Goal: Task Accomplishment & Management: Use online tool/utility

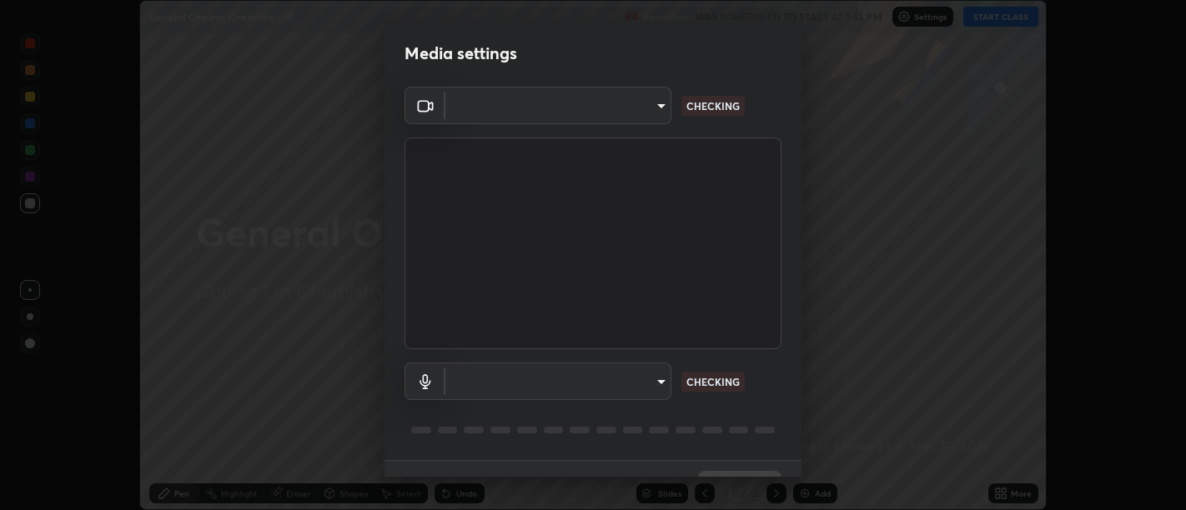
scroll to position [36, 0]
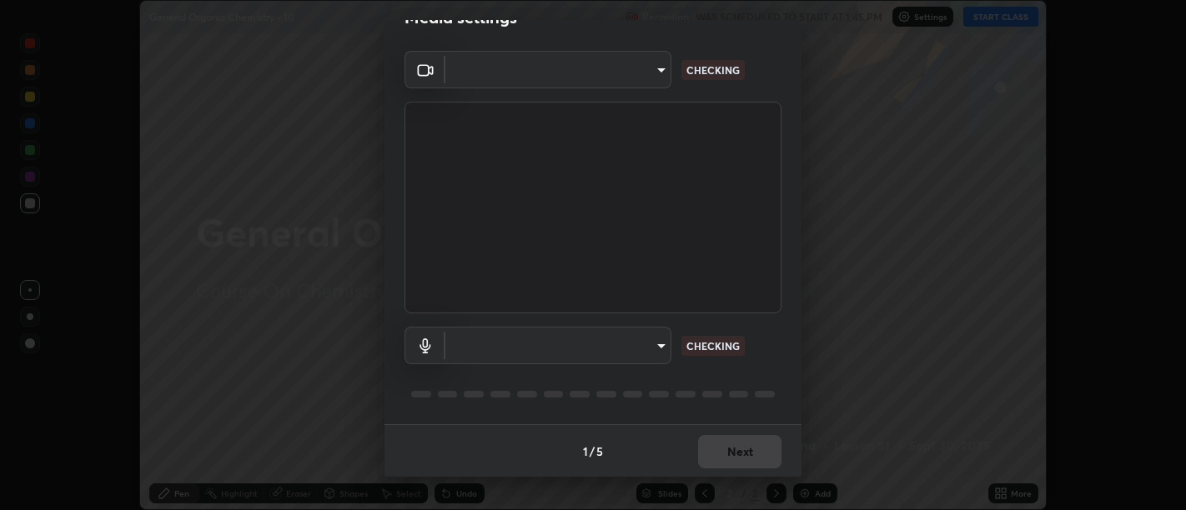
click at [660, 345] on body "Erase all General Organic Chemistry - 10 Recording WAS SCHEDULED TO START AT 1:…" at bounding box center [593, 255] width 1186 height 510
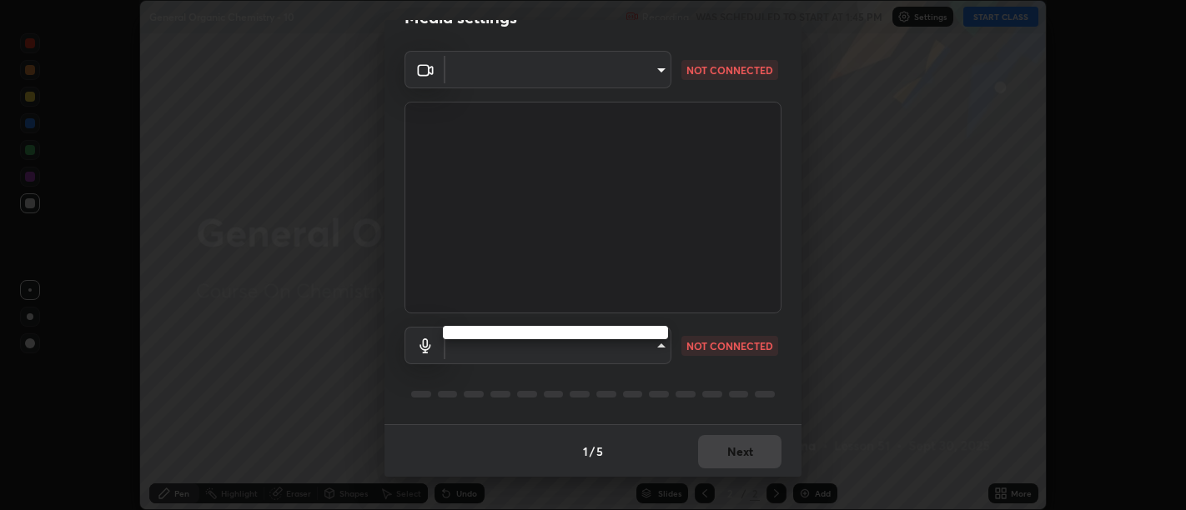
type input "d9b519daceb8a772394af6ea8e45353be5bbf62d8cb1cf3345c472de64055974"
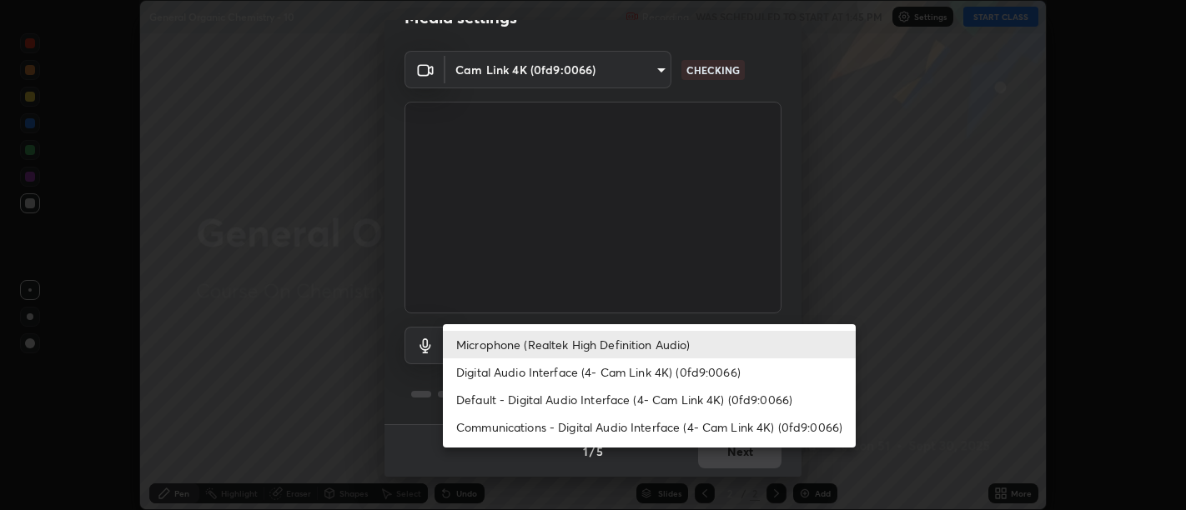
click at [648, 396] on li "Default - Digital Audio Interface (4- Cam Link 4K) (0fd9:0066)" at bounding box center [649, 400] width 413 height 28
type input "default"
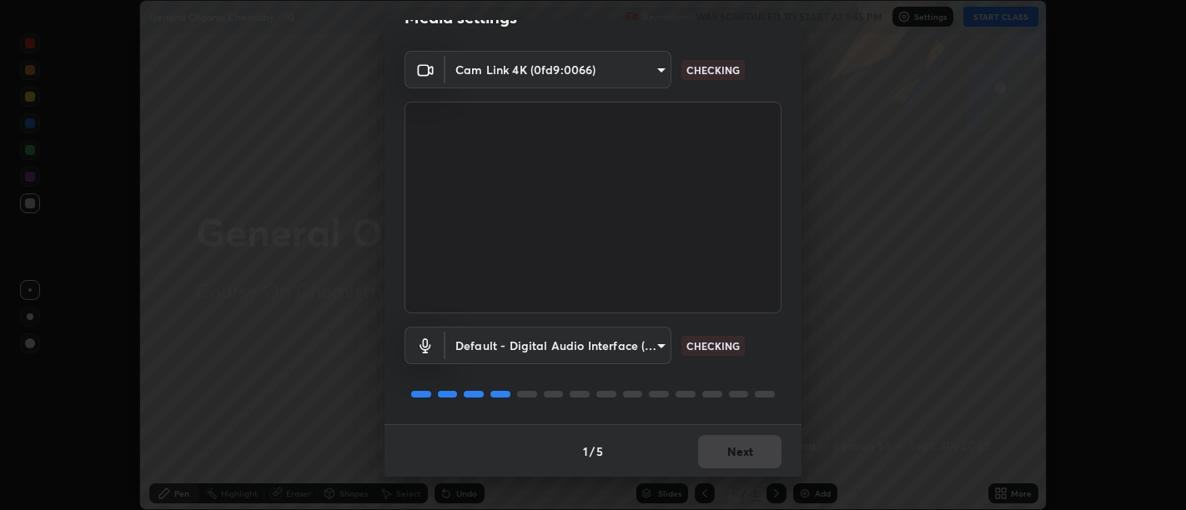
click at [747, 439] on div "1 / 5 Next" at bounding box center [592, 450] width 417 height 53
click at [743, 441] on div "1 / 5 Next" at bounding box center [592, 450] width 417 height 53
click at [745, 441] on div "1 / 5 Next" at bounding box center [592, 450] width 417 height 53
click at [749, 442] on div "1 / 5 Next" at bounding box center [592, 450] width 417 height 53
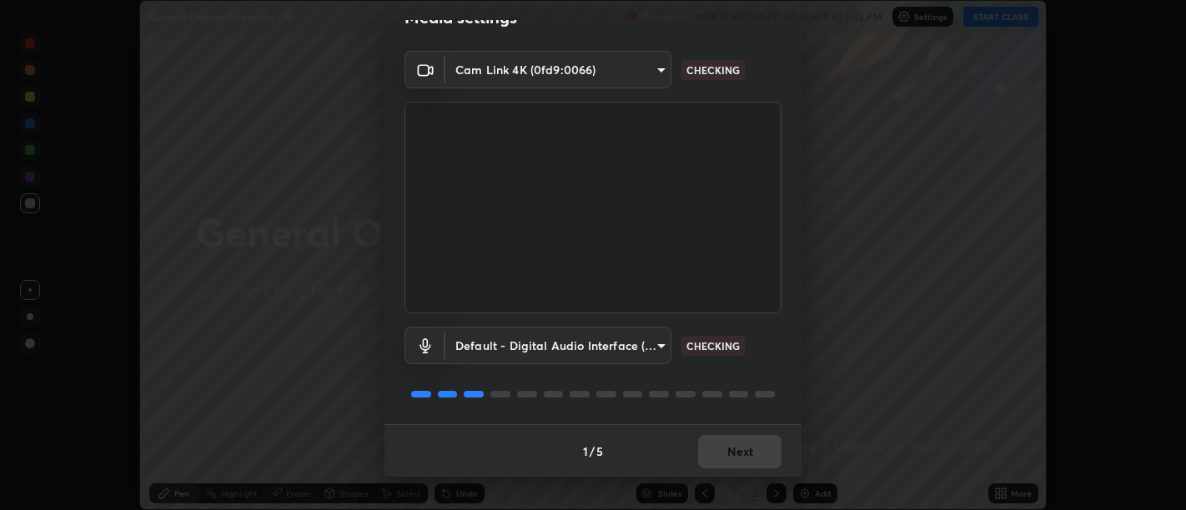
click at [751, 440] on div "1 / 5 Next" at bounding box center [592, 450] width 417 height 53
click at [754, 439] on div "1 / 5 Next" at bounding box center [592, 450] width 417 height 53
click at [753, 439] on div "1 / 5 Next" at bounding box center [592, 450] width 417 height 53
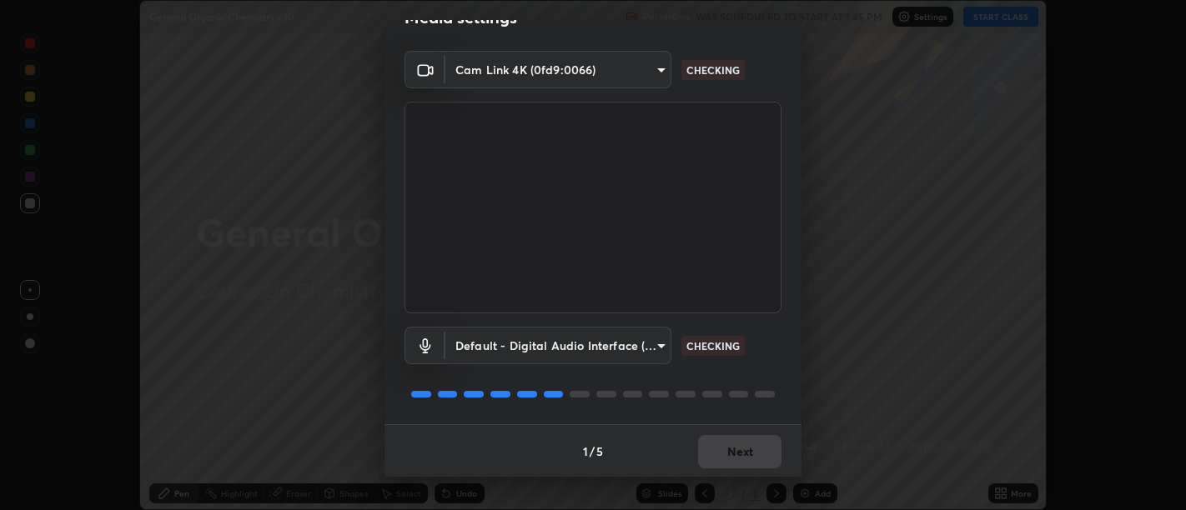
click at [754, 439] on div "1 / 5 Next" at bounding box center [592, 450] width 417 height 53
click at [754, 438] on div "1 / 5 Next" at bounding box center [592, 450] width 417 height 53
click at [751, 441] on div "1 / 5 Next" at bounding box center [592, 450] width 417 height 53
click at [751, 442] on div "1 / 5 Next" at bounding box center [592, 450] width 417 height 53
click at [749, 445] on div "1 / 5 Next" at bounding box center [592, 450] width 417 height 53
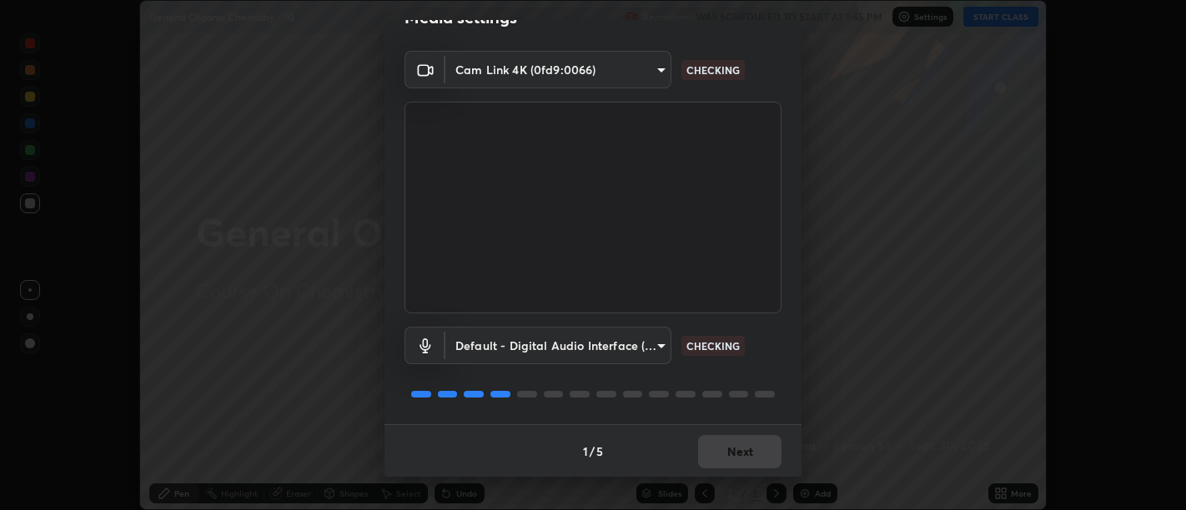
click at [750, 445] on div "1 / 5 Next" at bounding box center [592, 450] width 417 height 53
click at [750, 446] on div "1 / 5 Next" at bounding box center [592, 450] width 417 height 53
click at [748, 448] on div "1 / 5 Next" at bounding box center [592, 450] width 417 height 53
click at [749, 450] on div "1 / 5 Next" at bounding box center [592, 450] width 417 height 53
click at [748, 451] on div "1 / 5 Next" at bounding box center [592, 450] width 417 height 53
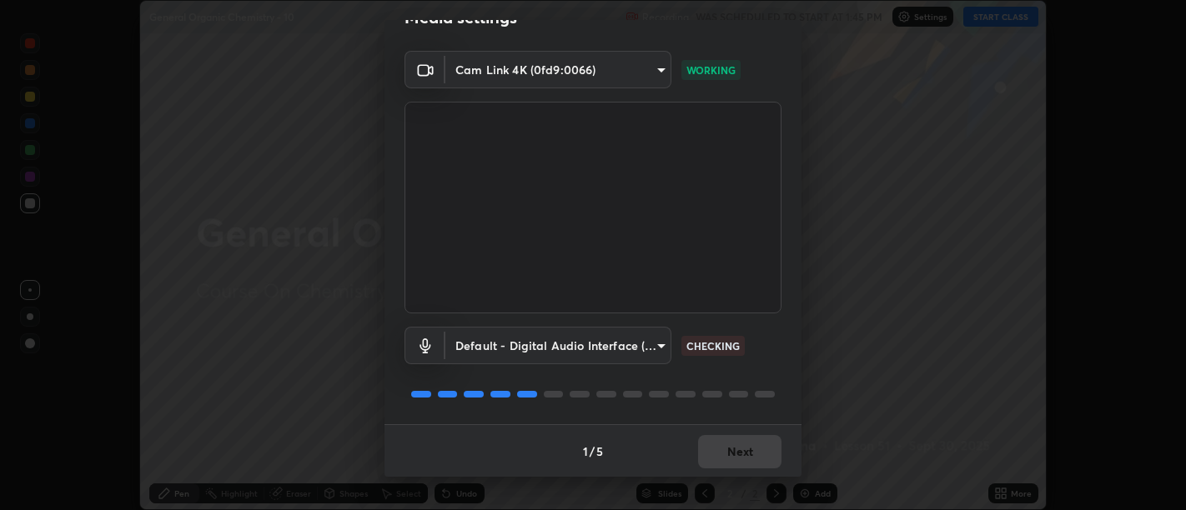
click at [748, 452] on div "1 / 5 Next" at bounding box center [592, 450] width 417 height 53
click at [749, 451] on div "1 / 5 Next" at bounding box center [592, 450] width 417 height 53
click at [747, 452] on div "1 / 5 Next" at bounding box center [592, 450] width 417 height 53
click at [746, 452] on div "1 / 5 Next" at bounding box center [592, 450] width 417 height 53
click at [746, 452] on button "Next" at bounding box center [739, 451] width 83 height 33
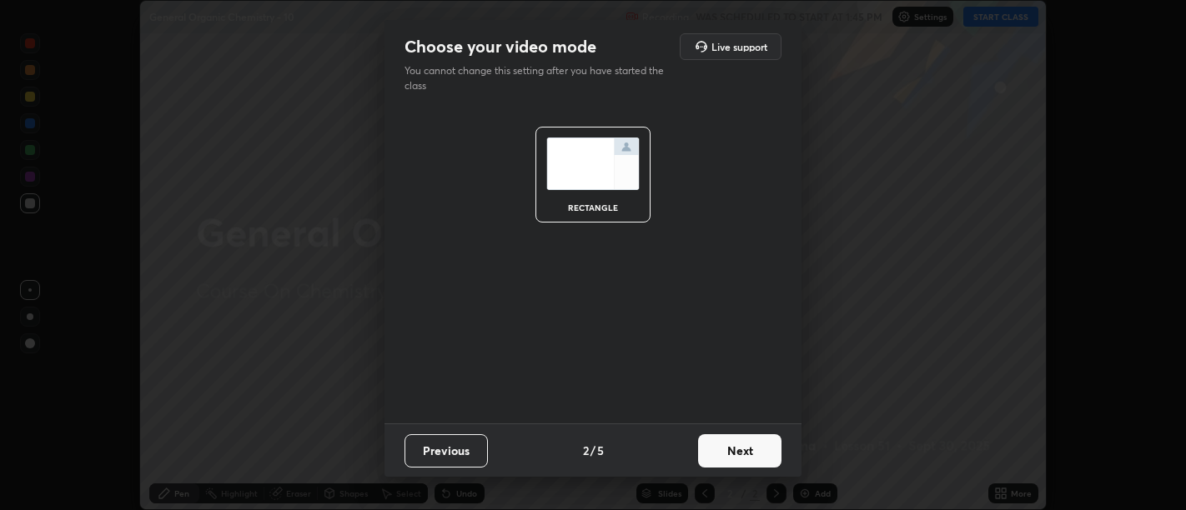
scroll to position [0, 0]
click at [742, 452] on button "Next" at bounding box center [739, 450] width 83 height 33
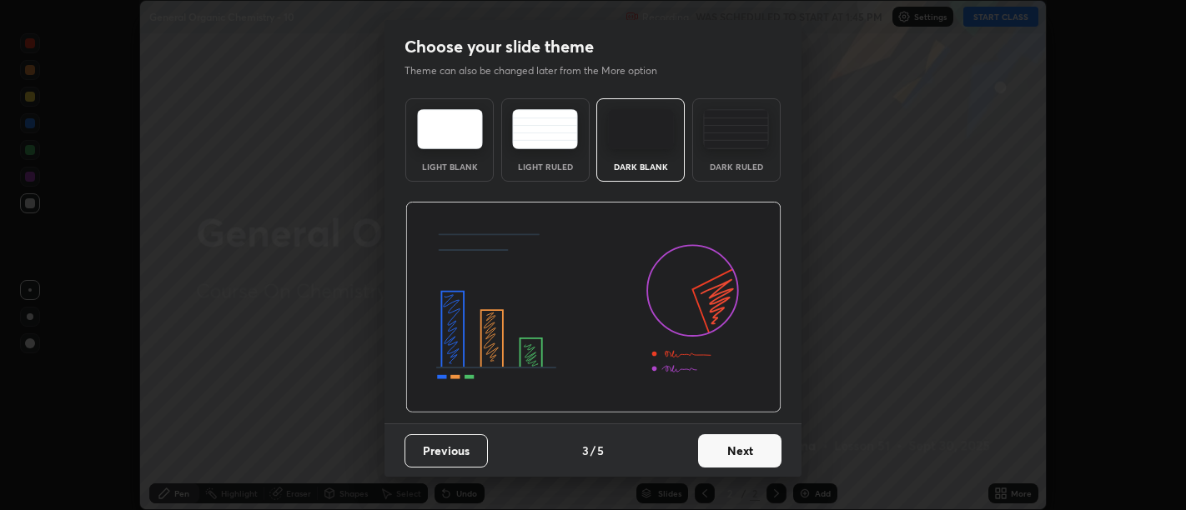
click at [743, 454] on button "Next" at bounding box center [739, 450] width 83 height 33
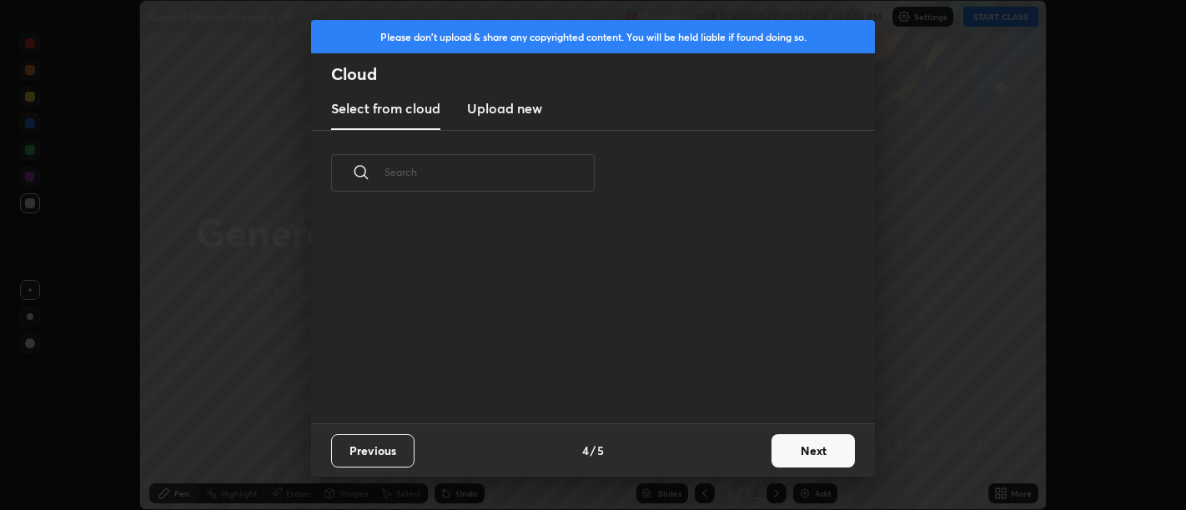
click at [746, 454] on div "Previous 4 / 5 Next" at bounding box center [593, 450] width 564 height 53
click at [786, 451] on button "Next" at bounding box center [812, 450] width 83 height 33
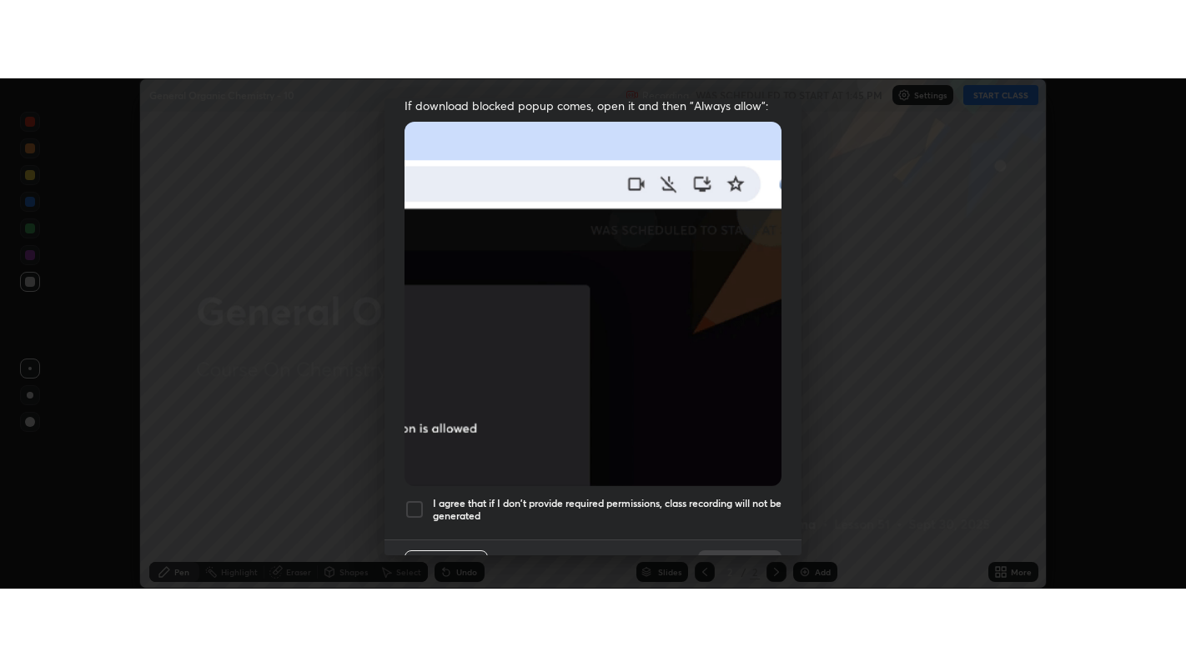
scroll to position [376, 0]
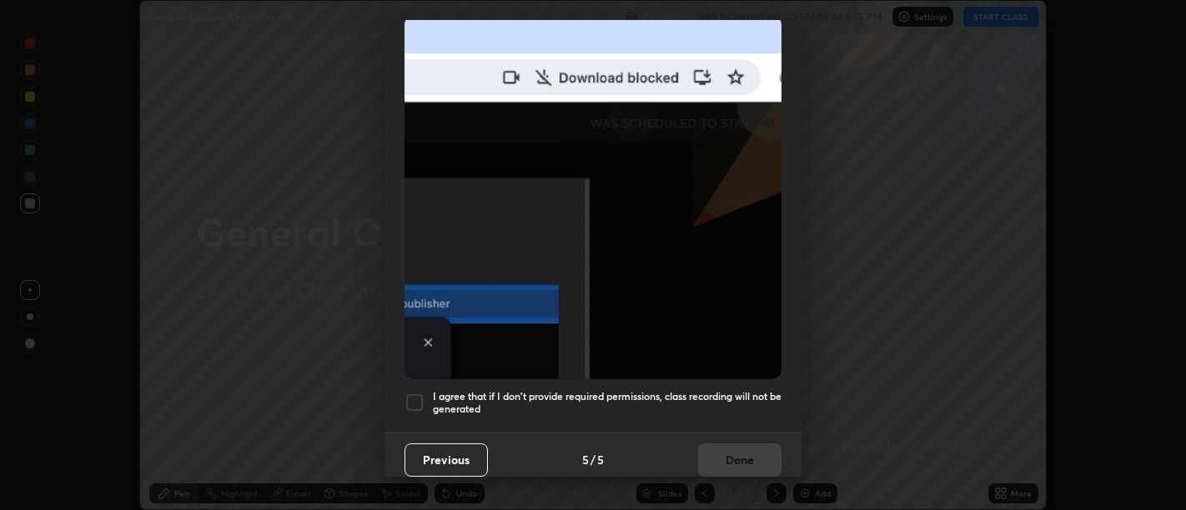
click at [641, 403] on h5 "I agree that if I don't provide required permissions, class recording will not …" at bounding box center [607, 403] width 349 height 26
click at [717, 444] on button "Done" at bounding box center [739, 460] width 83 height 33
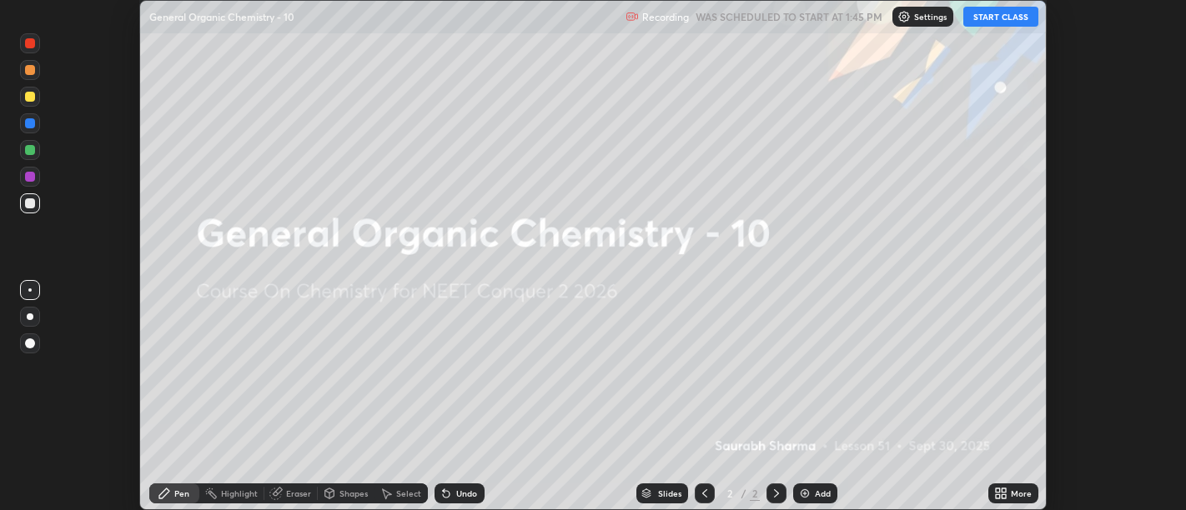
click at [1001, 493] on icon at bounding box center [1000, 493] width 13 height 13
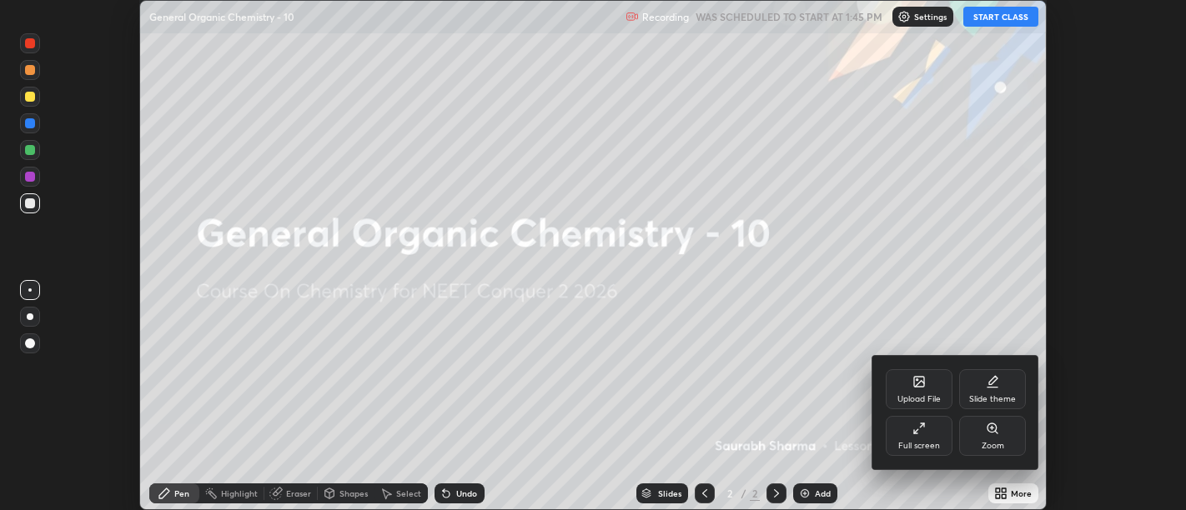
click at [910, 434] on div "Full screen" at bounding box center [919, 436] width 67 height 40
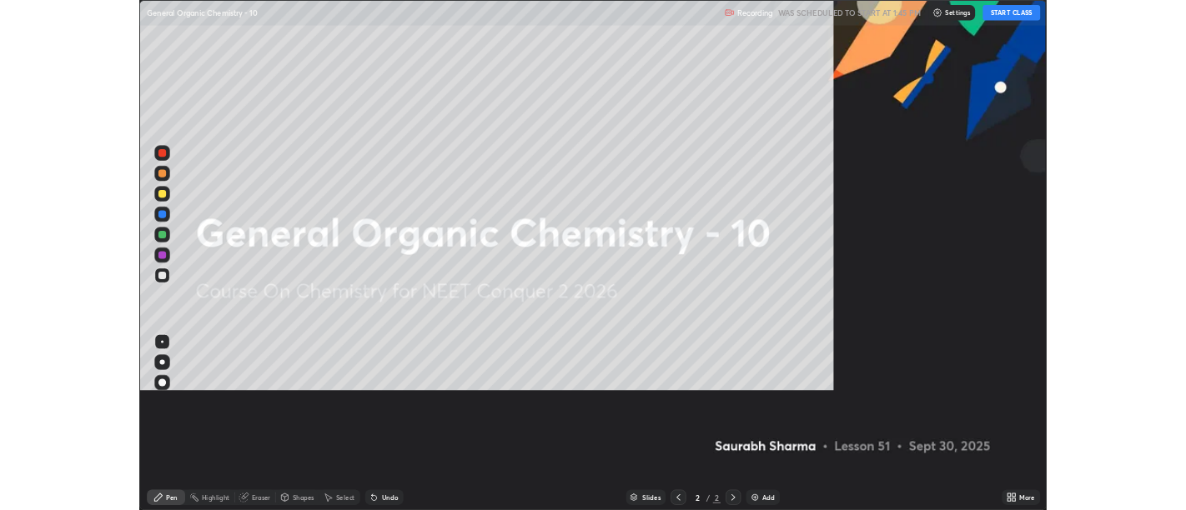
scroll to position [667, 1186]
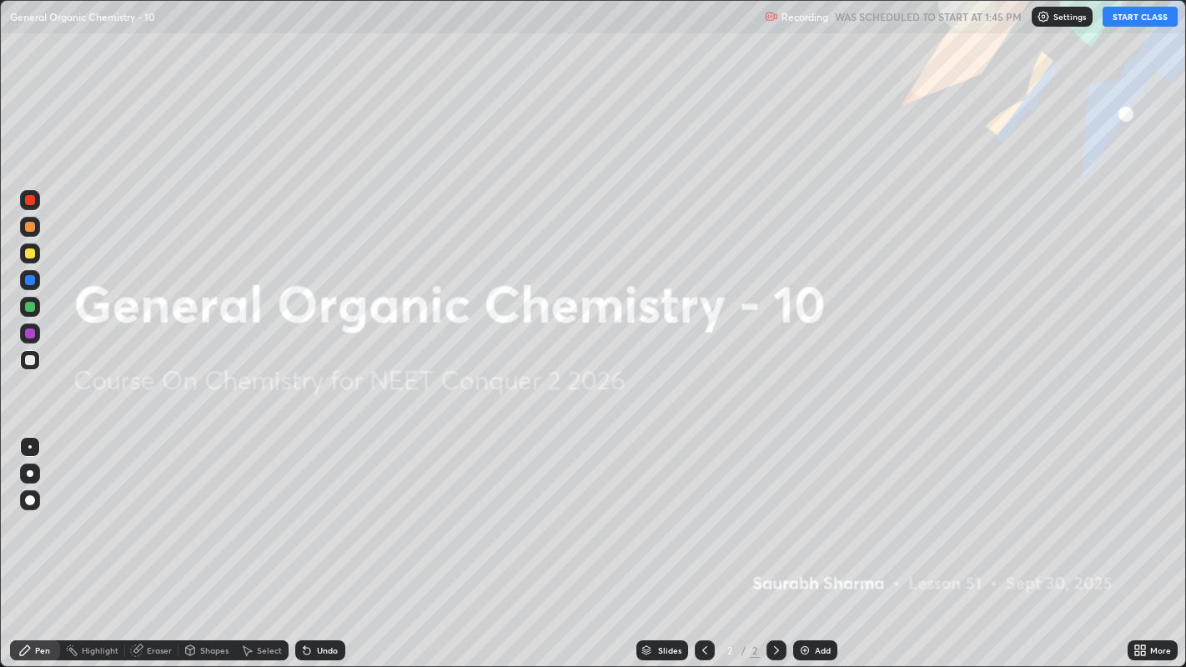
click at [830, 510] on div "Add" at bounding box center [815, 650] width 44 height 20
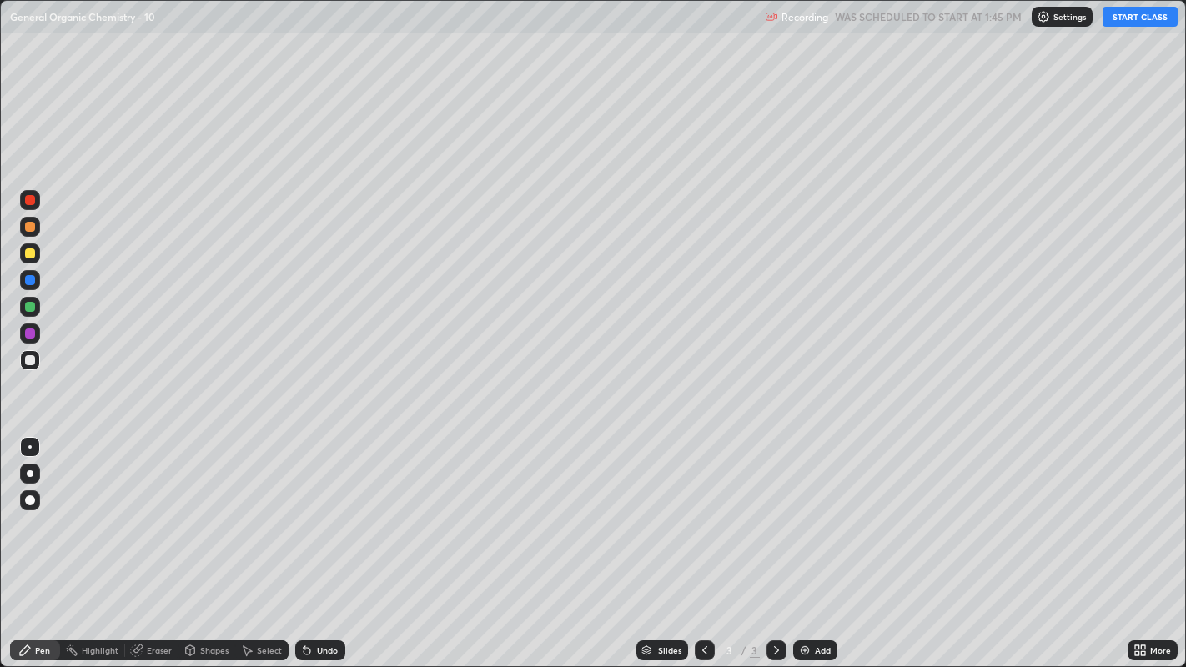
click at [1131, 18] on button "START CLASS" at bounding box center [1139, 17] width 75 height 20
click at [149, 510] on div "Eraser" at bounding box center [159, 650] width 25 height 8
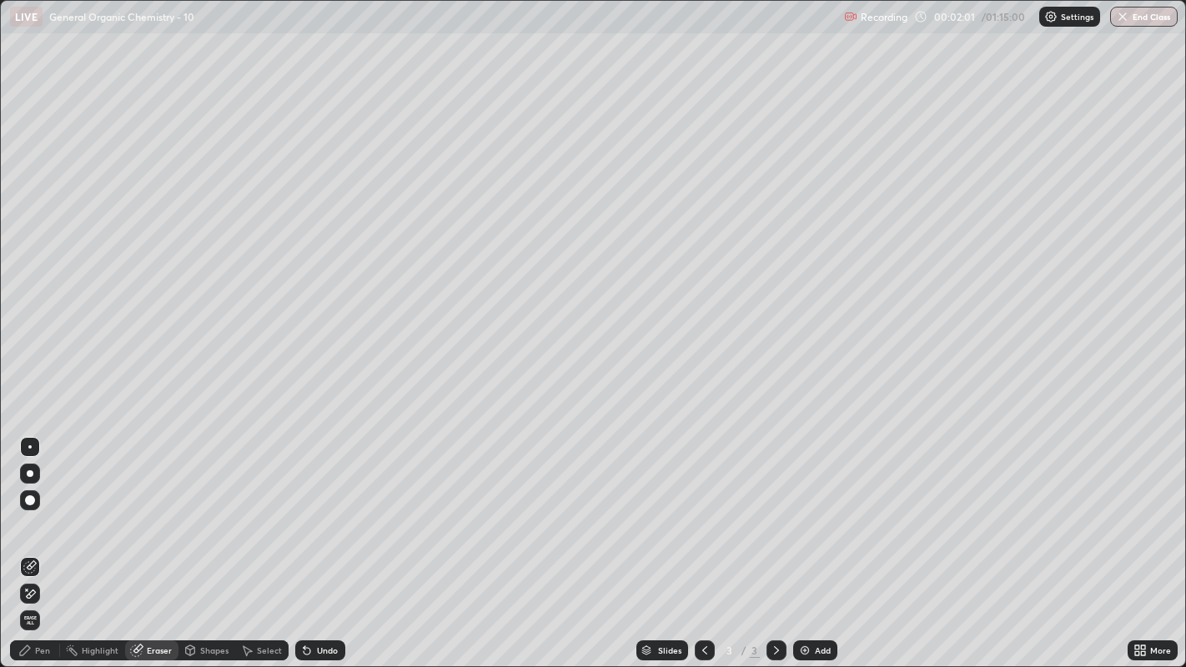
click at [42, 510] on div "Pen" at bounding box center [42, 650] width 15 height 8
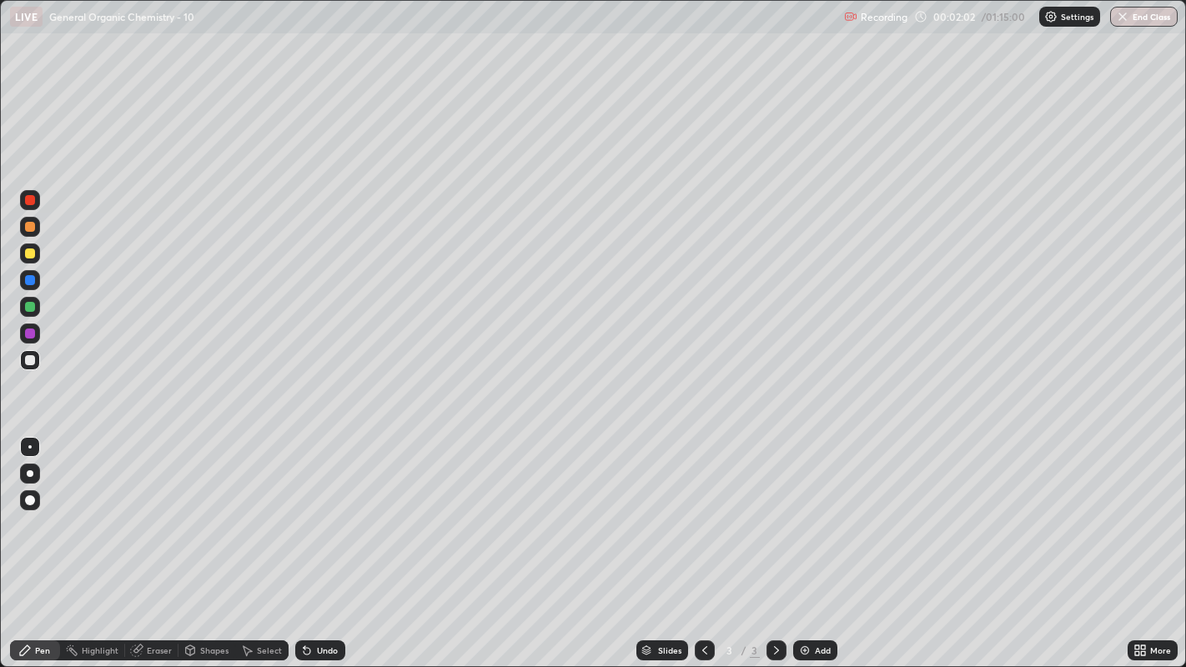
click at [43, 510] on div "Pen" at bounding box center [42, 650] width 15 height 8
click at [29, 252] on div at bounding box center [30, 254] width 10 height 10
click at [188, 510] on icon at bounding box center [190, 649] width 9 height 3
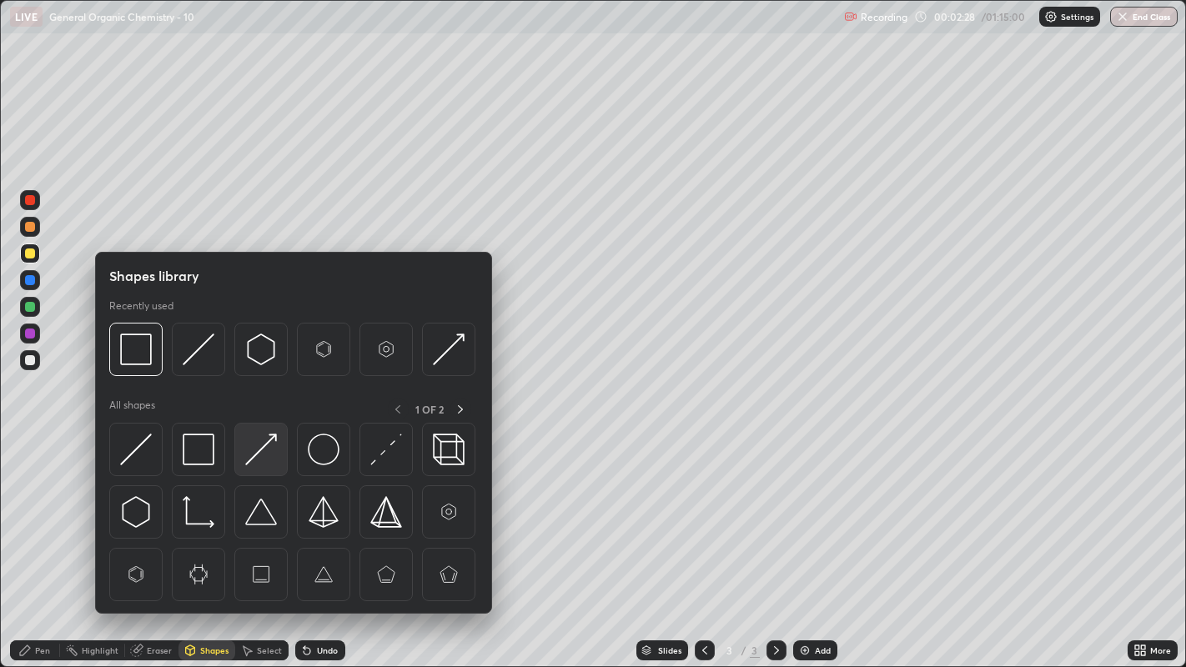
click at [263, 448] on img at bounding box center [261, 450] width 32 height 32
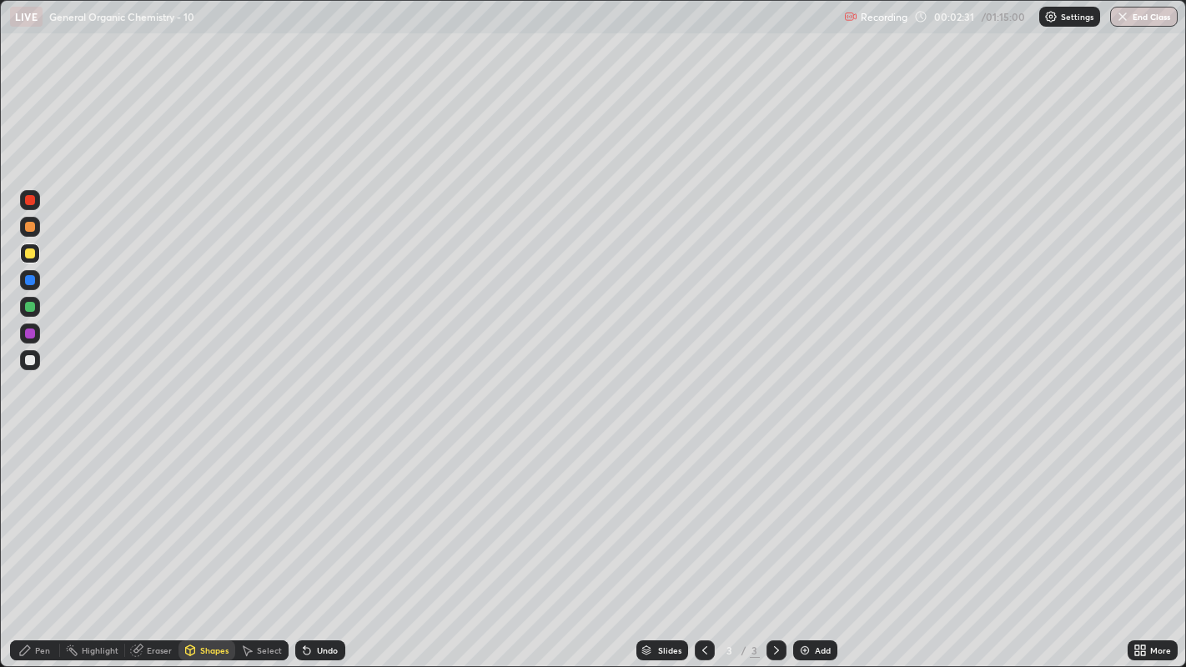
click at [44, 510] on div "Pen" at bounding box center [35, 650] width 50 height 20
click at [325, 510] on div "Undo" at bounding box center [327, 650] width 21 height 8
click at [30, 361] on div at bounding box center [30, 360] width 10 height 10
click at [30, 222] on div at bounding box center [30, 227] width 10 height 10
click at [29, 471] on div at bounding box center [30, 473] width 7 height 7
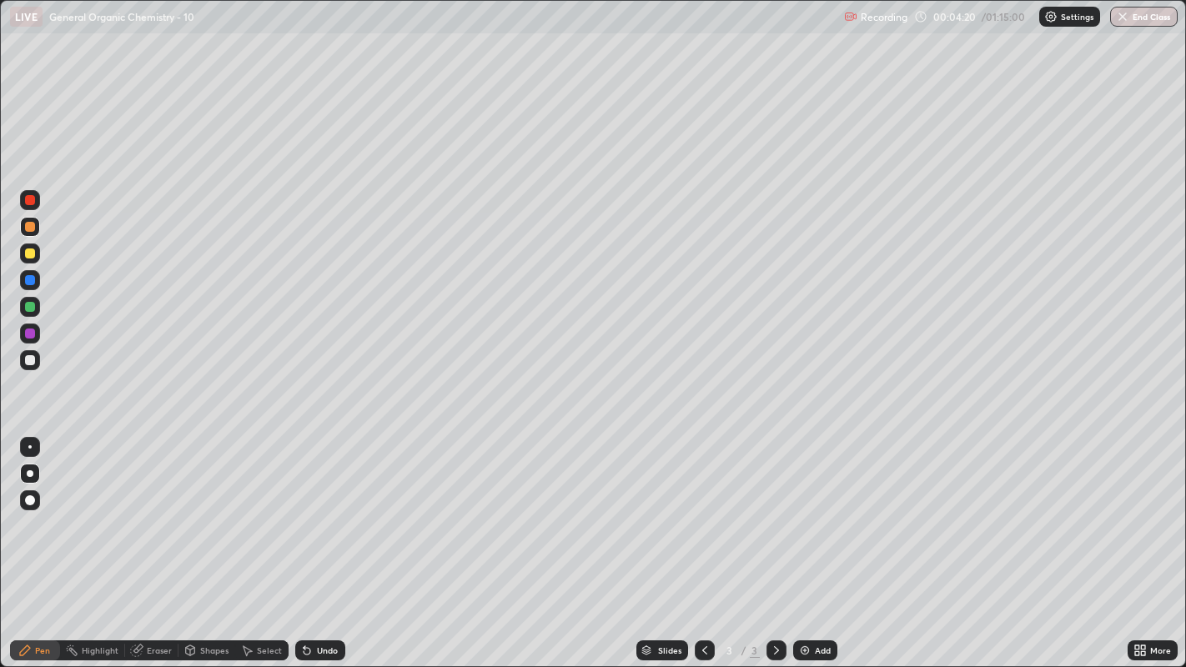
click at [271, 510] on div "Select" at bounding box center [269, 650] width 25 height 8
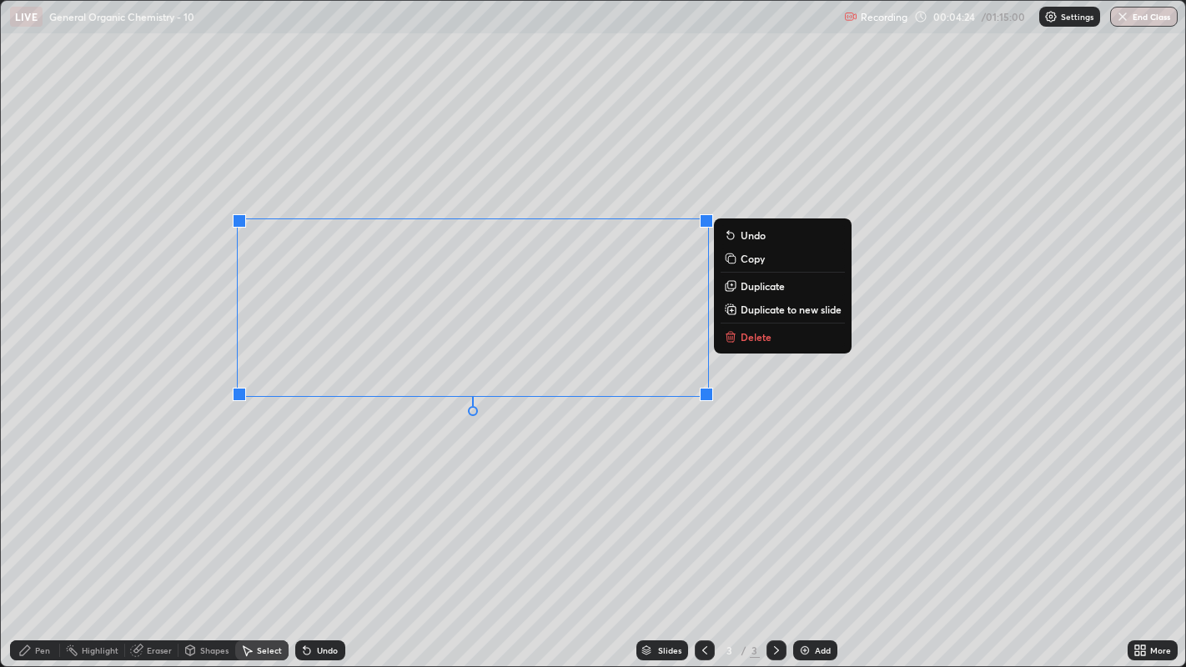
click at [525, 431] on div "0 ° Undo Copy Duplicate Duplicate to new slide Delete" at bounding box center [593, 334] width 1185 height 666
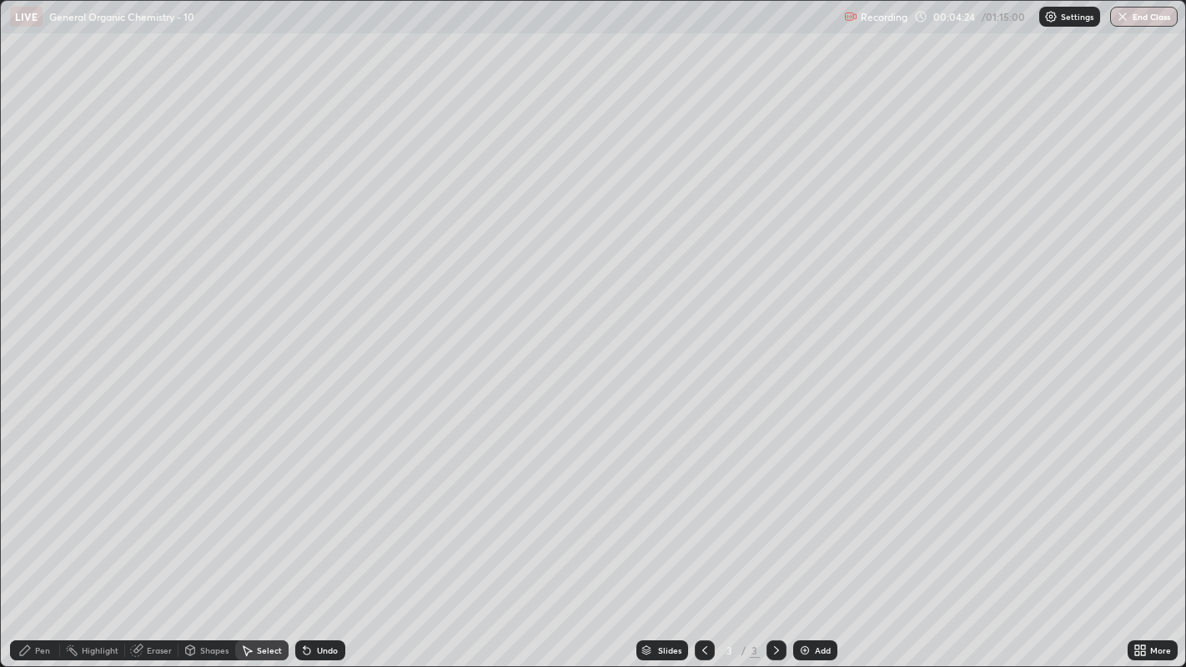
click at [38, 510] on div "Pen" at bounding box center [42, 650] width 15 height 8
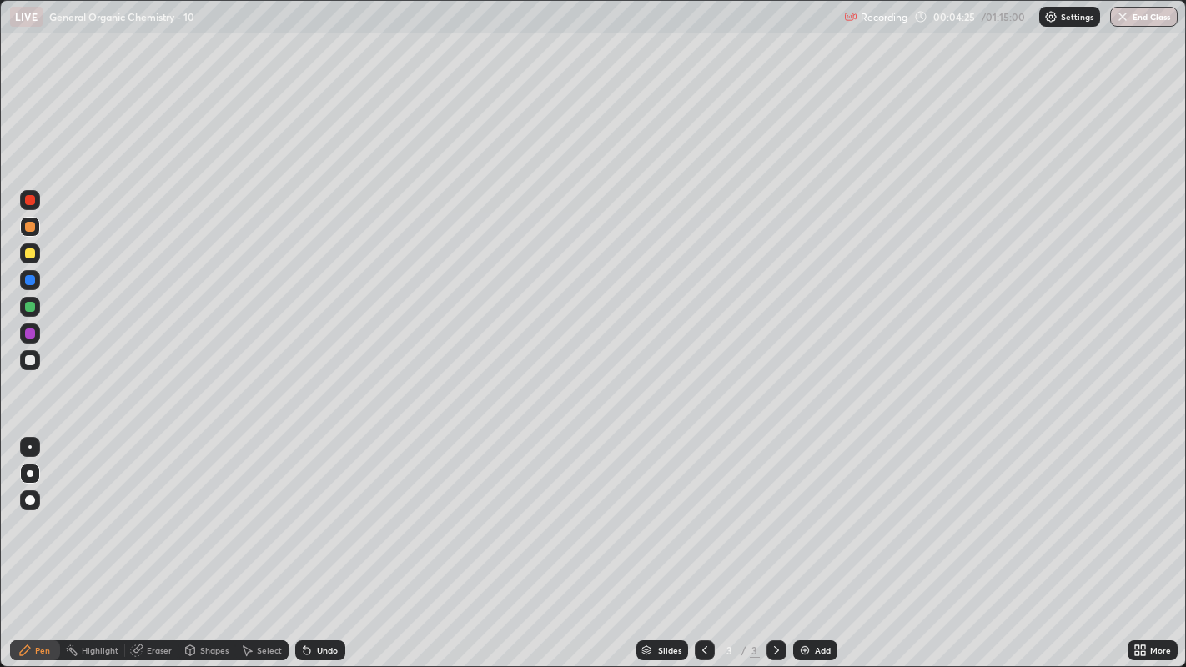
click at [29, 364] on div at bounding box center [30, 360] width 10 height 10
click at [29, 446] on div at bounding box center [29, 446] width 3 height 3
click at [304, 510] on icon at bounding box center [305, 647] width 2 height 2
click at [807, 510] on img at bounding box center [804, 650] width 13 height 13
click at [29, 251] on div at bounding box center [30, 254] width 10 height 10
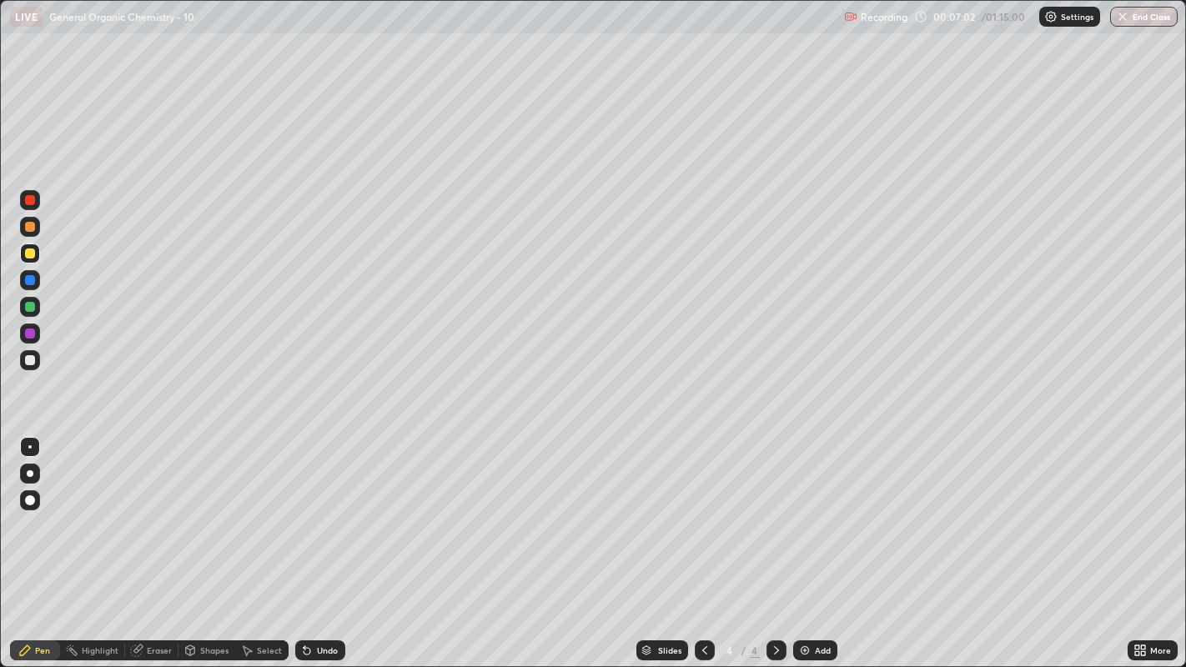
click at [33, 364] on div at bounding box center [30, 360] width 20 height 20
click at [39, 251] on div at bounding box center [30, 254] width 20 height 20
click at [31, 359] on div at bounding box center [30, 360] width 10 height 10
click at [322, 510] on div "Undo" at bounding box center [320, 650] width 50 height 20
click at [338, 510] on div "Undo" at bounding box center [320, 650] width 50 height 20
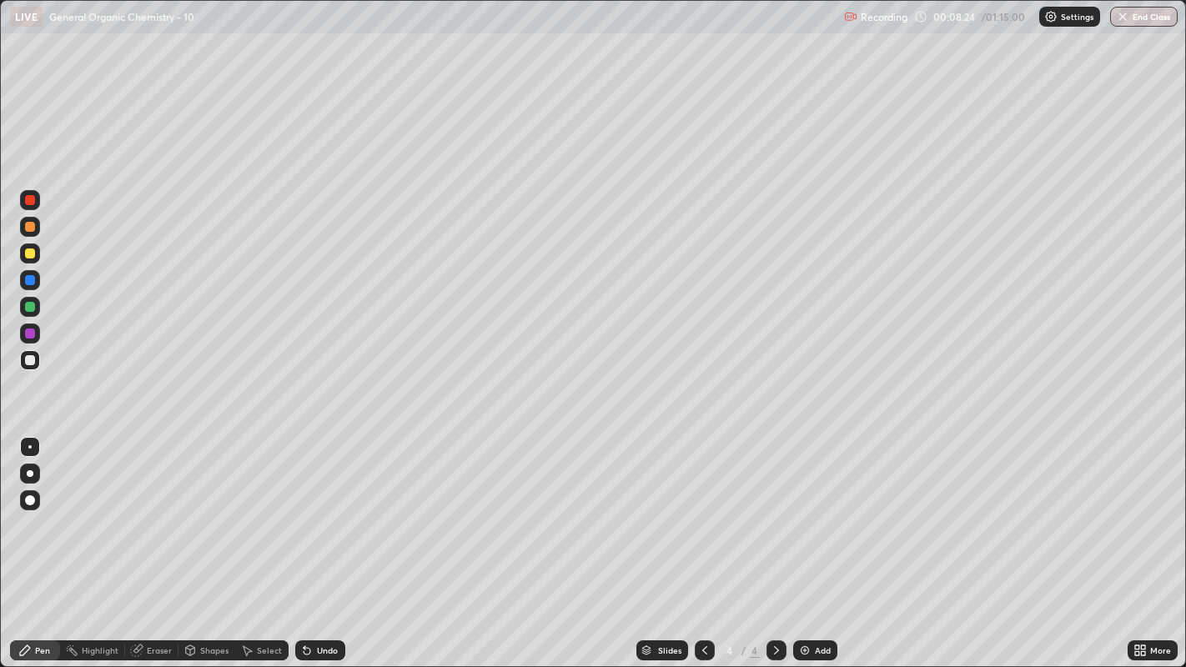
click at [342, 510] on div "Undo" at bounding box center [320, 650] width 50 height 20
click at [339, 510] on div "Undo" at bounding box center [320, 650] width 50 height 20
click at [342, 510] on div "Undo" at bounding box center [320, 650] width 50 height 20
click at [357, 510] on div "Slides 4 / 4 Add" at bounding box center [736, 650] width 782 height 33
click at [360, 510] on div "Slides 4 / 4 Add" at bounding box center [736, 650] width 782 height 33
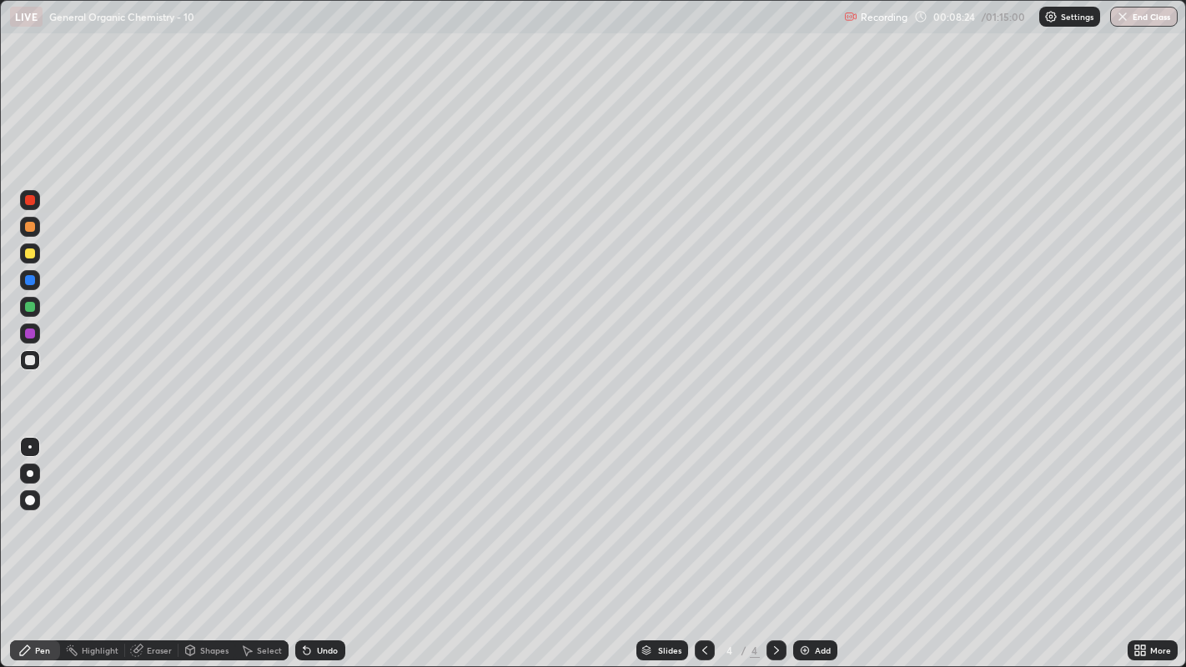
click at [362, 510] on div "Slides 4 / 4 Add" at bounding box center [736, 650] width 782 height 33
click at [363, 510] on div "Slides 4 / 4 Add" at bounding box center [736, 650] width 782 height 33
click at [365, 510] on div "Slides 4 / 4 Add" at bounding box center [736, 650] width 782 height 33
click at [323, 510] on div "Undo" at bounding box center [327, 650] width 21 height 8
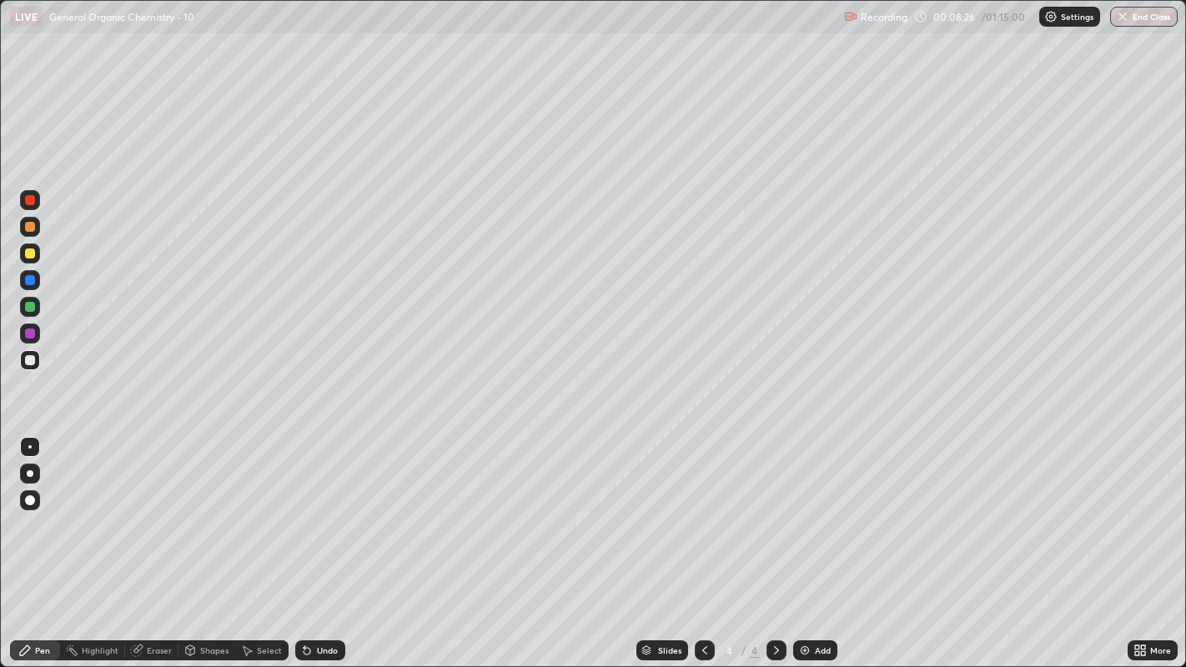
click at [320, 510] on div "Undo" at bounding box center [320, 650] width 50 height 20
click at [321, 510] on div "Undo" at bounding box center [327, 650] width 21 height 8
click at [322, 510] on div "Undo" at bounding box center [327, 650] width 21 height 8
click at [324, 510] on div "Undo" at bounding box center [327, 650] width 21 height 8
click at [33, 256] on div at bounding box center [30, 254] width 10 height 10
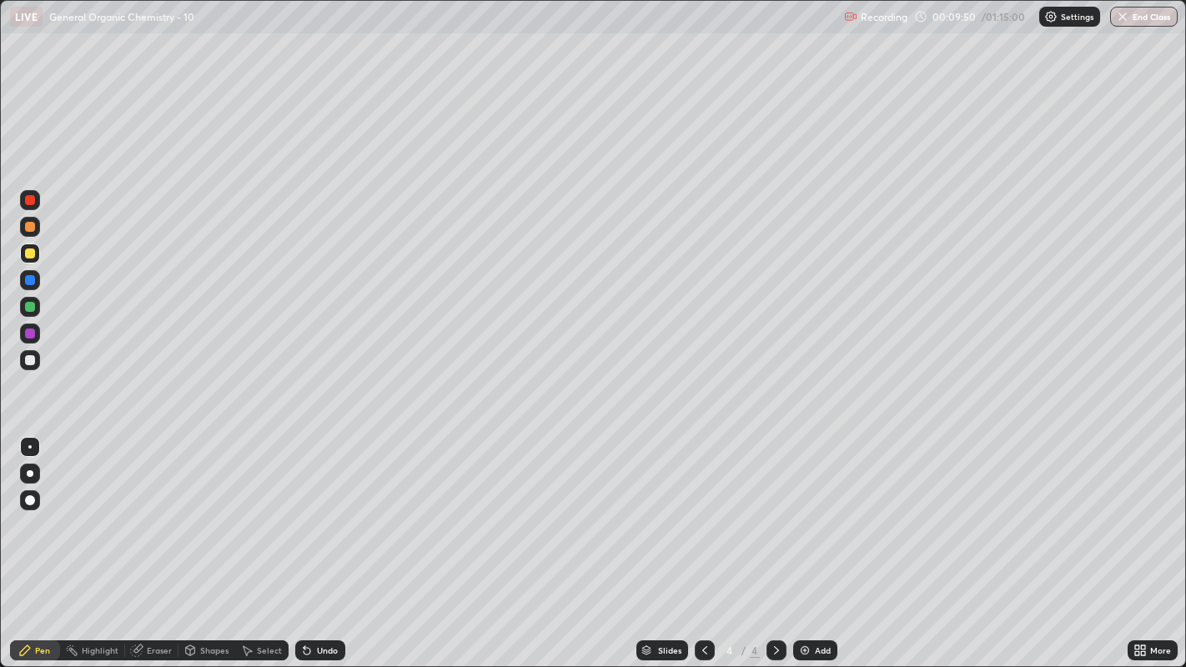
click at [246, 510] on icon at bounding box center [246, 650] width 13 height 13
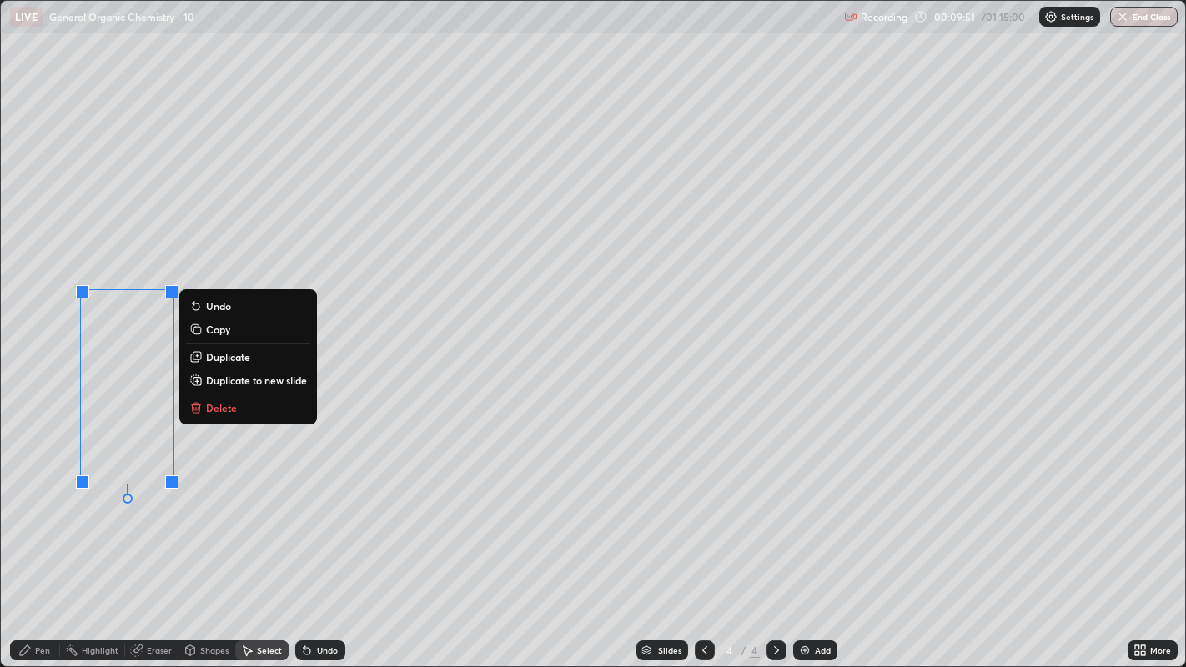
click at [244, 410] on button "Delete" at bounding box center [248, 408] width 124 height 20
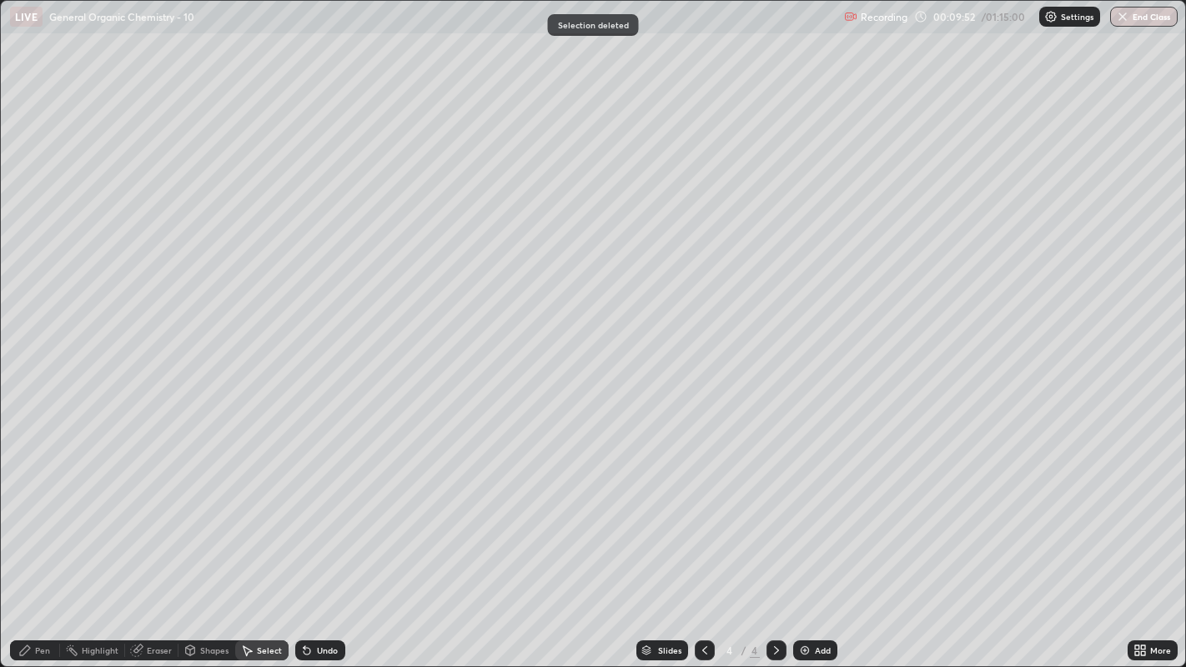
click at [33, 510] on div "Pen" at bounding box center [35, 650] width 50 height 20
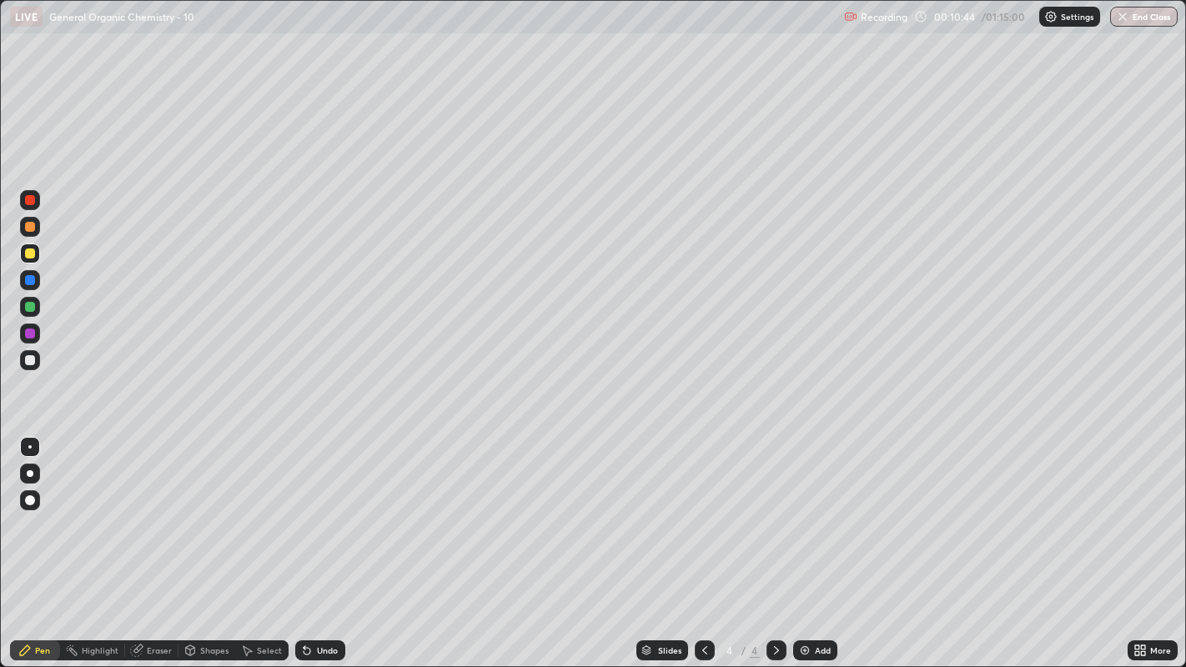
click at [311, 510] on div "Undo" at bounding box center [320, 650] width 50 height 20
click at [311, 510] on icon at bounding box center [306, 650] width 13 height 13
click at [32, 355] on div at bounding box center [30, 360] width 10 height 10
click at [153, 510] on div "Eraser" at bounding box center [159, 650] width 25 height 8
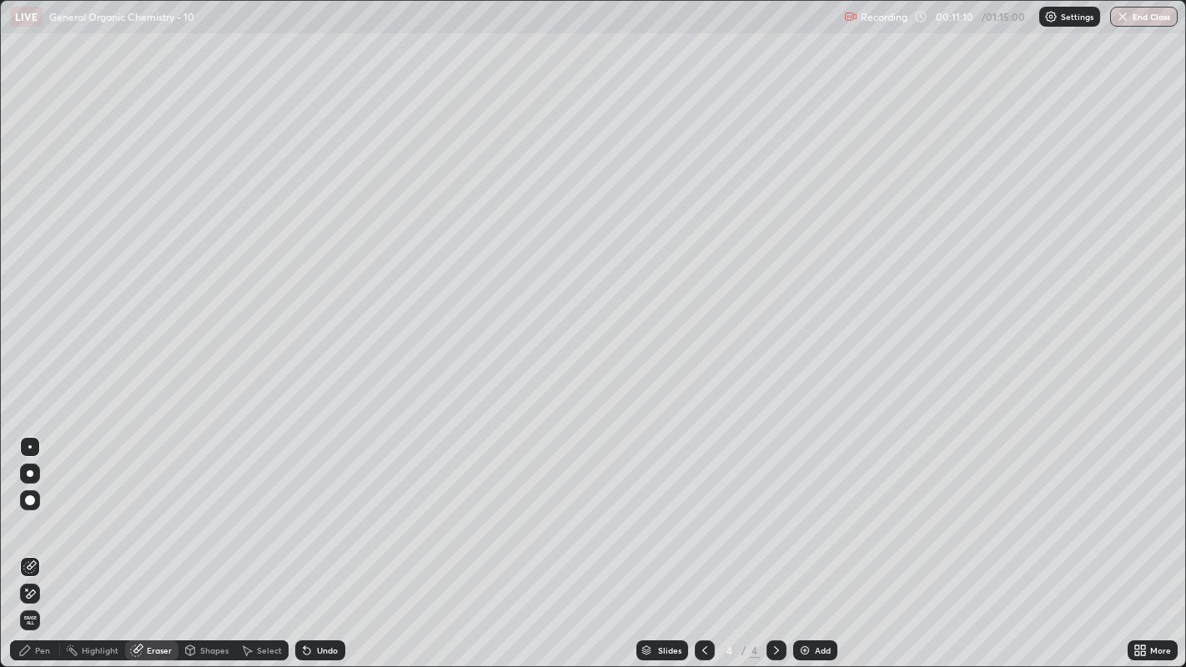
click at [52, 510] on div "Pen" at bounding box center [35, 650] width 50 height 20
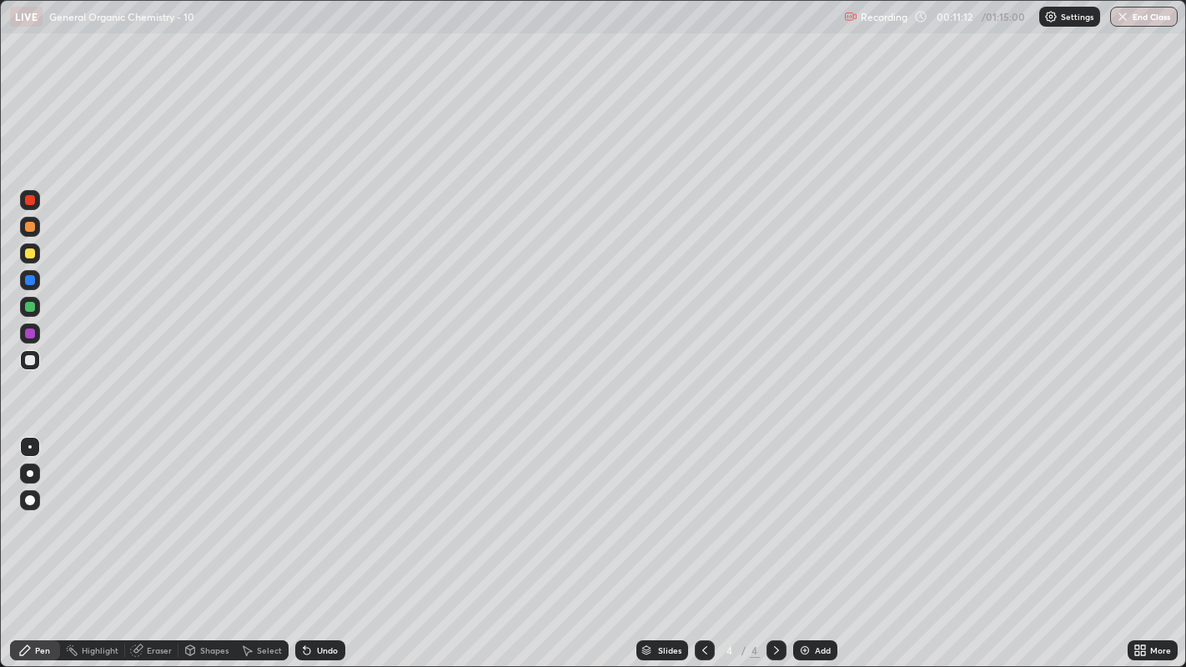
click at [33, 253] on div at bounding box center [30, 254] width 10 height 10
click at [306, 510] on icon at bounding box center [307, 651] width 7 height 7
click at [314, 510] on div "Undo" at bounding box center [320, 650] width 50 height 20
click at [318, 510] on div "Undo" at bounding box center [320, 650] width 50 height 20
click at [317, 510] on div "Undo" at bounding box center [320, 650] width 50 height 20
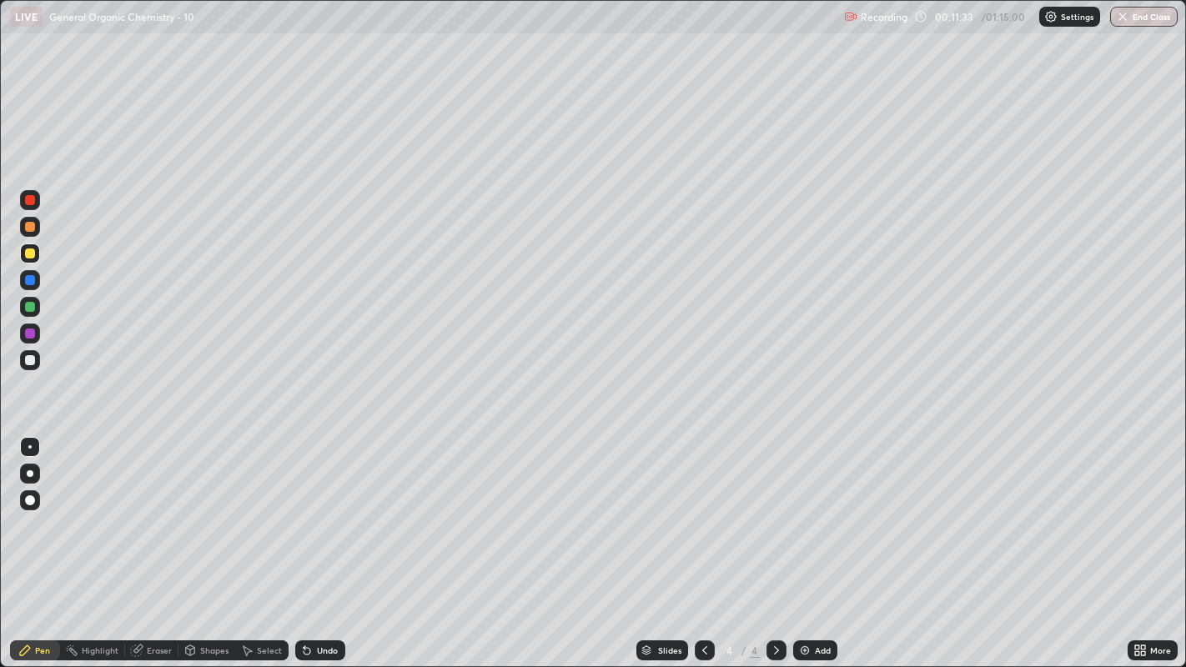
click at [320, 510] on div "Undo" at bounding box center [327, 650] width 21 height 8
click at [322, 510] on div "Undo" at bounding box center [327, 650] width 21 height 8
click at [317, 510] on div "Undo" at bounding box center [327, 650] width 21 height 8
click at [315, 510] on div "Undo" at bounding box center [320, 650] width 50 height 20
click at [26, 198] on div at bounding box center [30, 200] width 10 height 10
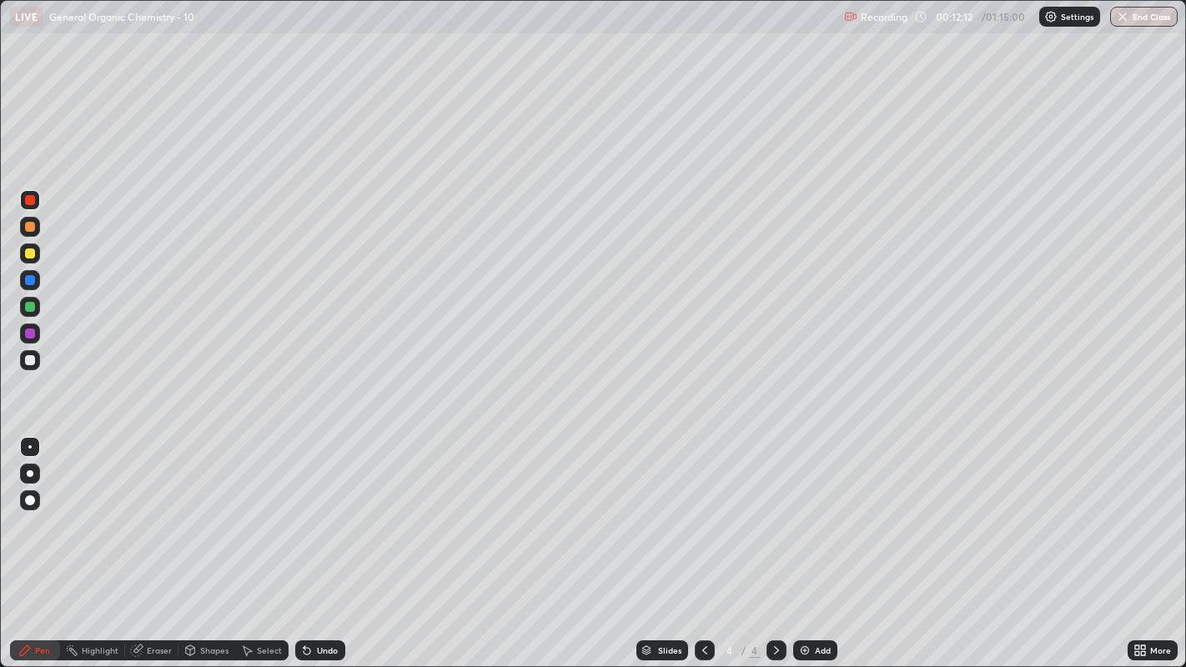
click at [28, 500] on div at bounding box center [30, 500] width 10 height 10
click at [29, 446] on div at bounding box center [29, 446] width 3 height 3
click at [28, 362] on div at bounding box center [30, 360] width 10 height 10
click at [248, 510] on icon at bounding box center [248, 651] width 9 height 10
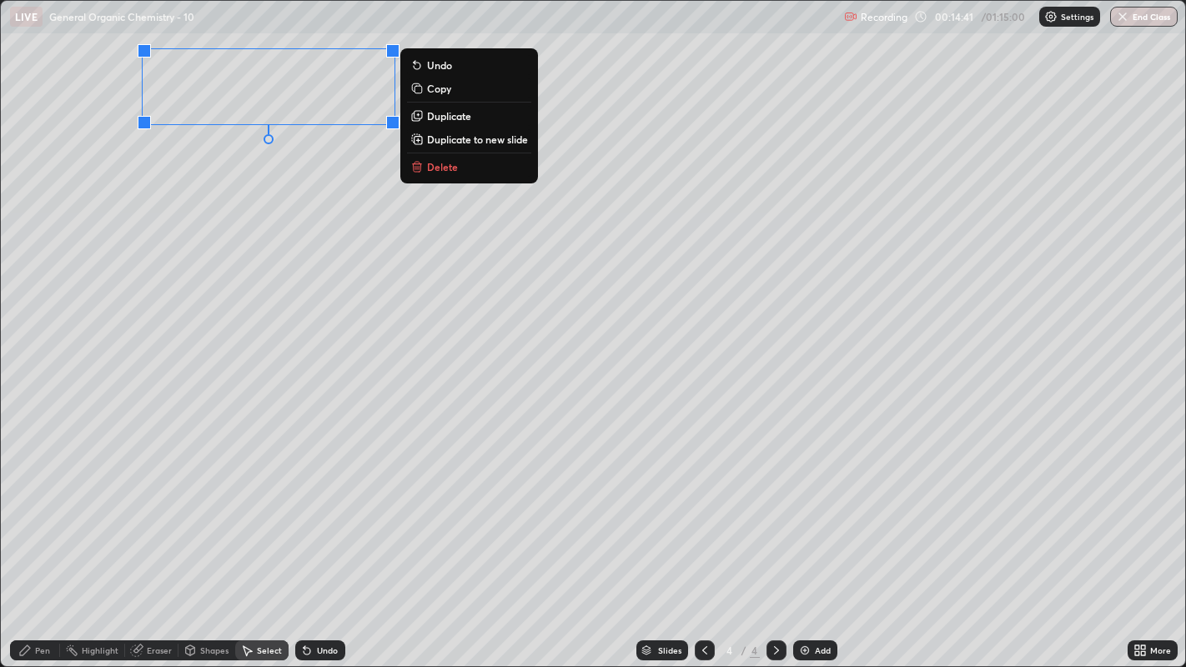
click at [446, 168] on p "Delete" at bounding box center [442, 166] width 31 height 13
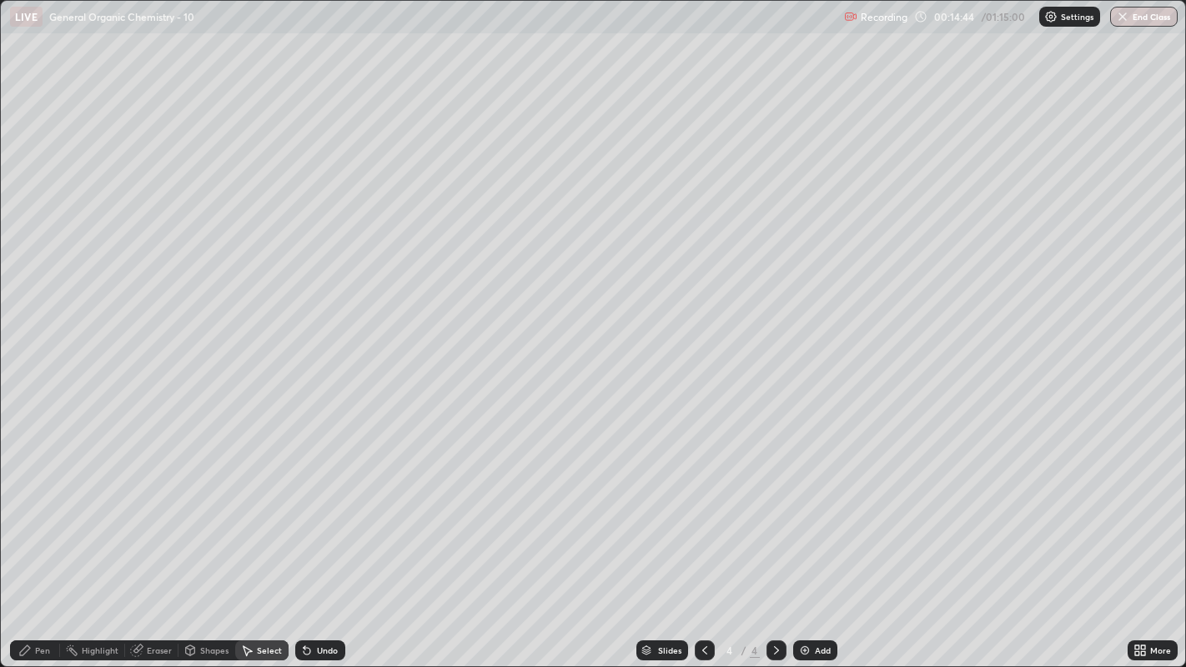
click at [29, 510] on icon at bounding box center [24, 650] width 13 height 13
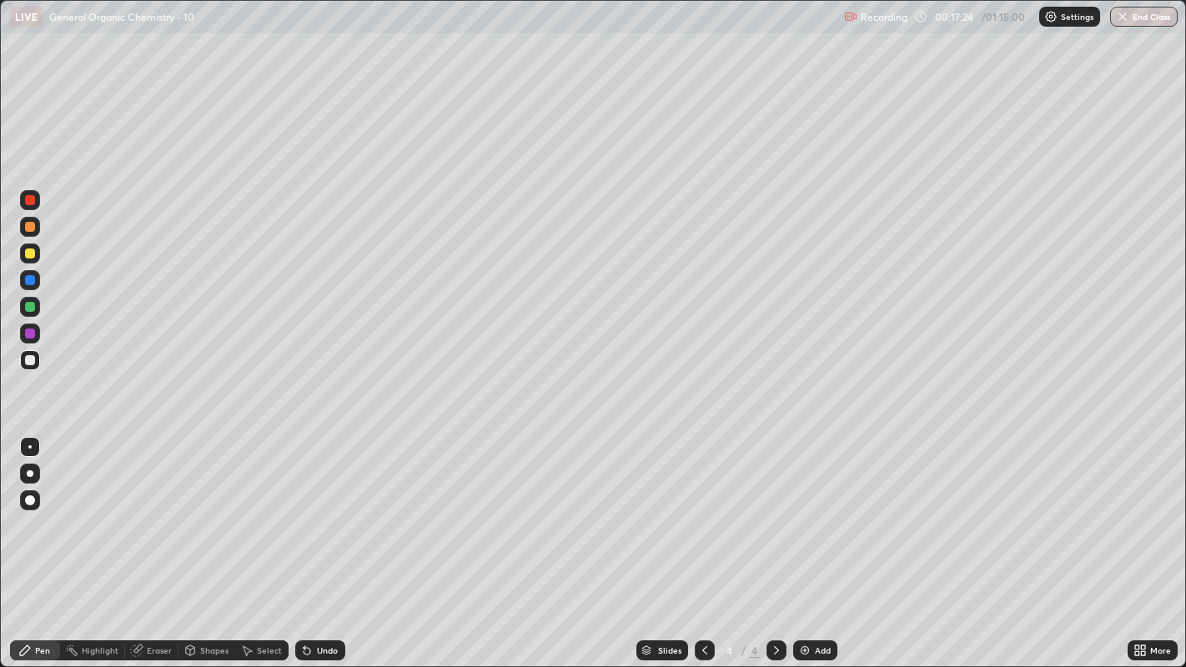
click at [810, 510] on div "Add" at bounding box center [815, 650] width 44 height 20
click at [196, 510] on div "Shapes" at bounding box center [206, 650] width 57 height 20
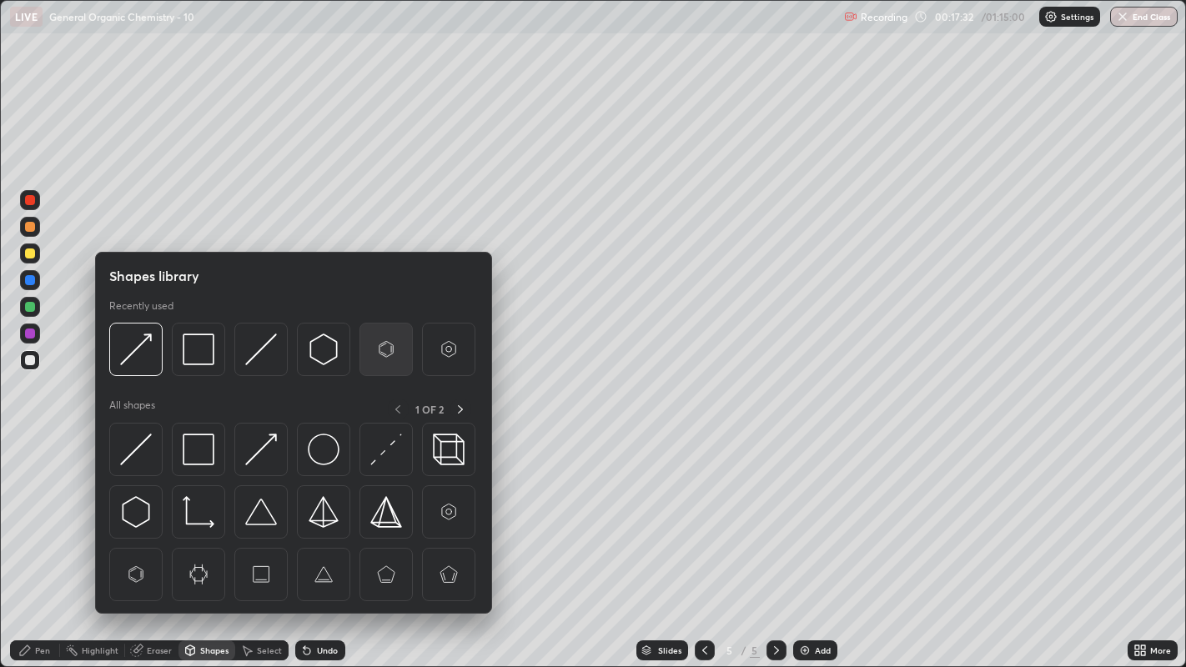
click at [380, 349] on img at bounding box center [386, 350] width 32 height 32
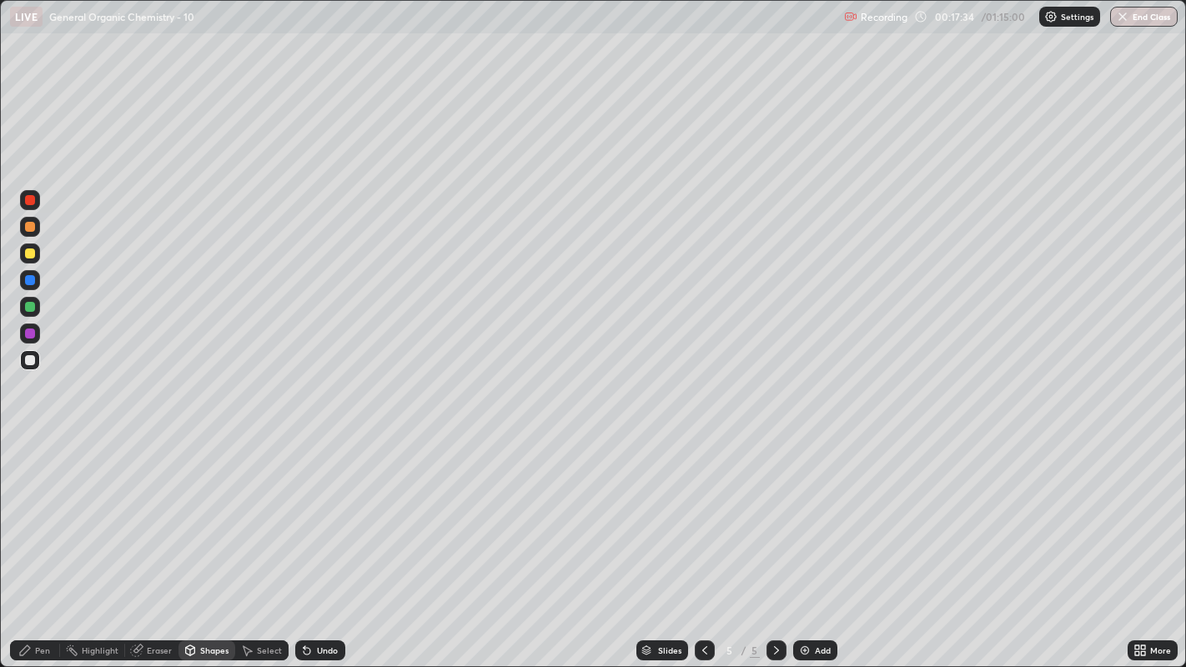
click at [37, 510] on div "Pen" at bounding box center [42, 650] width 15 height 8
click at [313, 510] on div "Undo" at bounding box center [320, 650] width 50 height 20
click at [316, 510] on div "Undo" at bounding box center [320, 650] width 50 height 20
click at [196, 510] on div "Shapes" at bounding box center [206, 650] width 57 height 20
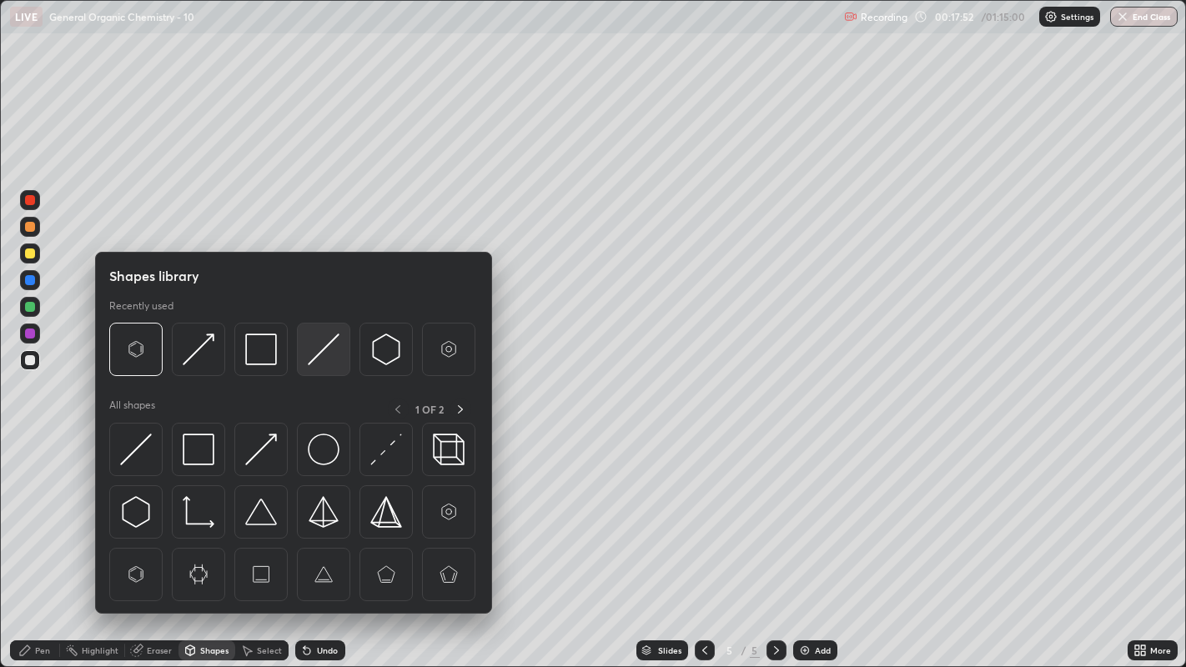
click at [320, 343] on img at bounding box center [324, 350] width 32 height 32
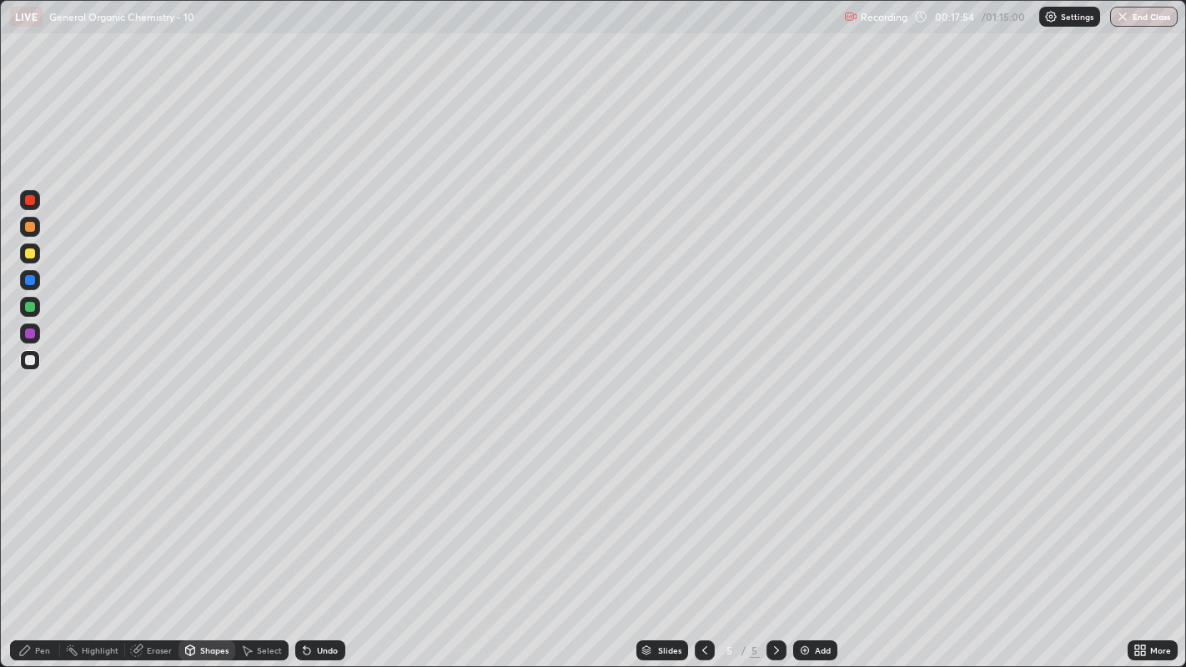
click at [48, 510] on div "Pen" at bounding box center [42, 650] width 15 height 8
click at [245, 510] on icon at bounding box center [248, 651] width 9 height 10
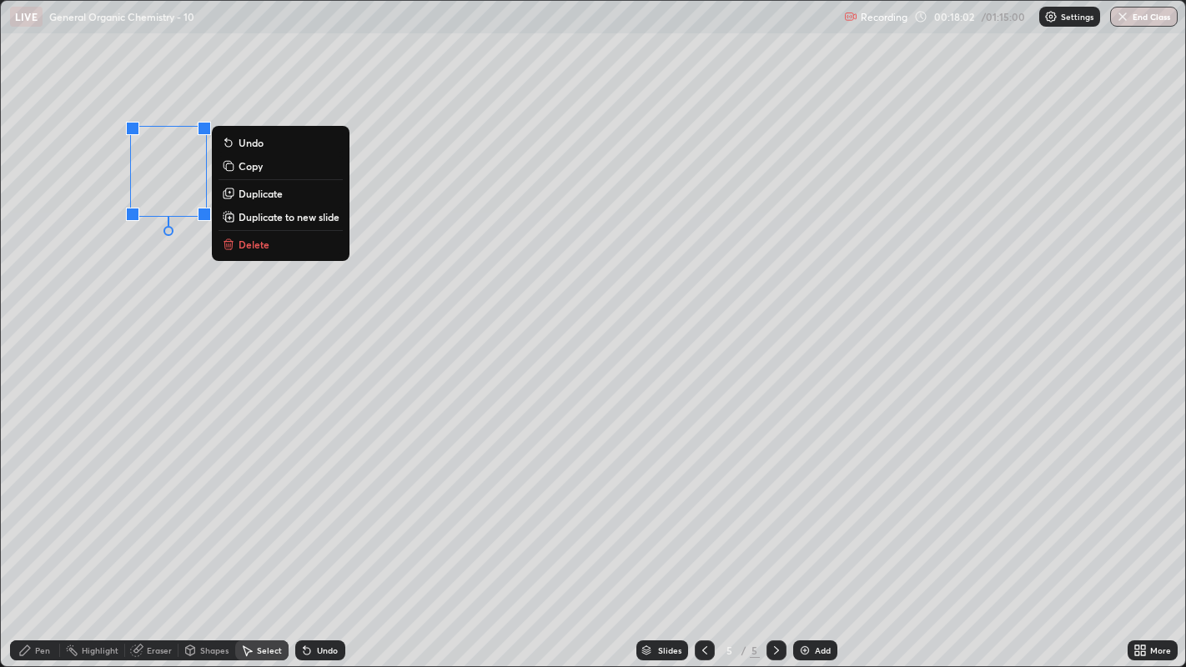
click at [265, 197] on p "Duplicate" at bounding box center [261, 193] width 44 height 13
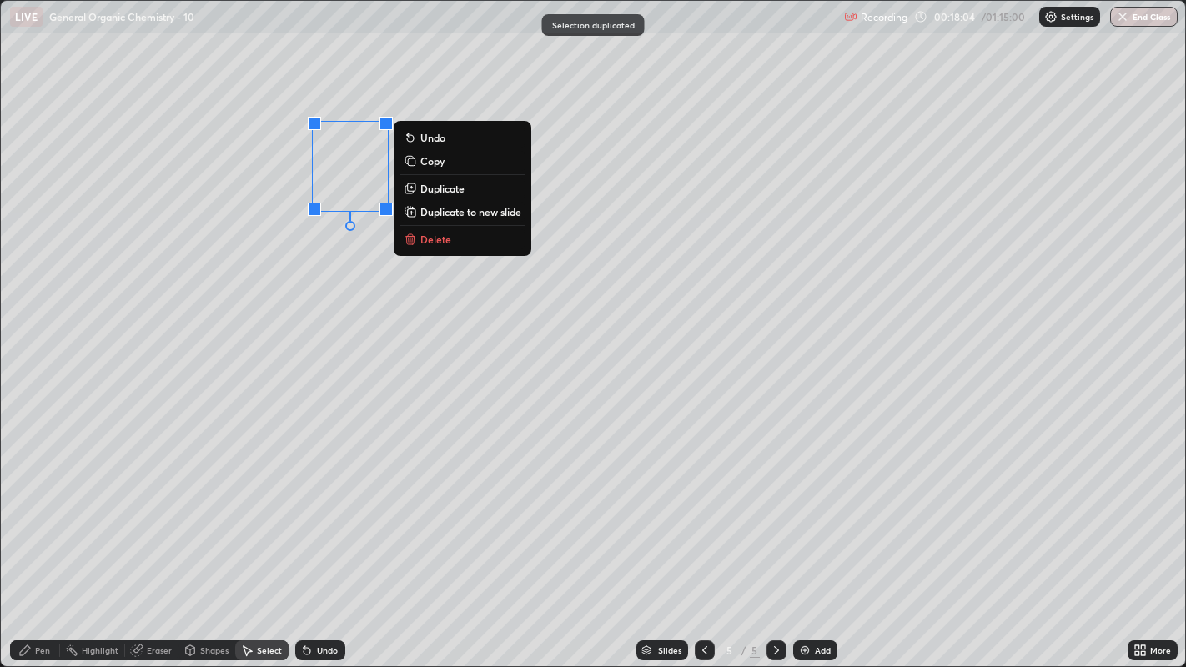
click at [323, 276] on div "0 ° Undo Copy Duplicate Duplicate to new slide Delete" at bounding box center [593, 334] width 1185 height 666
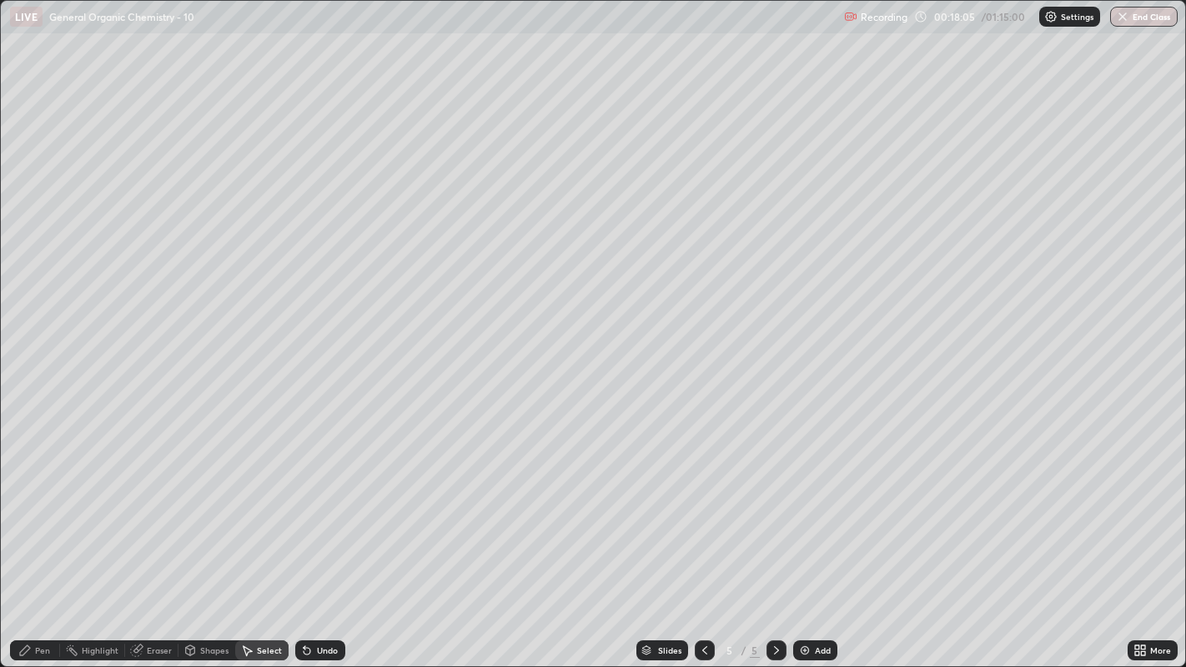
click at [35, 510] on div "Pen" at bounding box center [42, 650] width 15 height 8
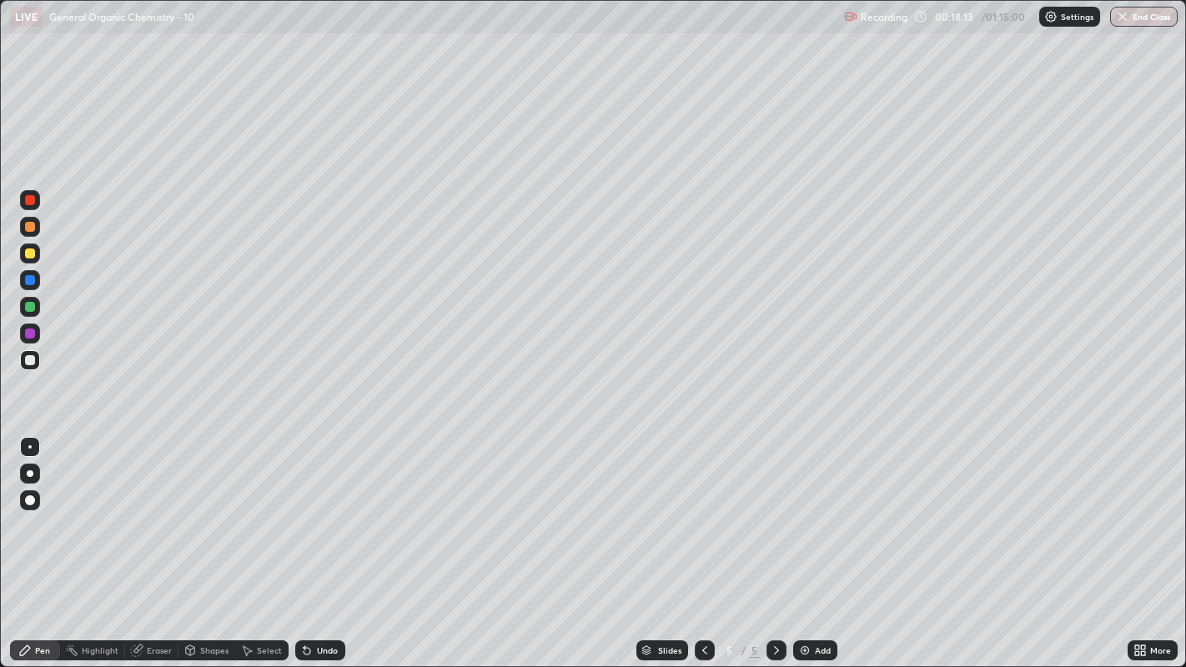
click at [32, 255] on div at bounding box center [30, 254] width 10 height 10
click at [31, 357] on div at bounding box center [30, 360] width 10 height 10
click at [240, 510] on icon at bounding box center [246, 650] width 13 height 13
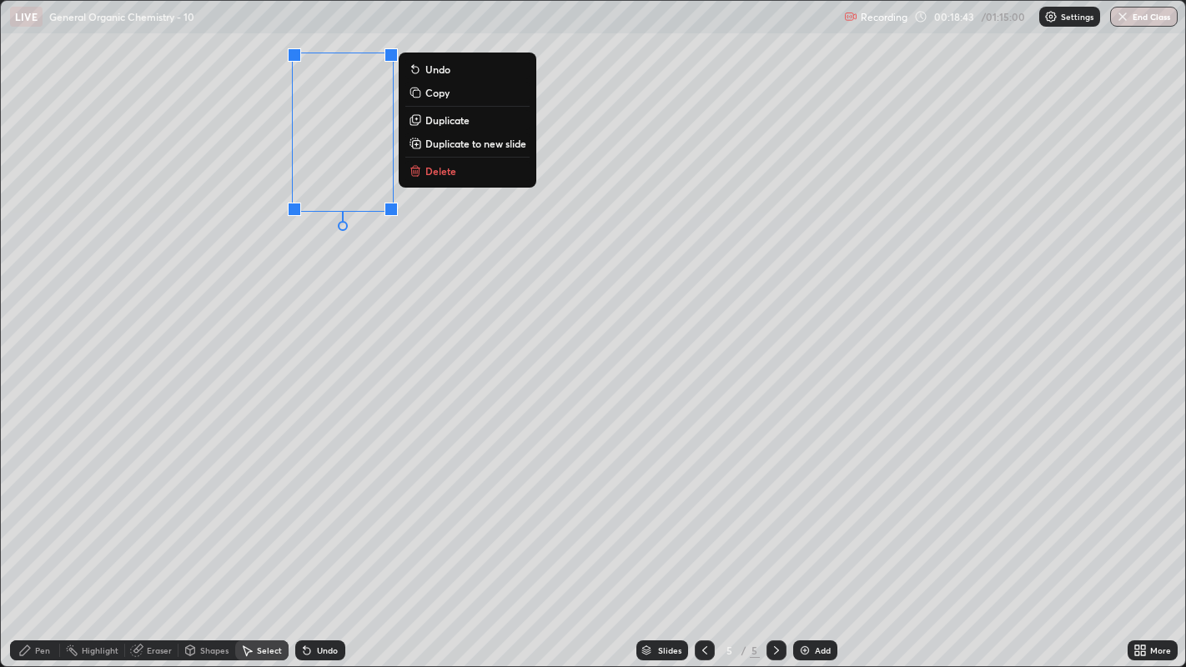
click at [451, 123] on p "Duplicate" at bounding box center [447, 119] width 44 height 13
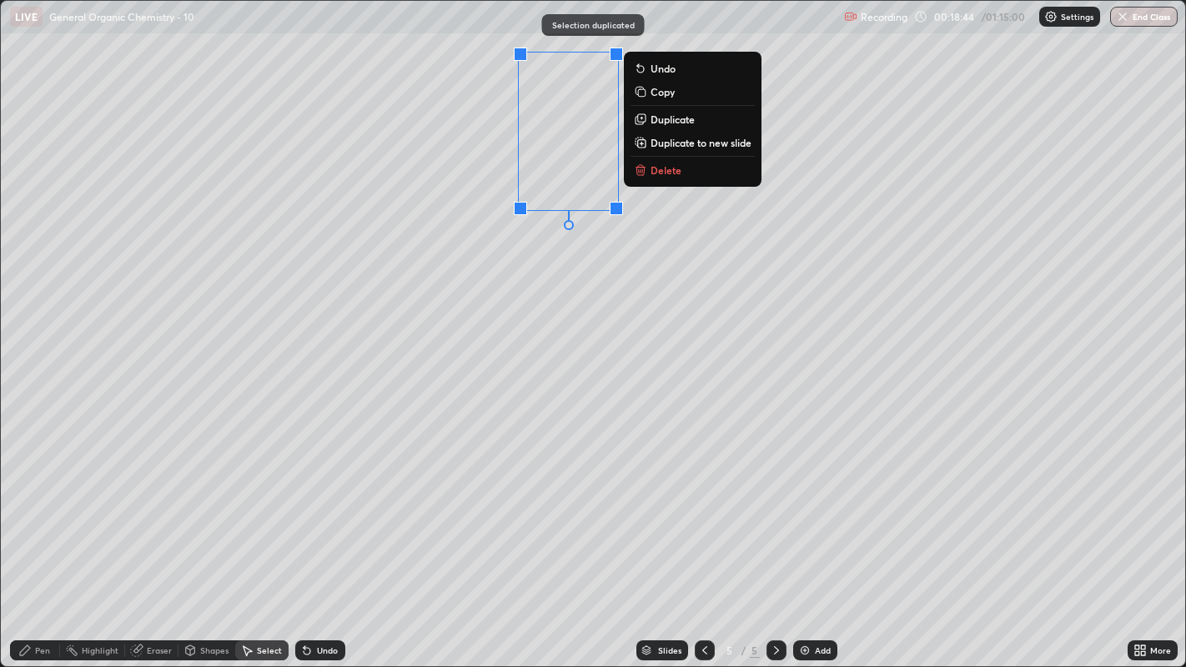
click at [519, 247] on div "0 ° Undo Copy Duplicate Duplicate to new slide Delete" at bounding box center [593, 334] width 1185 height 666
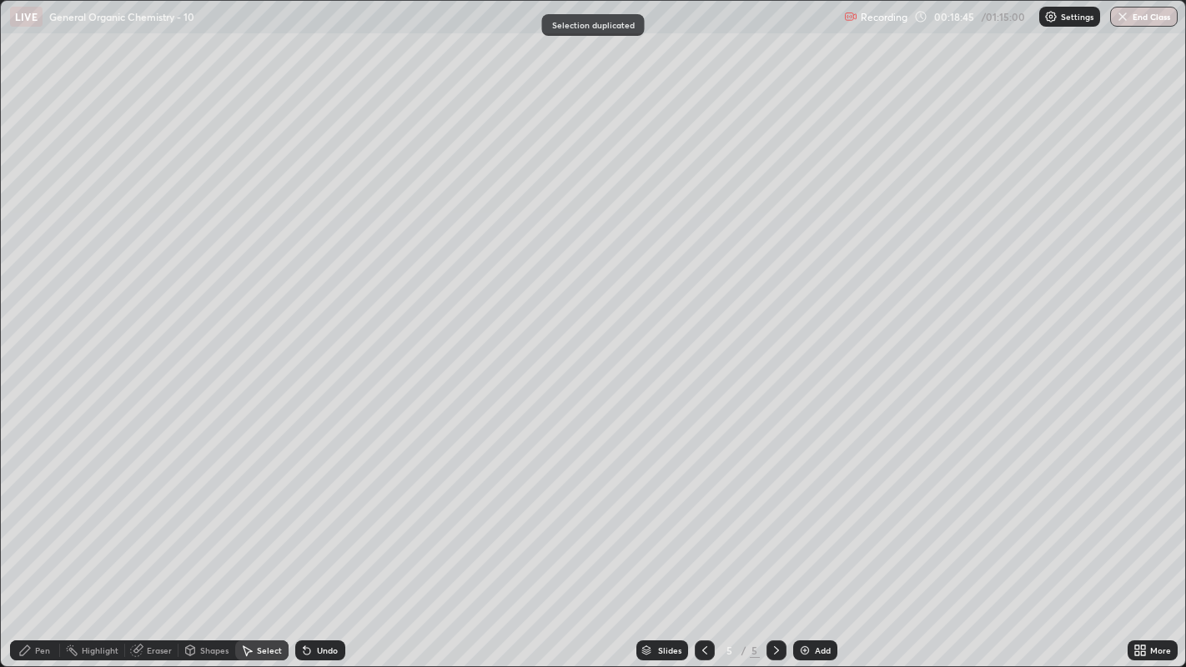
click at [151, 510] on div "Eraser" at bounding box center [159, 650] width 25 height 8
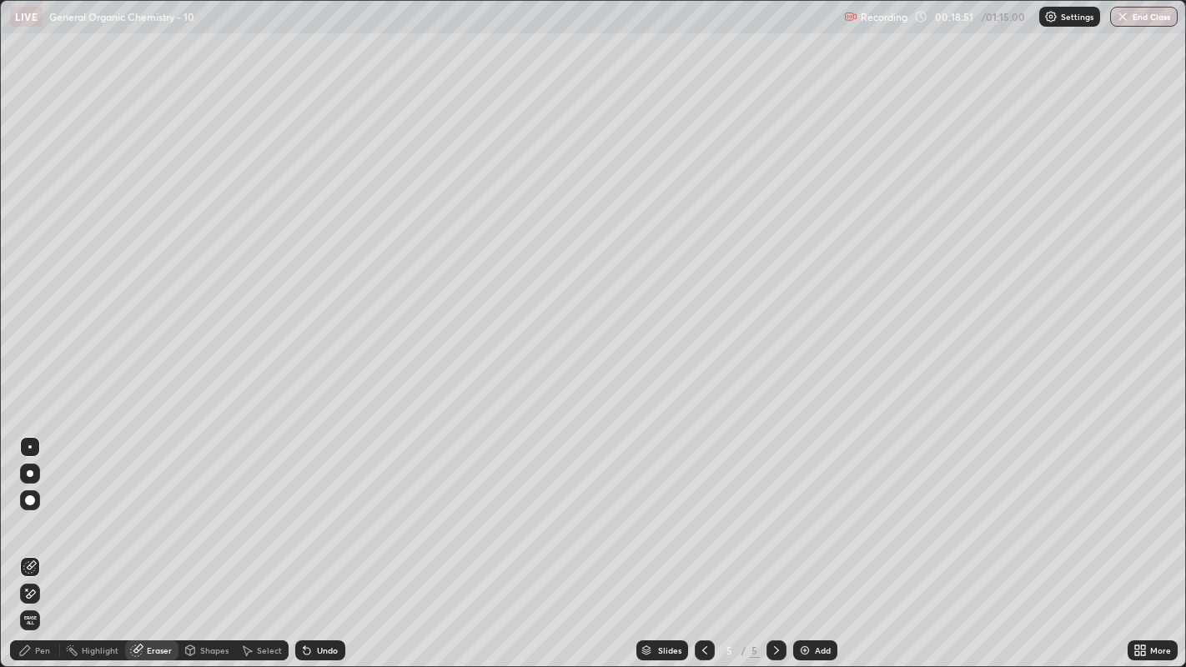
click at [43, 510] on div "Pen" at bounding box center [42, 650] width 15 height 8
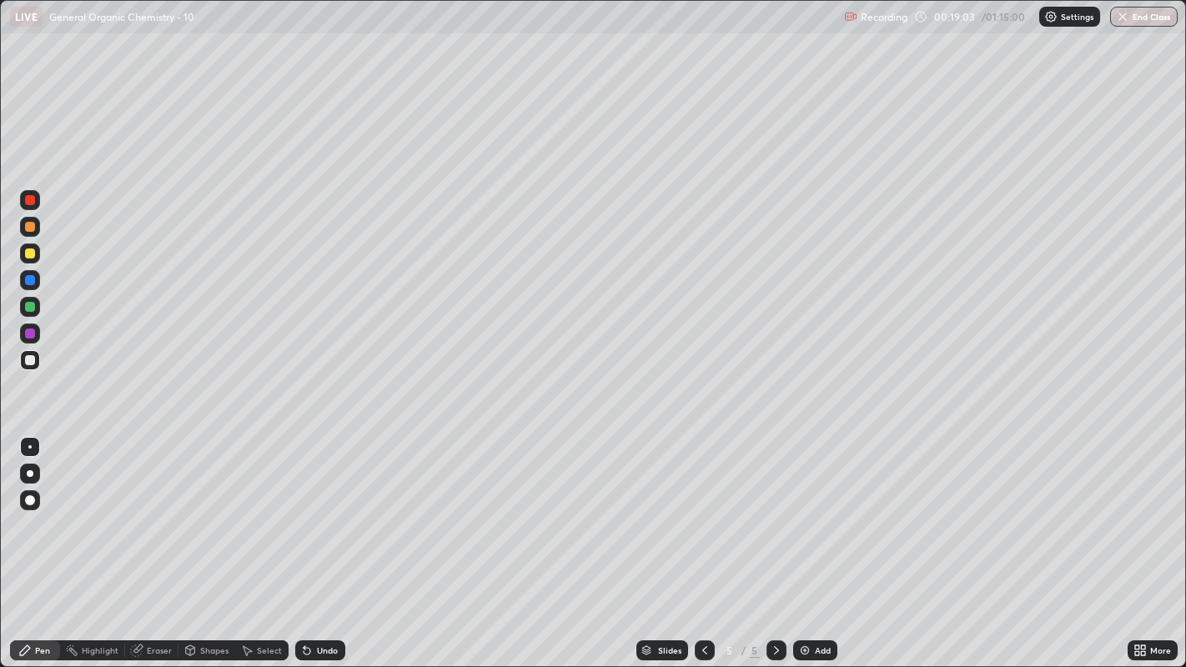
click at [319, 510] on div "Undo" at bounding box center [320, 650] width 50 height 20
click at [31, 254] on div at bounding box center [30, 254] width 10 height 10
click at [28, 360] on div at bounding box center [30, 360] width 10 height 10
click at [211, 510] on div "Shapes" at bounding box center [214, 650] width 28 height 8
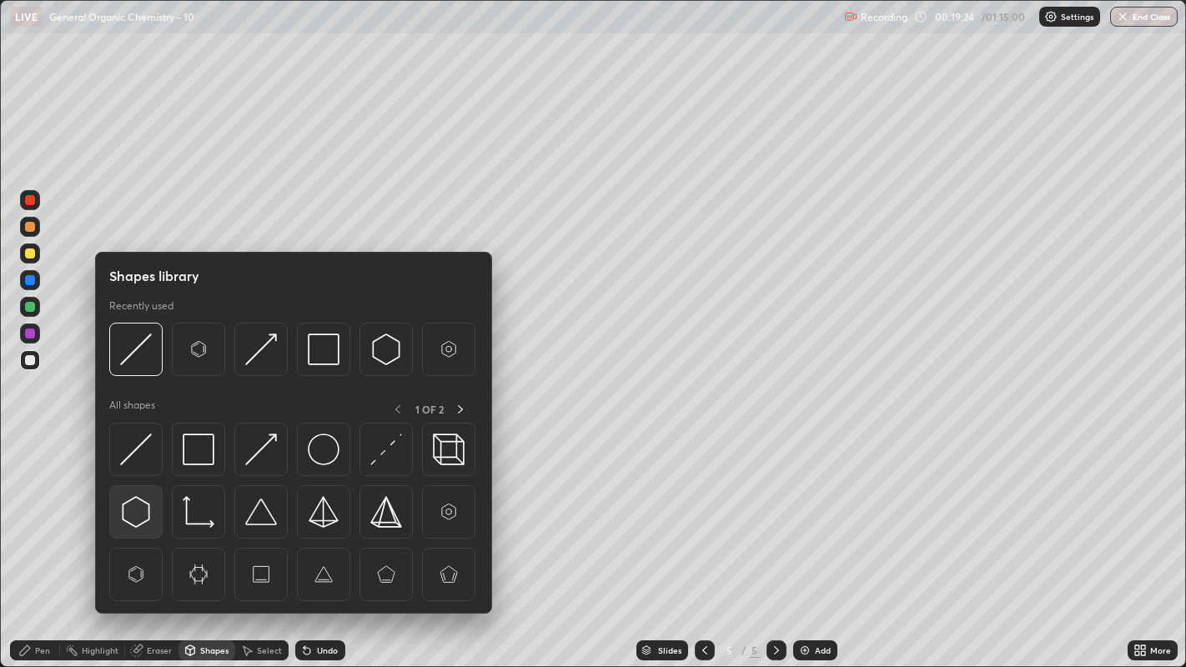
click at [139, 510] on img at bounding box center [136, 512] width 32 height 32
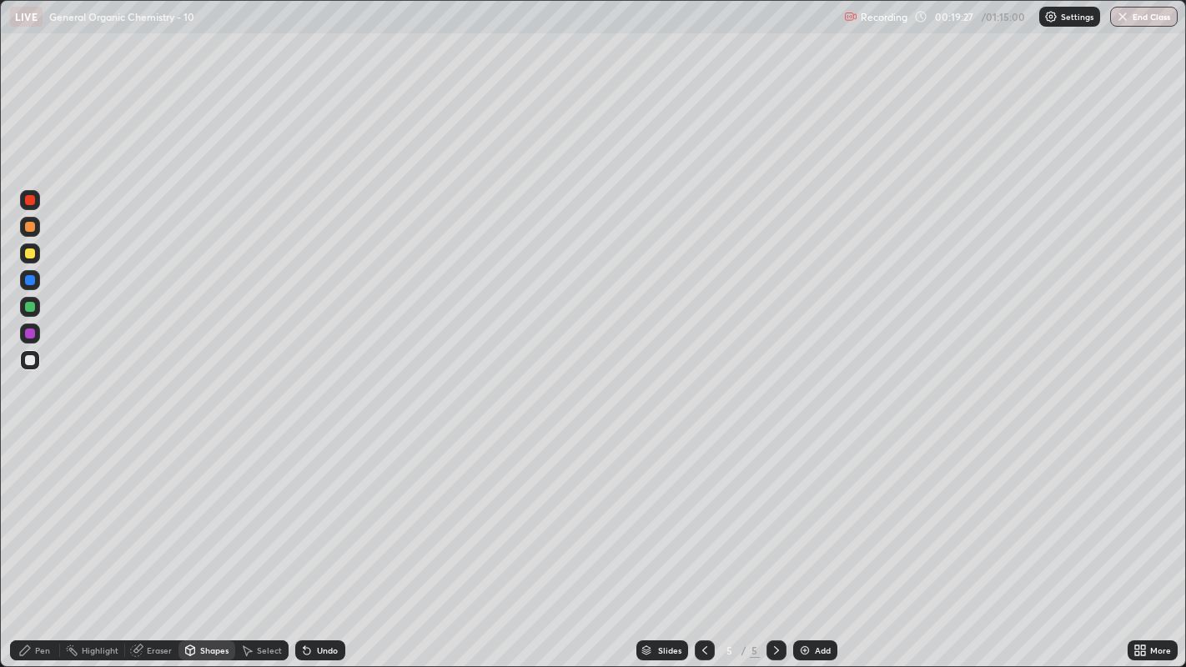
click at [43, 510] on div "Pen" at bounding box center [42, 650] width 15 height 8
click at [330, 510] on div "Undo" at bounding box center [320, 650] width 50 height 20
click at [321, 510] on div "Undo" at bounding box center [327, 650] width 21 height 8
click at [26, 252] on div at bounding box center [30, 254] width 10 height 10
click at [312, 510] on div "Undo" at bounding box center [320, 650] width 50 height 20
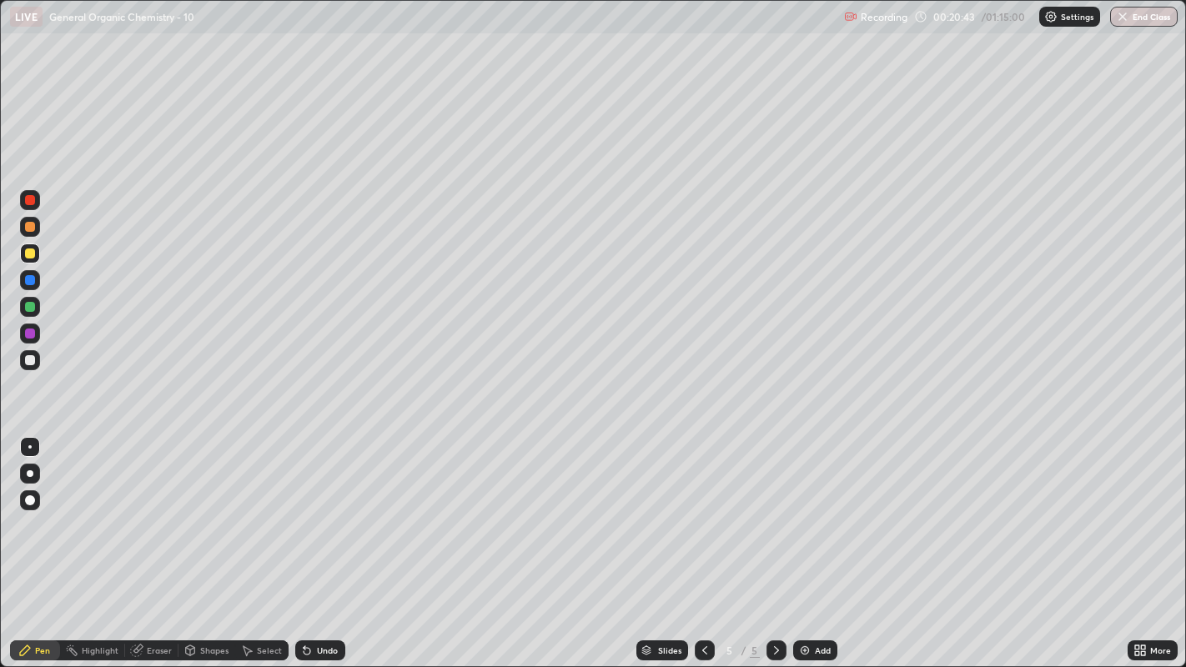
click at [28, 359] on div at bounding box center [30, 360] width 10 height 10
click at [198, 510] on div "Shapes" at bounding box center [206, 650] width 57 height 20
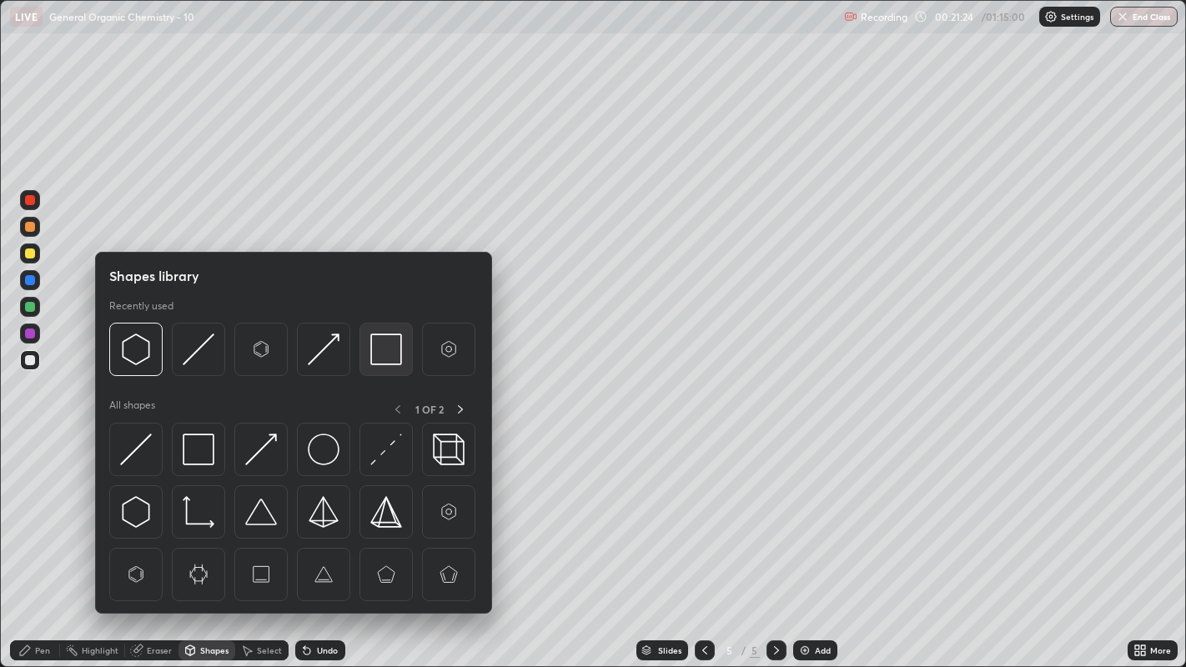
click at [378, 354] on img at bounding box center [386, 350] width 32 height 32
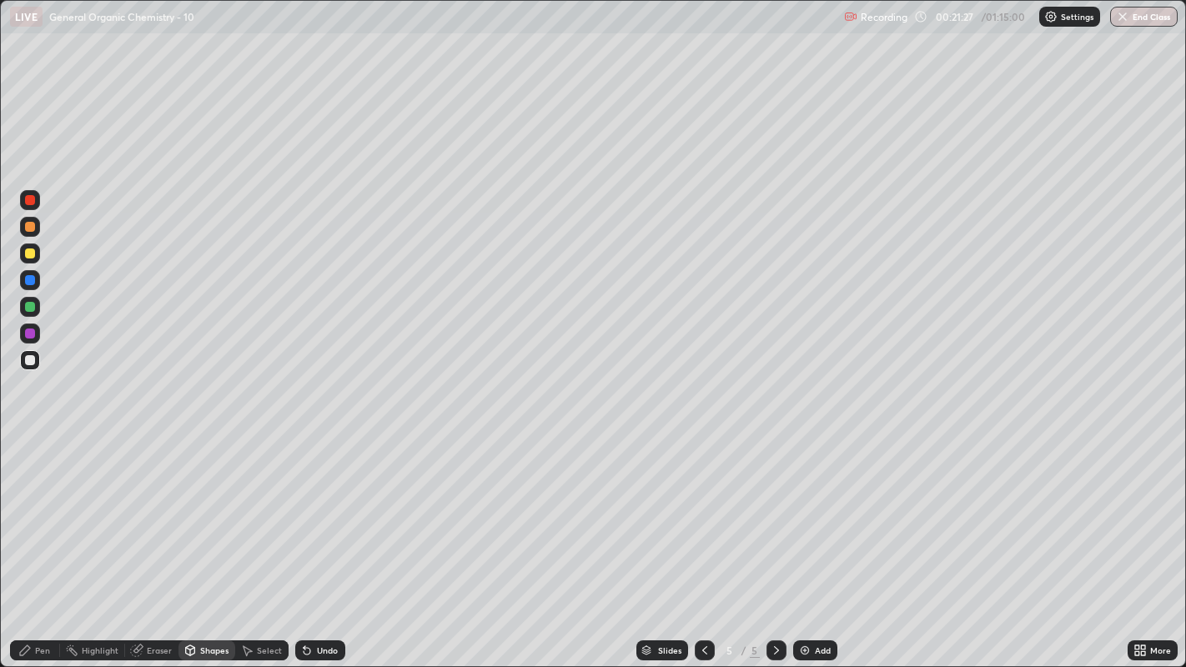
click at [33, 510] on div "Pen" at bounding box center [35, 650] width 50 height 20
click at [248, 510] on icon at bounding box center [246, 650] width 13 height 13
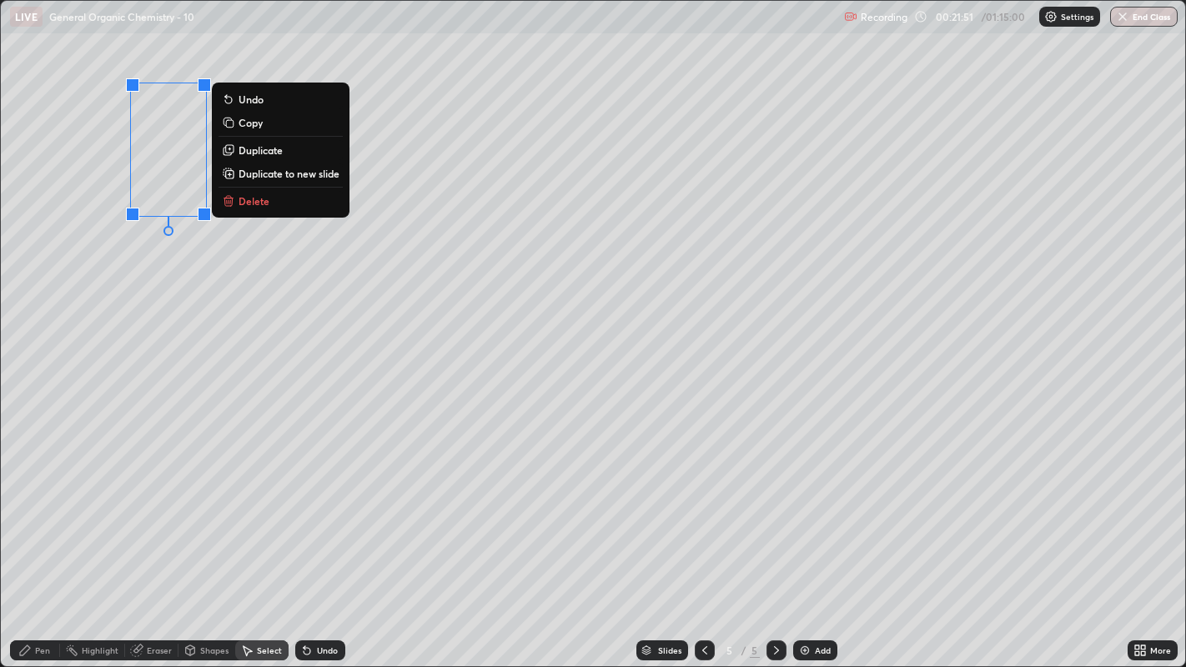
click at [276, 171] on p "Duplicate to new slide" at bounding box center [289, 173] width 101 height 13
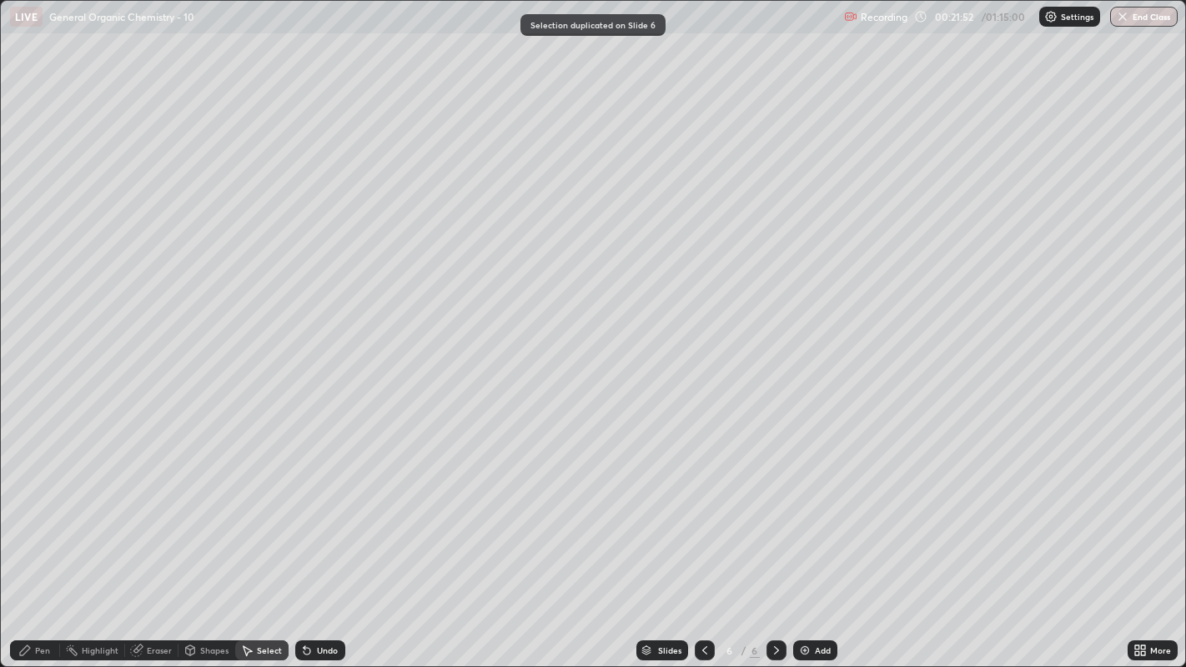
click at [158, 510] on div "Eraser" at bounding box center [159, 650] width 25 height 8
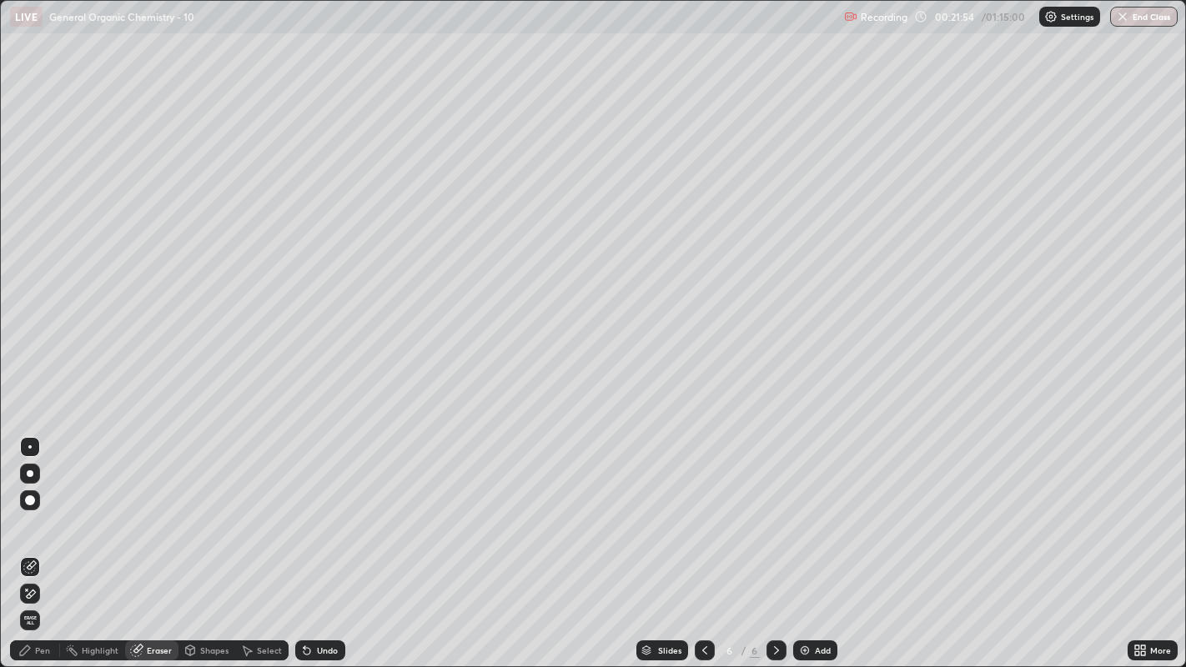
click at [34, 510] on div "Pen" at bounding box center [35, 650] width 50 height 20
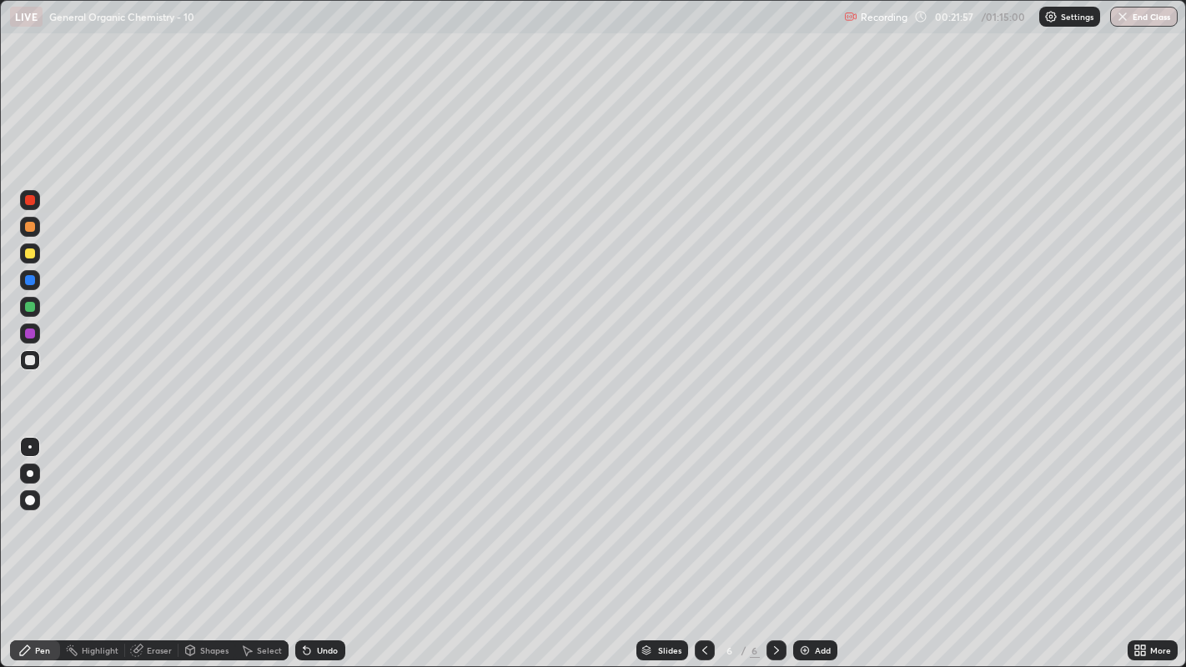
click at [259, 510] on div "Select" at bounding box center [269, 650] width 25 height 8
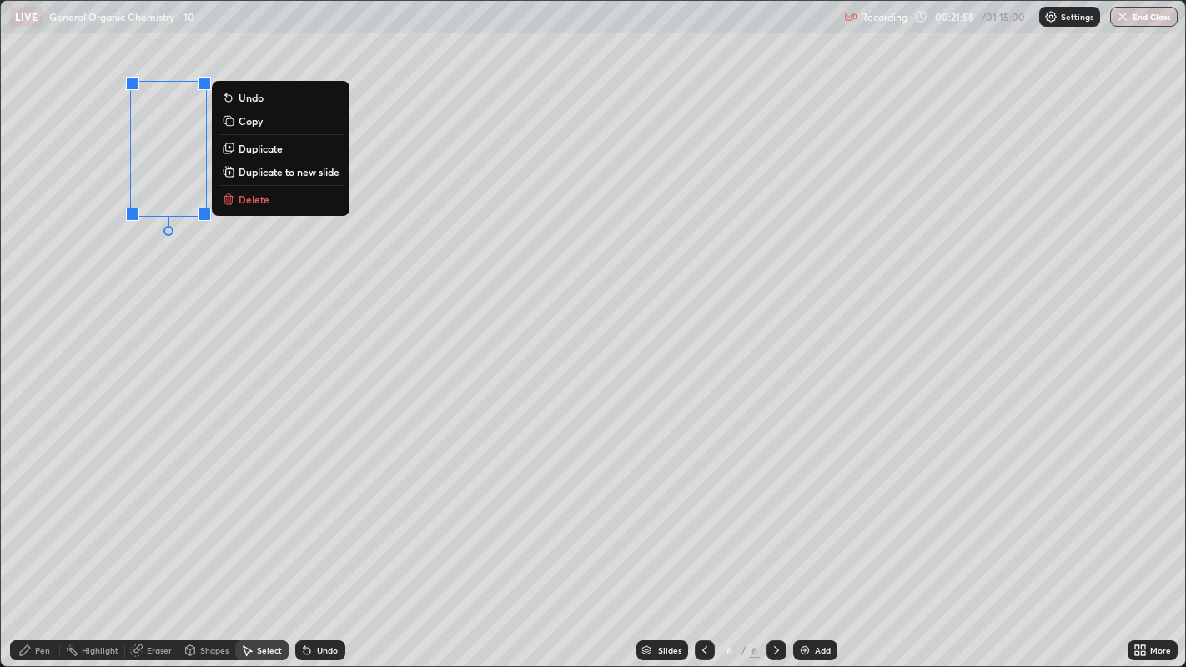
click at [264, 149] on p "Duplicate" at bounding box center [261, 148] width 44 height 13
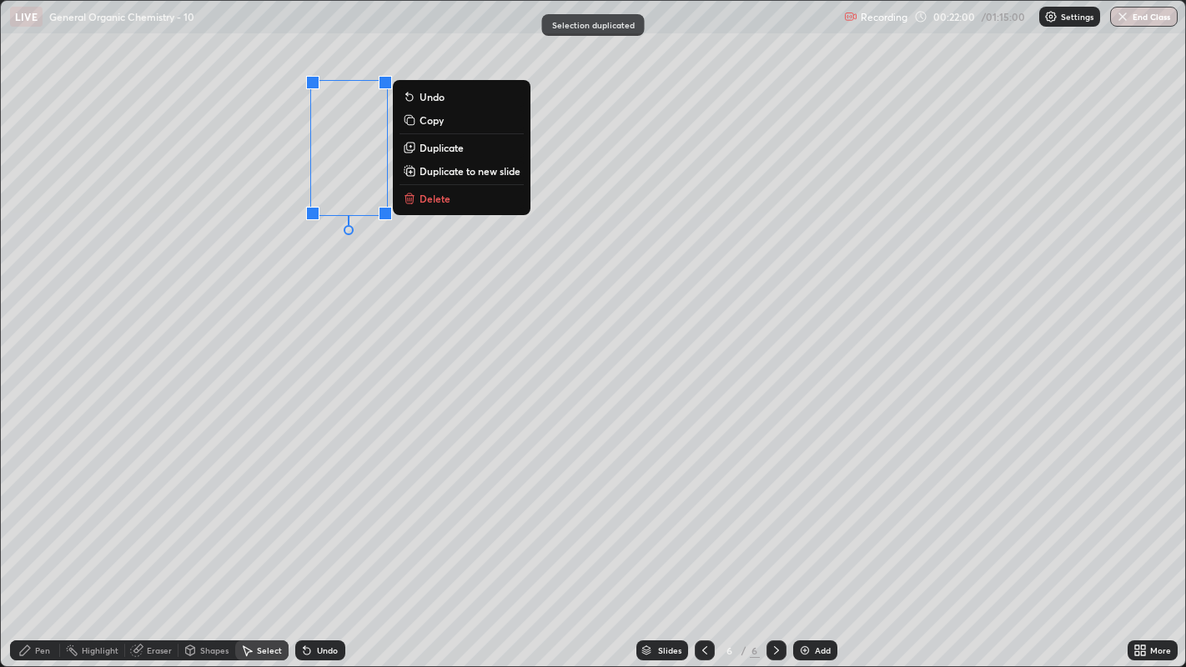
click at [330, 259] on div "0 ° Undo Copy Duplicate Duplicate to new slide Delete" at bounding box center [593, 334] width 1185 height 666
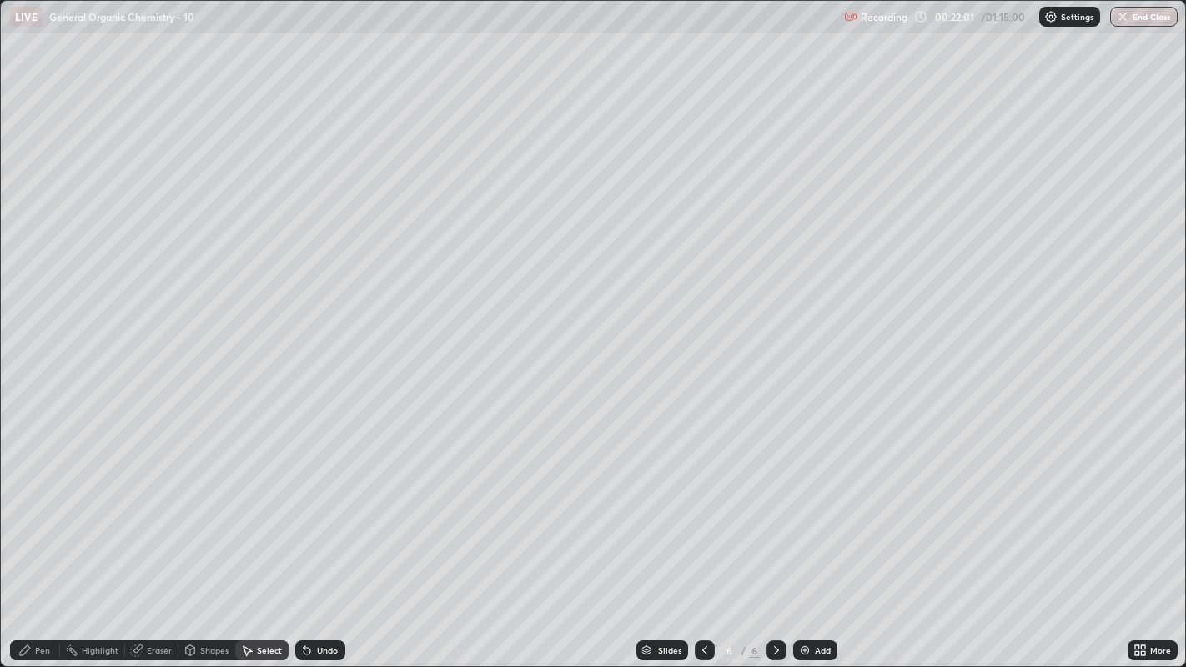
click at [48, 510] on div "Pen" at bounding box center [35, 650] width 50 height 20
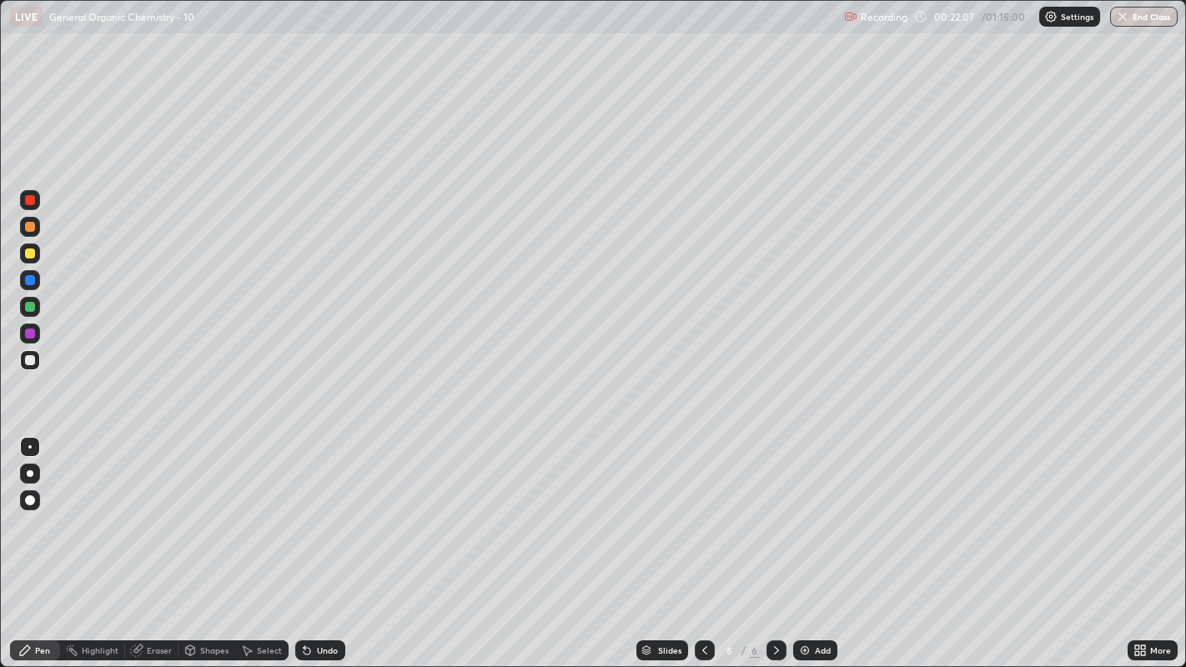
click at [149, 510] on div "Eraser" at bounding box center [159, 650] width 25 height 8
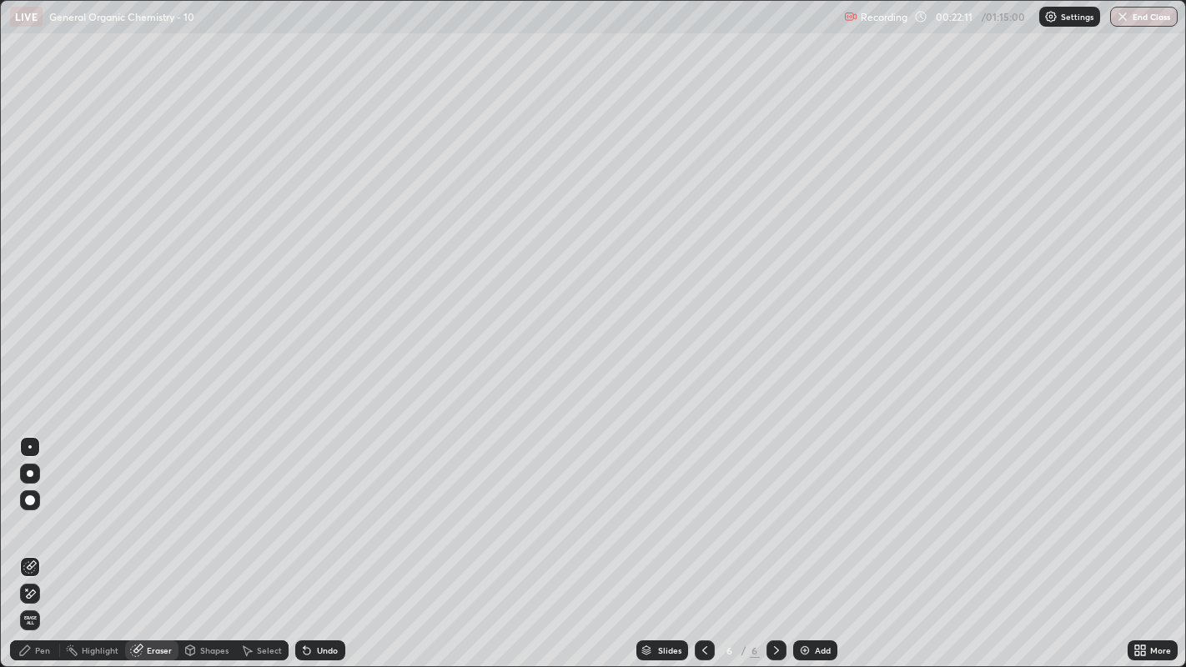
click at [42, 510] on div "Pen" at bounding box center [42, 650] width 15 height 8
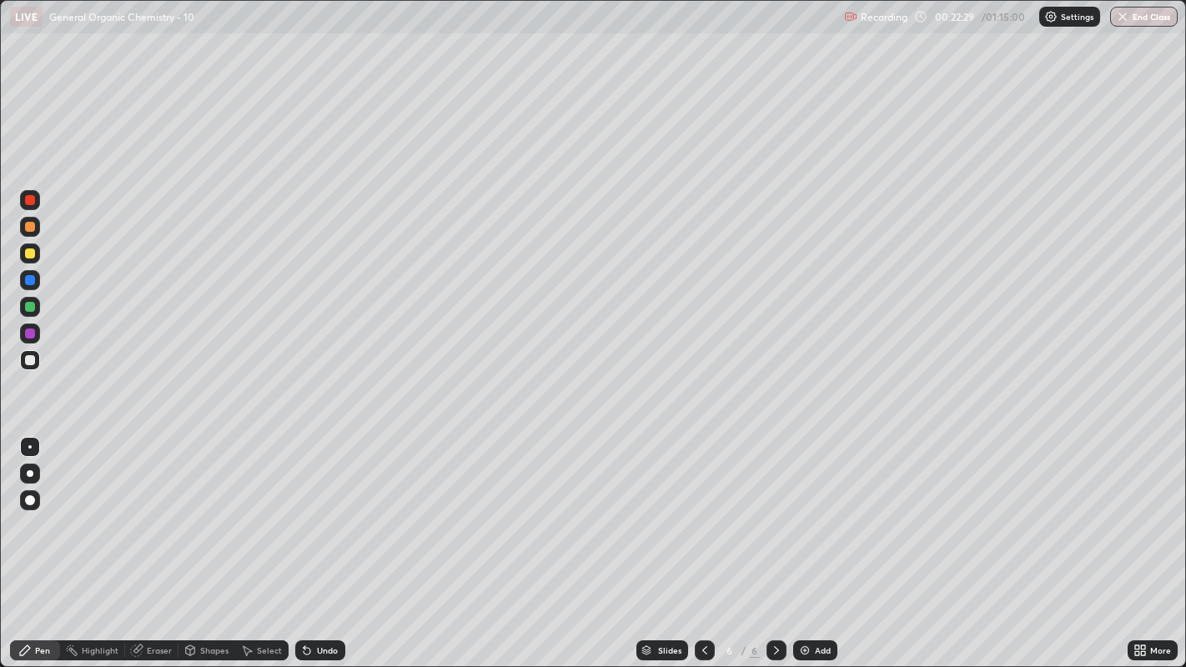
click at [29, 252] on div at bounding box center [30, 254] width 10 height 10
click at [33, 356] on div at bounding box center [30, 360] width 10 height 10
click at [262, 510] on div "Select" at bounding box center [261, 650] width 53 height 20
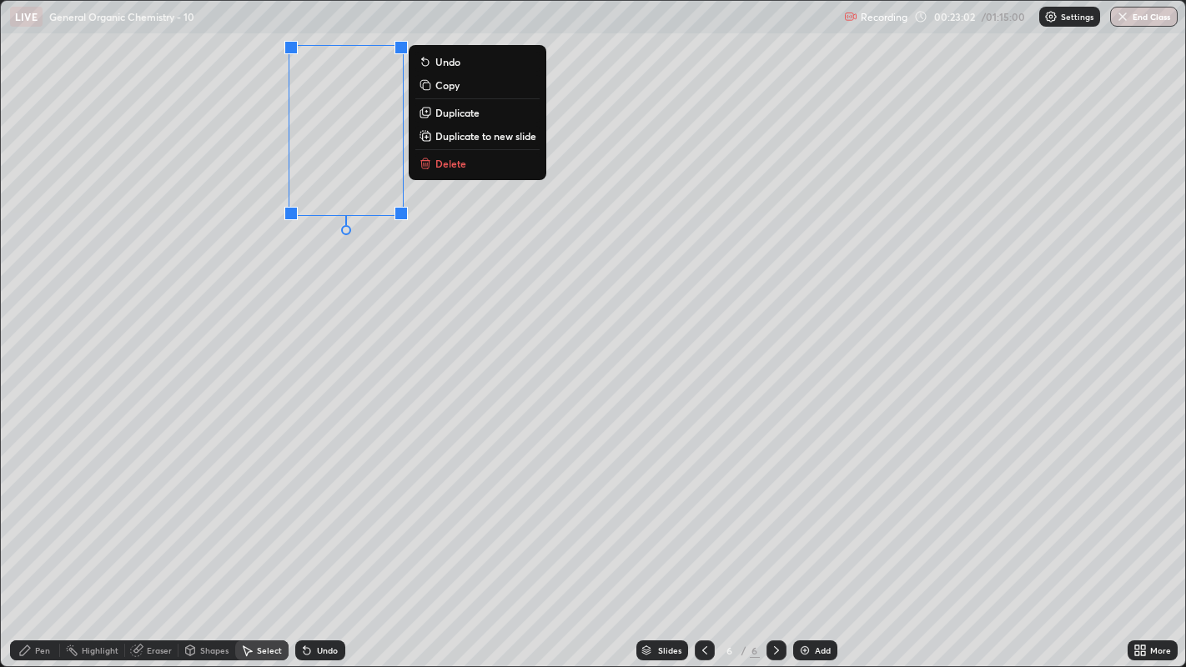
click at [463, 115] on p "Duplicate" at bounding box center [457, 112] width 44 height 13
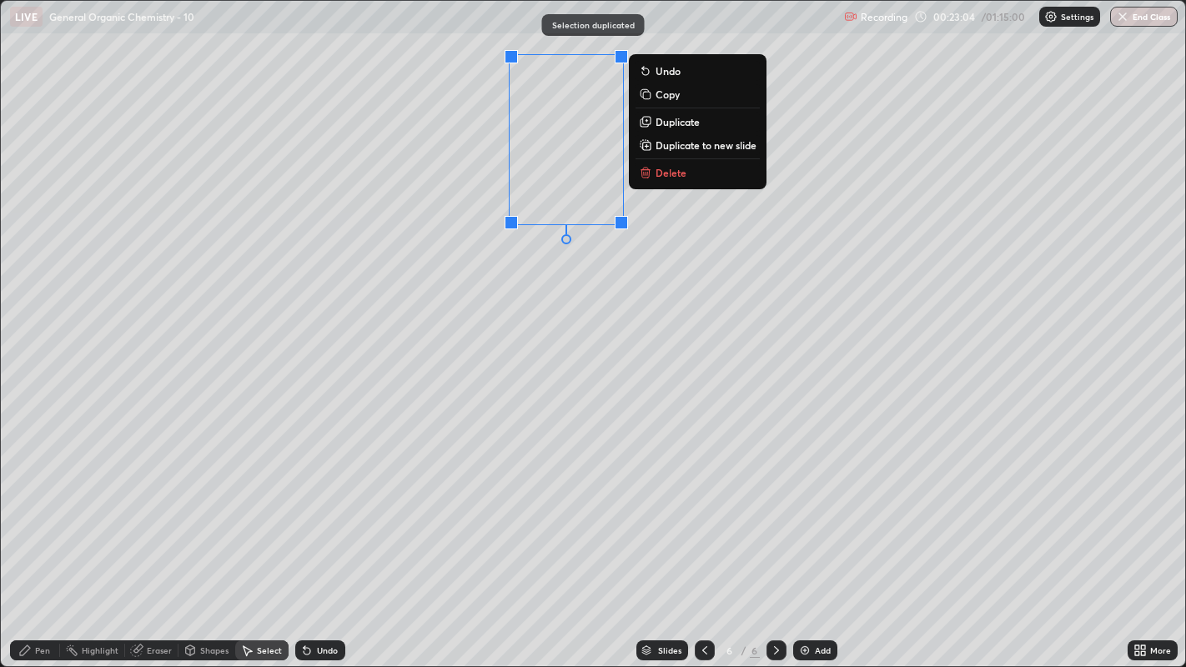
click at [565, 282] on div "0 ° Undo Copy Duplicate Duplicate to new slide Delete" at bounding box center [593, 334] width 1185 height 666
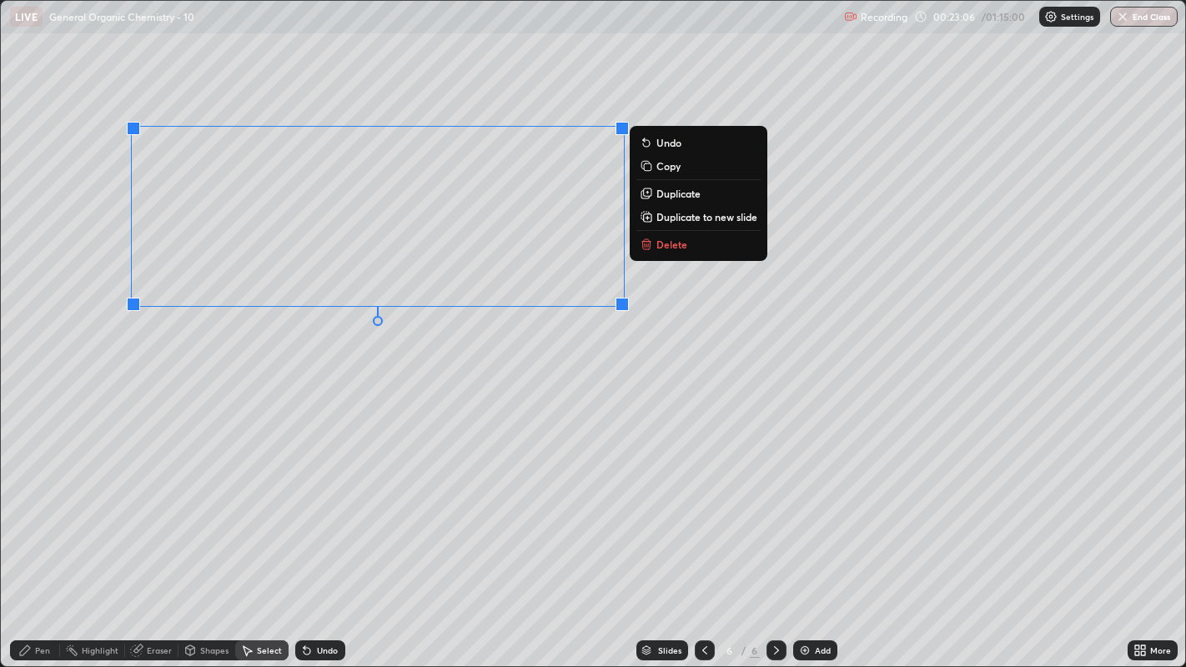
click at [525, 343] on div "0 ° Undo Copy Duplicate Duplicate to new slide Delete" at bounding box center [593, 334] width 1185 height 666
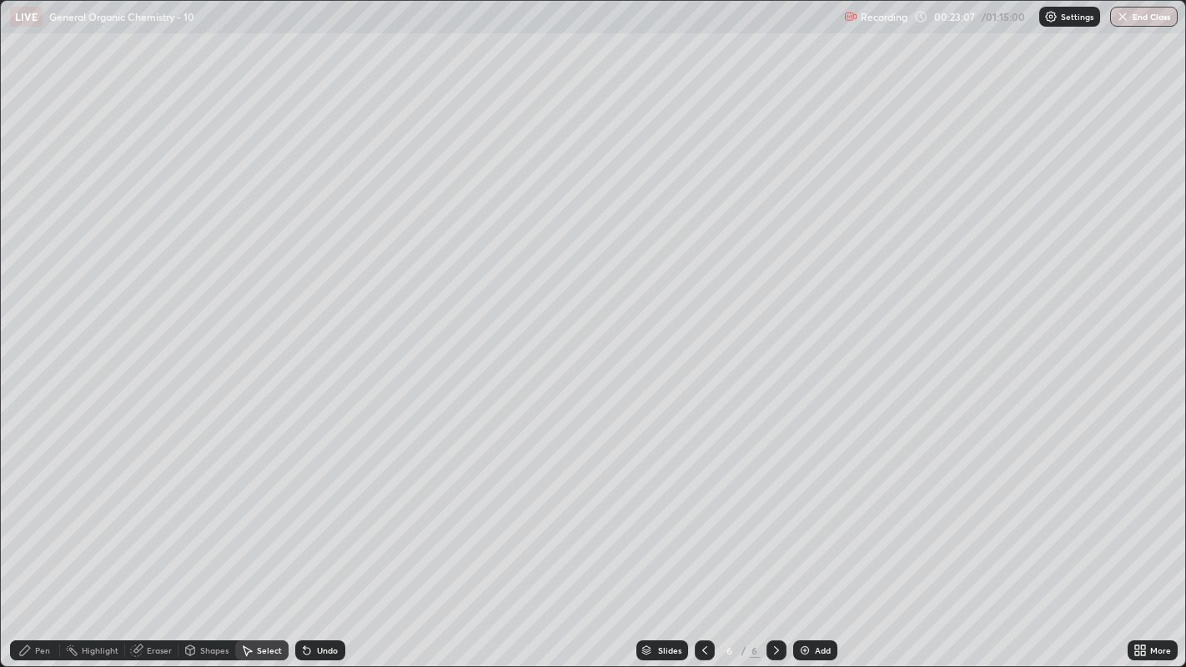
click at [121, 510] on div "Highlight" at bounding box center [92, 650] width 65 height 20
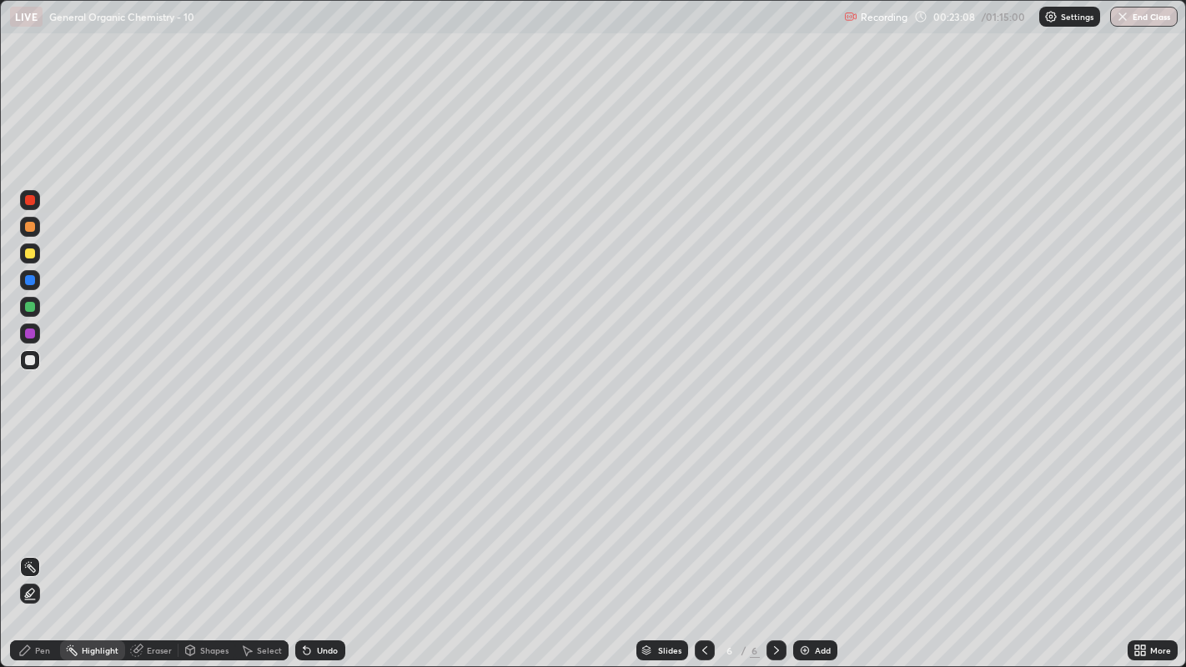
click at [153, 510] on div "Eraser" at bounding box center [159, 650] width 25 height 8
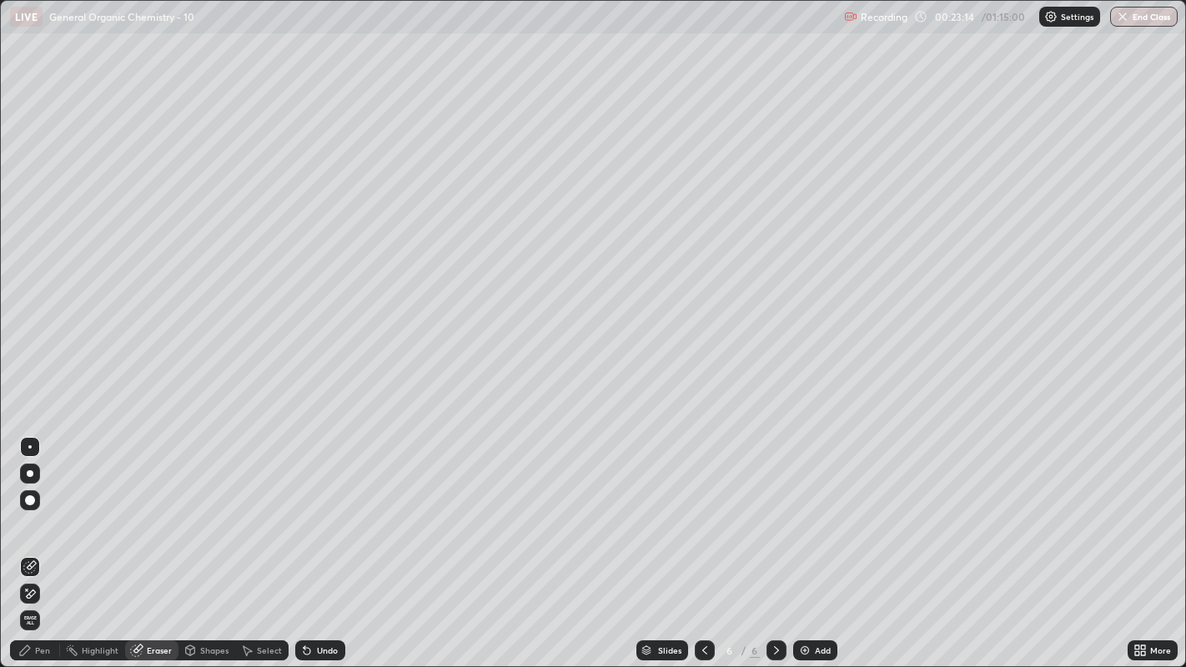
click at [35, 510] on div "Pen" at bounding box center [42, 650] width 15 height 8
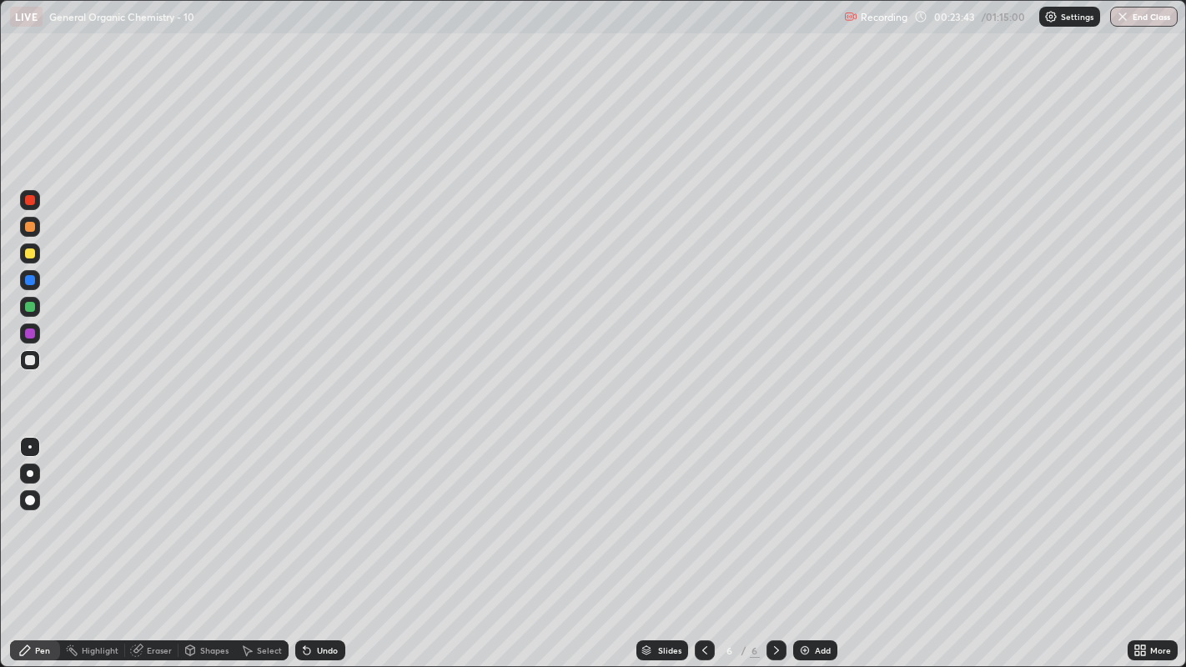
click at [32, 257] on div at bounding box center [30, 254] width 10 height 10
click at [334, 510] on div "Undo" at bounding box center [320, 650] width 50 height 20
click at [323, 510] on div "Undo" at bounding box center [320, 650] width 50 height 20
click at [317, 510] on div "Undo" at bounding box center [320, 650] width 50 height 20
click at [318, 510] on div "Undo" at bounding box center [327, 650] width 21 height 8
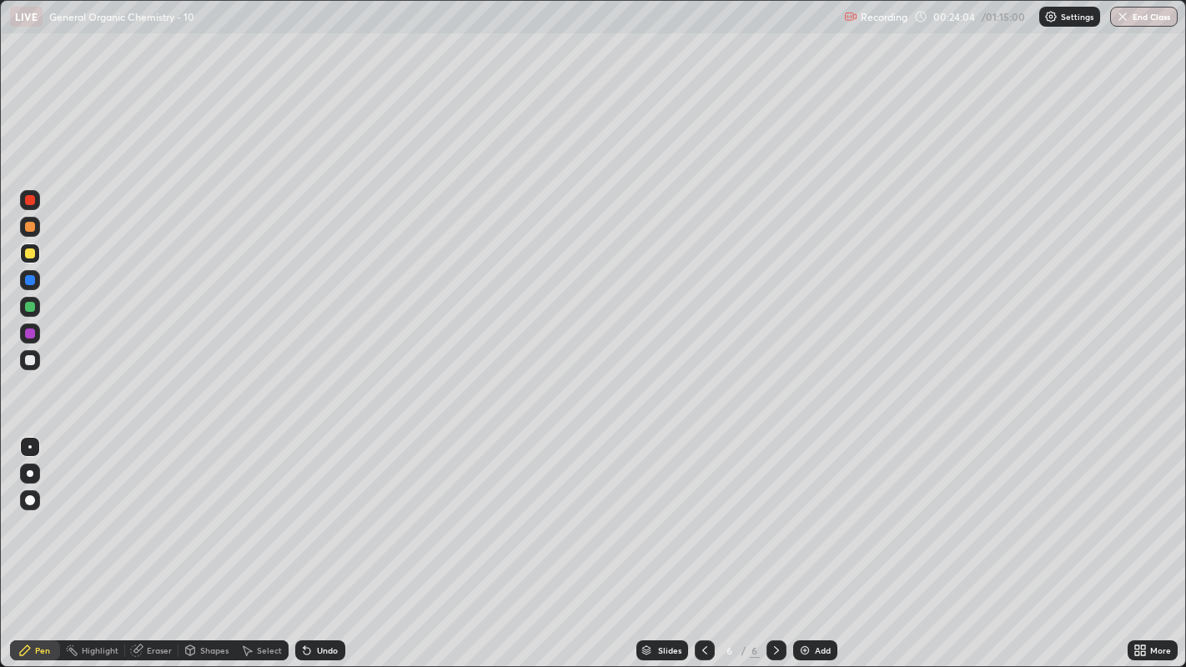
click at [32, 359] on div at bounding box center [30, 360] width 10 height 10
click at [207, 510] on div "Shapes" at bounding box center [214, 650] width 28 height 8
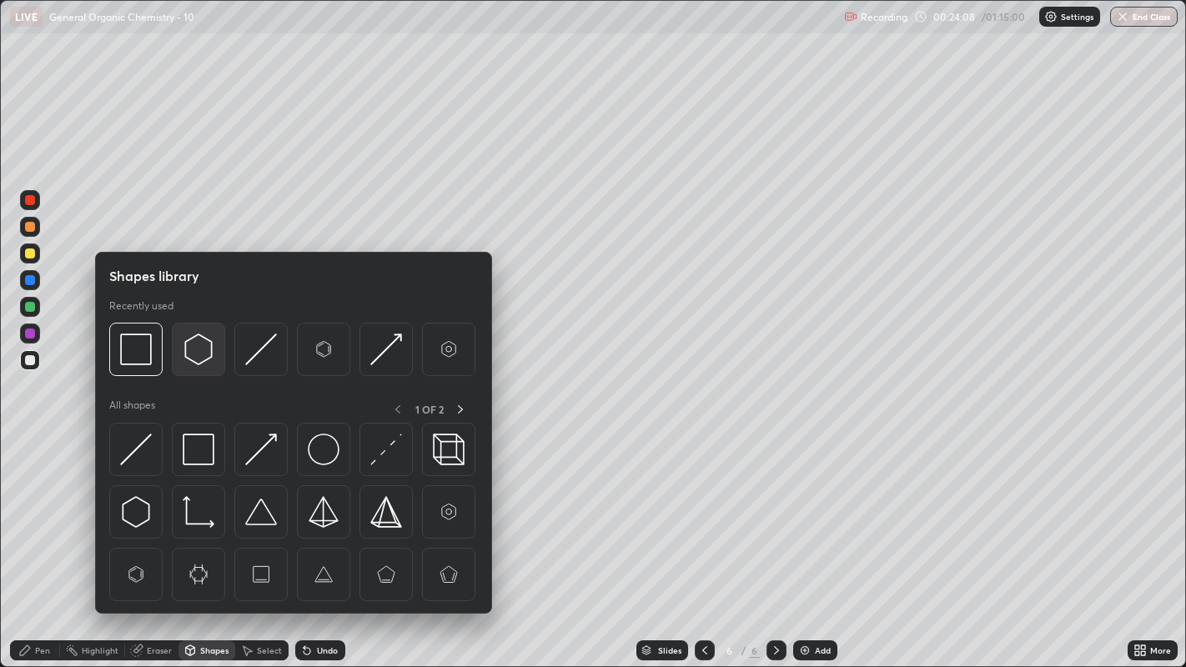
click at [200, 349] on img at bounding box center [199, 350] width 32 height 32
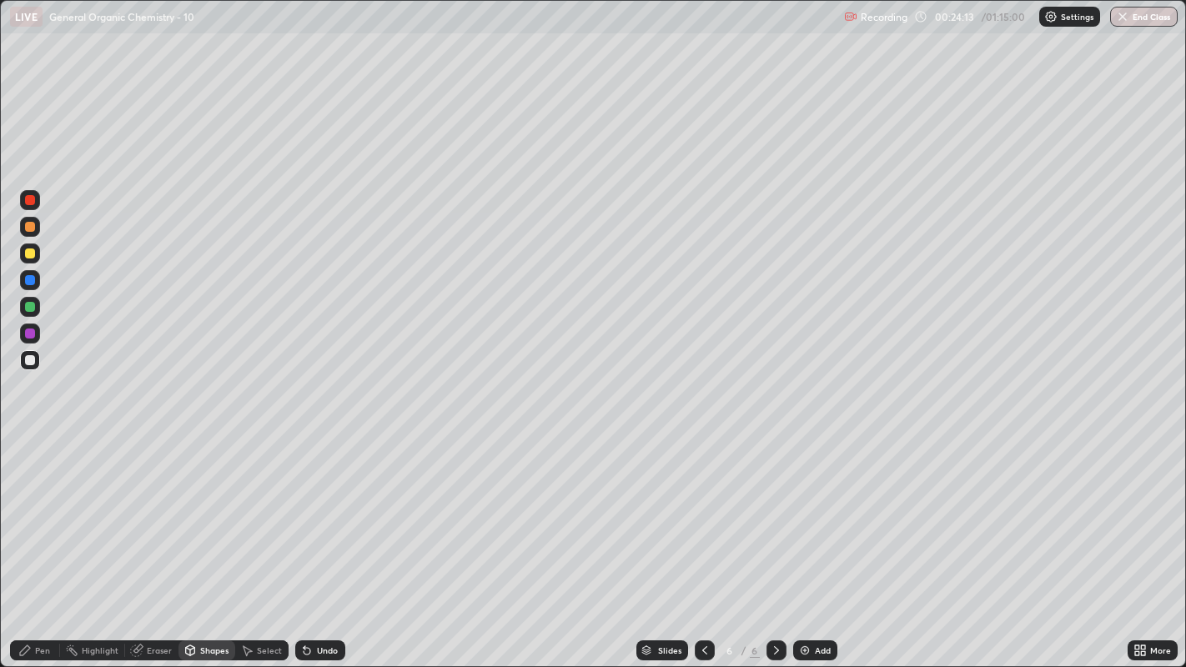
click at [50, 510] on div "Pen" at bounding box center [35, 650] width 50 height 20
click at [28, 251] on div at bounding box center [30, 254] width 10 height 10
click at [32, 359] on div at bounding box center [30, 360] width 10 height 10
click at [33, 255] on div at bounding box center [30, 254] width 10 height 10
click at [200, 510] on div "Shapes" at bounding box center [214, 650] width 28 height 8
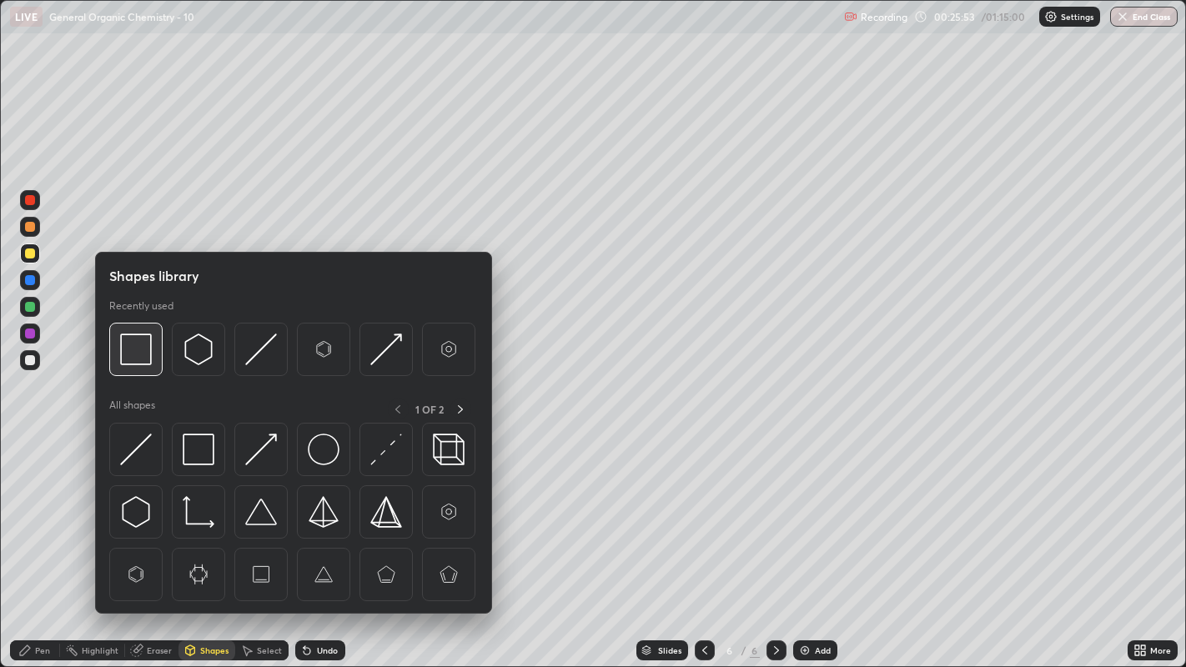
click at [133, 343] on img at bounding box center [136, 350] width 32 height 32
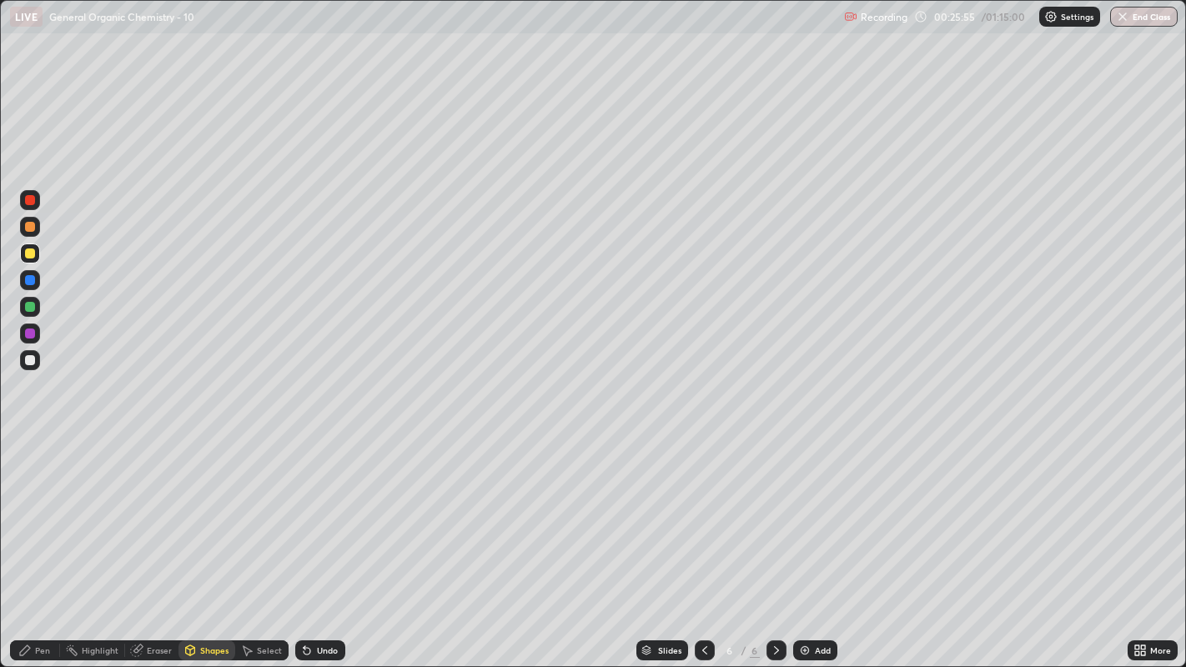
click at [32, 510] on div "Pen" at bounding box center [35, 650] width 50 height 20
click at [28, 360] on div at bounding box center [30, 360] width 10 height 10
click at [809, 510] on img at bounding box center [804, 650] width 13 height 13
click at [309, 510] on div "Undo" at bounding box center [317, 650] width 57 height 33
click at [317, 510] on div "Undo" at bounding box center [317, 650] width 57 height 33
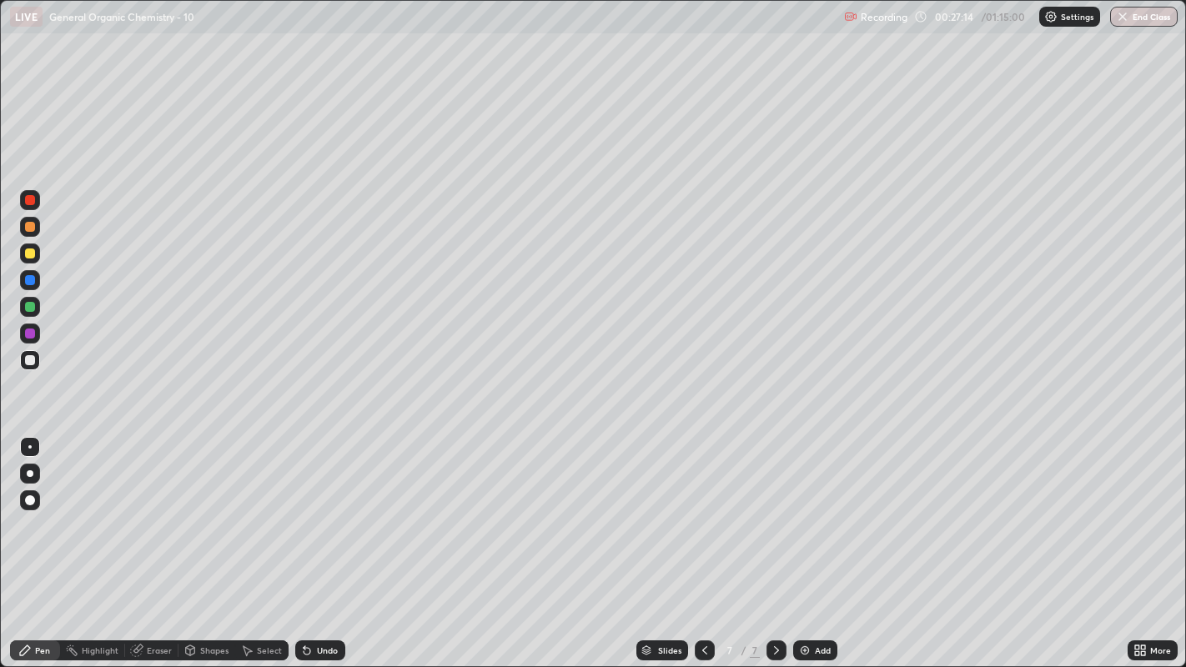
click at [321, 510] on div "Undo" at bounding box center [320, 650] width 50 height 20
click at [31, 250] on div at bounding box center [30, 254] width 10 height 10
click at [304, 510] on icon at bounding box center [305, 647] width 2 height 2
click at [32, 510] on div at bounding box center [30, 500] width 20 height 20
click at [32, 364] on div at bounding box center [30, 360] width 10 height 10
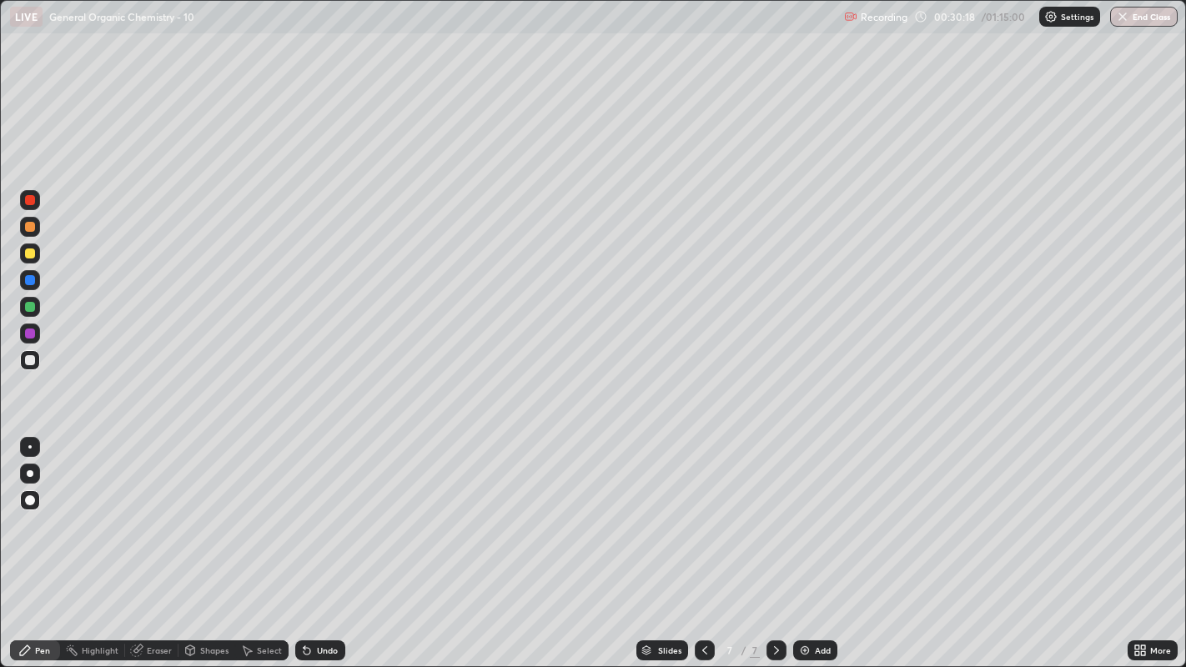
click at [28, 452] on div at bounding box center [30, 447] width 20 height 20
click at [28, 253] on div at bounding box center [30, 254] width 10 height 10
click at [322, 510] on div "Undo" at bounding box center [327, 650] width 21 height 8
click at [317, 510] on div "Undo" at bounding box center [327, 650] width 21 height 8
click at [31, 359] on div at bounding box center [30, 360] width 10 height 10
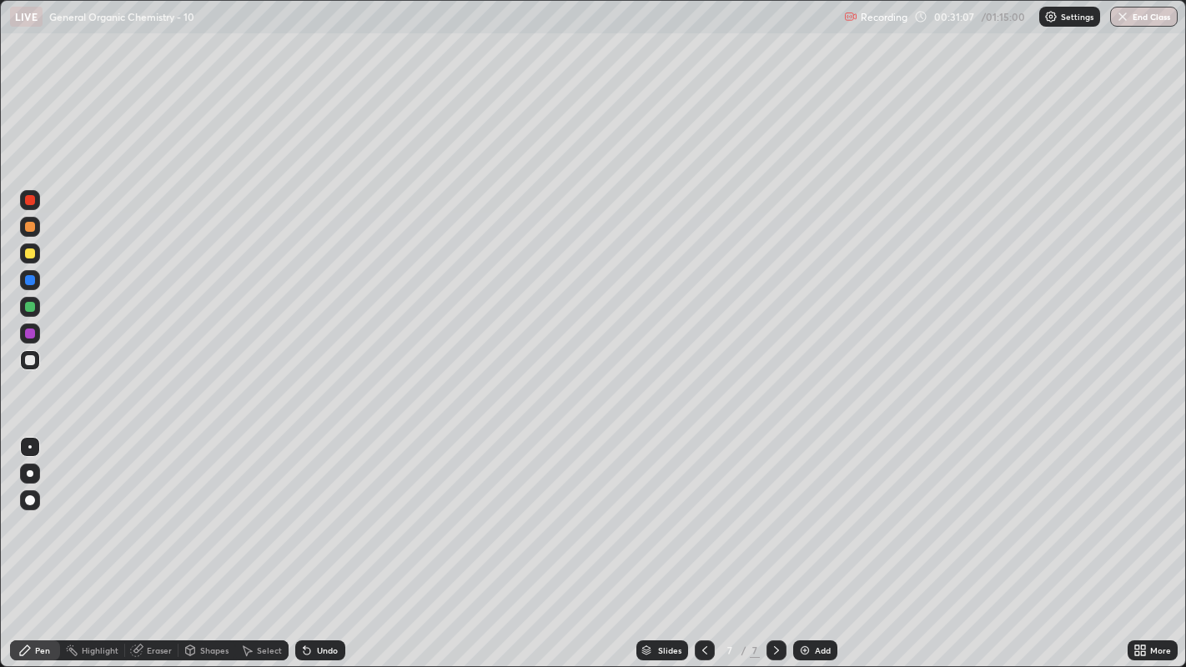
click at [26, 490] on div at bounding box center [30, 500] width 20 height 20
click at [29, 446] on div at bounding box center [29, 446] width 3 height 3
click at [821, 510] on div "Add" at bounding box center [823, 650] width 16 height 8
click at [267, 510] on div "Select" at bounding box center [261, 650] width 53 height 20
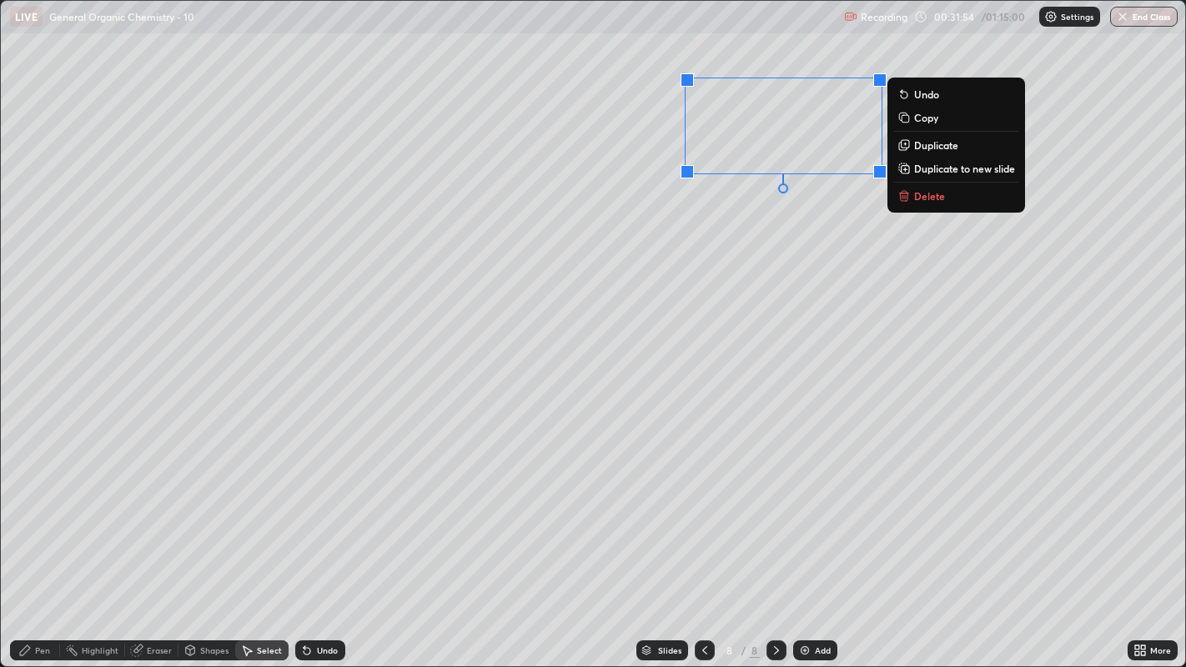
click at [938, 150] on p "Duplicate" at bounding box center [936, 144] width 44 height 13
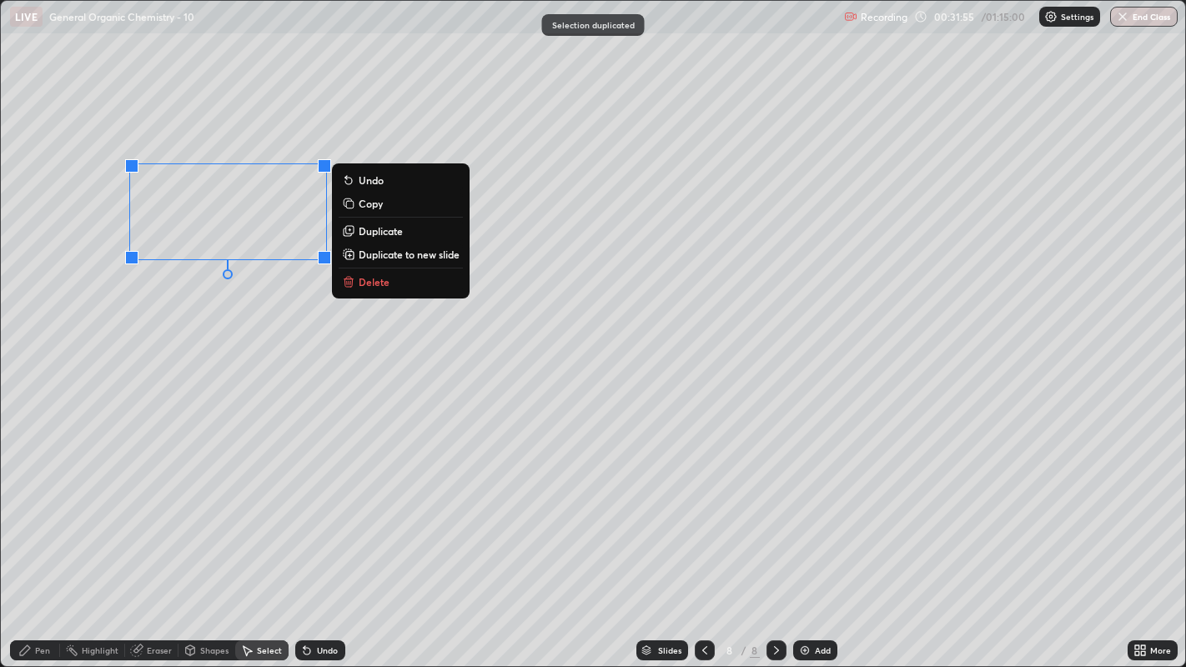
click at [241, 318] on div "0 ° Undo Copy Duplicate Duplicate to new slide Delete" at bounding box center [593, 334] width 1185 height 666
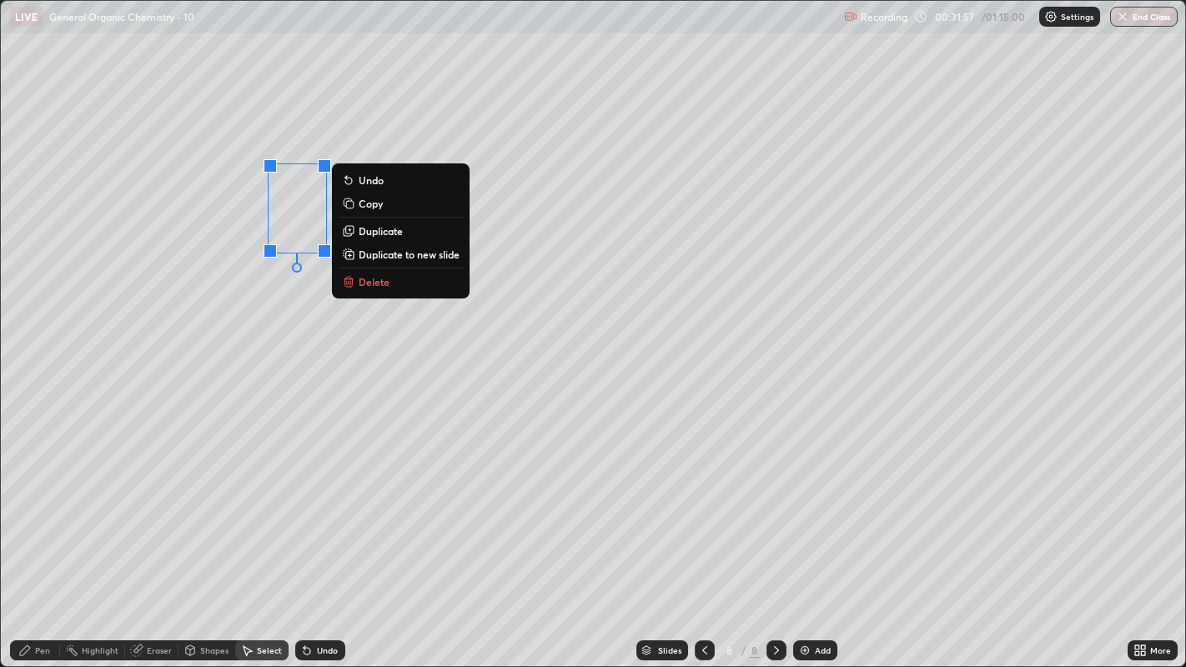
click at [379, 279] on p "Delete" at bounding box center [374, 281] width 31 height 13
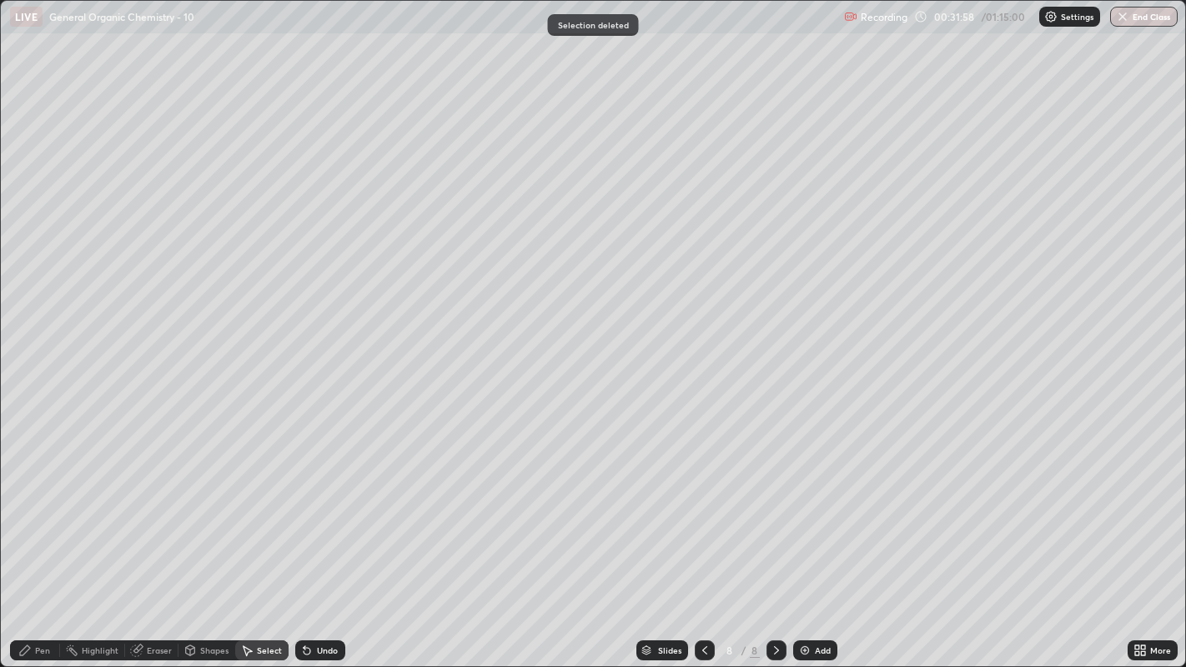
click at [39, 510] on div "Pen" at bounding box center [42, 650] width 15 height 8
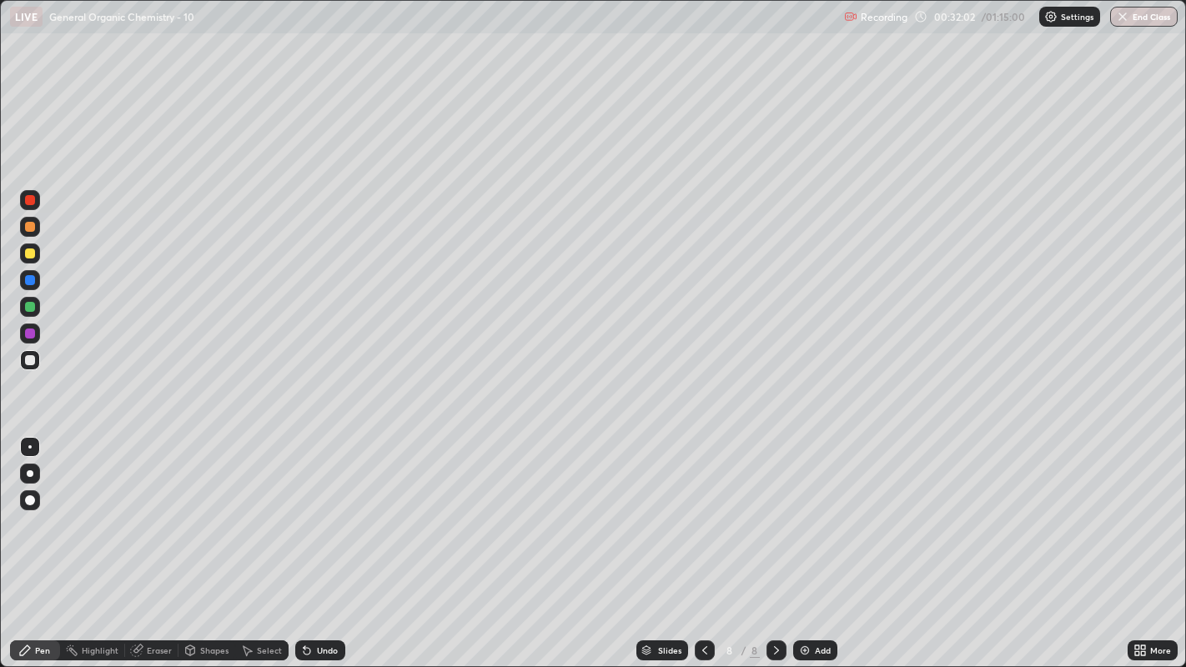
click at [259, 510] on div "Select" at bounding box center [269, 650] width 25 height 8
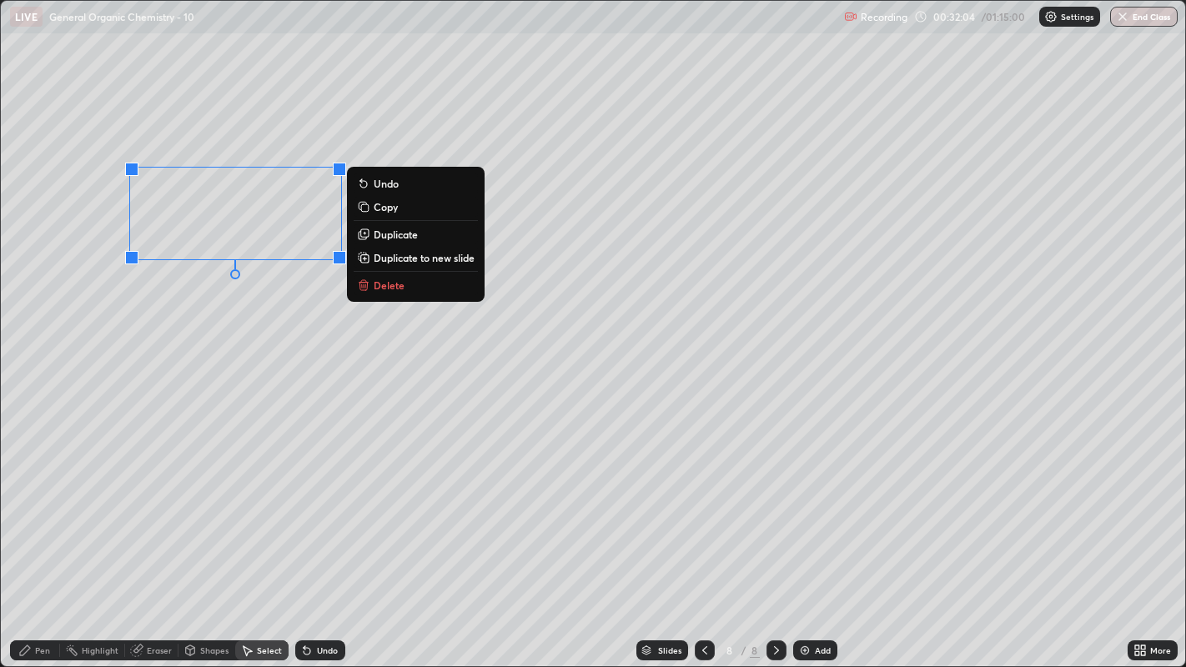
click at [391, 234] on p "Duplicate" at bounding box center [396, 234] width 44 height 13
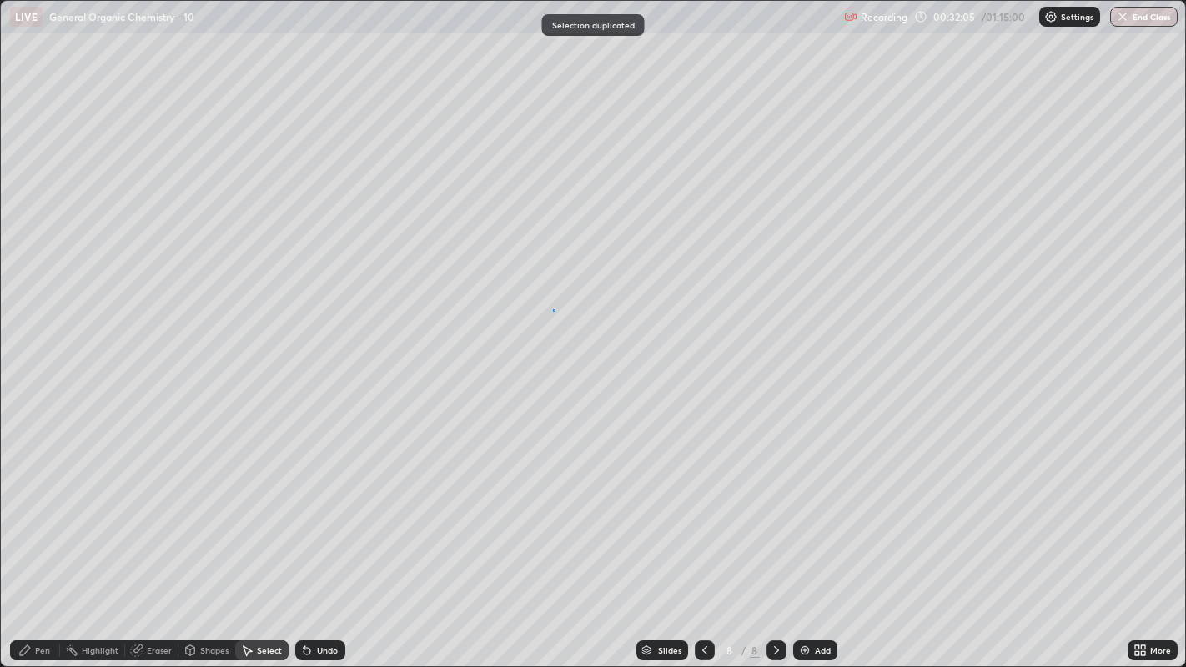
click at [553, 309] on div "0 ° Undo Copy Duplicate Duplicate to new slide Delete" at bounding box center [593, 334] width 1185 height 666
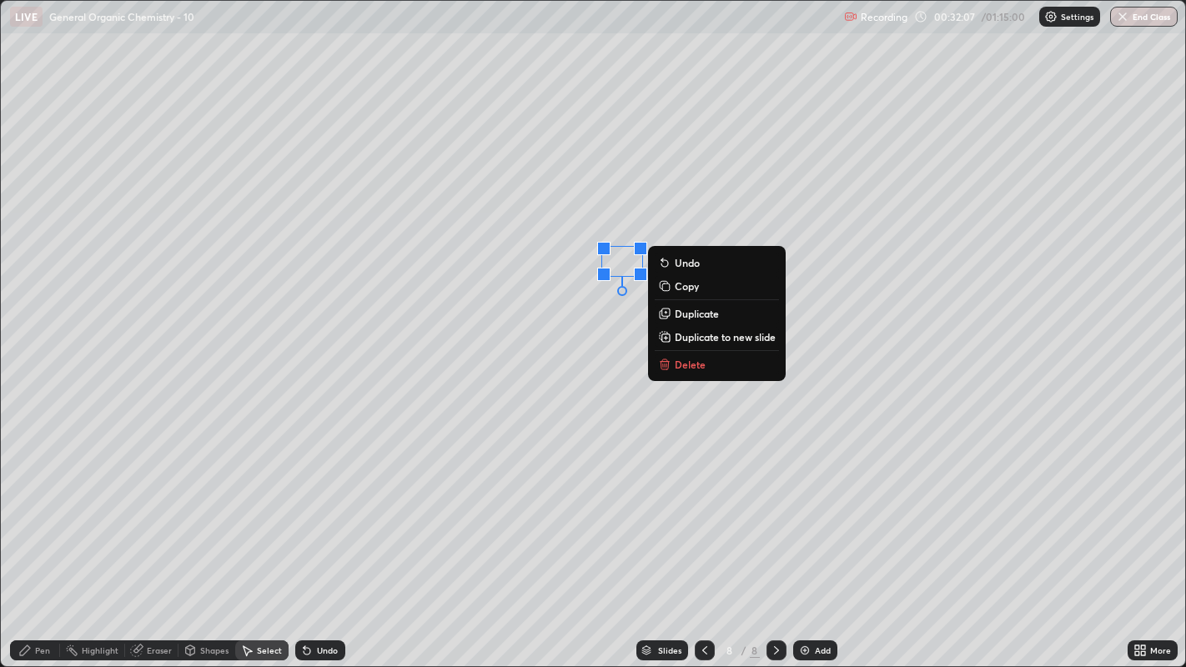
click at [702, 359] on p "Delete" at bounding box center [690, 364] width 31 height 13
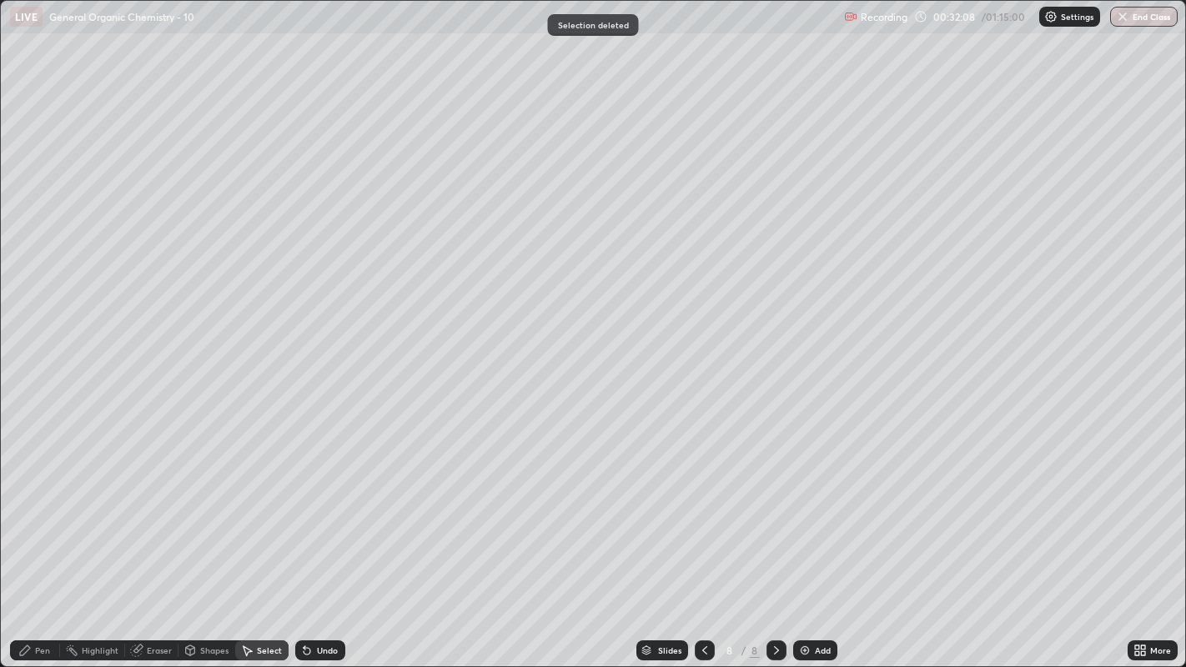
click at [24, 510] on icon at bounding box center [25, 650] width 10 height 10
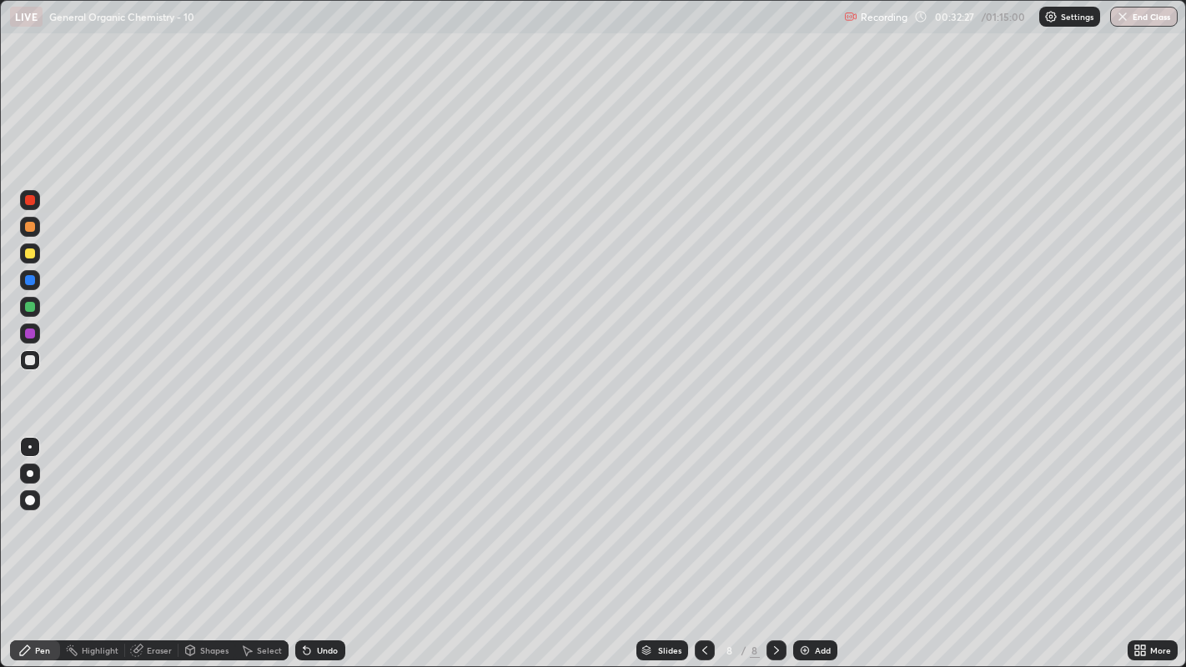
click at [277, 510] on div "Select" at bounding box center [269, 650] width 25 height 8
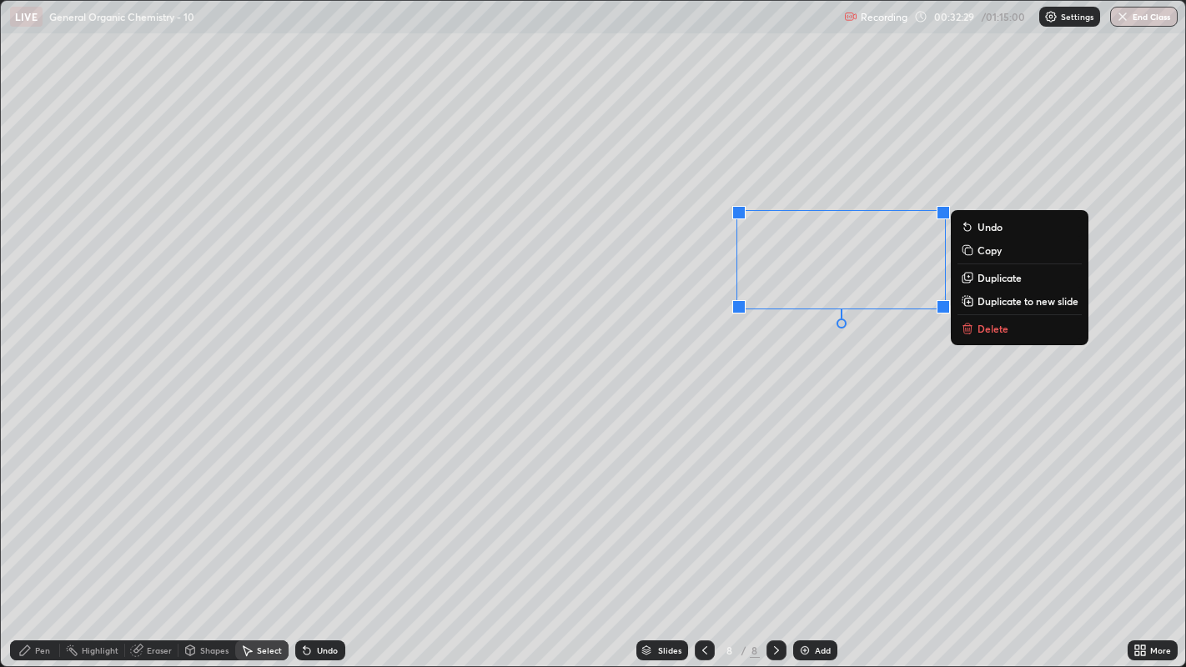
click at [999, 279] on p "Duplicate" at bounding box center [999, 277] width 44 height 13
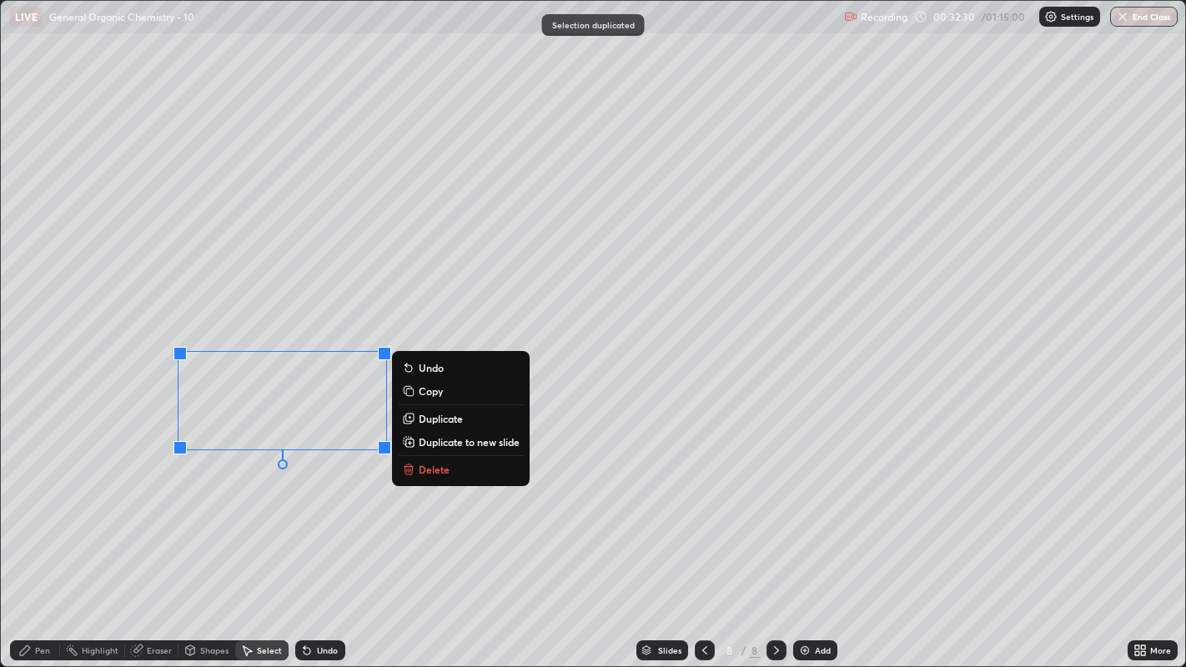
click at [295, 491] on div "0 ° Undo Copy Duplicate Duplicate to new slide Delete" at bounding box center [593, 334] width 1185 height 666
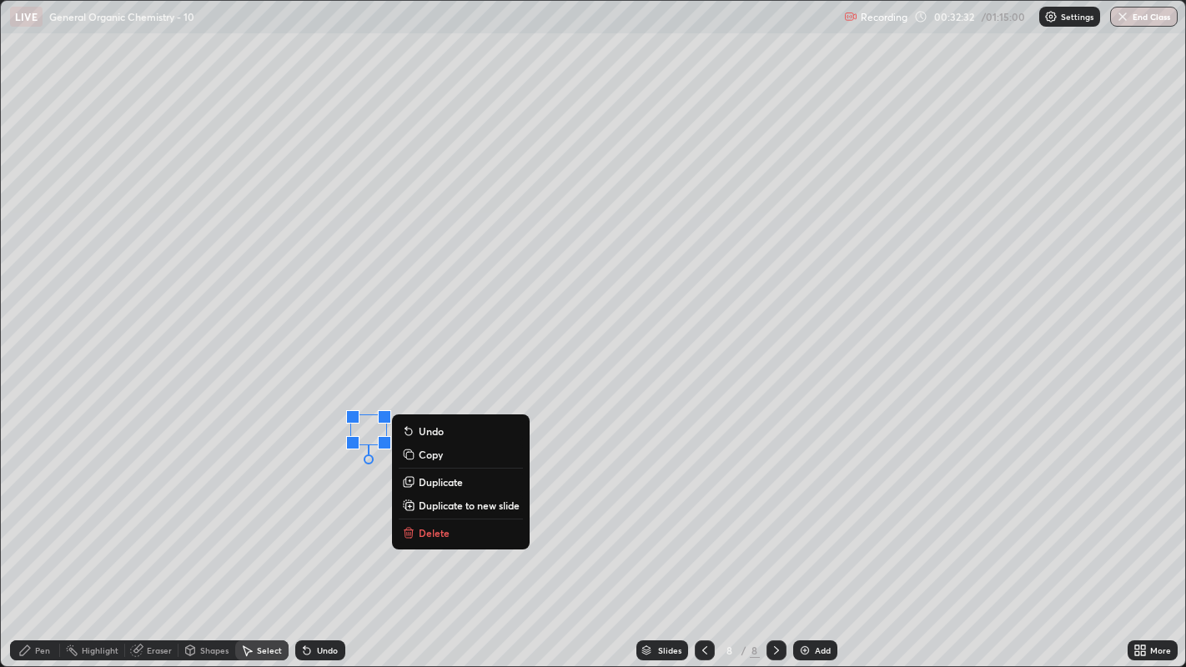
click at [431, 510] on p "Delete" at bounding box center [434, 532] width 31 height 13
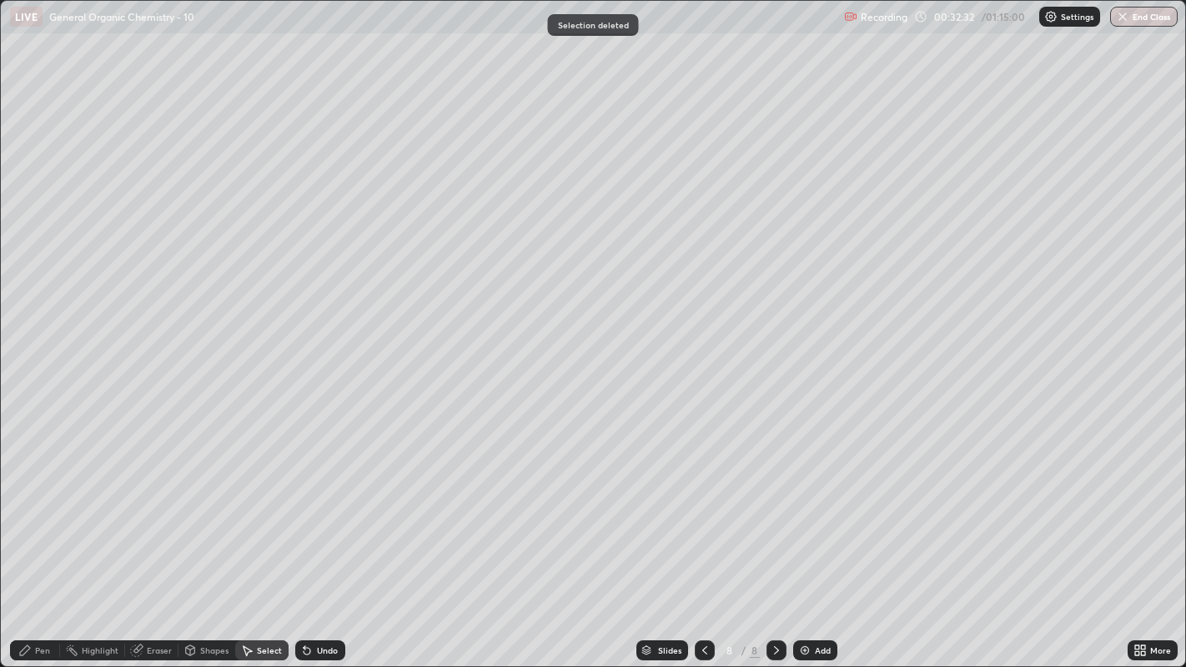
click at [34, 510] on div "Pen" at bounding box center [35, 650] width 50 height 20
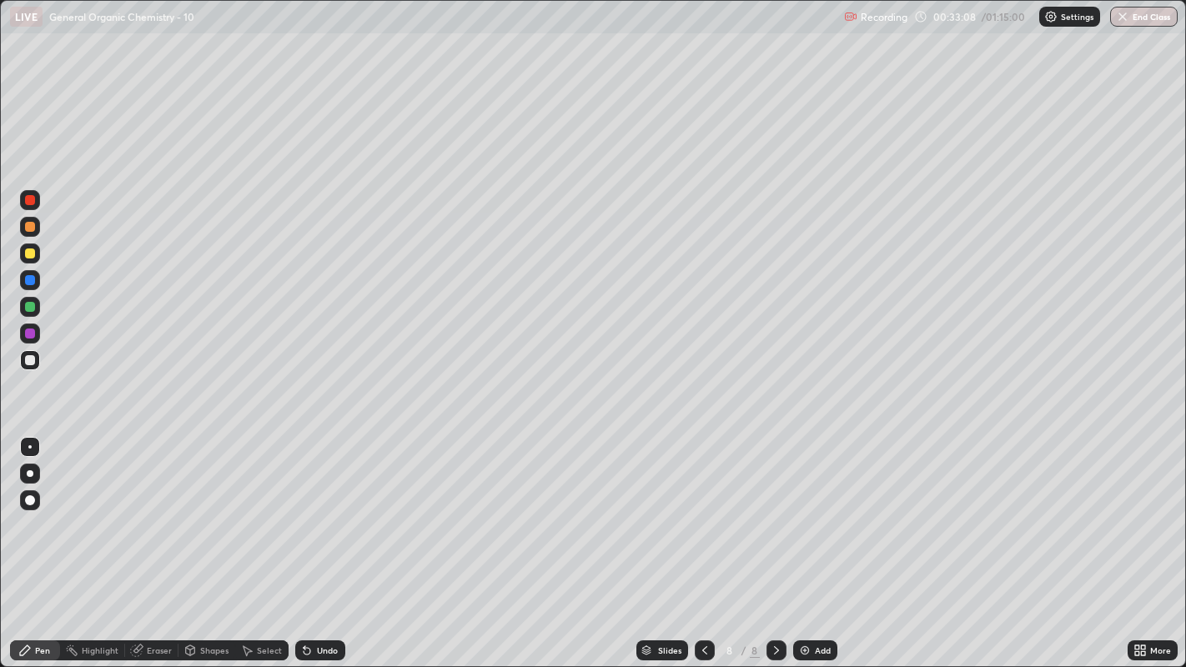
click at [28, 363] on div at bounding box center [30, 360] width 10 height 10
click at [35, 256] on div at bounding box center [30, 254] width 20 height 20
click at [198, 510] on div "Shapes" at bounding box center [206, 650] width 57 height 20
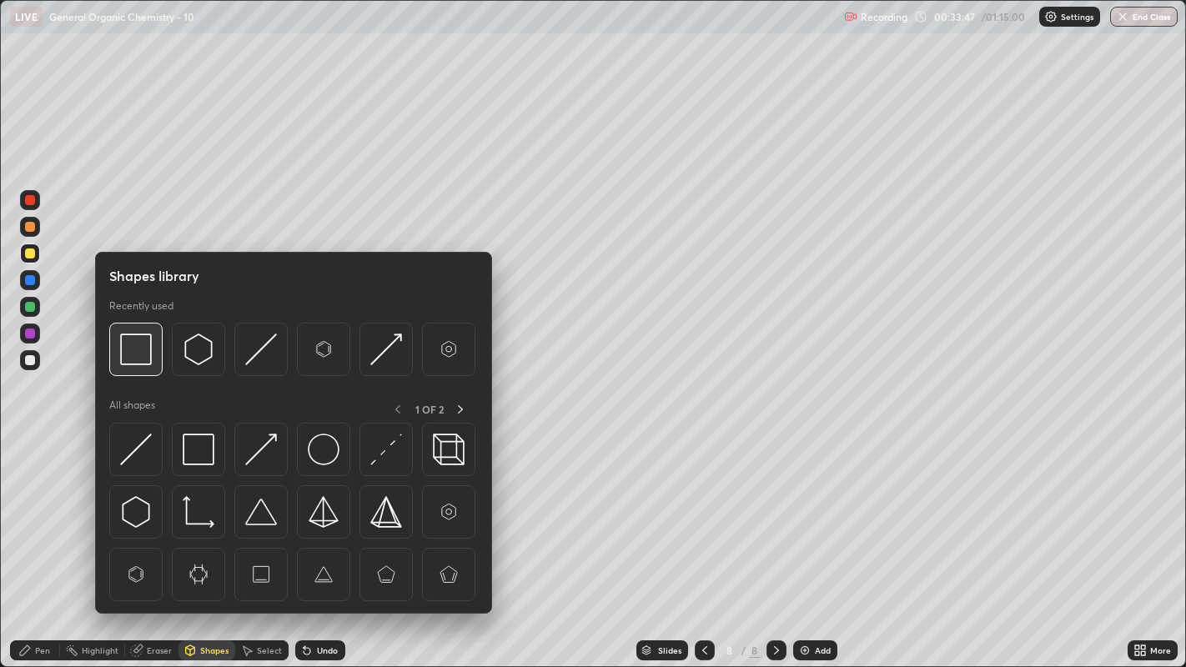
click at [132, 351] on img at bounding box center [136, 350] width 32 height 32
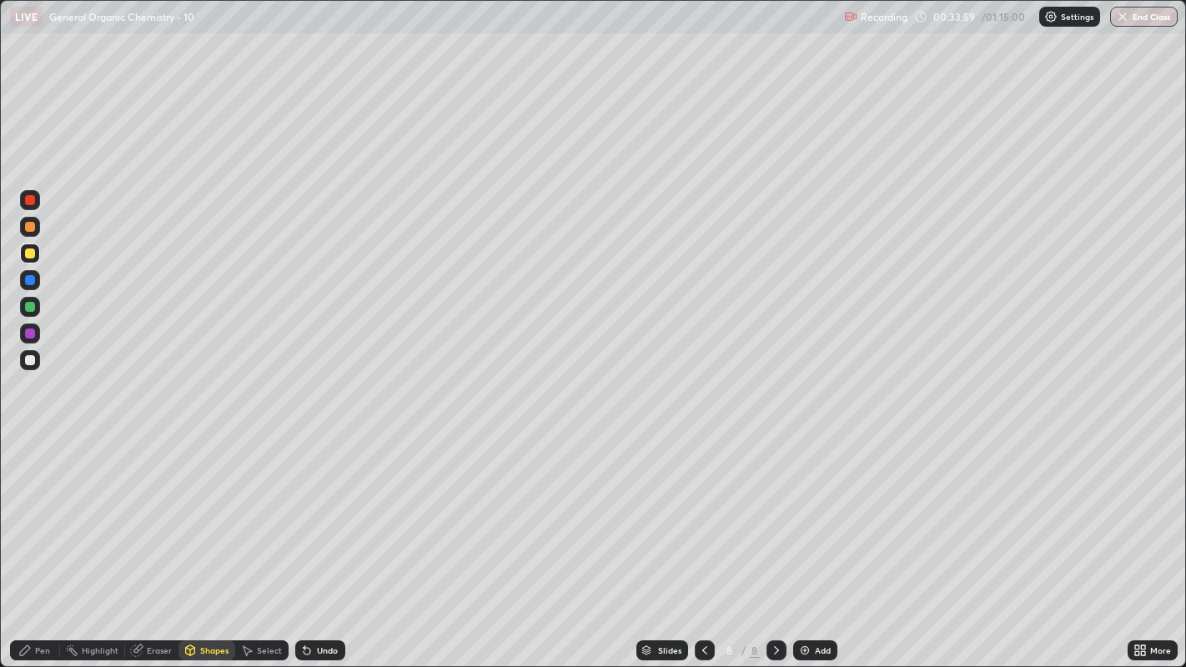
click at [49, 510] on div "Pen" at bounding box center [42, 650] width 15 height 8
click at [259, 510] on div "Select" at bounding box center [269, 650] width 25 height 8
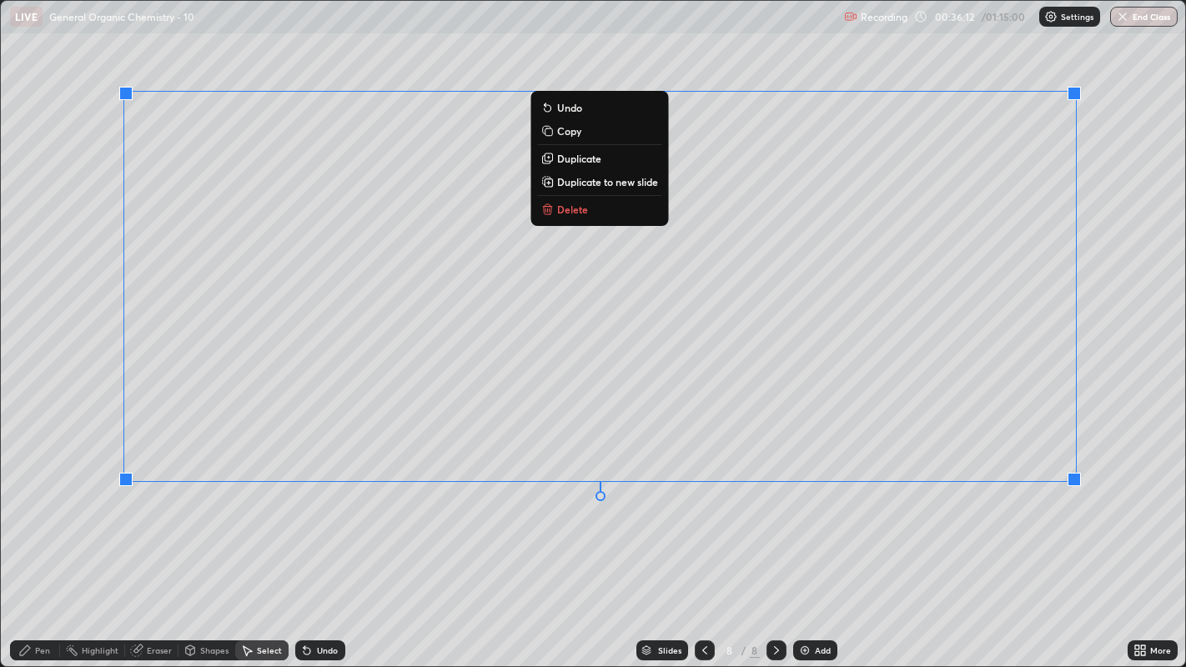
click at [892, 510] on div "0 ° Undo Copy Duplicate Duplicate to new slide Delete" at bounding box center [593, 334] width 1185 height 666
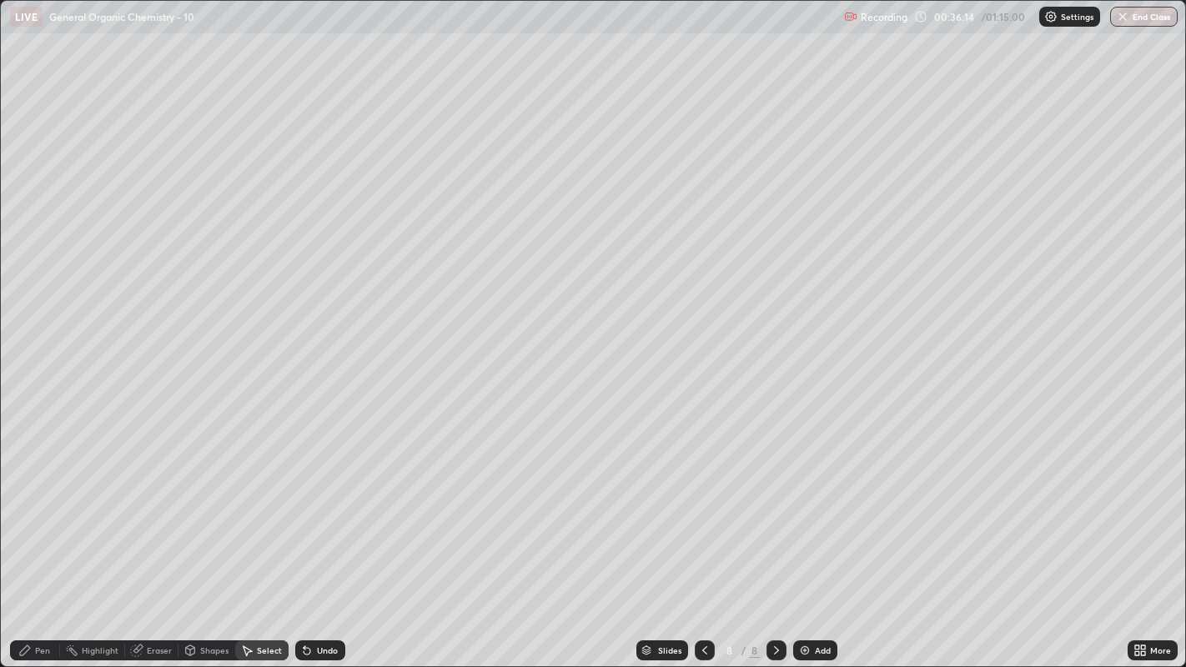
click at [41, 510] on div "Pen" at bounding box center [42, 650] width 15 height 8
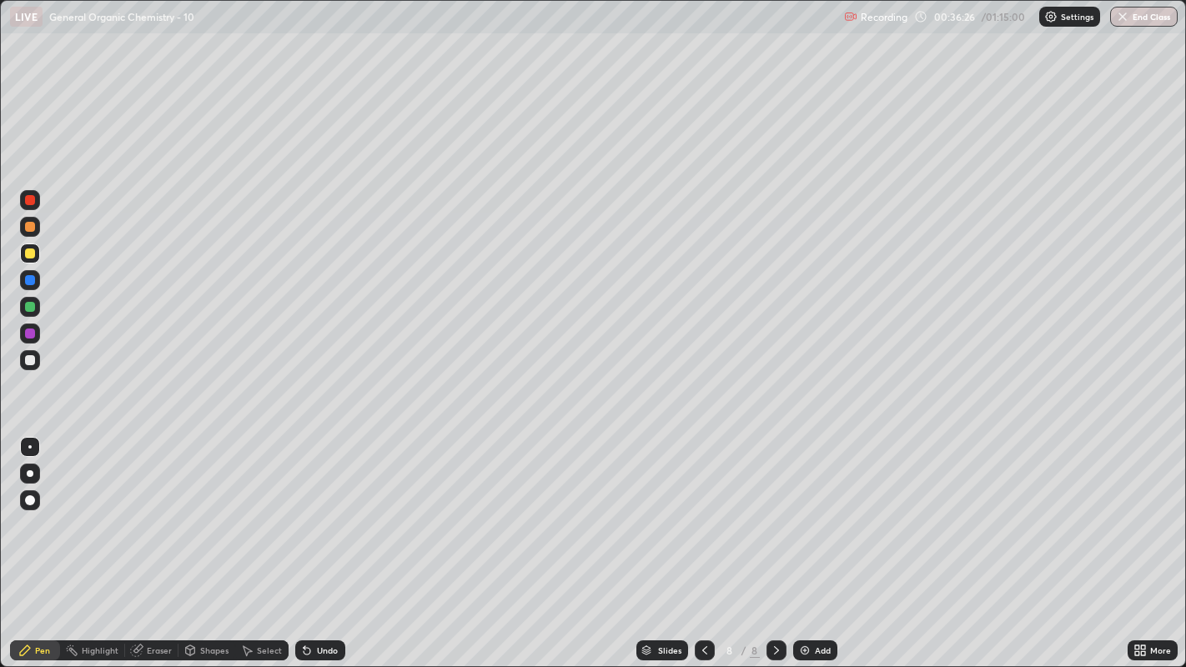
click at [28, 281] on div at bounding box center [30, 280] width 10 height 10
click at [29, 200] on div at bounding box center [30, 200] width 10 height 10
click at [29, 473] on div at bounding box center [30, 473] width 7 height 7
click at [325, 510] on div "Undo" at bounding box center [327, 650] width 21 height 8
click at [332, 510] on div "Undo" at bounding box center [327, 650] width 21 height 8
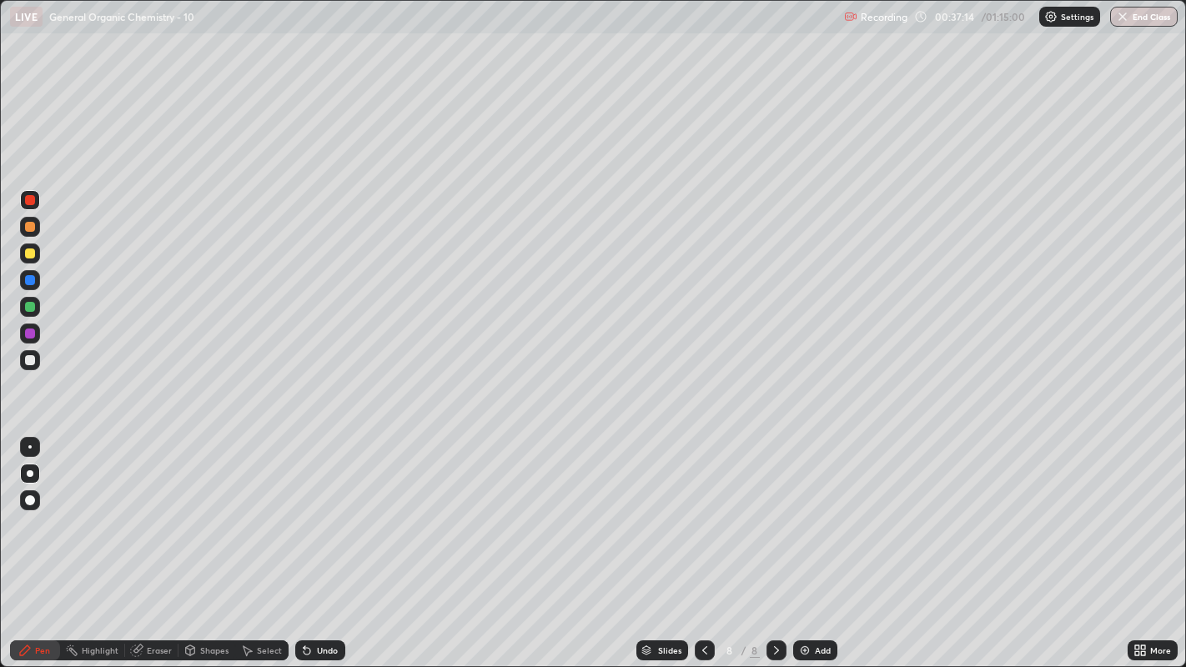
click at [339, 510] on div "Undo" at bounding box center [320, 650] width 50 height 20
click at [331, 510] on div "Undo" at bounding box center [320, 650] width 50 height 20
click at [334, 510] on div "Undo" at bounding box center [320, 650] width 50 height 20
click at [335, 510] on div "Undo" at bounding box center [320, 650] width 50 height 20
click at [340, 510] on div "Undo" at bounding box center [320, 650] width 50 height 20
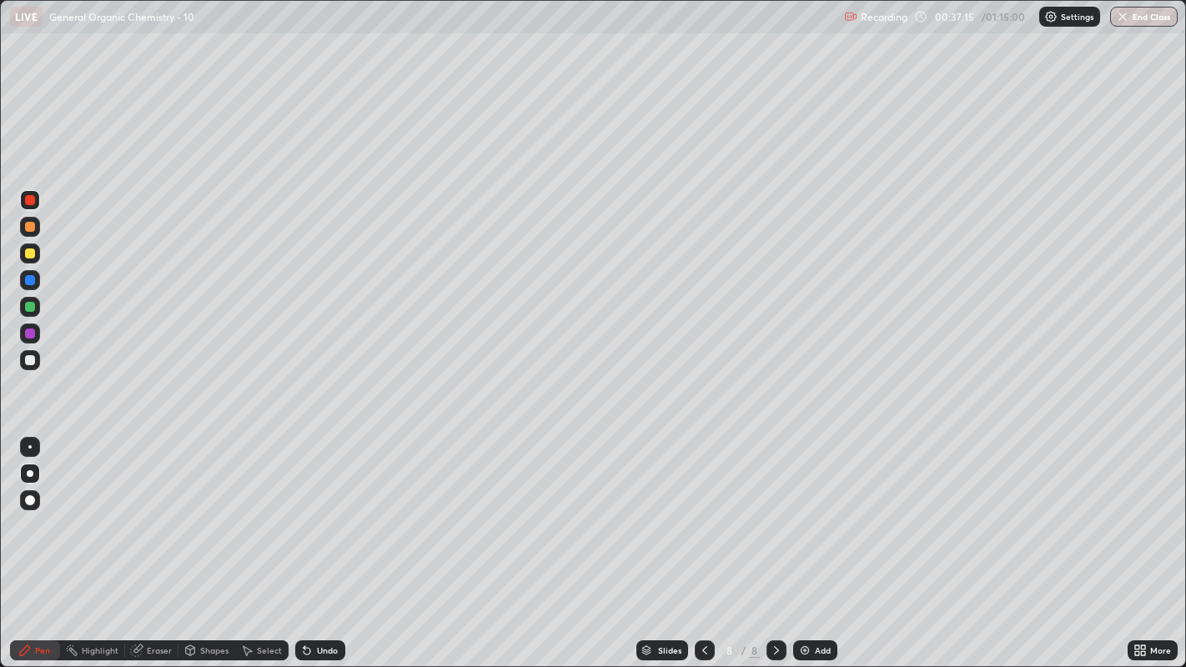
click at [340, 510] on div "Undo" at bounding box center [320, 650] width 50 height 20
click at [327, 510] on div "Undo" at bounding box center [327, 650] width 21 height 8
click at [319, 510] on div "Undo" at bounding box center [320, 650] width 50 height 20
click at [314, 510] on div "Undo" at bounding box center [320, 650] width 50 height 20
click at [305, 510] on div "Undo" at bounding box center [320, 650] width 50 height 20
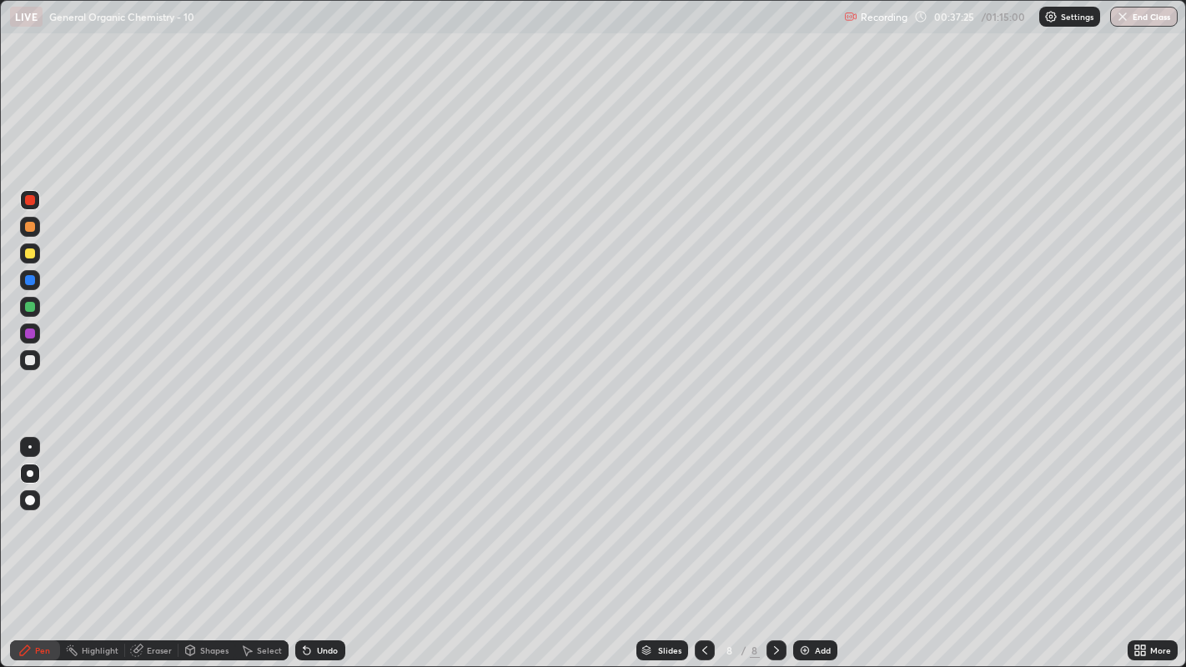
click at [300, 510] on icon at bounding box center [306, 650] width 13 height 13
click at [258, 510] on div "Select" at bounding box center [261, 650] width 53 height 20
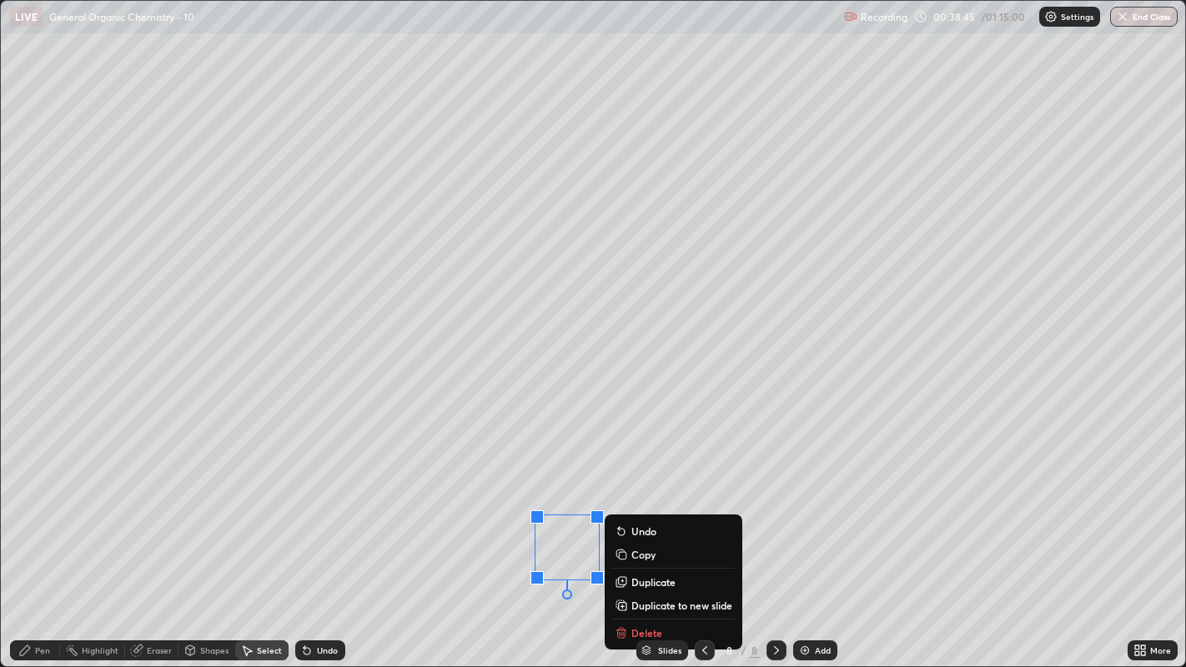
click at [476, 510] on div "0 ° Undo Copy Duplicate Duplicate to new slide Delete" at bounding box center [593, 334] width 1185 height 666
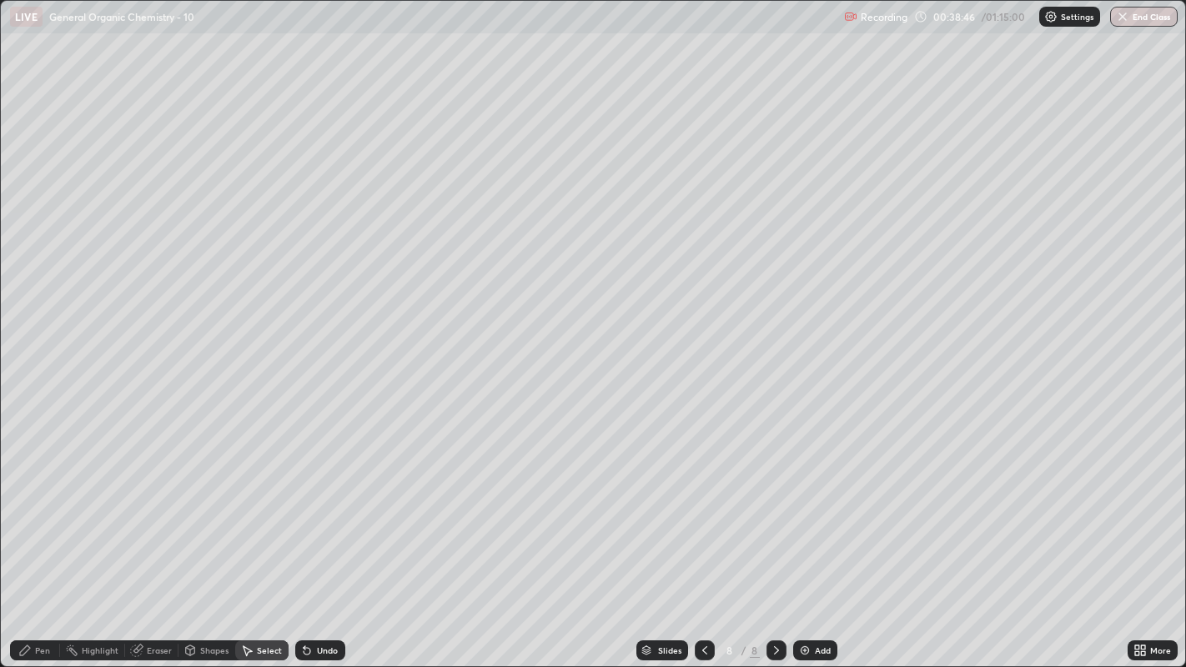
click at [48, 510] on div "Pen" at bounding box center [42, 650] width 15 height 8
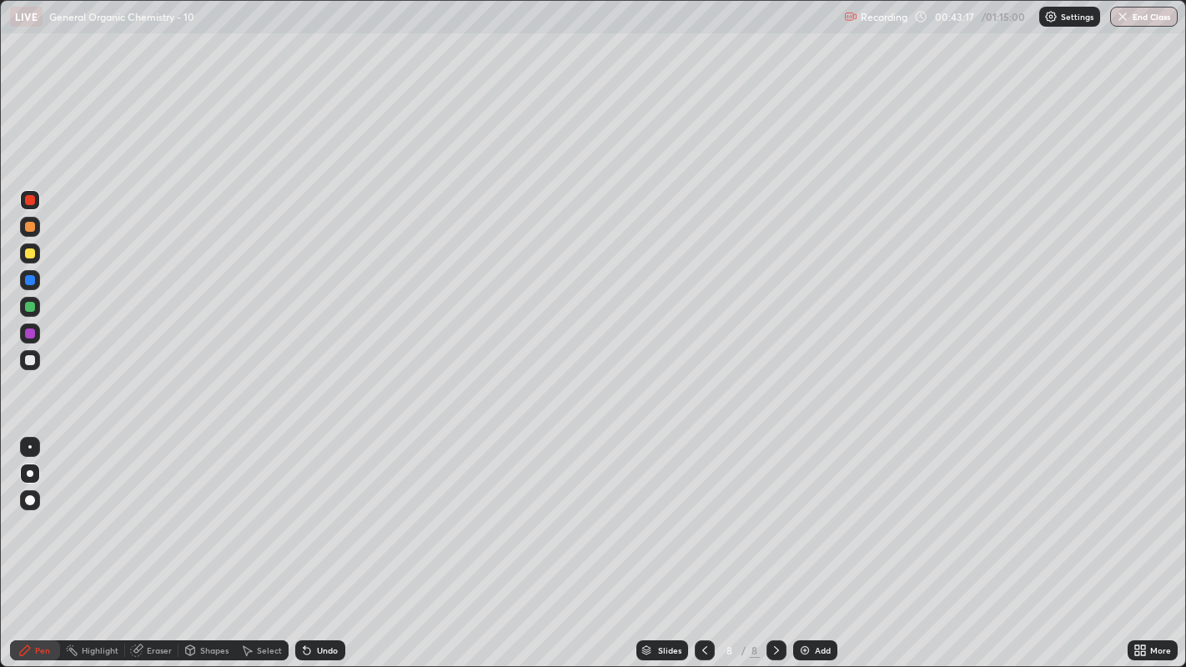
click at [96, 510] on div "Highlight" at bounding box center [100, 650] width 37 height 8
click at [22, 510] on div "Pen" at bounding box center [35, 650] width 50 height 20
click at [317, 510] on div "Undo" at bounding box center [327, 650] width 21 height 8
click at [28, 228] on div at bounding box center [30, 227] width 10 height 10
click at [34, 277] on div at bounding box center [30, 280] width 10 height 10
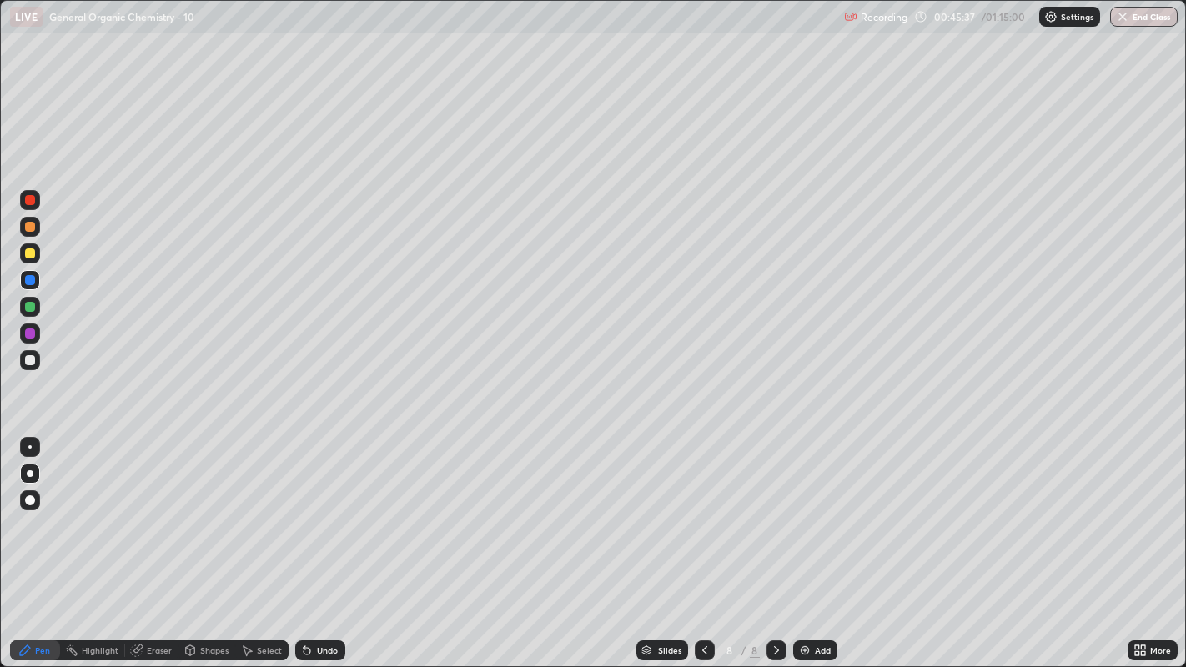
click at [29, 446] on div at bounding box center [29, 446] width 3 height 3
click at [32, 249] on div at bounding box center [30, 254] width 10 height 10
click at [30, 198] on div at bounding box center [30, 200] width 10 height 10
click at [30, 472] on div at bounding box center [30, 473] width 7 height 7
click at [278, 510] on div "Select" at bounding box center [261, 650] width 53 height 20
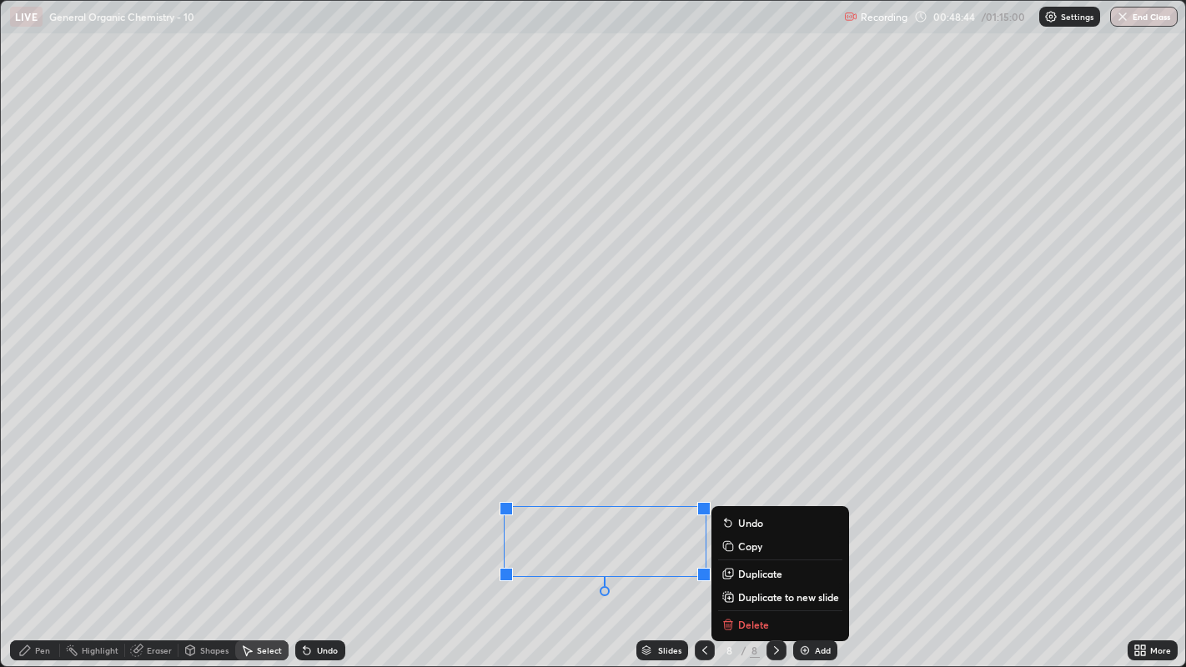
click at [459, 471] on div "0 ° Undo Copy Duplicate Duplicate to new slide Delete" at bounding box center [593, 334] width 1185 height 666
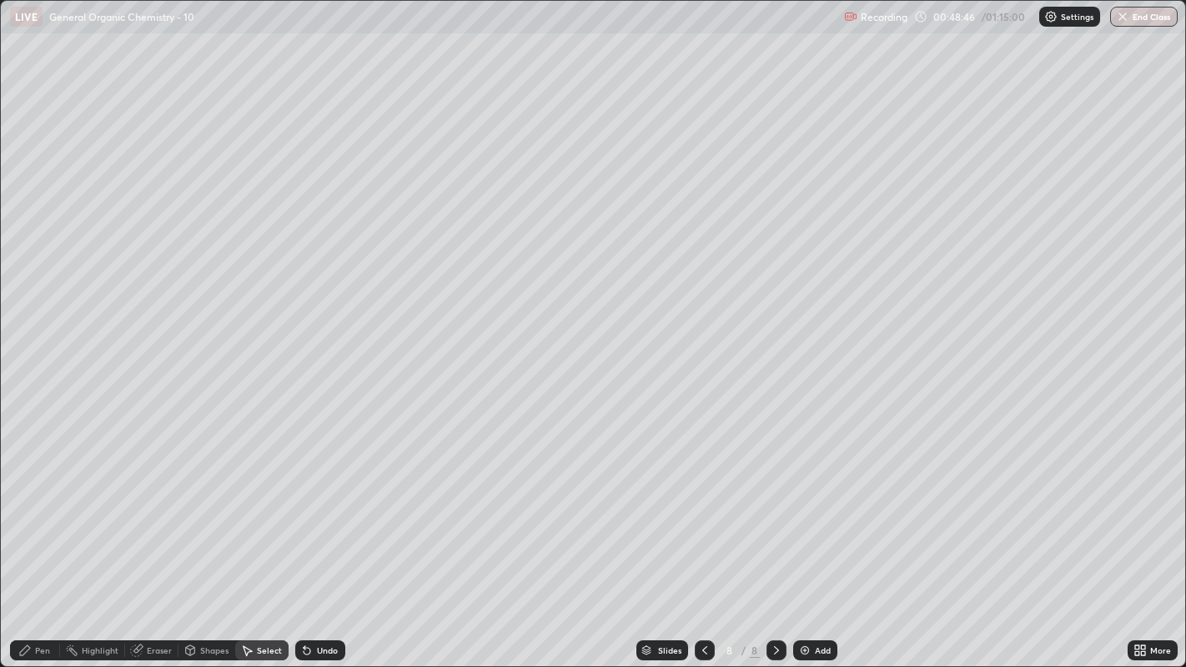
click at [27, 510] on icon at bounding box center [24, 650] width 13 height 13
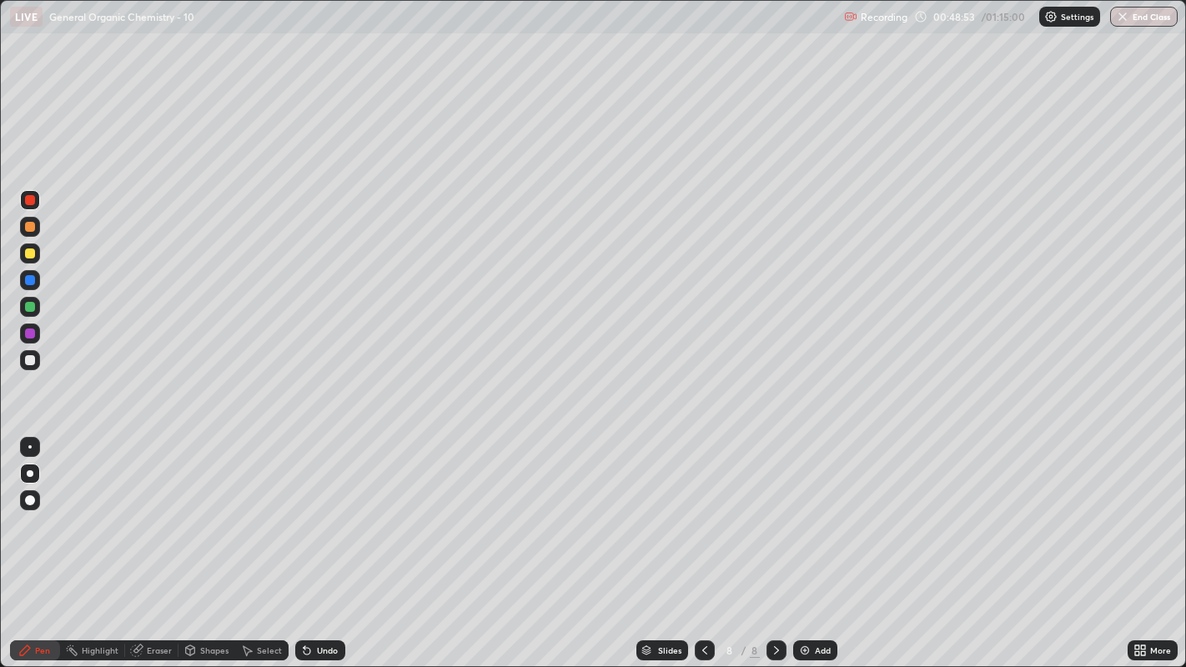
click at [270, 510] on div "Select" at bounding box center [269, 650] width 25 height 8
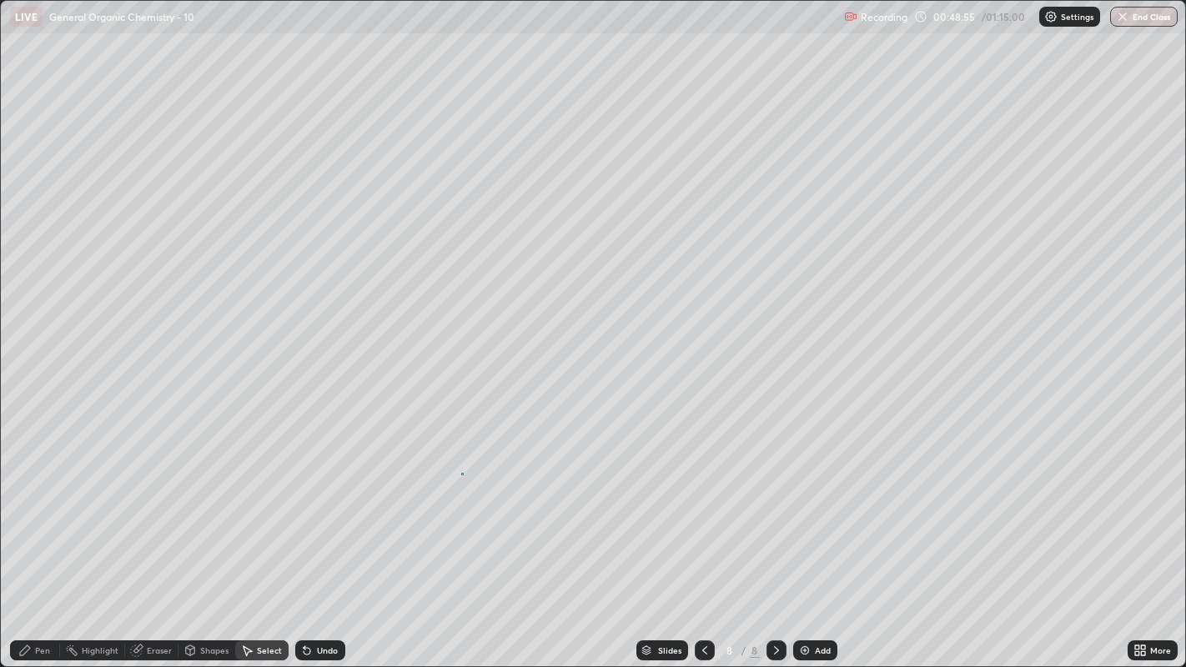
click at [461, 473] on div "0 ° Undo Copy Duplicate Duplicate to new slide Delete" at bounding box center [593, 334] width 1185 height 666
click at [214, 510] on div "Shapes" at bounding box center [214, 650] width 28 height 8
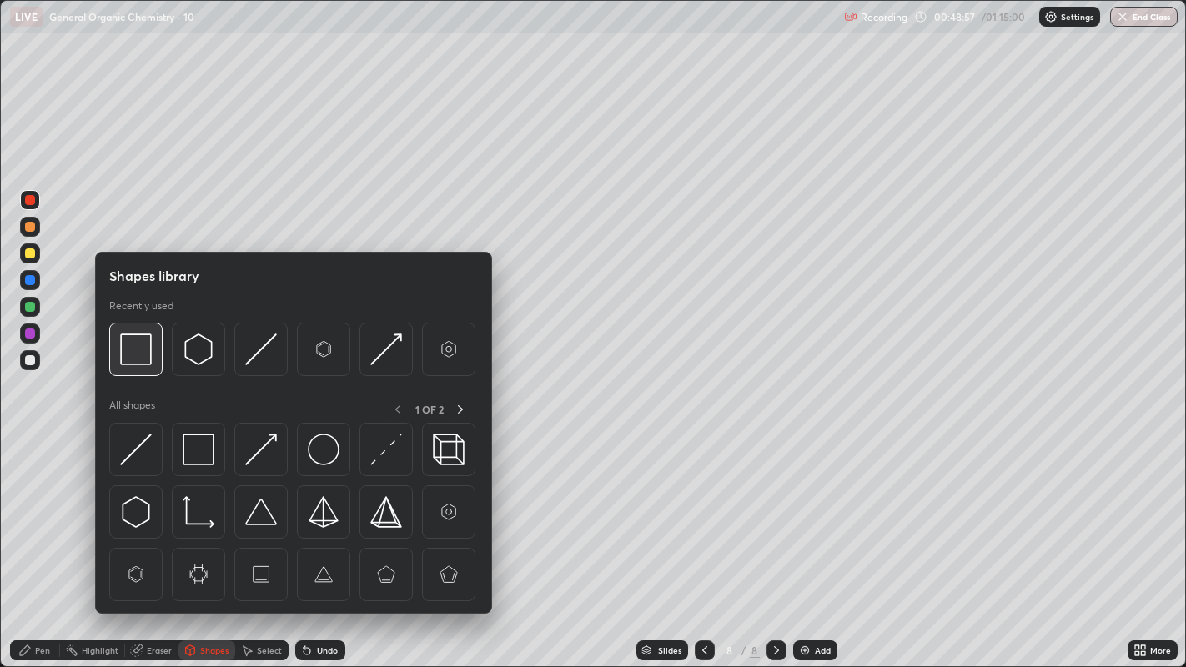
click at [138, 352] on img at bounding box center [136, 350] width 32 height 32
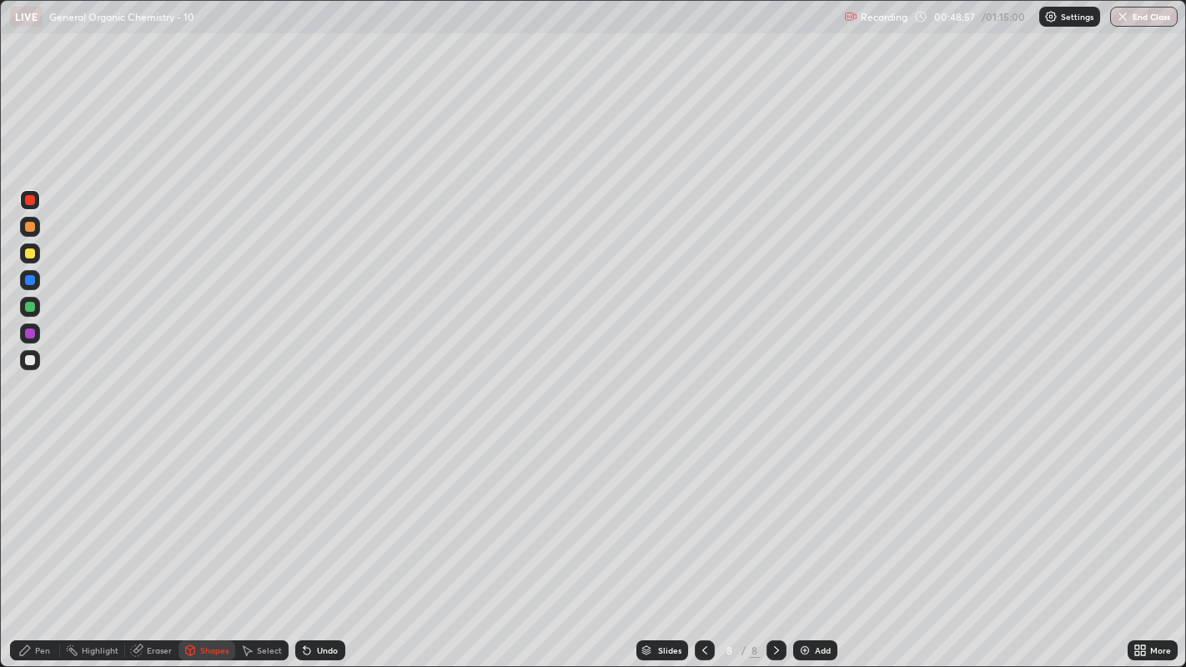
click at [30, 280] on div at bounding box center [30, 280] width 10 height 10
click at [28, 510] on icon at bounding box center [24, 650] width 13 height 13
click at [33, 357] on div at bounding box center [30, 360] width 10 height 10
click at [29, 446] on div at bounding box center [29, 446] width 3 height 3
click at [32, 258] on div at bounding box center [30, 254] width 10 height 10
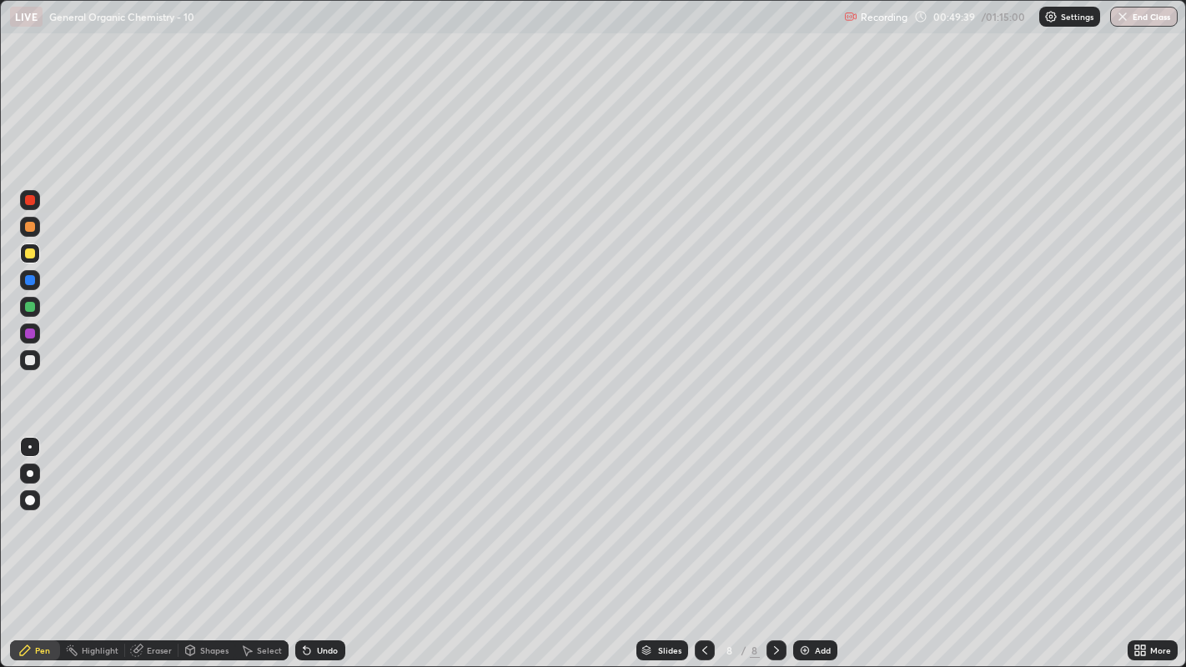
click at [30, 361] on div at bounding box center [30, 360] width 10 height 10
click at [815, 510] on div "Add" at bounding box center [823, 650] width 16 height 8
click at [311, 510] on icon at bounding box center [306, 650] width 13 height 13
click at [210, 510] on div "Shapes" at bounding box center [214, 650] width 28 height 8
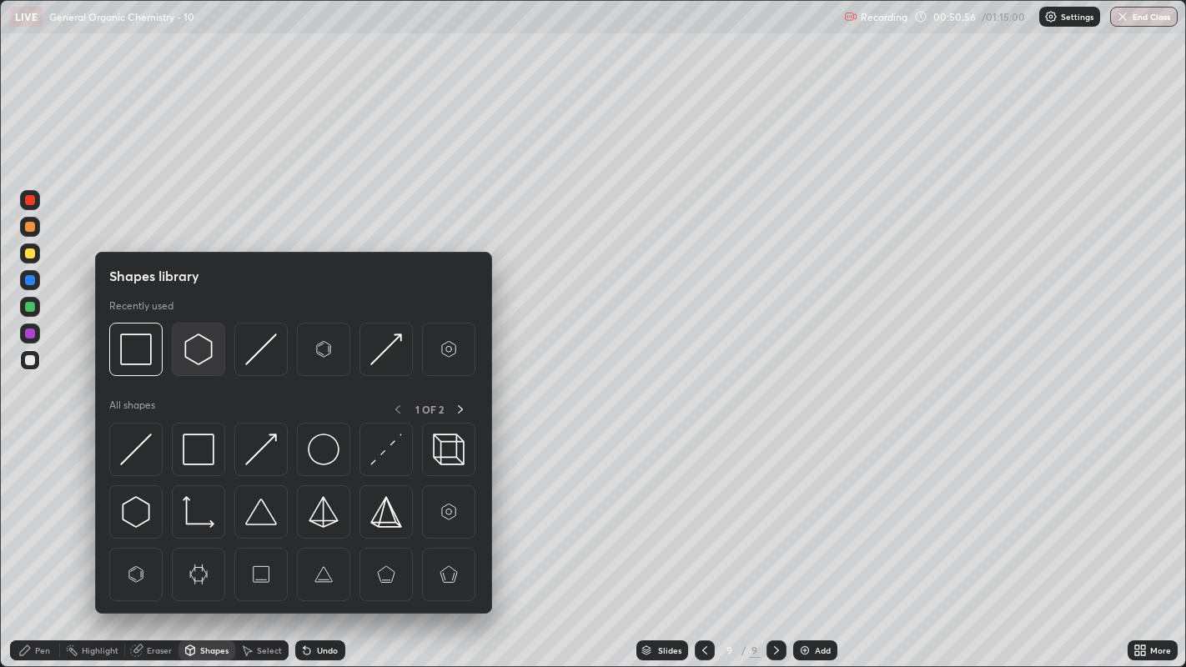
click at [189, 344] on img at bounding box center [199, 350] width 32 height 32
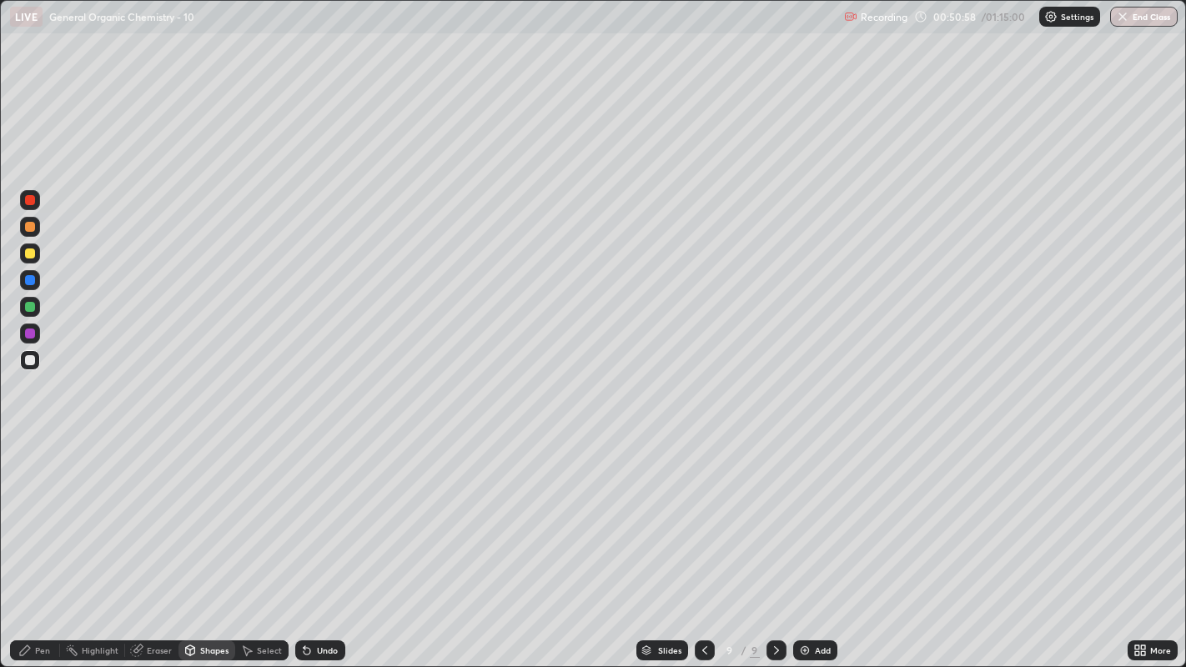
click at [262, 510] on div "Select" at bounding box center [269, 650] width 25 height 8
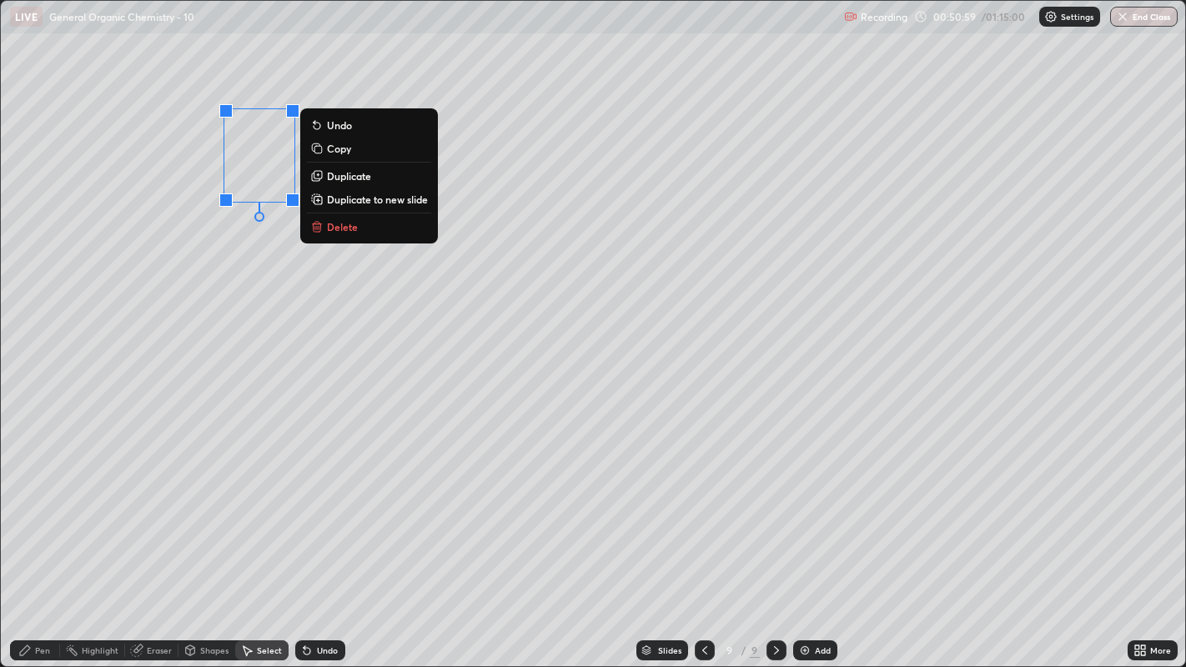
click at [375, 177] on button "Duplicate" at bounding box center [369, 176] width 124 height 20
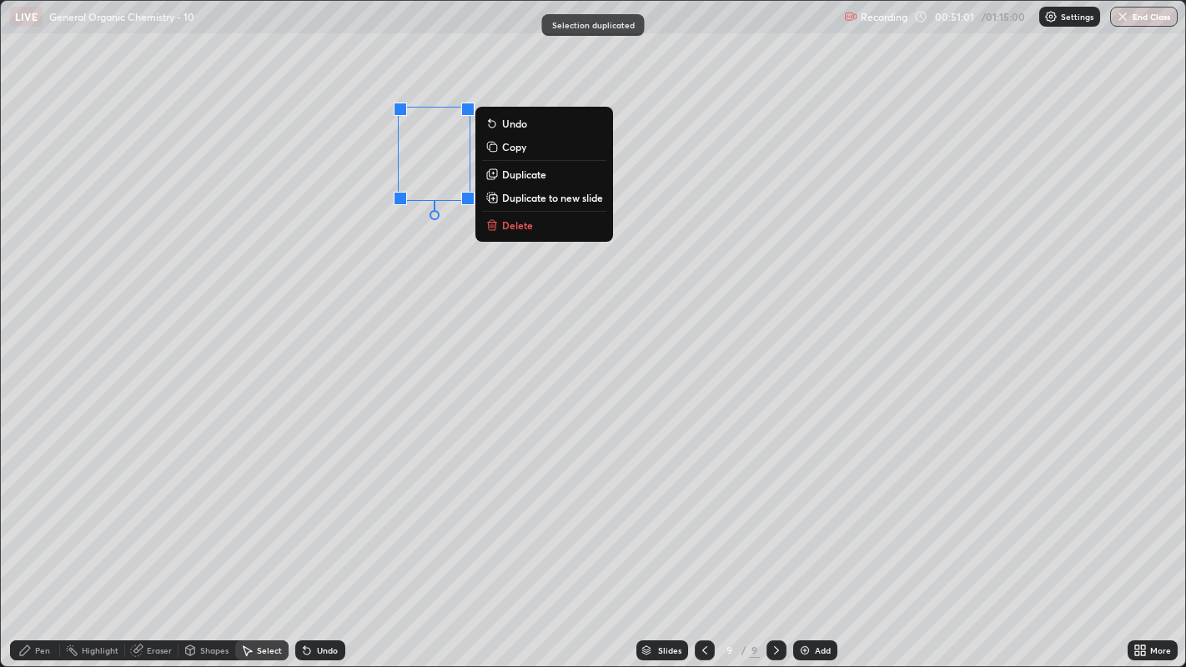
click at [399, 232] on div "0 ° Undo Copy Duplicate Duplicate to new slide Delete" at bounding box center [593, 334] width 1185 height 666
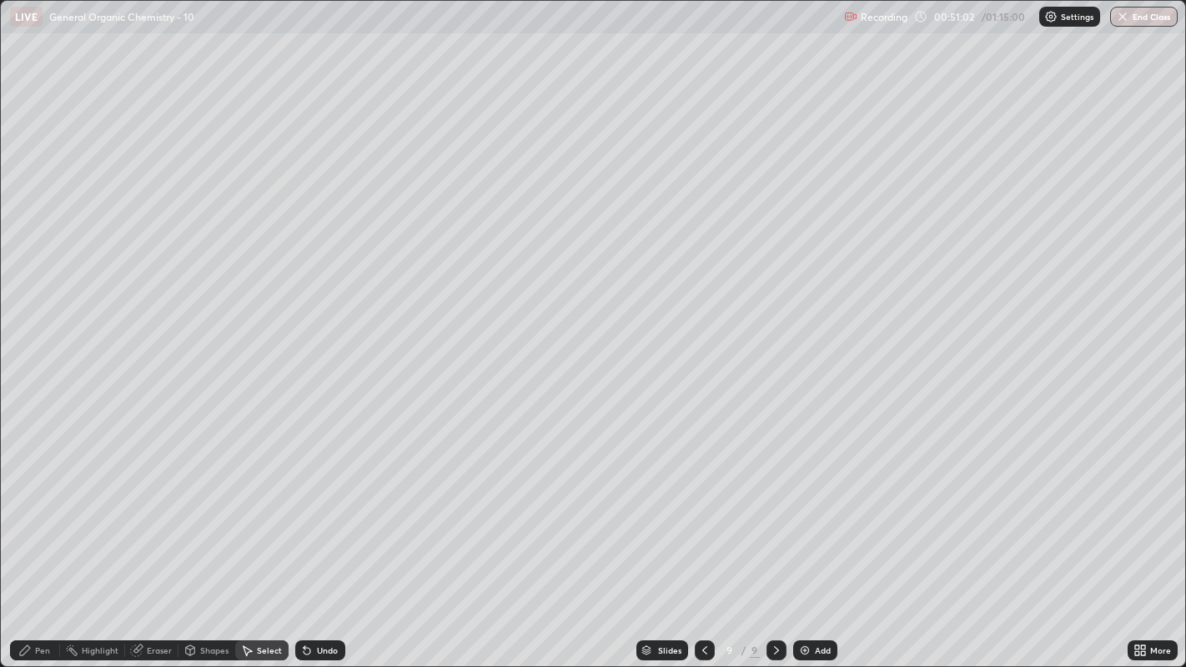
click at [39, 510] on div "Pen" at bounding box center [35, 650] width 50 height 20
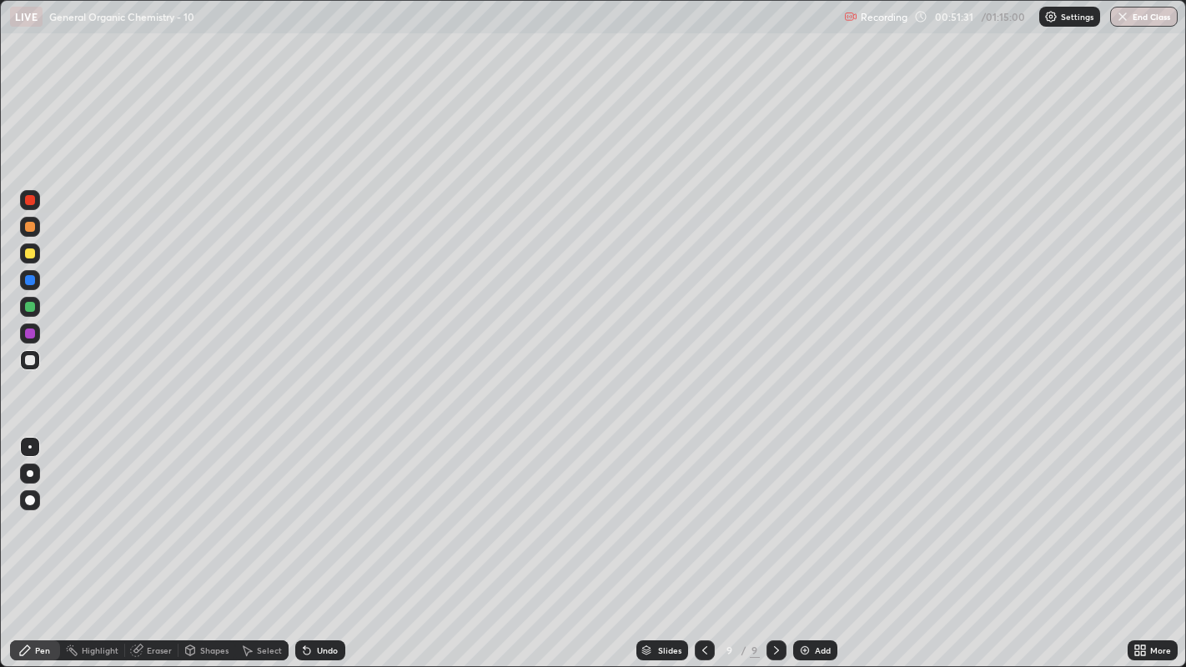
click at [215, 510] on div "Shapes" at bounding box center [214, 650] width 28 height 8
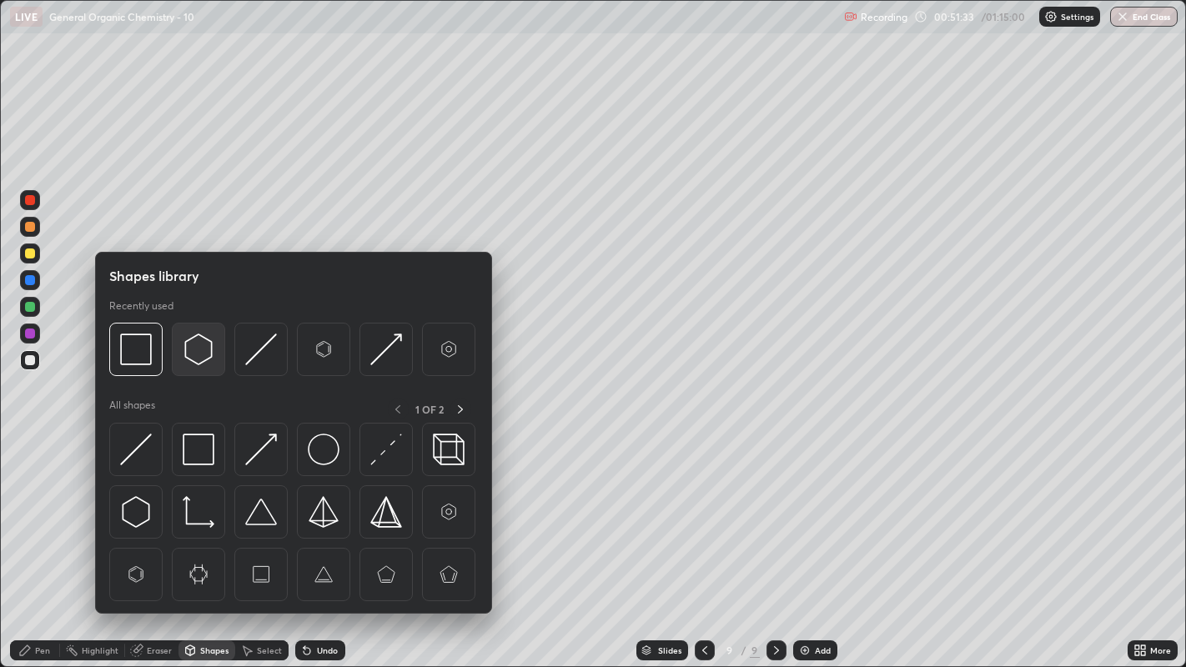
click at [193, 347] on img at bounding box center [199, 350] width 32 height 32
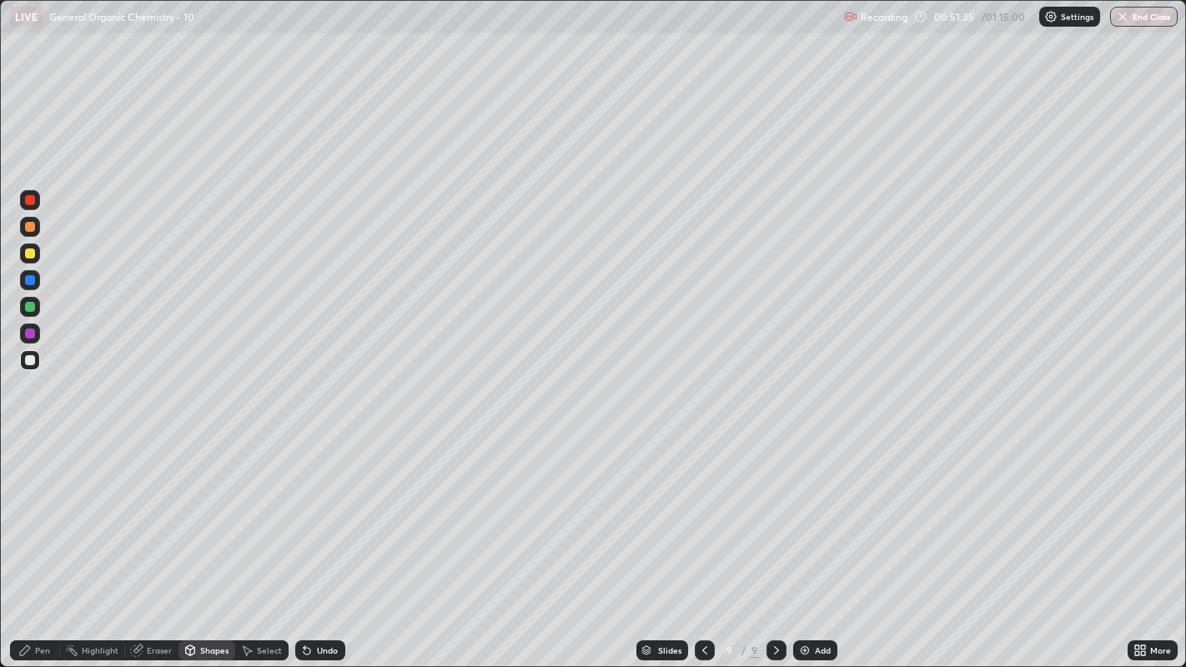
click at [194, 510] on icon at bounding box center [189, 650] width 13 height 13
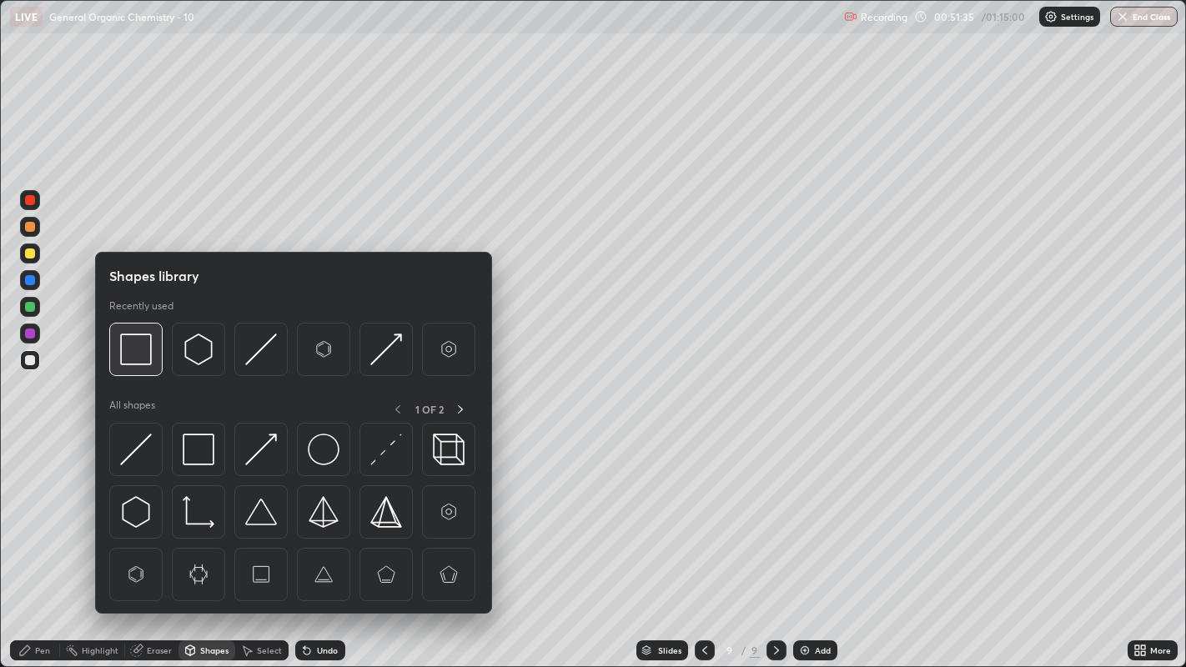
click at [128, 349] on img at bounding box center [136, 350] width 32 height 32
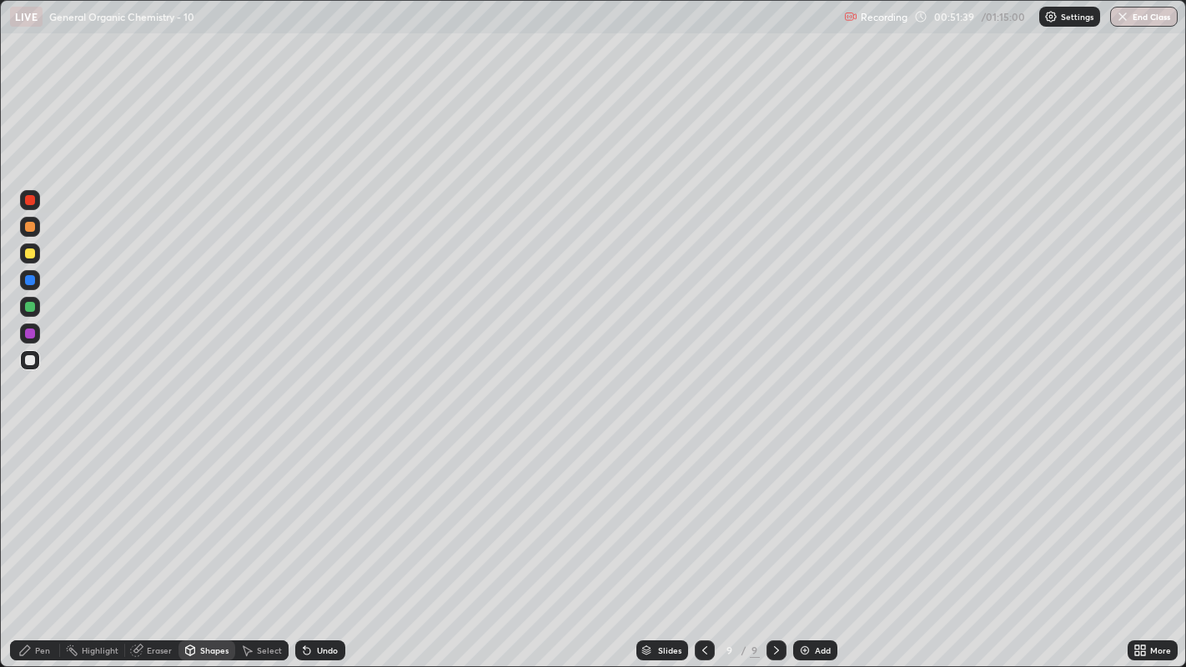
click at [244, 510] on icon at bounding box center [246, 650] width 13 height 13
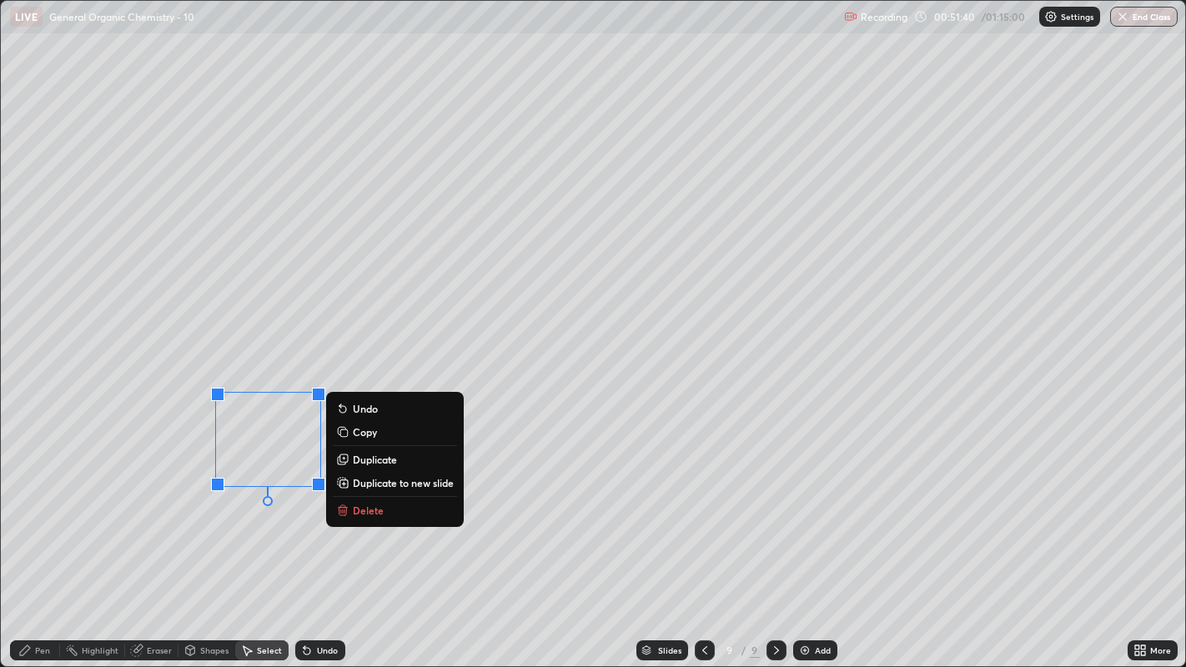
click at [374, 460] on p "Duplicate" at bounding box center [375, 459] width 44 height 13
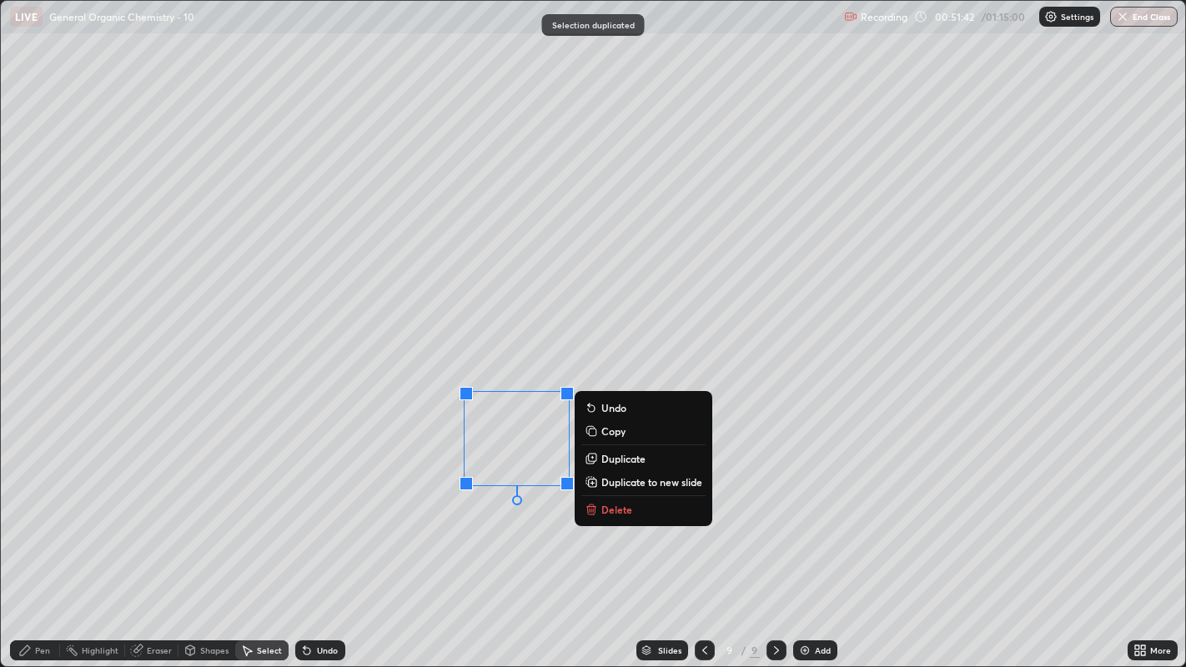
click at [471, 510] on div "0 ° Undo Copy Duplicate Duplicate to new slide Delete" at bounding box center [593, 334] width 1185 height 666
click at [630, 460] on p "Duplicate" at bounding box center [623, 458] width 44 height 13
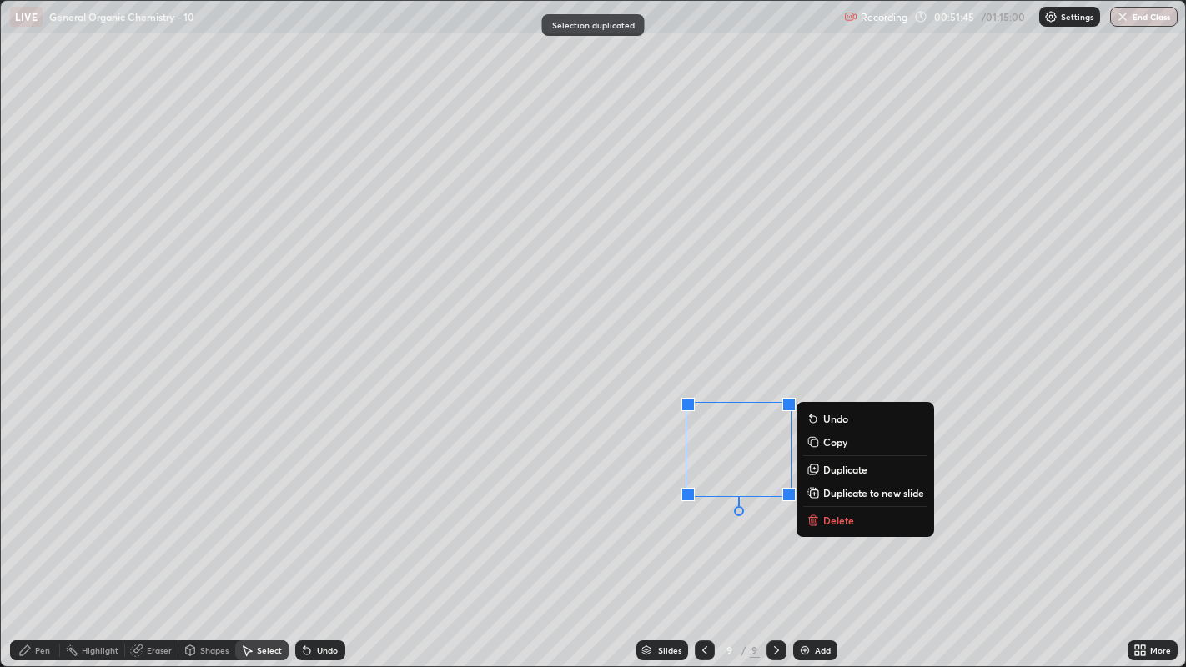
click at [648, 510] on div "0 ° Undo Copy Duplicate Duplicate to new slide Delete" at bounding box center [593, 334] width 1185 height 666
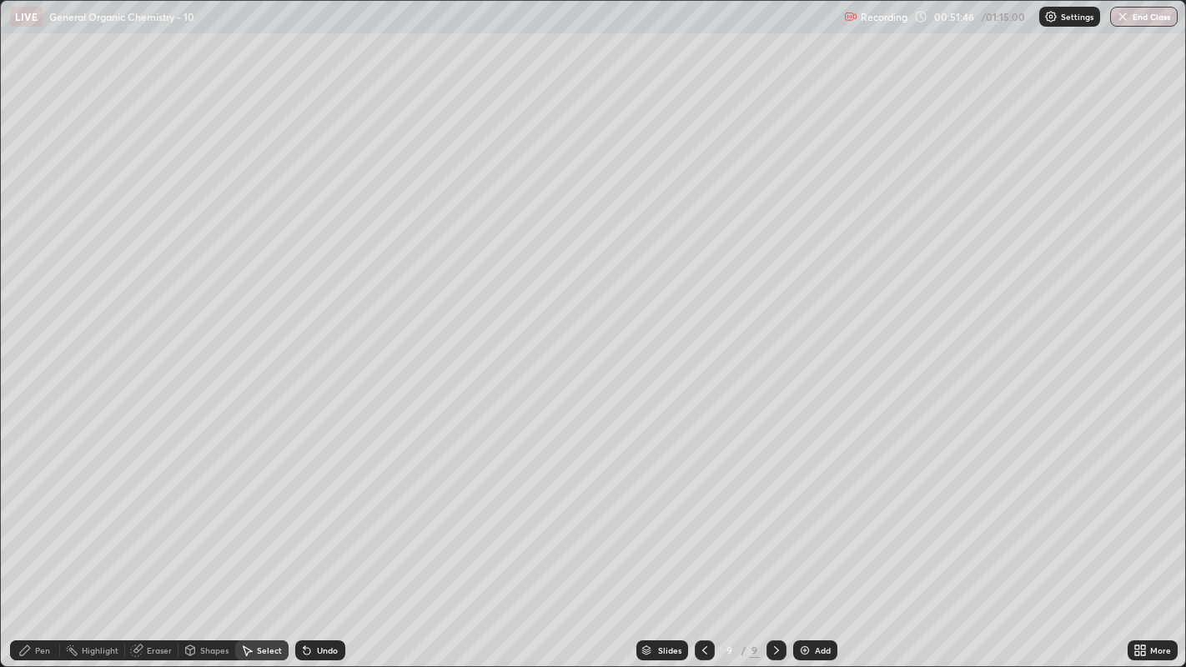
click at [143, 510] on div "Eraser" at bounding box center [151, 650] width 53 height 20
click at [204, 510] on div "Shapes" at bounding box center [206, 650] width 57 height 20
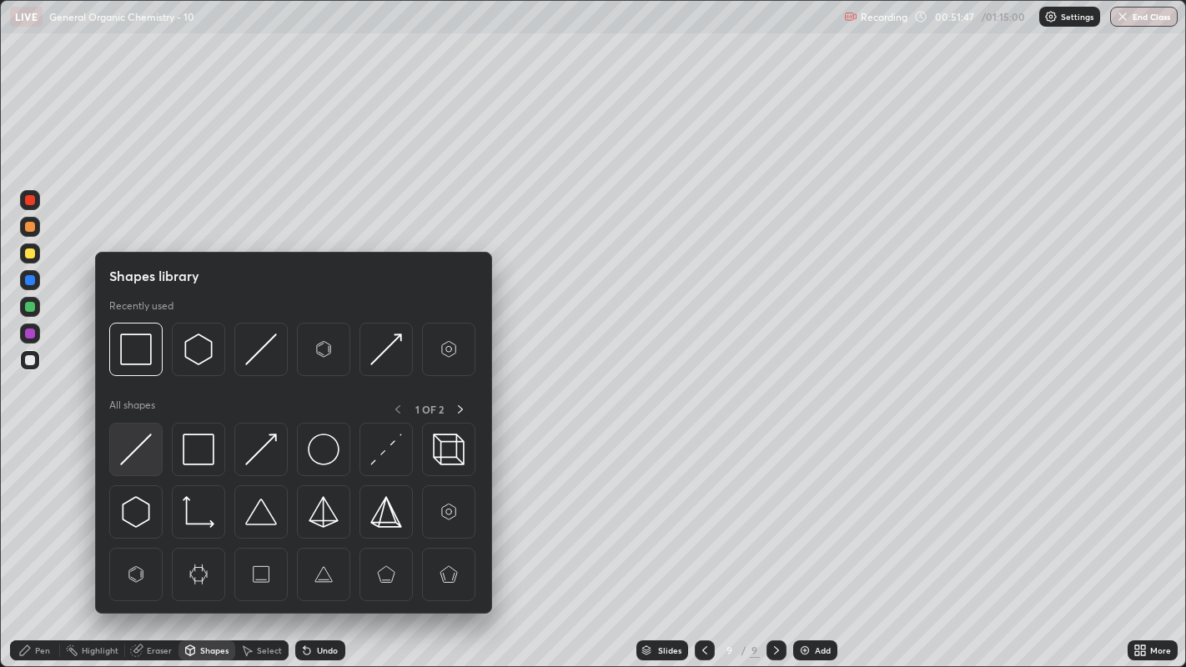
click at [144, 444] on img at bounding box center [136, 450] width 32 height 32
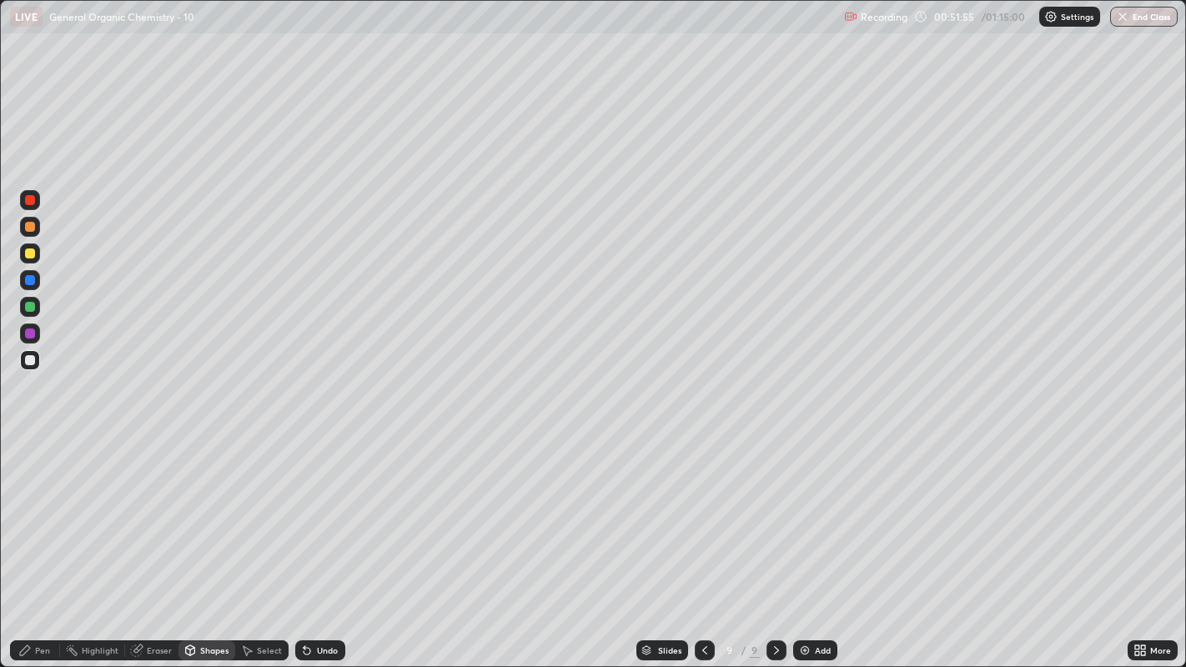
click at [28, 366] on div at bounding box center [30, 360] width 20 height 20
click at [49, 510] on div "Pen" at bounding box center [35, 650] width 50 height 20
click at [810, 510] on div "Add" at bounding box center [815, 650] width 44 height 20
click at [204, 510] on div "Shapes" at bounding box center [214, 650] width 28 height 8
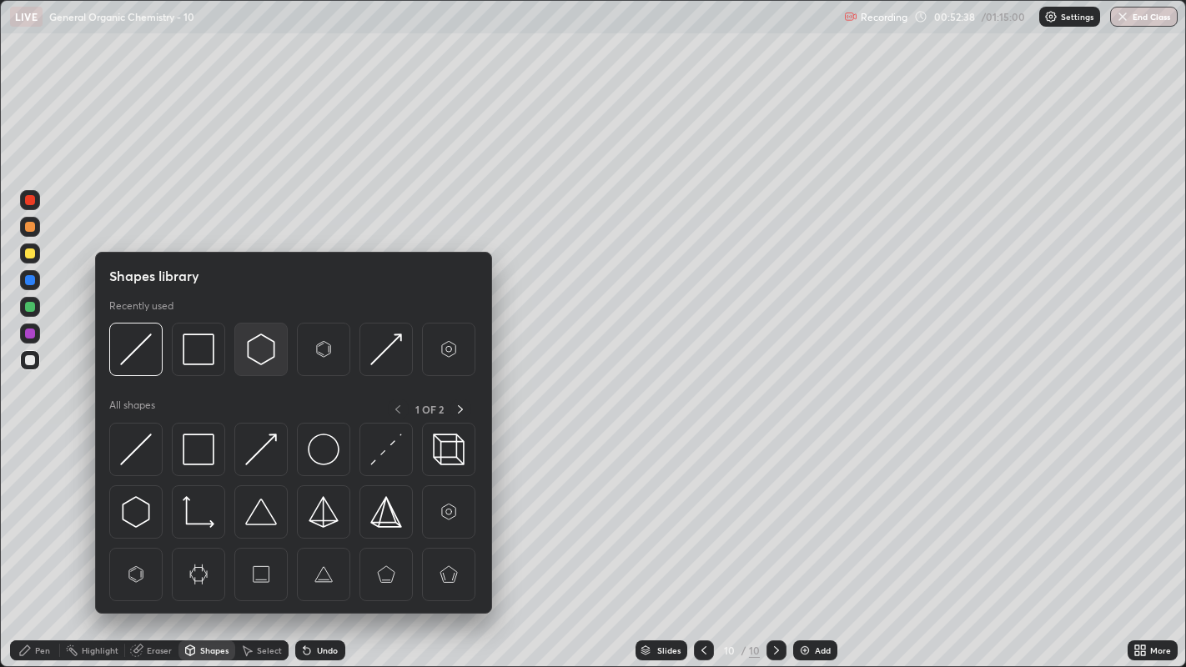
click at [252, 347] on img at bounding box center [261, 350] width 32 height 32
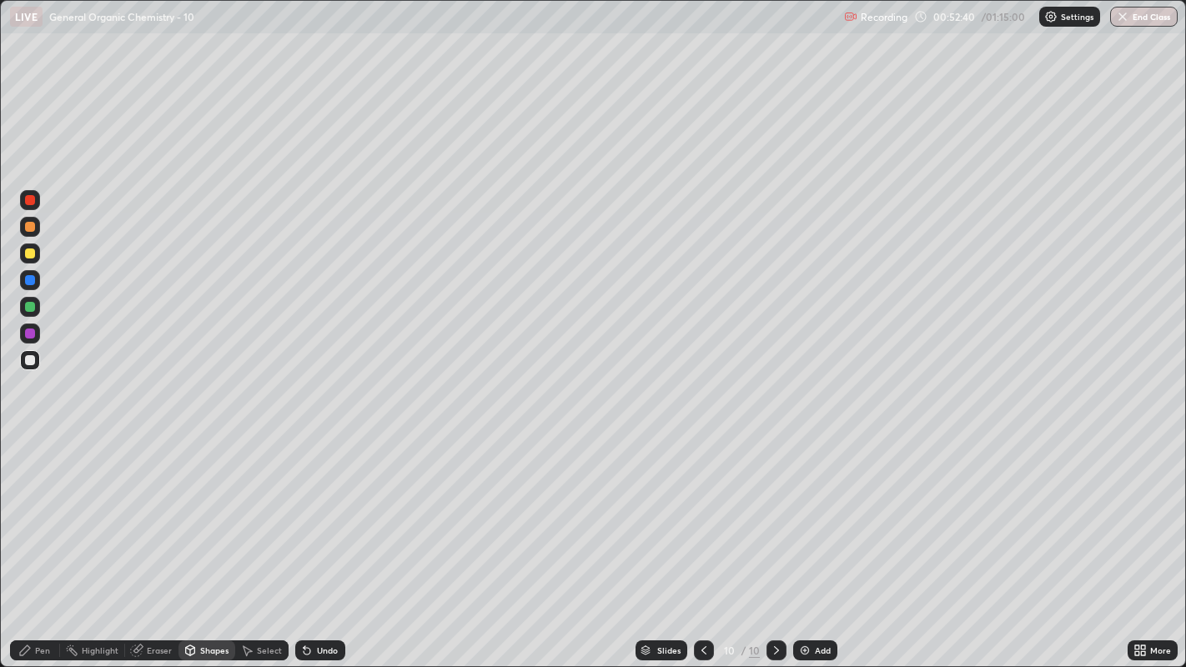
click at [271, 510] on div "Select" at bounding box center [269, 650] width 25 height 8
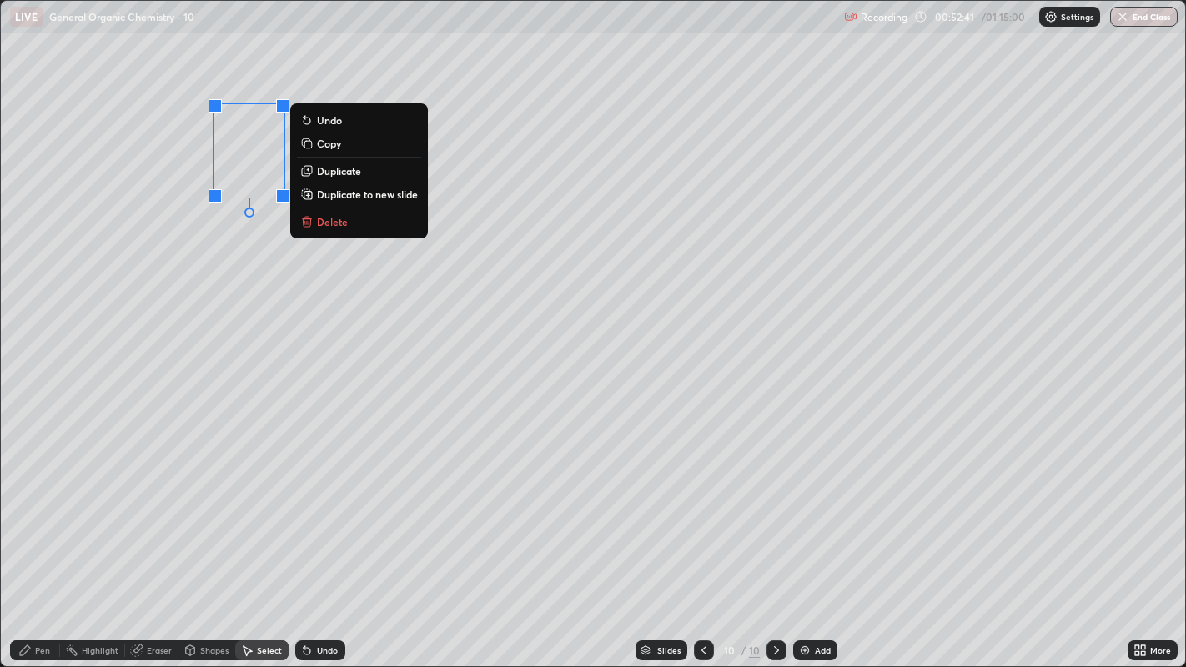
click at [332, 171] on p "Duplicate" at bounding box center [339, 170] width 44 height 13
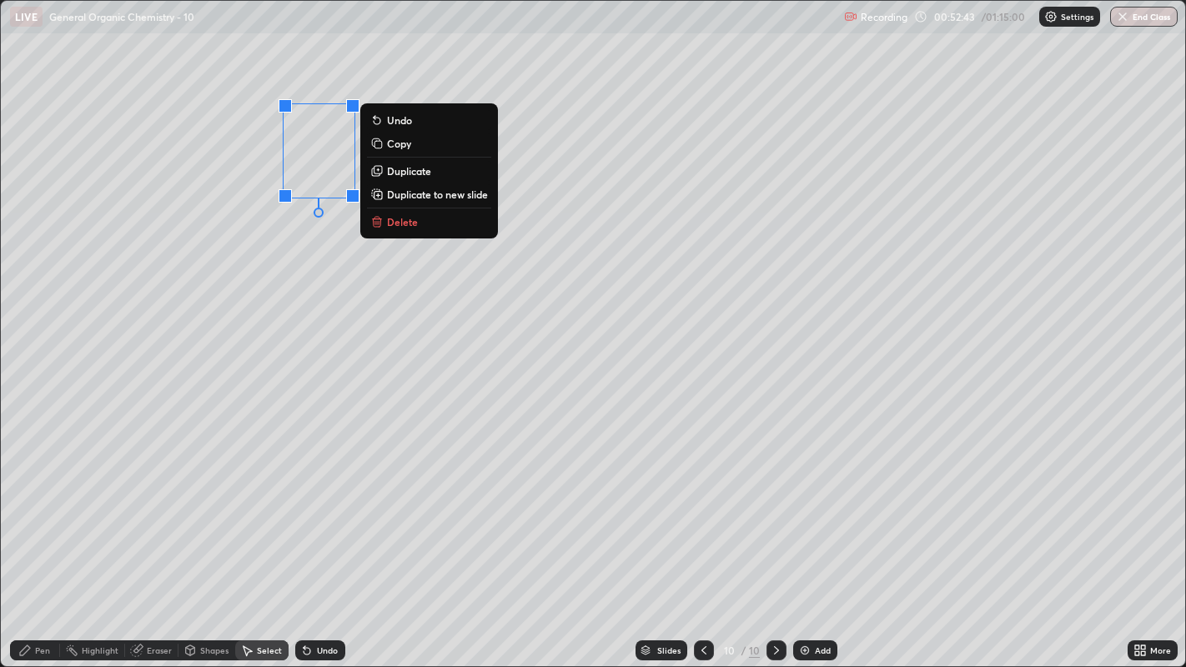
click at [290, 238] on div "0 ° Undo Copy Duplicate Duplicate to new slide Delete" at bounding box center [593, 334] width 1185 height 666
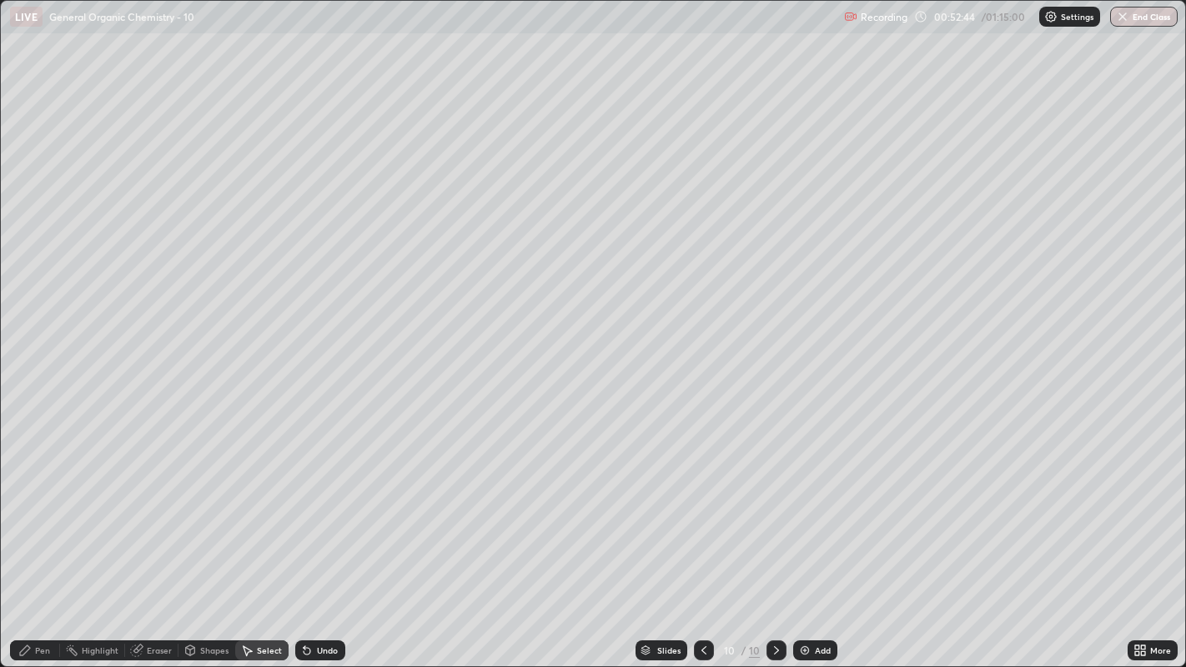
click at [29, 510] on icon at bounding box center [24, 650] width 13 height 13
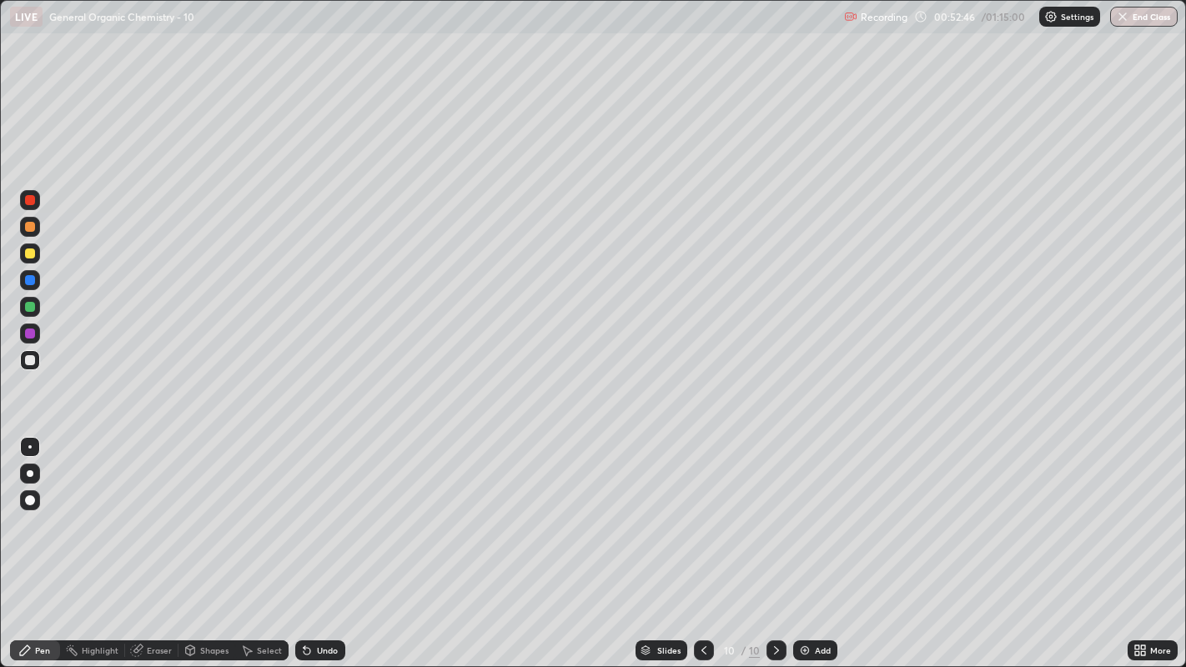
click at [210, 510] on div "Shapes" at bounding box center [214, 650] width 28 height 8
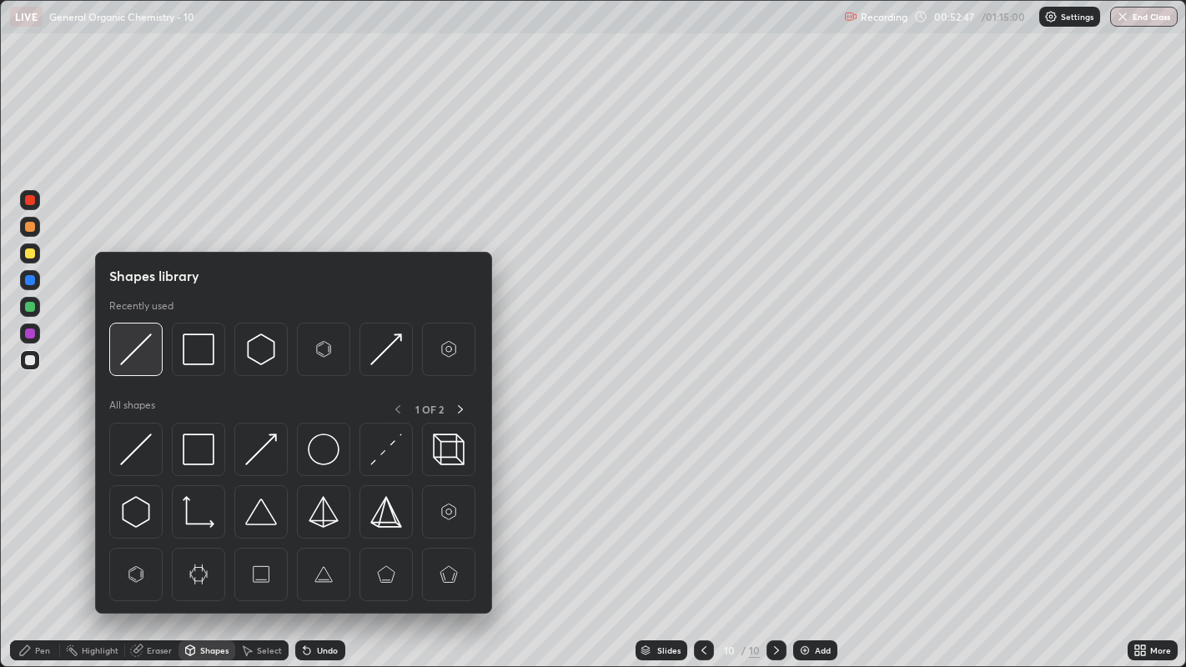
click at [138, 349] on img at bounding box center [136, 350] width 32 height 32
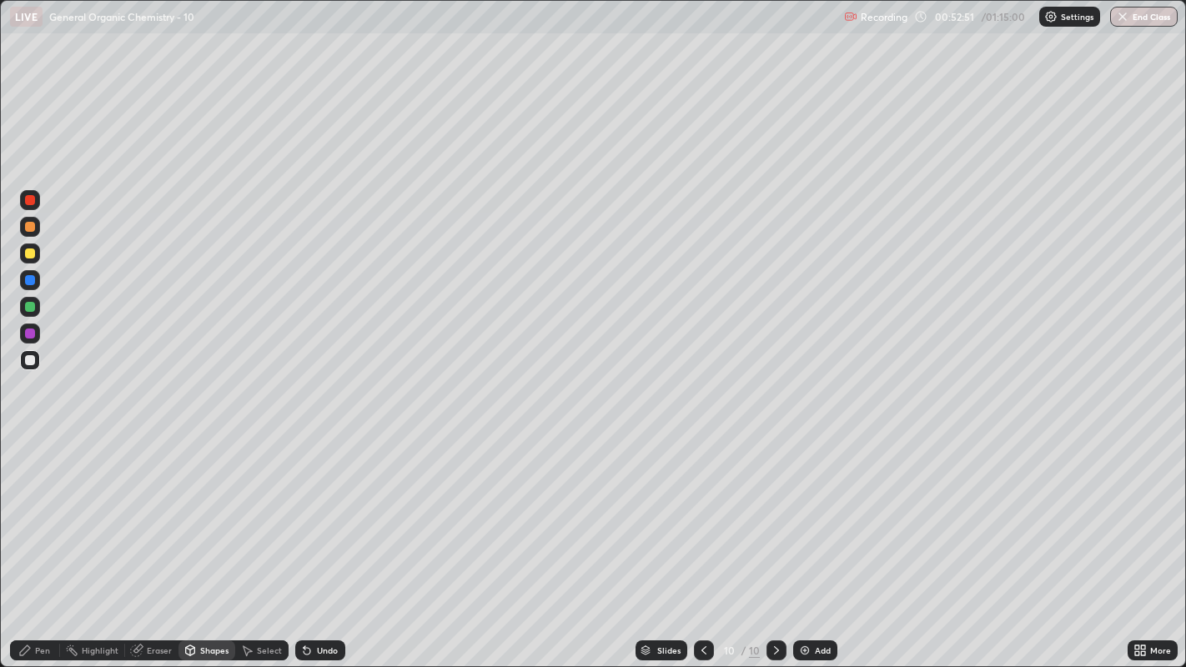
click at [215, 510] on div "Shapes" at bounding box center [214, 650] width 28 height 8
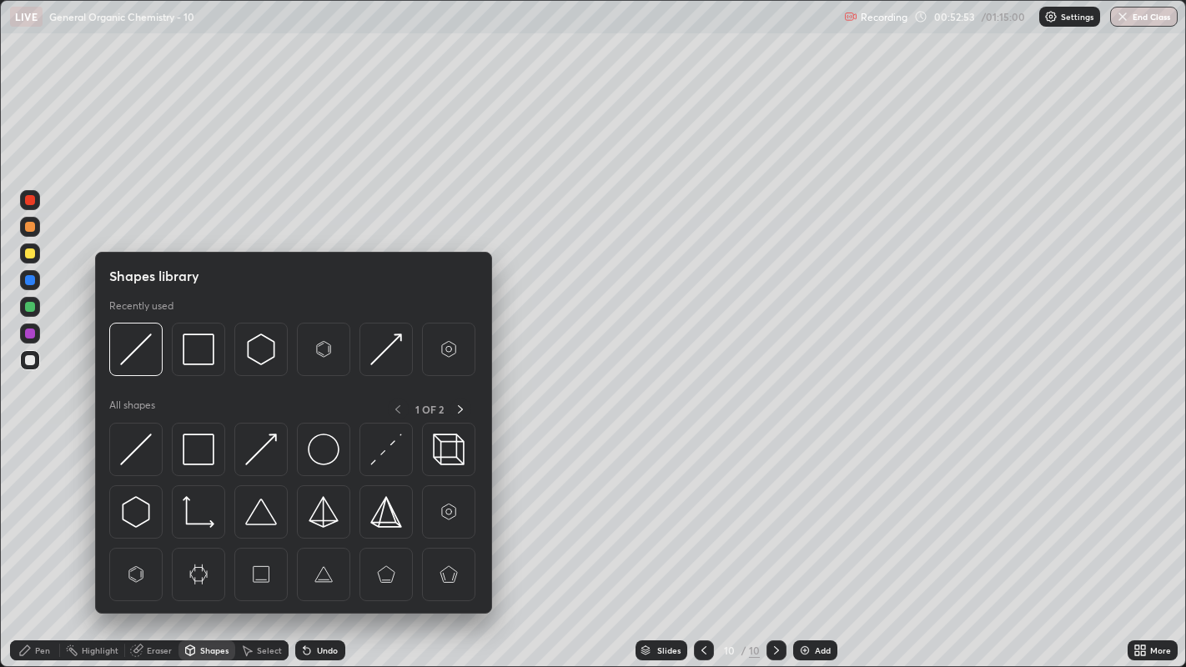
click at [257, 510] on div "Select" at bounding box center [269, 650] width 25 height 8
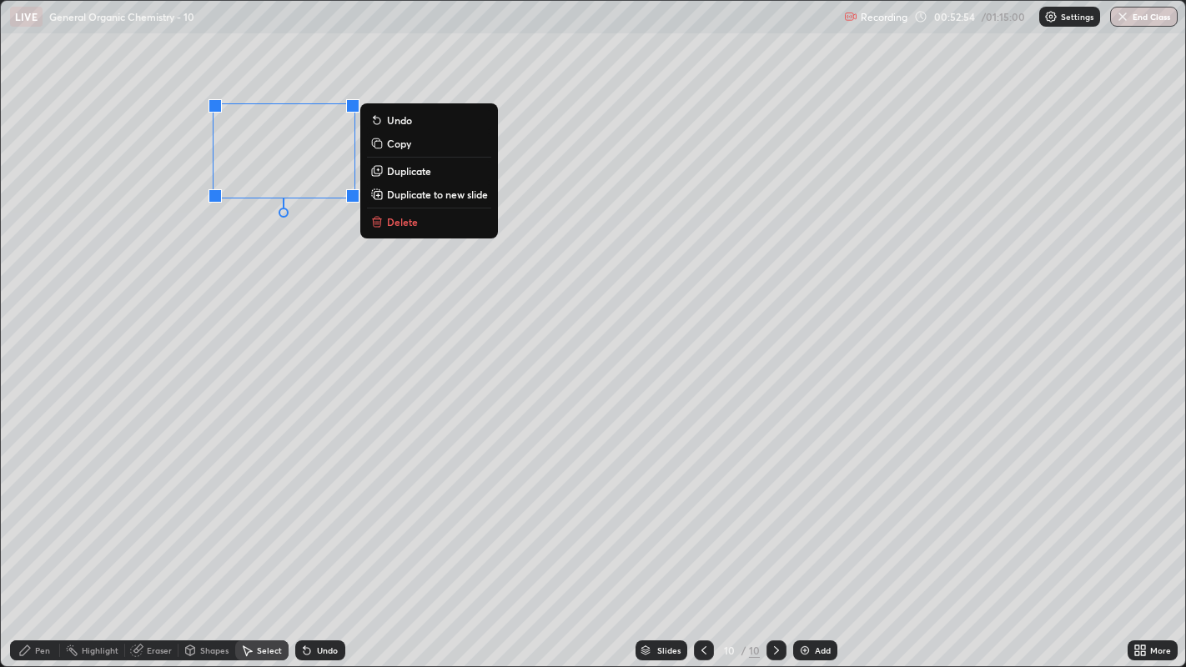
click at [429, 176] on p "Duplicate" at bounding box center [409, 170] width 44 height 13
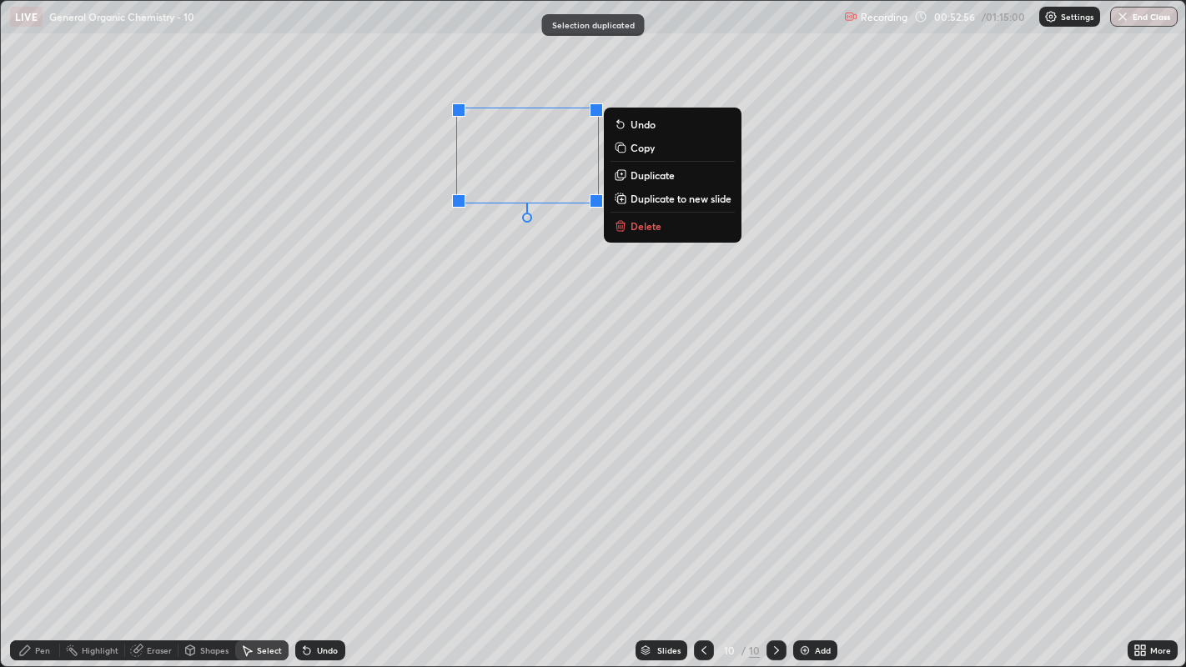
click at [660, 178] on p "Duplicate" at bounding box center [652, 174] width 44 height 13
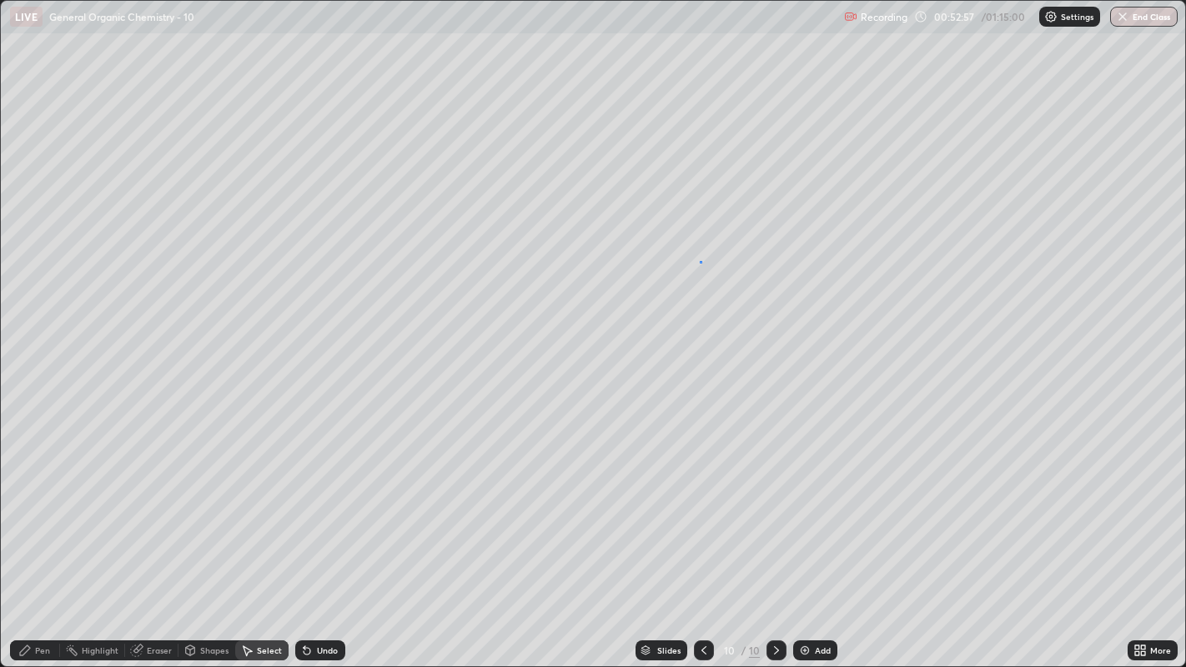
click at [701, 263] on div "0 ° Undo Copy Duplicate Duplicate to new slide Delete" at bounding box center [593, 334] width 1185 height 666
click at [151, 510] on div "Eraser" at bounding box center [159, 650] width 25 height 8
click at [41, 510] on div "Pen" at bounding box center [42, 650] width 15 height 8
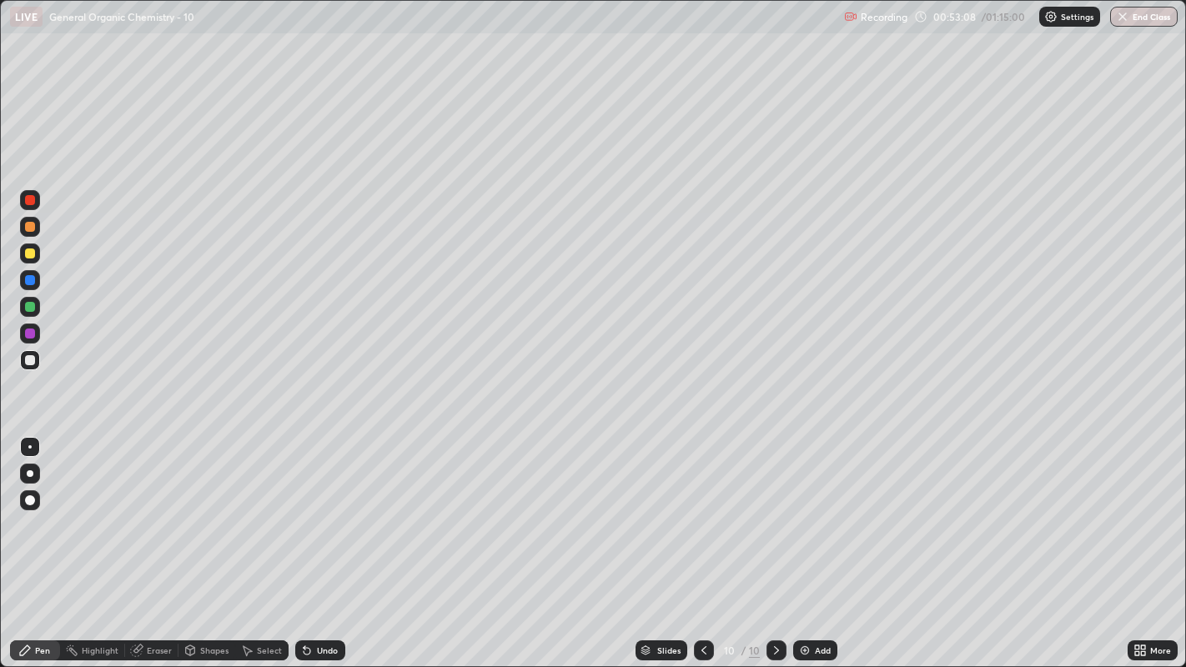
click at [157, 510] on div "Eraser" at bounding box center [159, 650] width 25 height 8
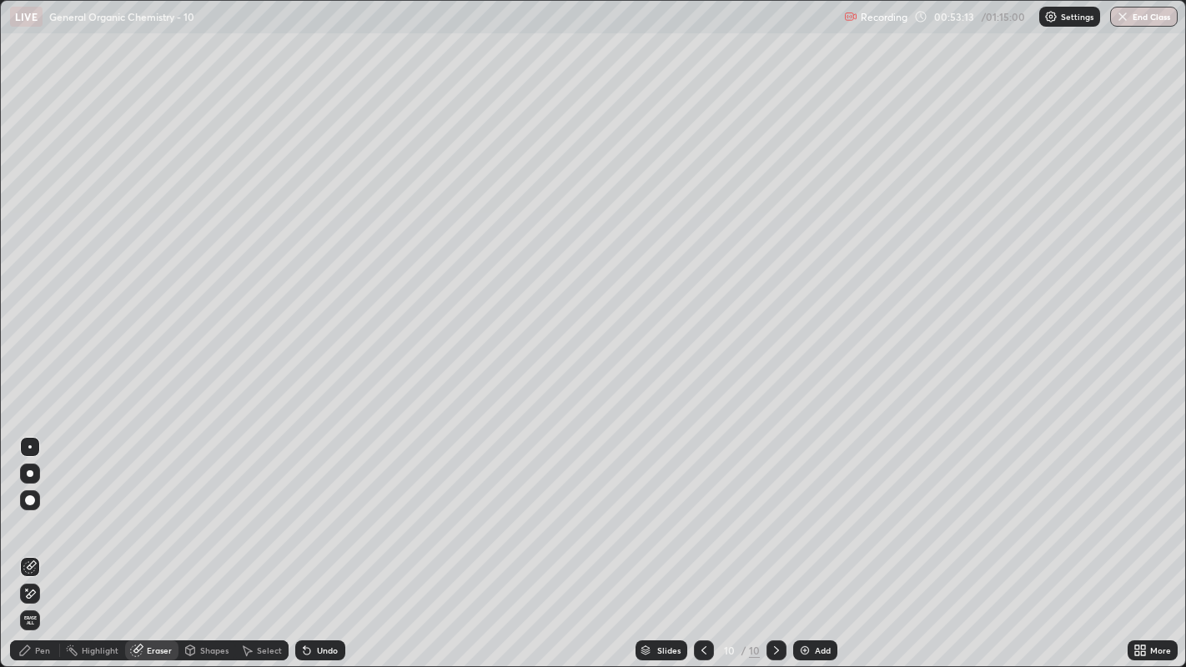
click at [33, 510] on div "Pen" at bounding box center [35, 650] width 50 height 20
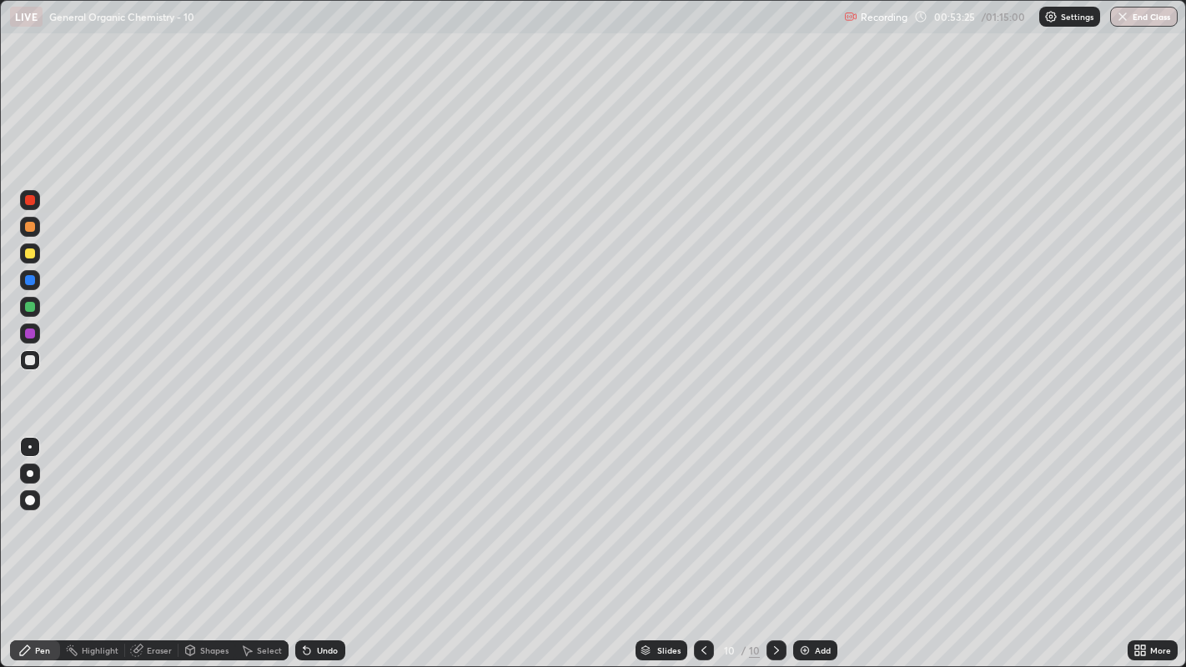
click at [210, 510] on div "Shapes" at bounding box center [214, 650] width 28 height 8
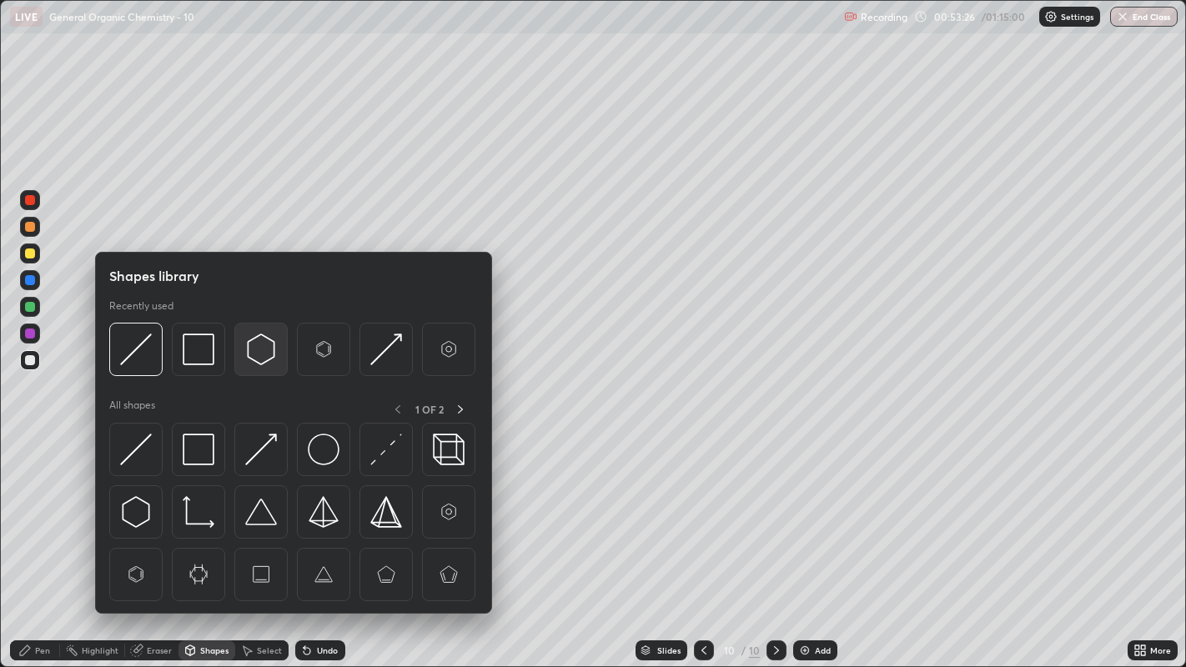
click at [248, 350] on img at bounding box center [261, 350] width 32 height 32
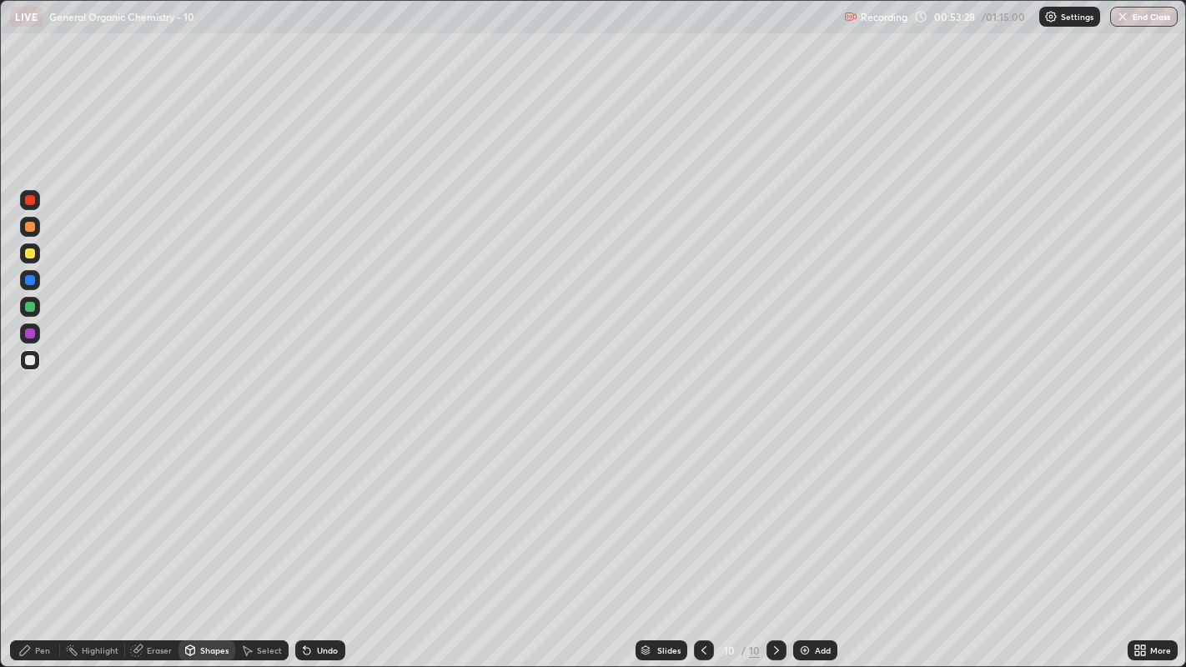
click at [212, 510] on div "Shapes" at bounding box center [214, 650] width 28 height 8
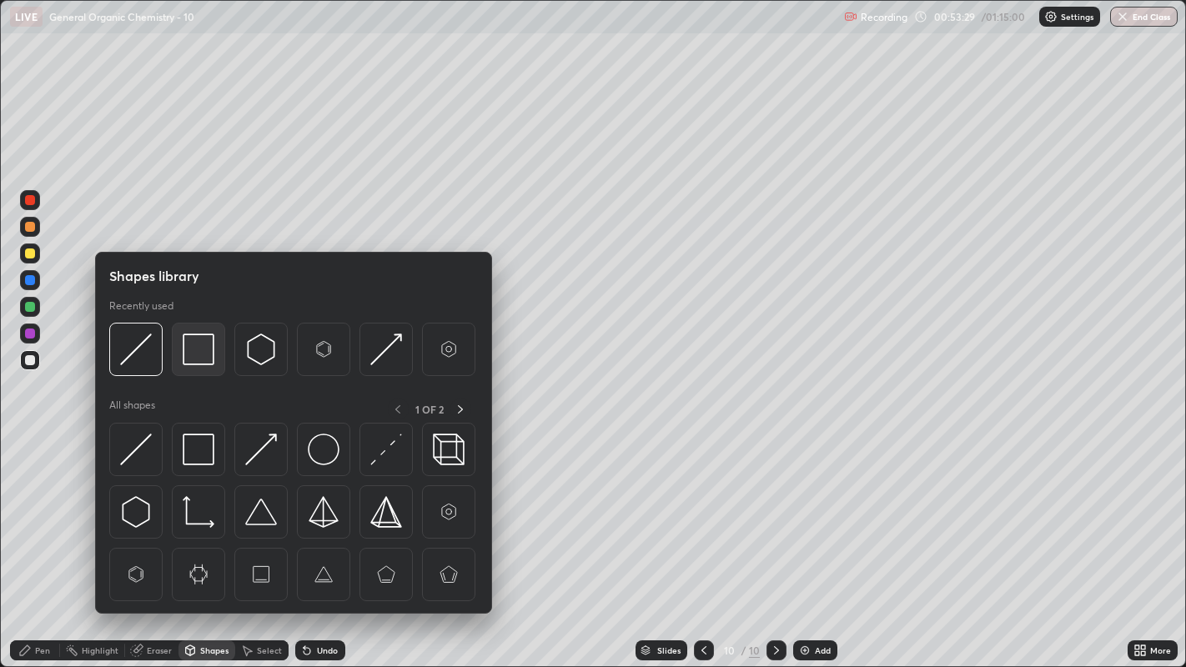
click at [196, 353] on img at bounding box center [199, 350] width 32 height 32
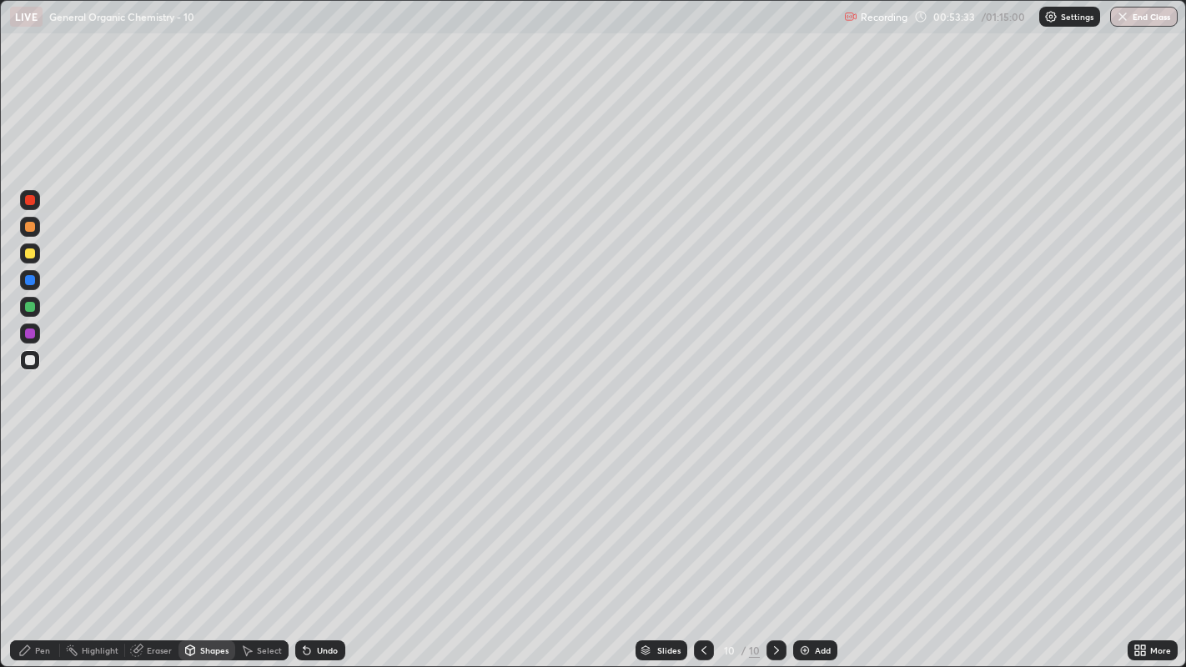
click at [201, 510] on div "Shapes" at bounding box center [214, 650] width 28 height 8
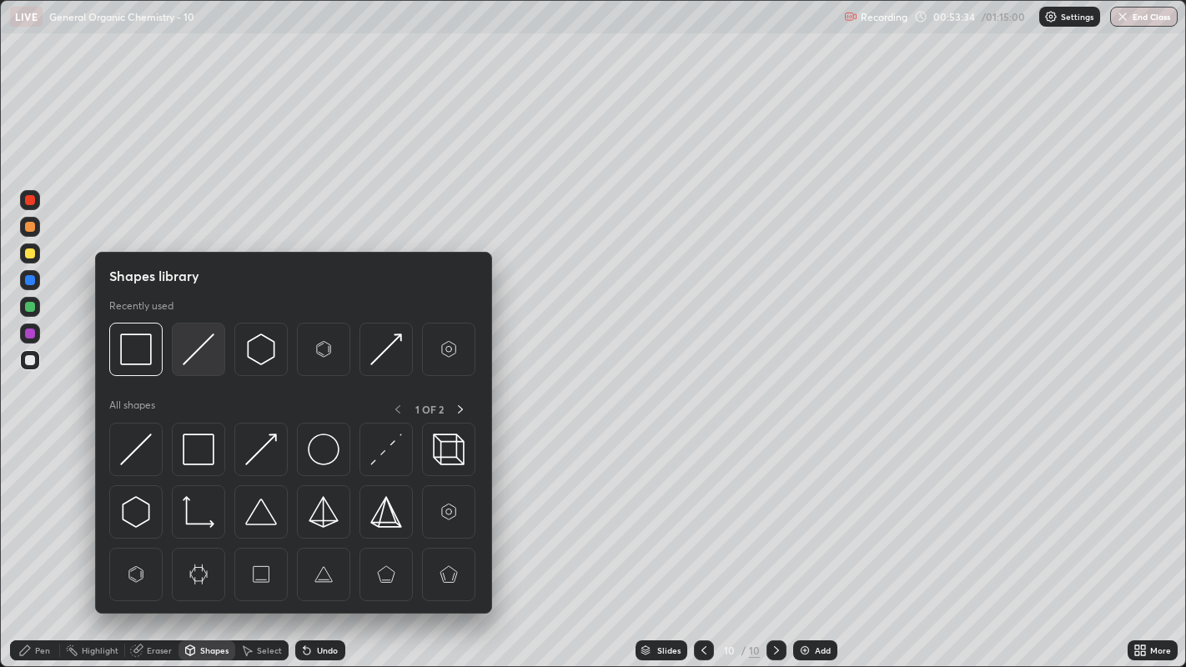
click at [192, 344] on img at bounding box center [199, 350] width 32 height 32
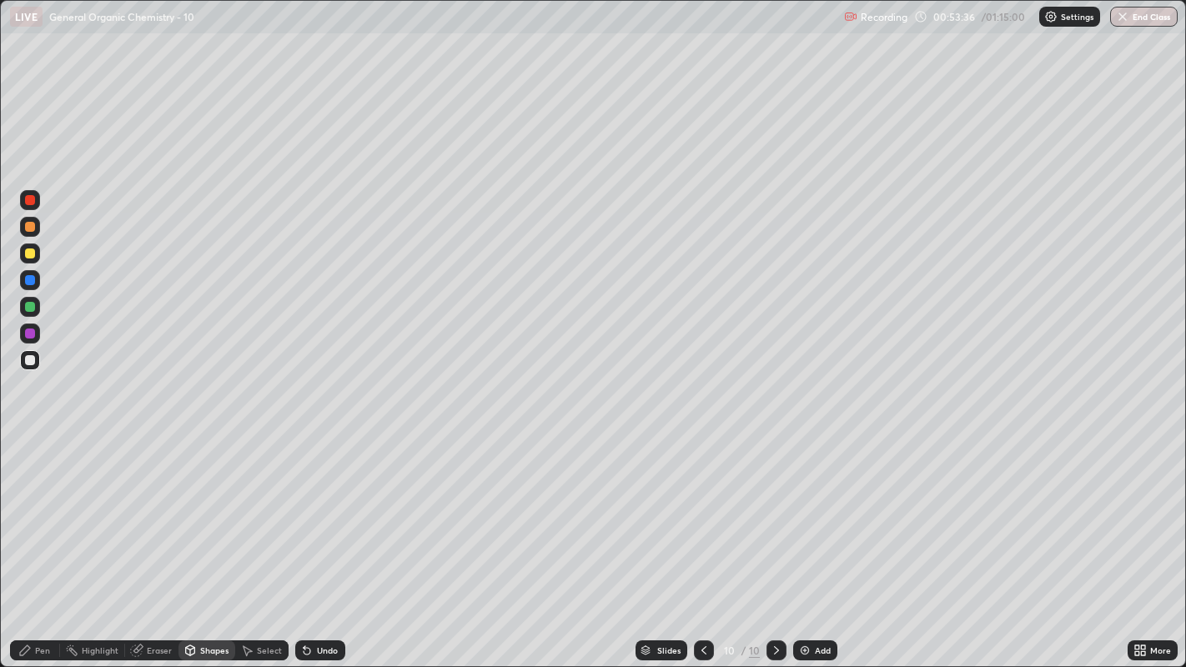
click at [222, 510] on div "Shapes" at bounding box center [206, 650] width 57 height 20
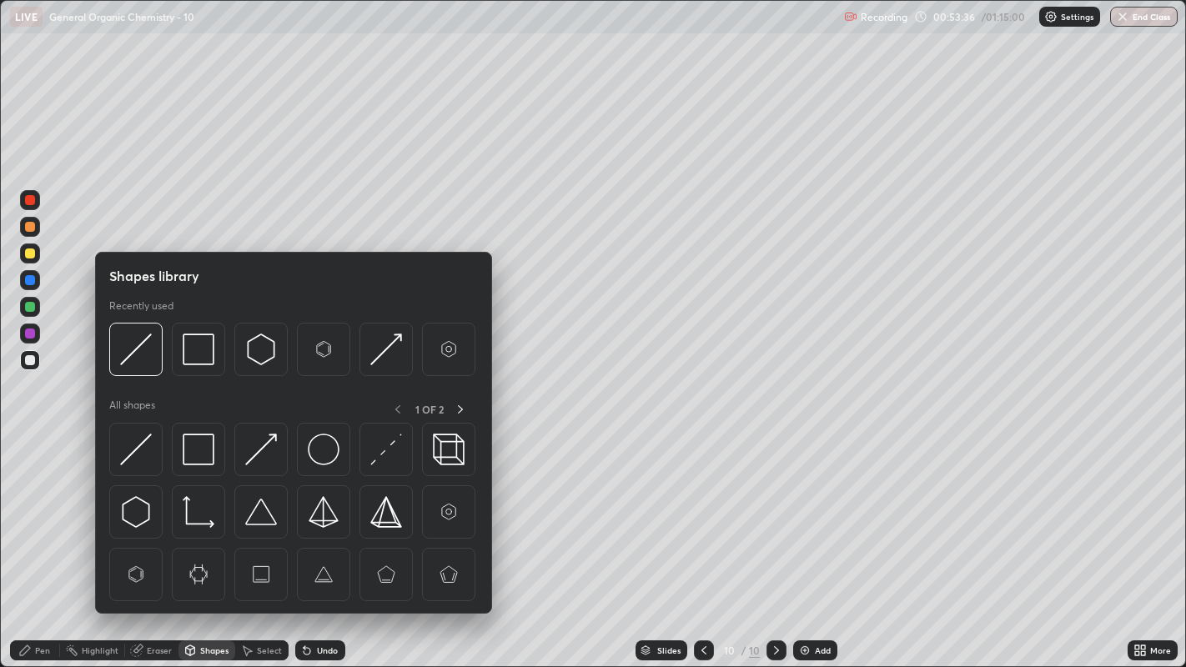
click at [259, 510] on div "Select" at bounding box center [269, 650] width 25 height 8
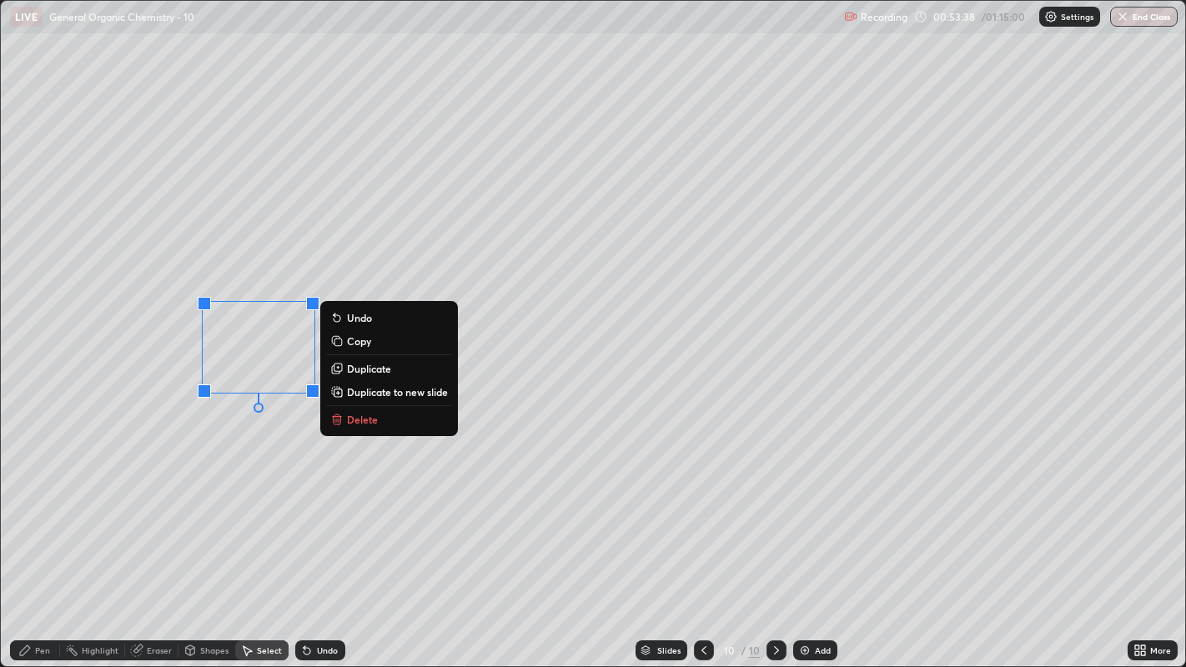
click at [377, 369] on p "Duplicate" at bounding box center [369, 368] width 44 height 13
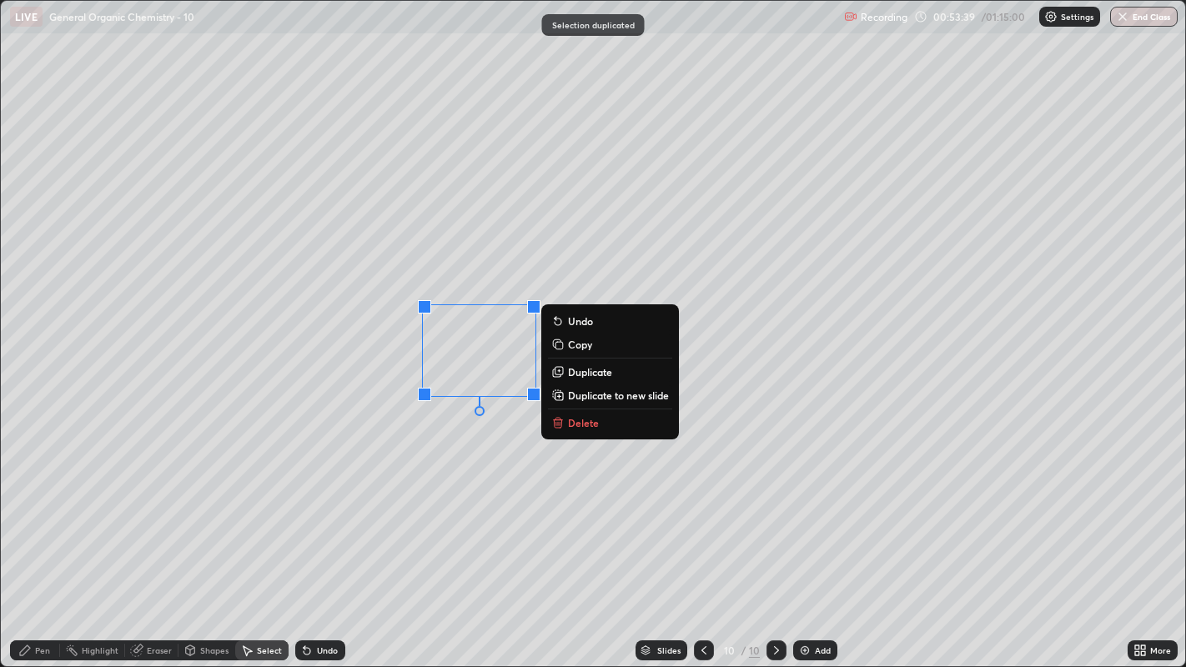
click at [463, 460] on div "0 ° Undo Copy Duplicate Duplicate to new slide Delete" at bounding box center [593, 334] width 1185 height 666
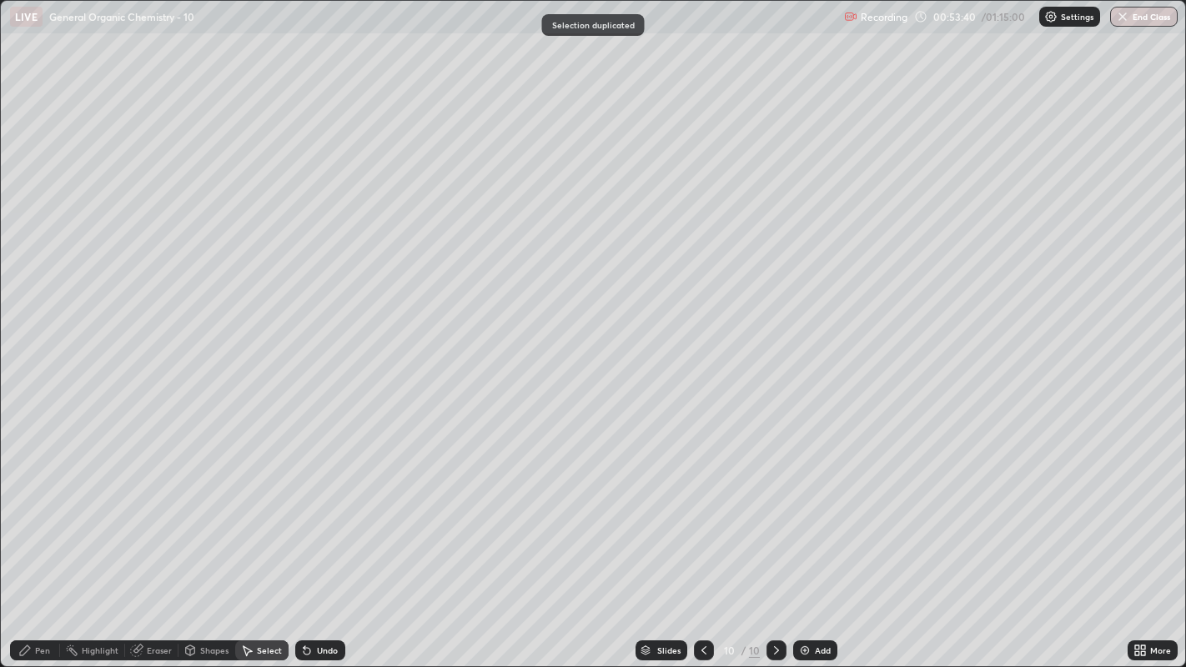
click at [33, 510] on div "Pen" at bounding box center [35, 650] width 50 height 20
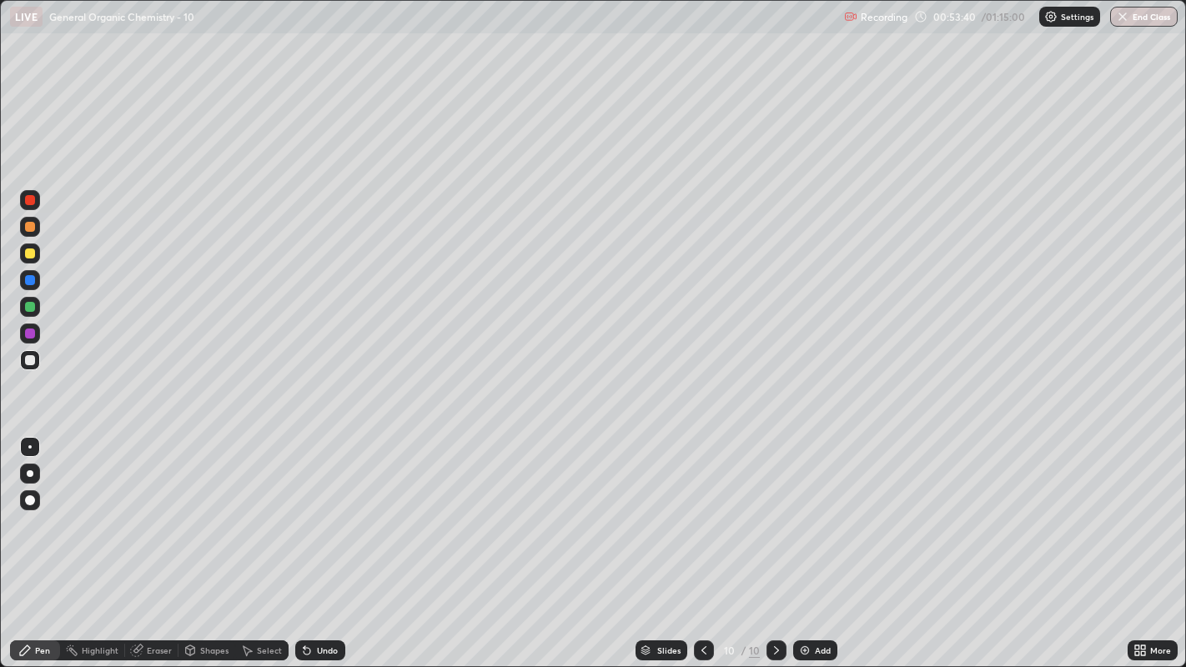
click at [209, 510] on div "Shapes" at bounding box center [206, 650] width 57 height 20
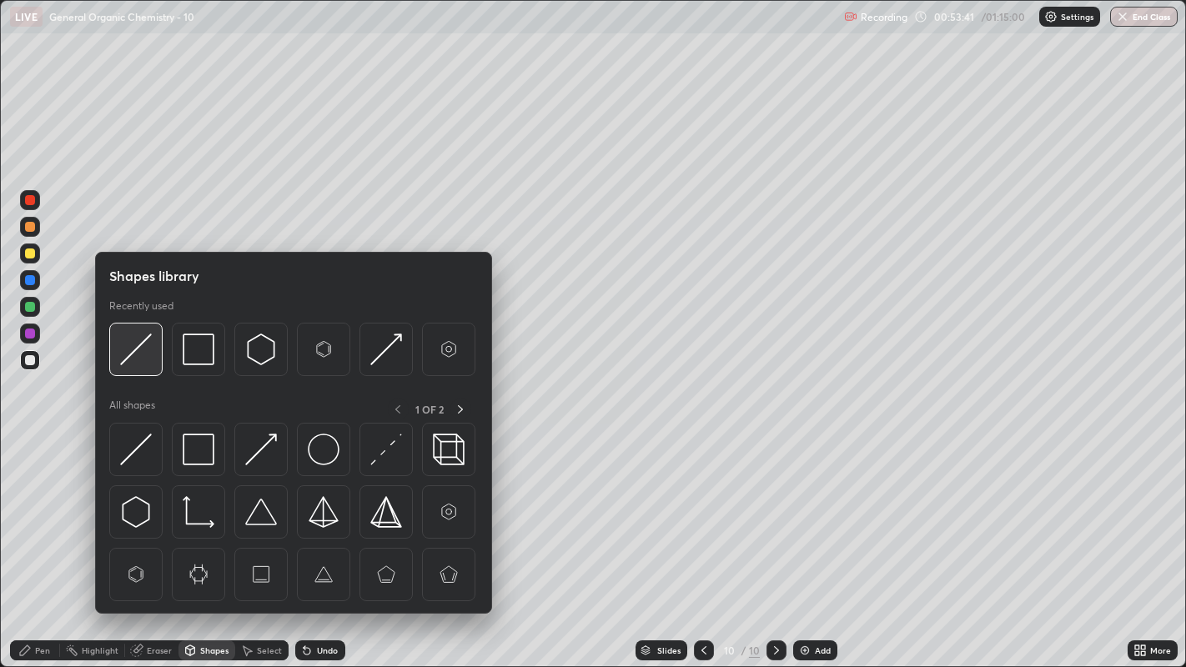
click at [133, 357] on img at bounding box center [136, 350] width 32 height 32
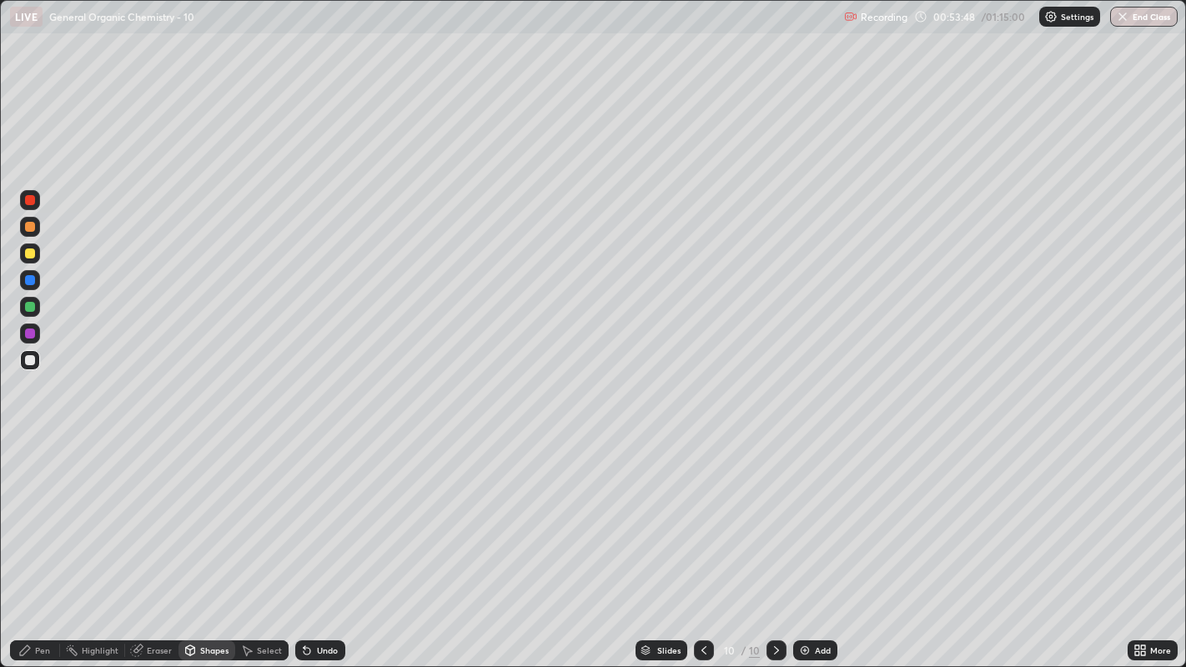
click at [35, 510] on div "Pen" at bounding box center [42, 650] width 15 height 8
click at [192, 510] on icon at bounding box center [190, 650] width 9 height 10
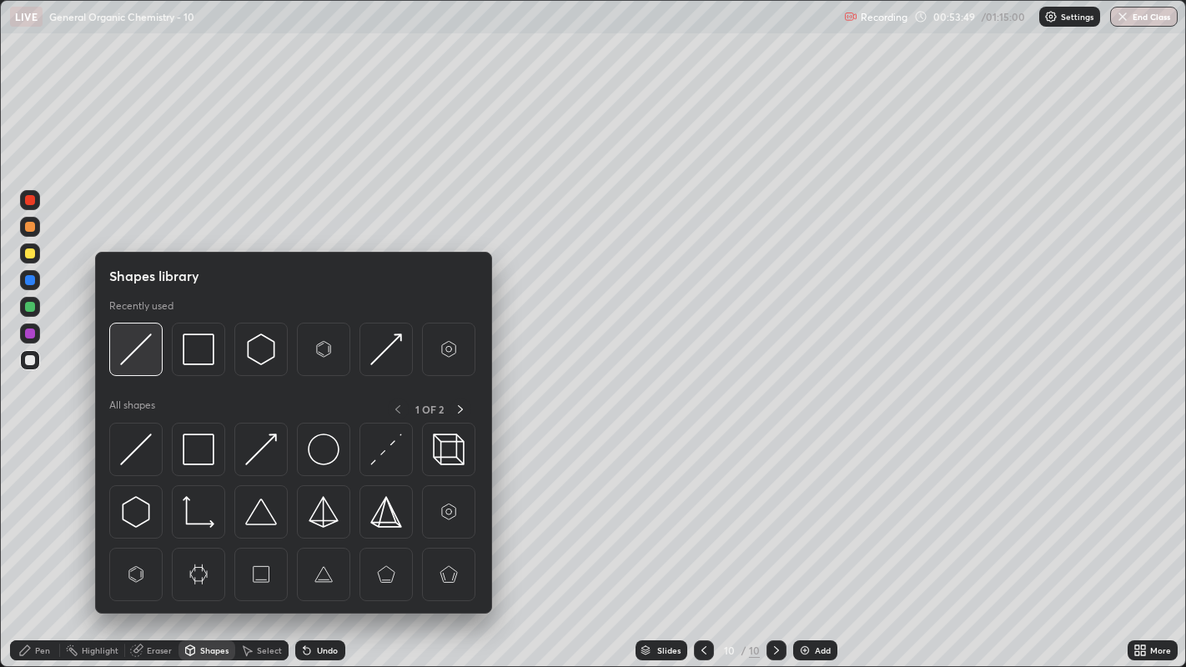
click at [134, 352] on img at bounding box center [136, 350] width 32 height 32
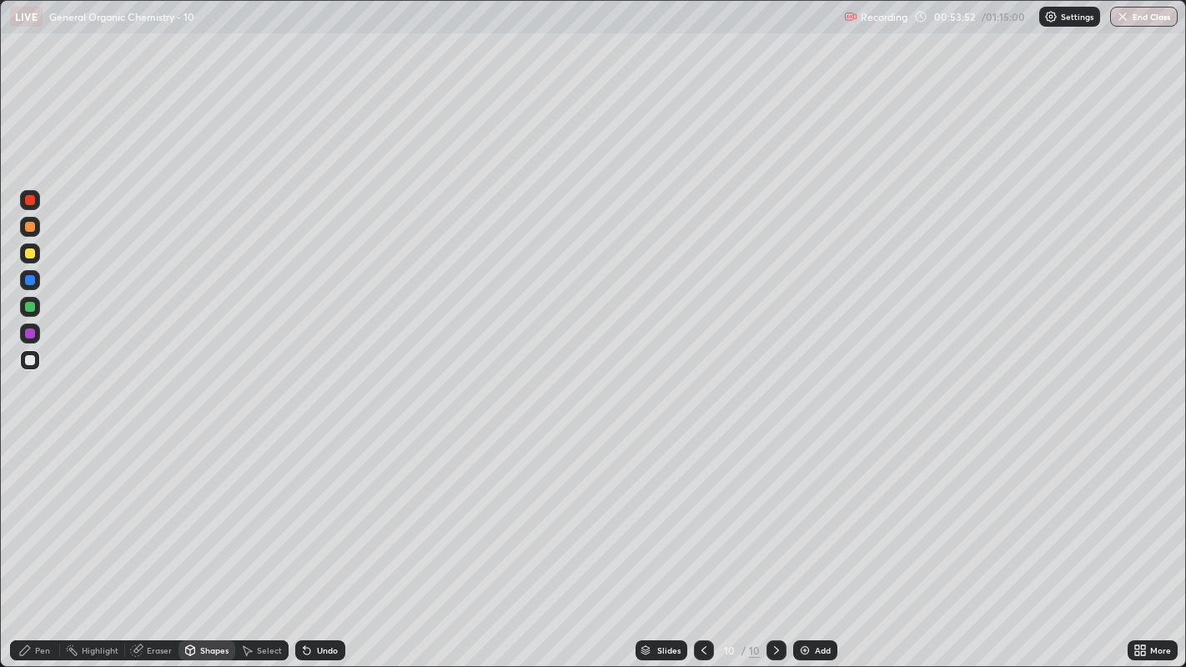
click at [25, 510] on icon at bounding box center [25, 650] width 10 height 10
click at [702, 510] on icon at bounding box center [703, 650] width 13 height 13
click at [699, 510] on div at bounding box center [704, 650] width 20 height 33
click at [775, 510] on icon at bounding box center [776, 650] width 13 height 13
click at [702, 510] on icon at bounding box center [703, 650] width 13 height 13
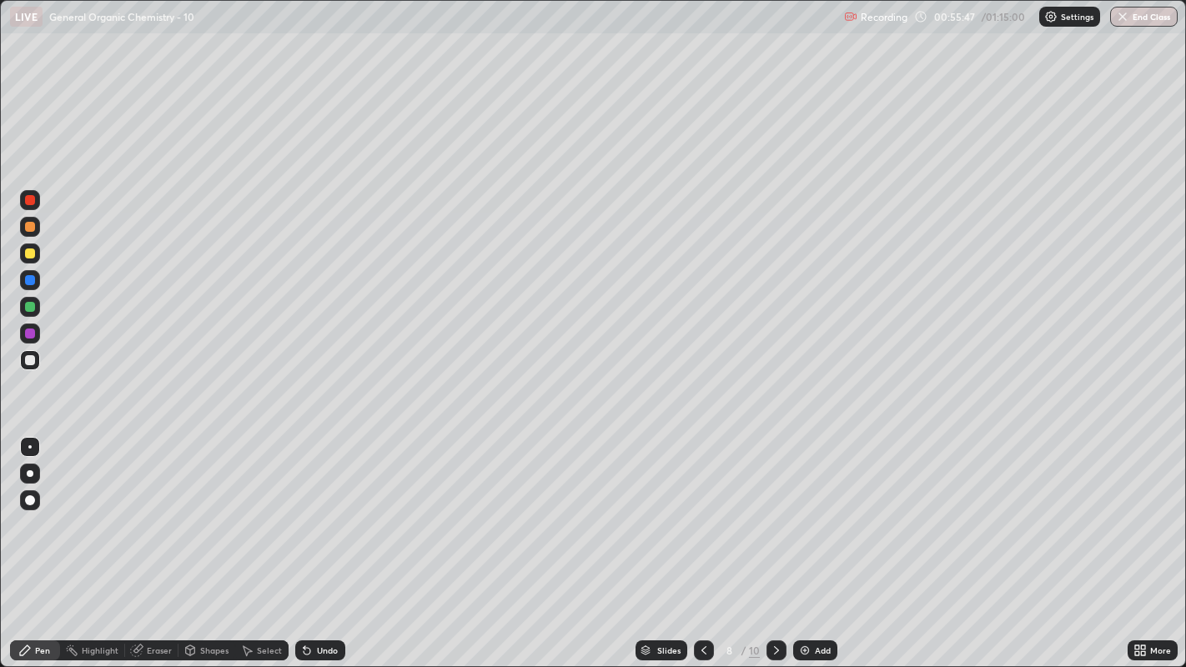
click at [774, 510] on icon at bounding box center [776, 650] width 5 height 8
click at [233, 510] on div "Shapes" at bounding box center [206, 650] width 57 height 20
click at [262, 510] on div "Select" at bounding box center [269, 650] width 25 height 8
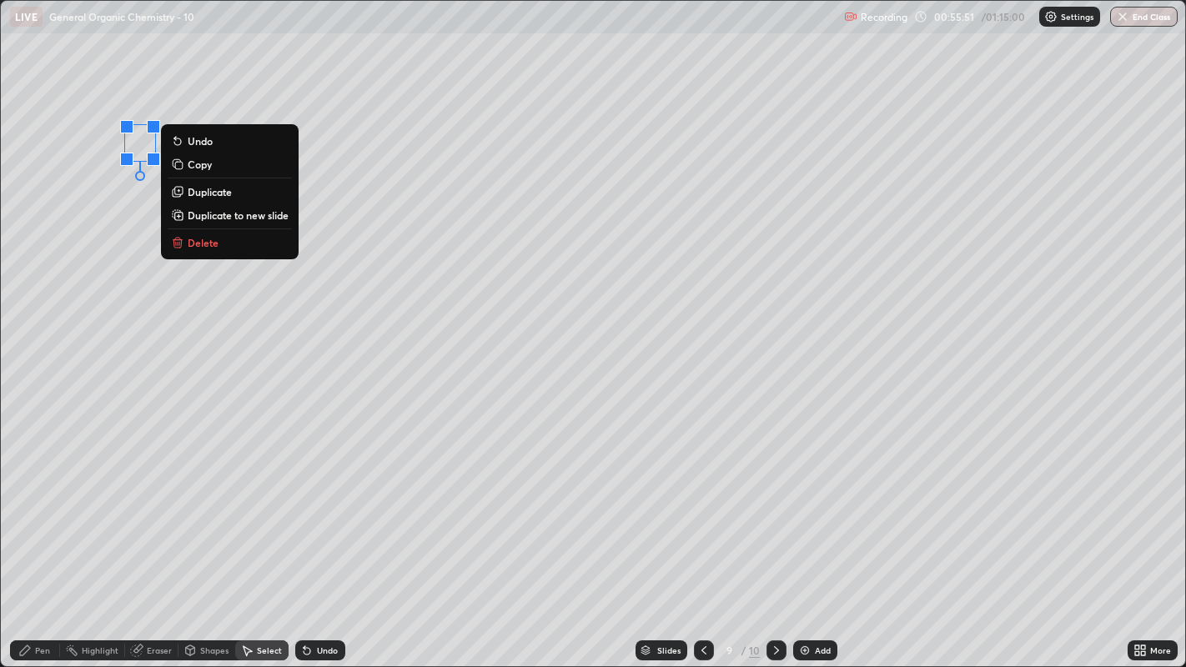
click at [132, 221] on div "0 ° Undo Copy Duplicate Duplicate to new slide Delete" at bounding box center [593, 334] width 1185 height 666
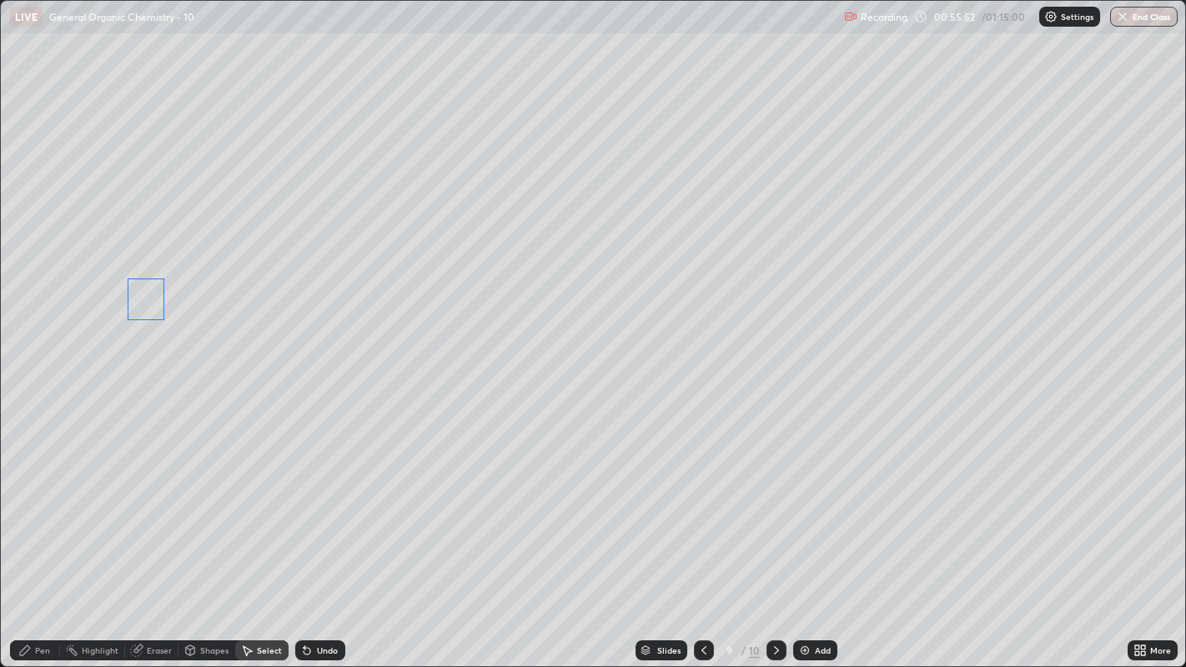
click at [148, 306] on div "0 ° Undo Copy Duplicate Duplicate to new slide Delete" at bounding box center [593, 334] width 1185 height 666
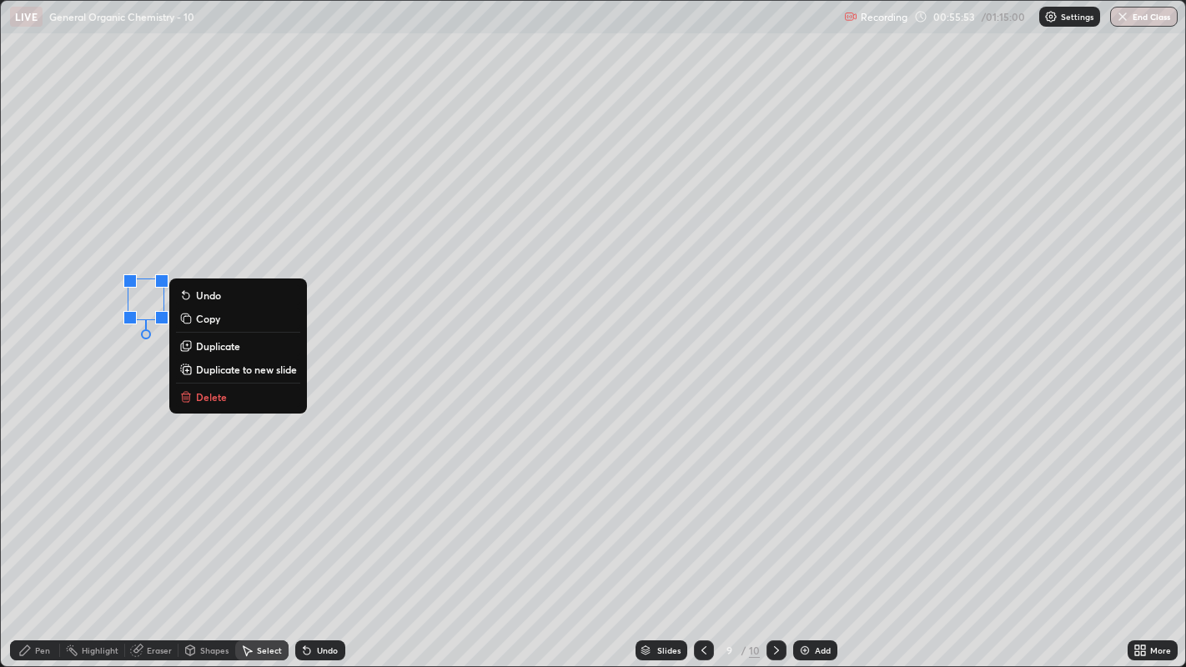
click at [131, 365] on div "0 ° Undo Copy Duplicate Duplicate to new slide Delete" at bounding box center [593, 334] width 1185 height 666
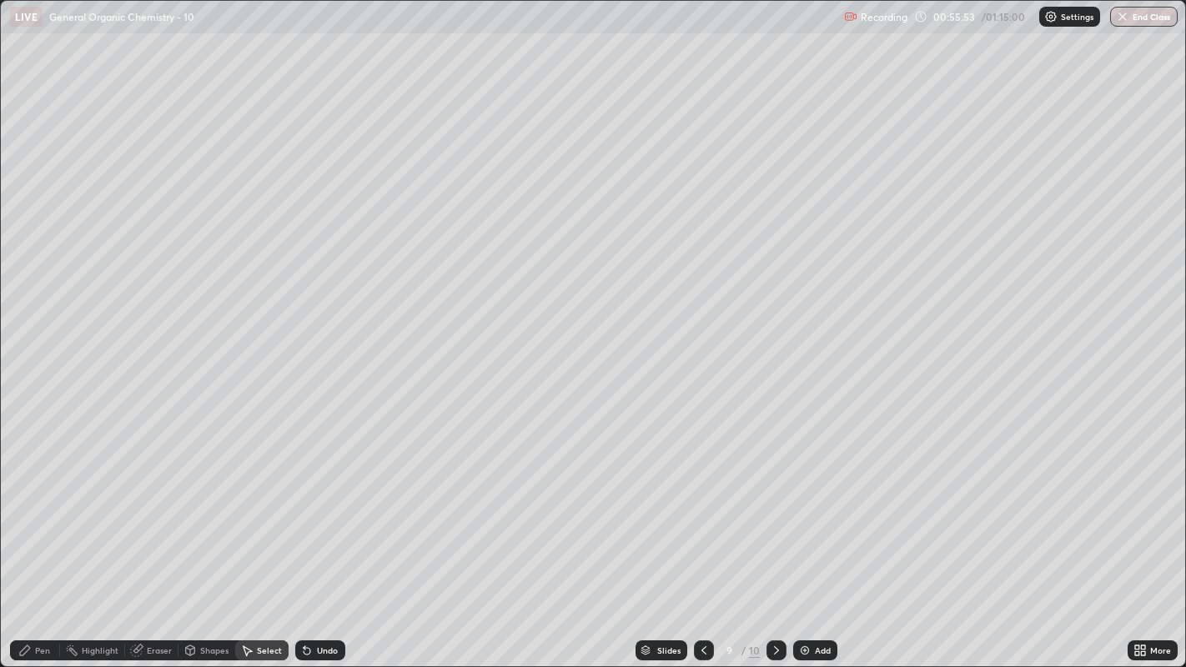
click at [34, 510] on div "Pen" at bounding box center [35, 650] width 50 height 20
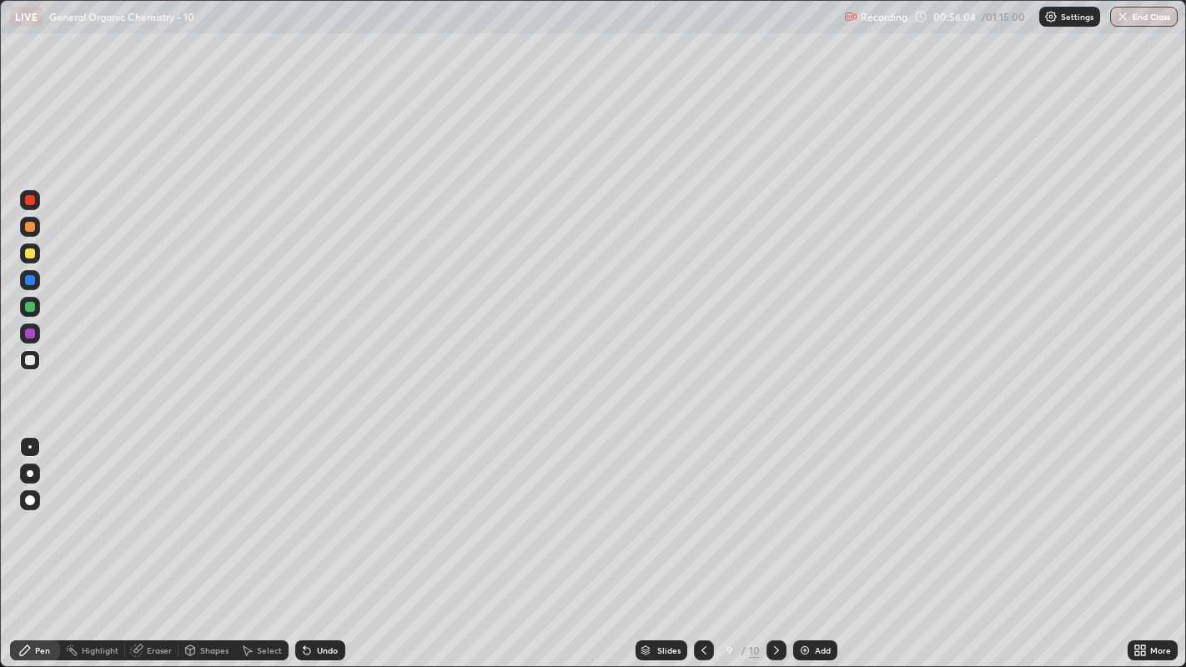
click at [39, 254] on div at bounding box center [30, 254] width 20 height 20
click at [31, 500] on div at bounding box center [30, 500] width 10 height 10
click at [29, 446] on div at bounding box center [29, 446] width 3 height 3
click at [304, 510] on icon at bounding box center [305, 647] width 2 height 2
click at [309, 510] on div "Undo" at bounding box center [320, 650] width 50 height 20
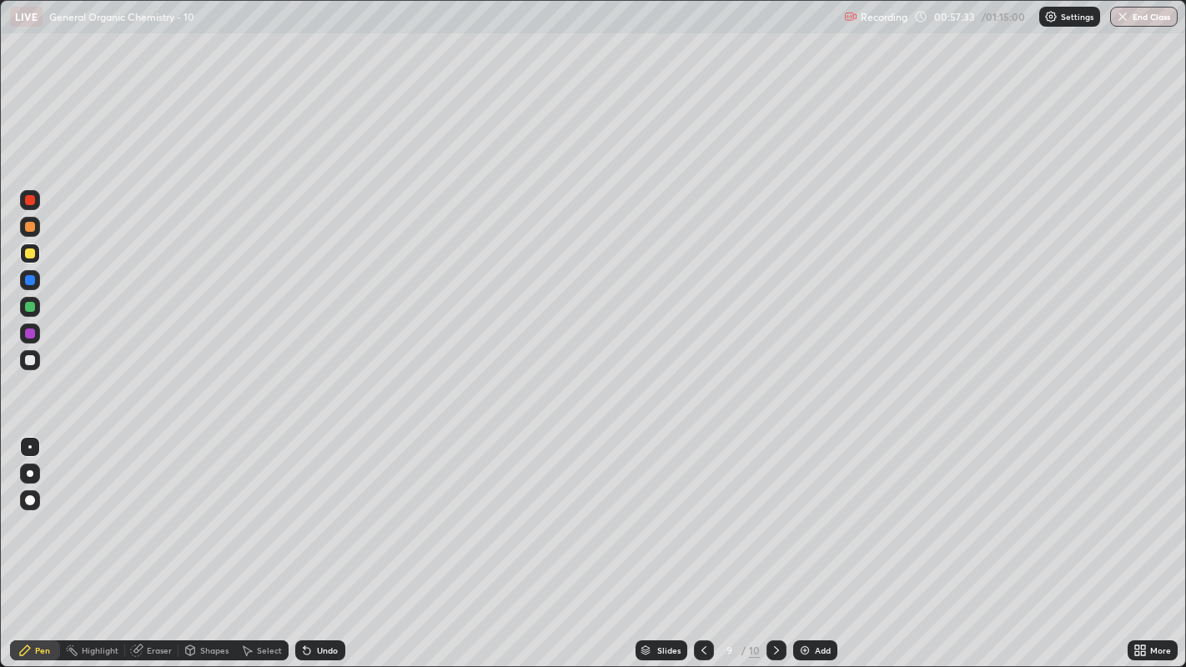
click at [304, 510] on icon at bounding box center [305, 647] width 2 height 2
click at [30, 500] on div at bounding box center [30, 500] width 10 height 10
click at [323, 510] on div "Undo" at bounding box center [327, 650] width 21 height 8
click at [329, 510] on div "Undo" at bounding box center [320, 650] width 50 height 20
click at [702, 510] on icon at bounding box center [703, 650] width 13 height 13
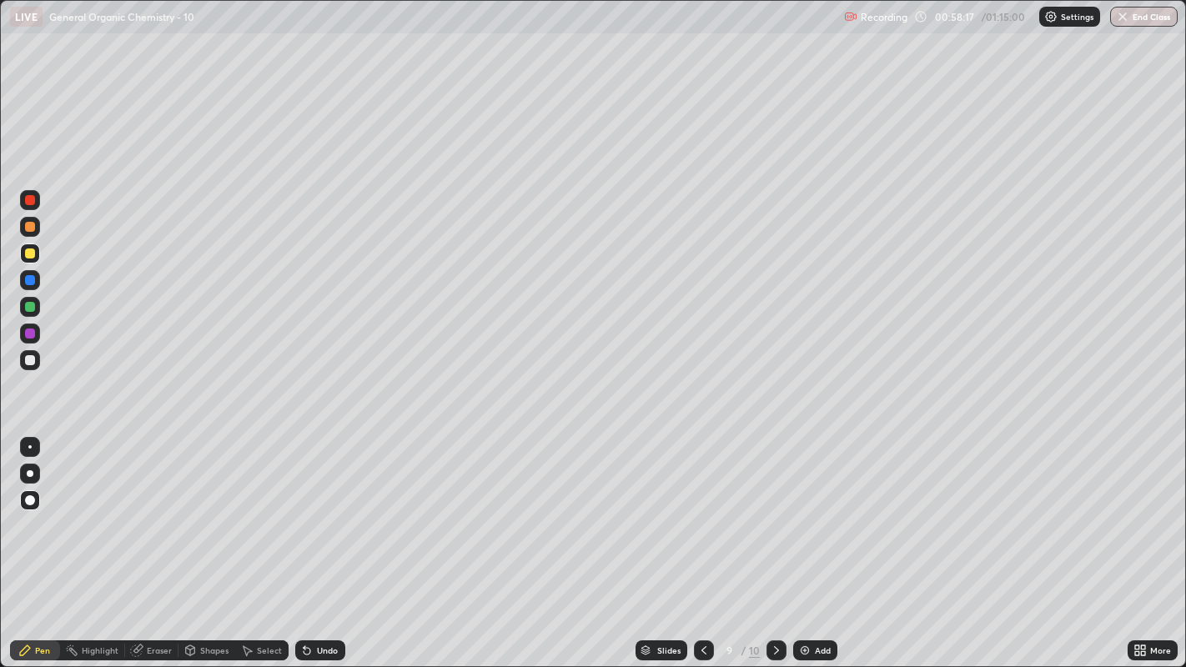
click at [701, 510] on icon at bounding box center [703, 650] width 5 height 8
click at [771, 510] on icon at bounding box center [776, 650] width 13 height 13
click at [774, 510] on icon at bounding box center [776, 650] width 5 height 8
click at [775, 510] on icon at bounding box center [776, 650] width 13 height 13
click at [703, 510] on icon at bounding box center [703, 650] width 13 height 13
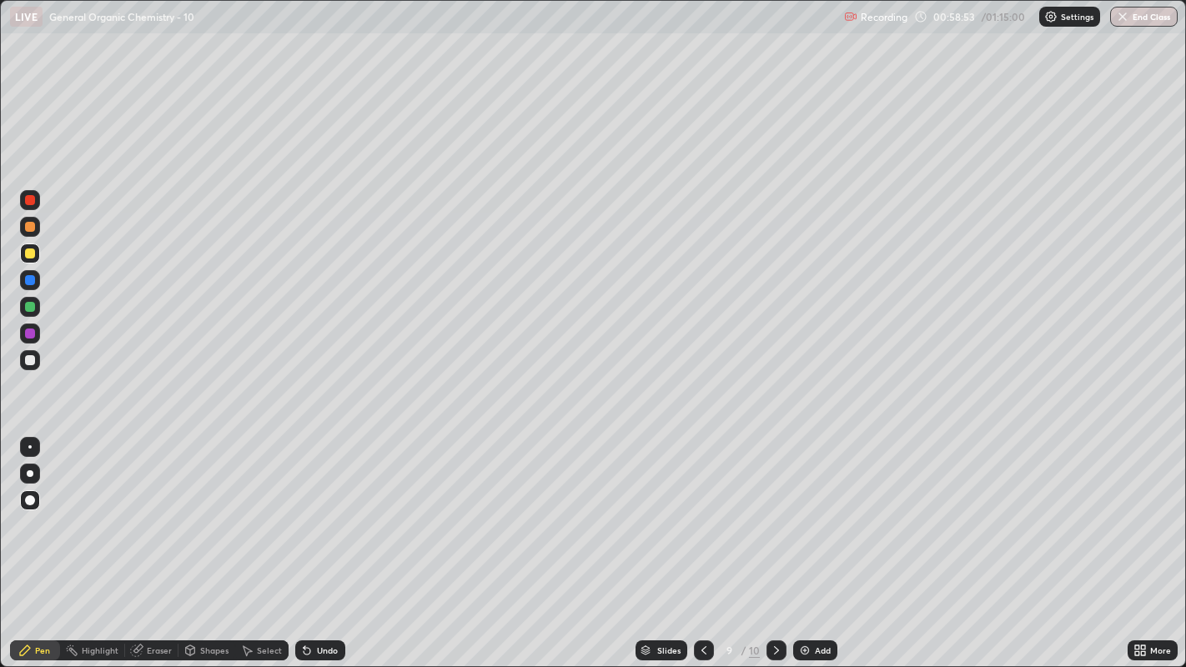
click at [31, 448] on div at bounding box center [30, 447] width 20 height 20
click at [30, 359] on div at bounding box center [30, 360] width 10 height 10
click at [30, 253] on div at bounding box center [30, 254] width 10 height 10
click at [336, 510] on div "Undo" at bounding box center [320, 650] width 50 height 20
click at [31, 505] on div at bounding box center [30, 500] width 10 height 10
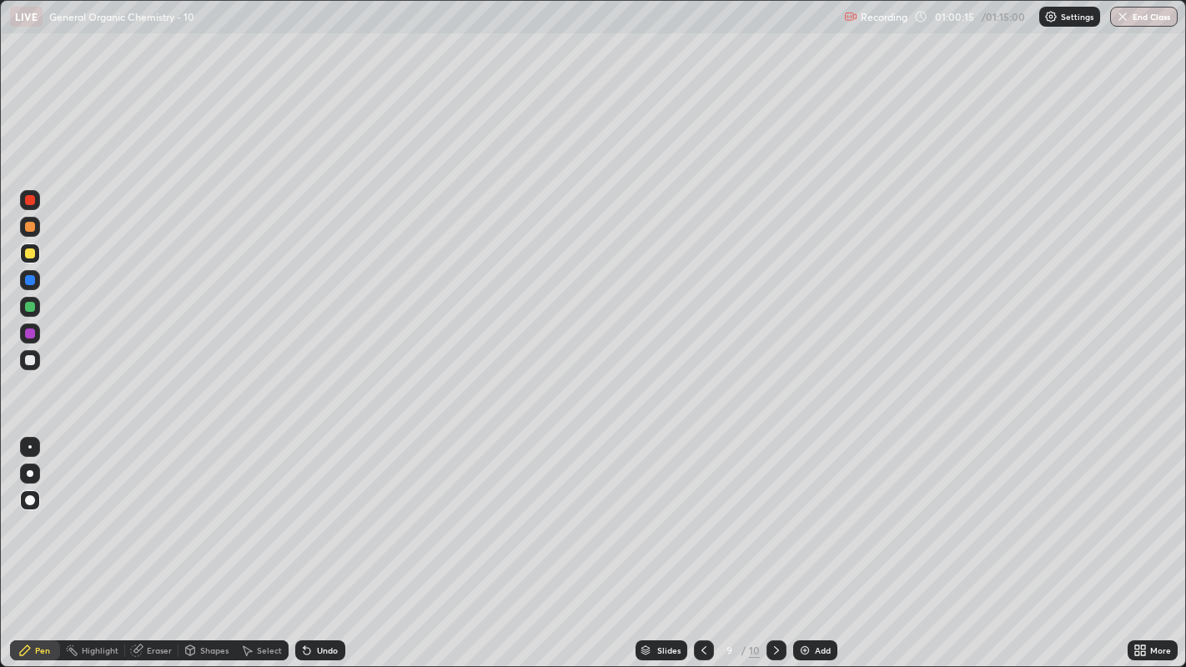
click at [29, 446] on div at bounding box center [29, 446] width 3 height 3
click at [201, 510] on div "Shapes" at bounding box center [214, 650] width 28 height 8
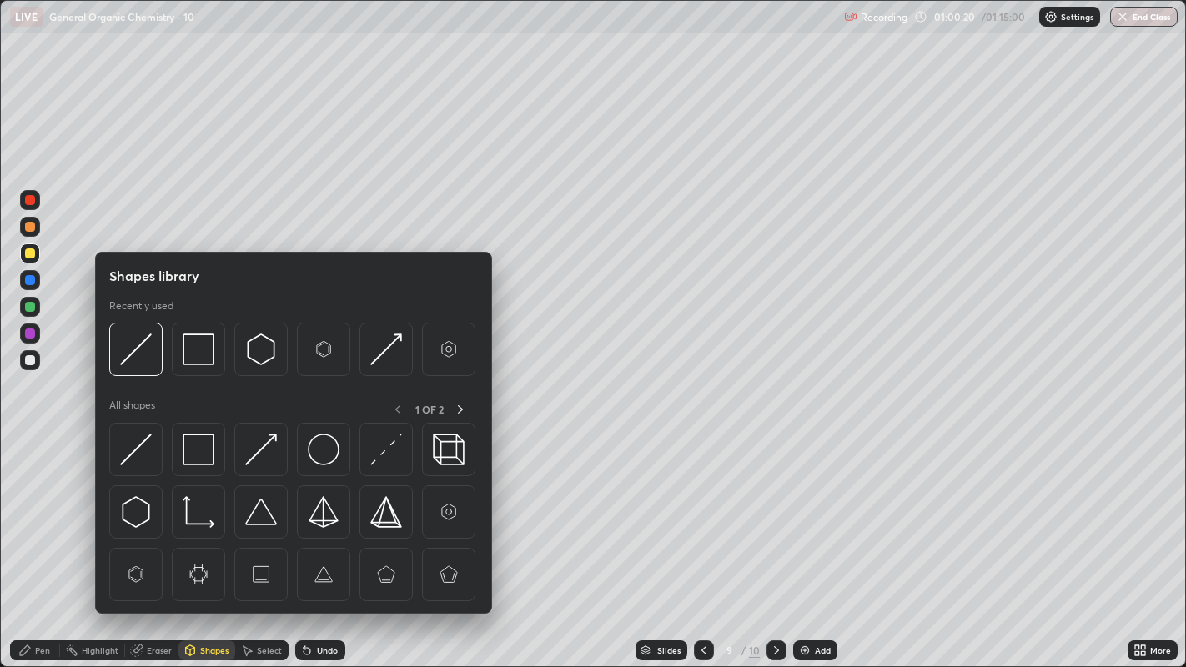
click at [194, 510] on icon at bounding box center [189, 650] width 13 height 13
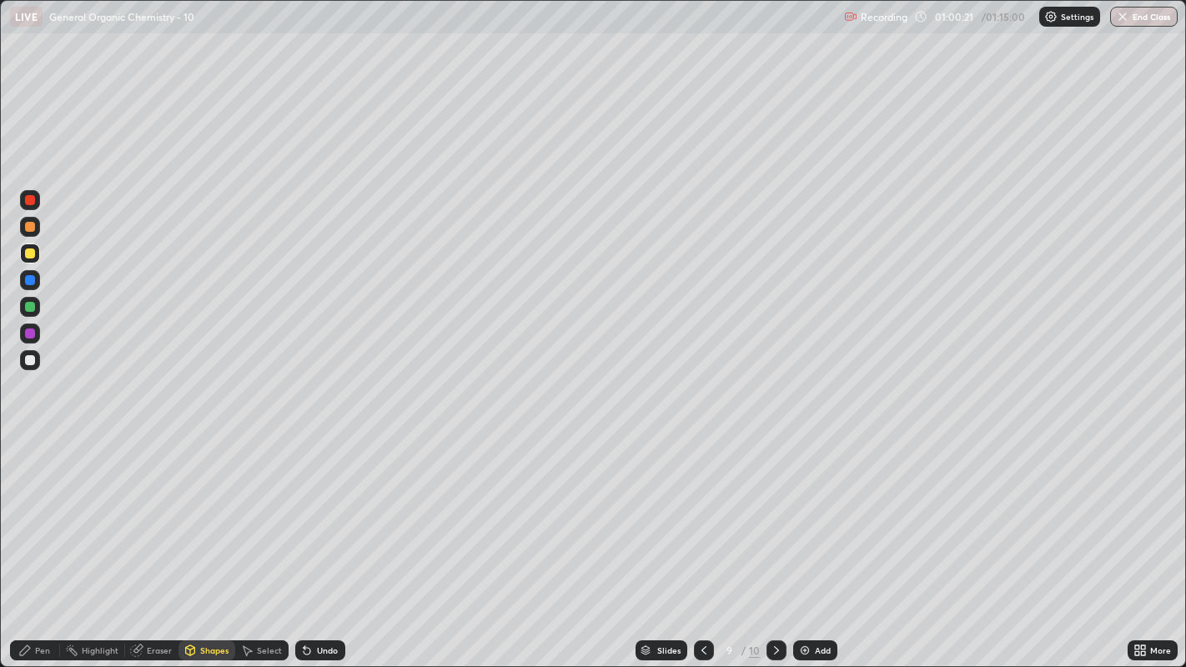
click at [208, 510] on div "Shapes" at bounding box center [214, 650] width 28 height 8
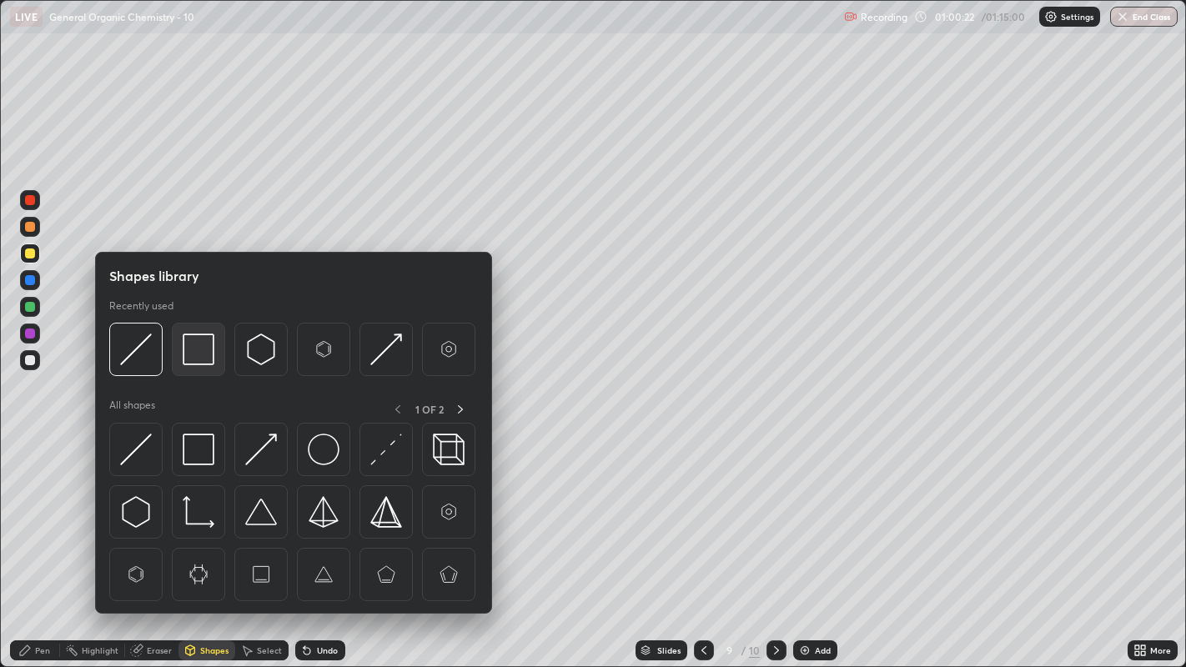
click at [193, 350] on img at bounding box center [199, 350] width 32 height 32
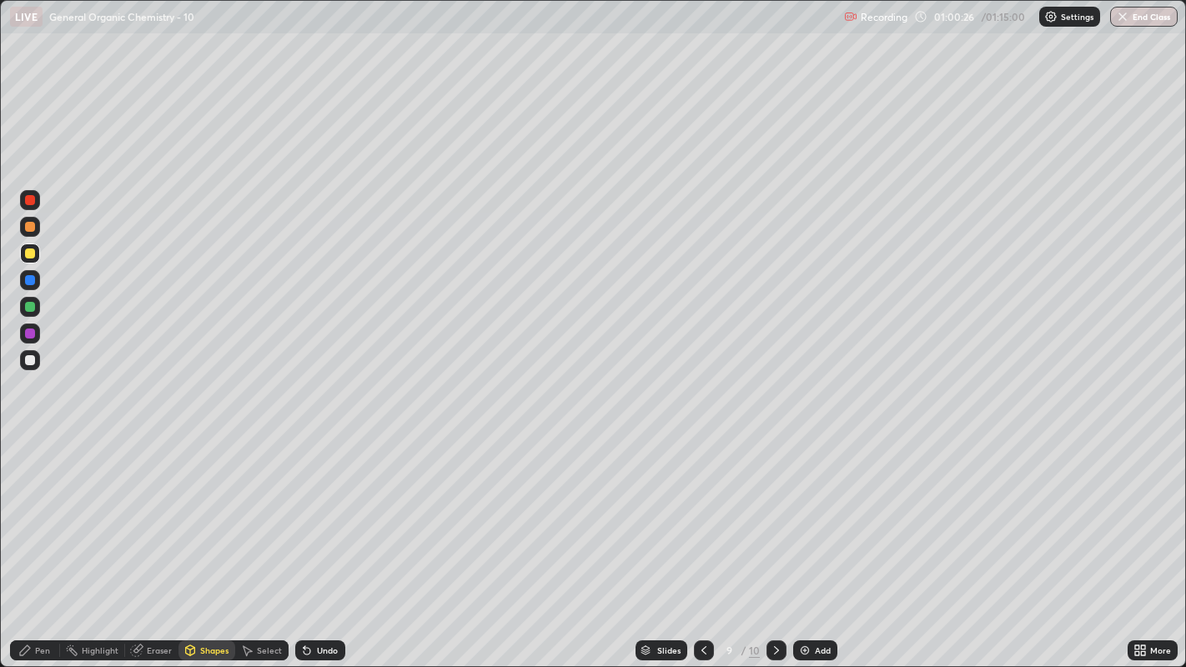
click at [35, 510] on div "Pen" at bounding box center [42, 650] width 15 height 8
click at [29, 501] on div at bounding box center [30, 500] width 10 height 10
click at [29, 446] on div at bounding box center [29, 446] width 3 height 3
click at [324, 510] on div "Undo" at bounding box center [327, 650] width 21 height 8
click at [318, 510] on div "Undo" at bounding box center [327, 650] width 21 height 8
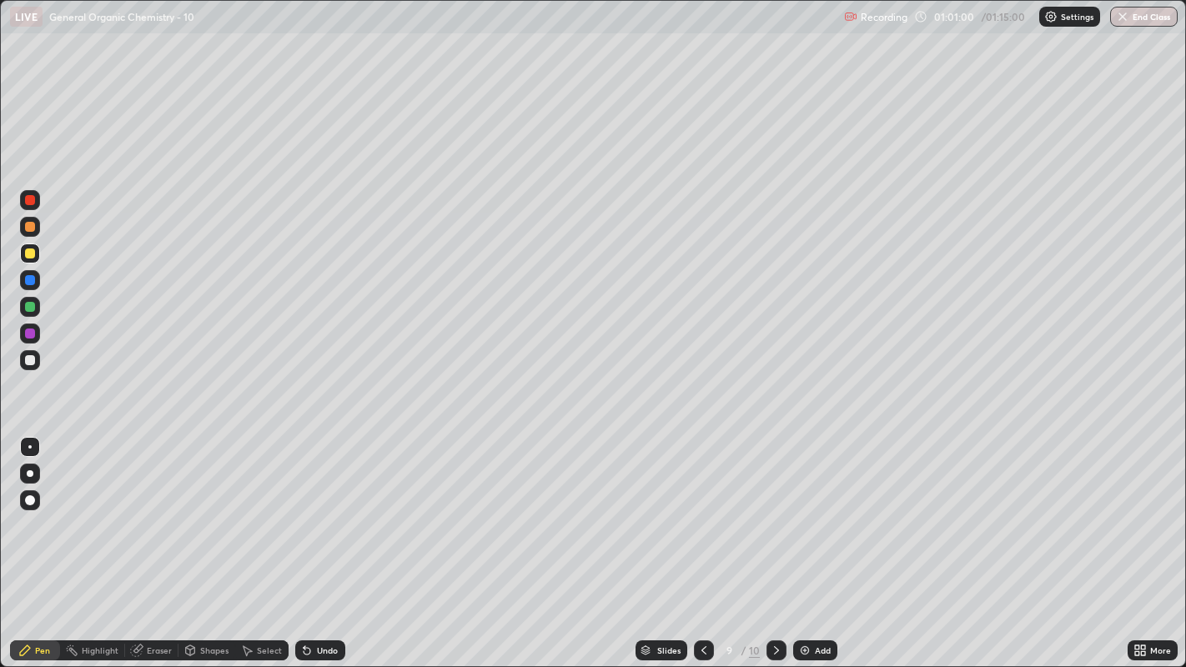
click at [775, 510] on icon at bounding box center [776, 650] width 13 height 13
click at [210, 510] on div "Shapes" at bounding box center [214, 650] width 28 height 8
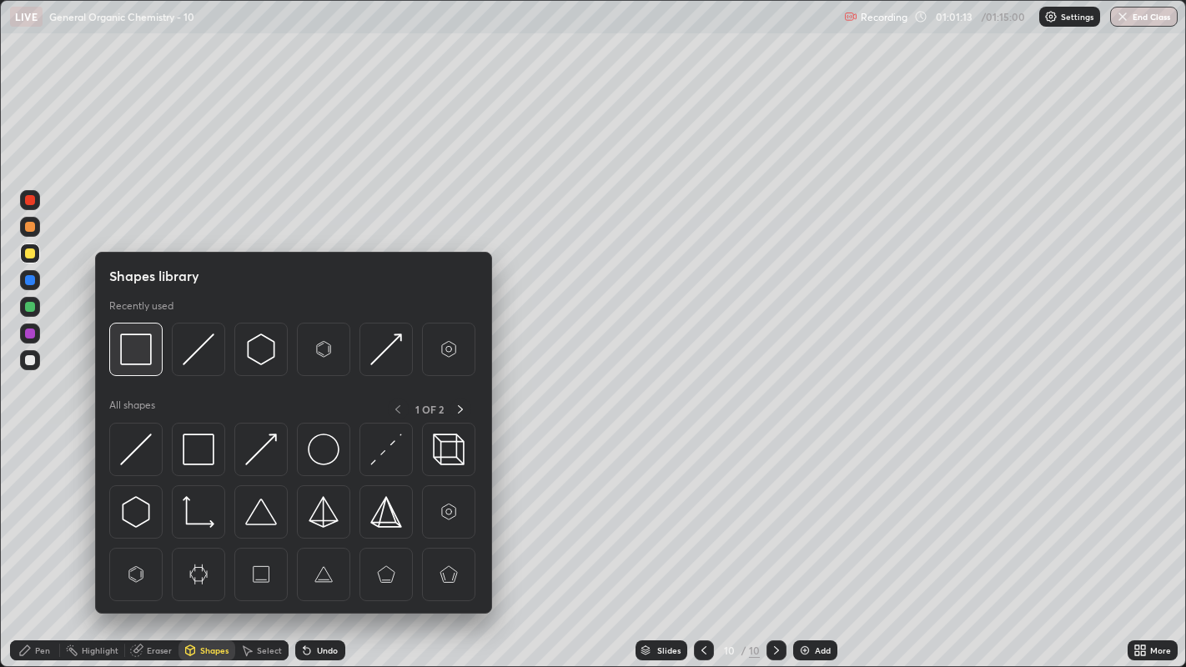
click at [133, 349] on img at bounding box center [136, 350] width 32 height 32
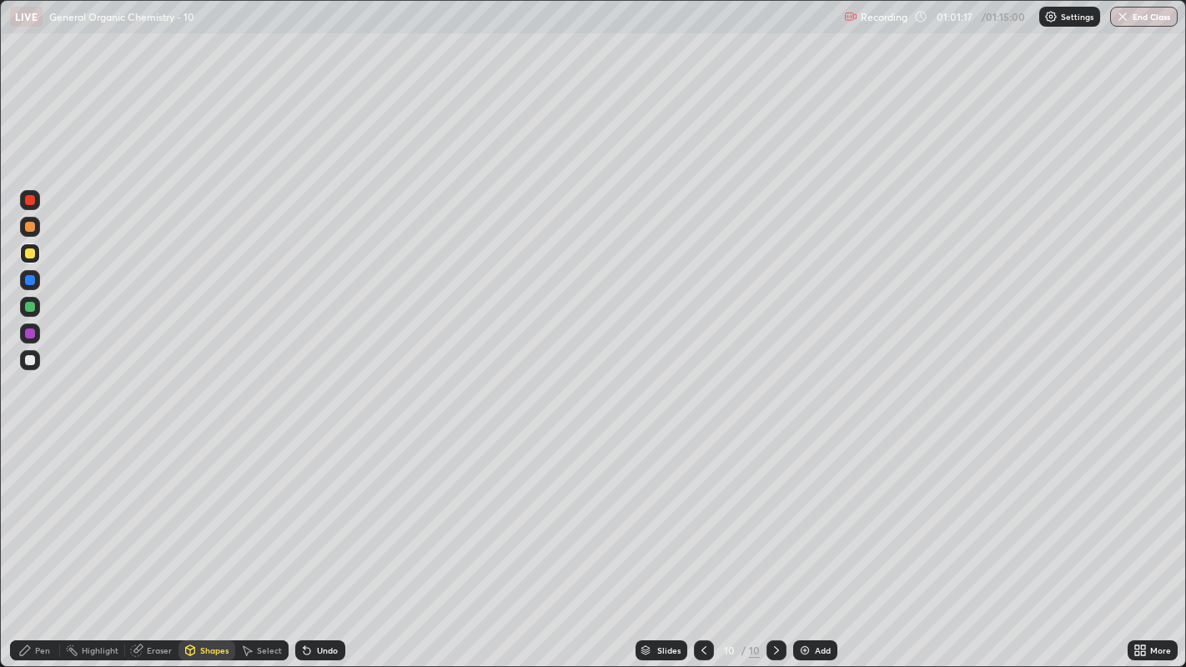
click at [318, 510] on div "Undo" at bounding box center [327, 650] width 21 height 8
click at [31, 510] on icon at bounding box center [24, 650] width 13 height 13
click at [317, 510] on div "Undo" at bounding box center [327, 650] width 21 height 8
click at [320, 510] on div "Undo" at bounding box center [327, 650] width 21 height 8
click at [324, 510] on div "Undo" at bounding box center [327, 650] width 21 height 8
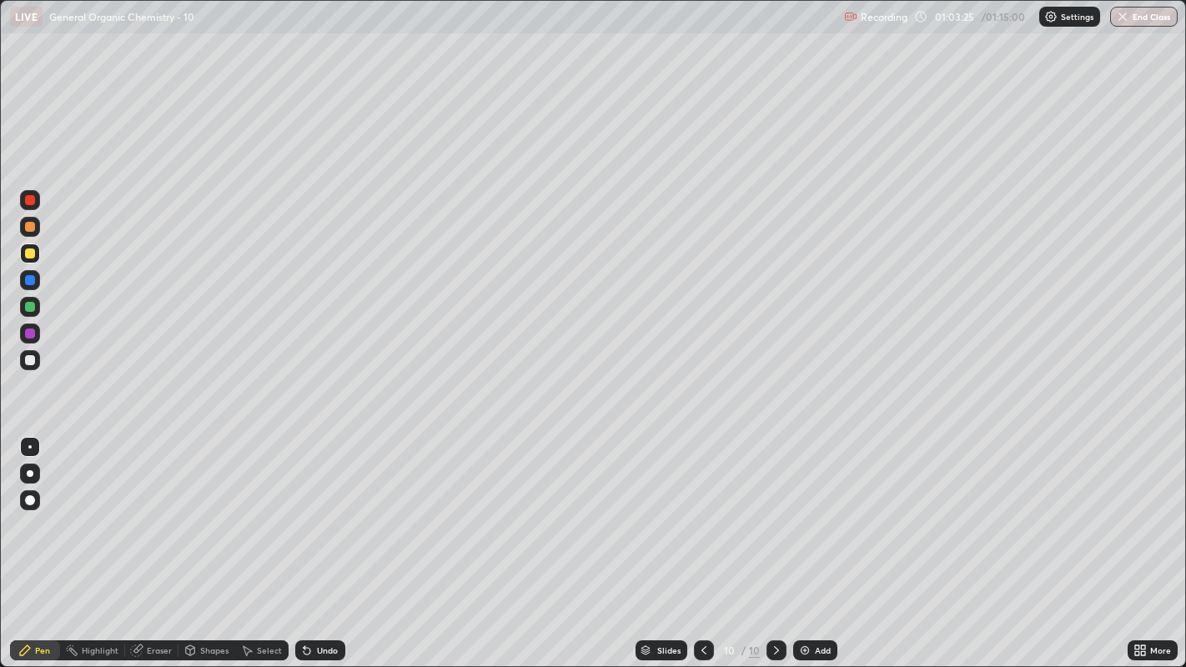
click at [28, 506] on div at bounding box center [30, 500] width 20 height 20
click at [29, 446] on div at bounding box center [29, 446] width 3 height 3
click at [29, 500] on div at bounding box center [30, 500] width 10 height 10
click at [29, 446] on div at bounding box center [29, 446] width 3 height 3
click at [304, 510] on icon at bounding box center [305, 647] width 2 height 2
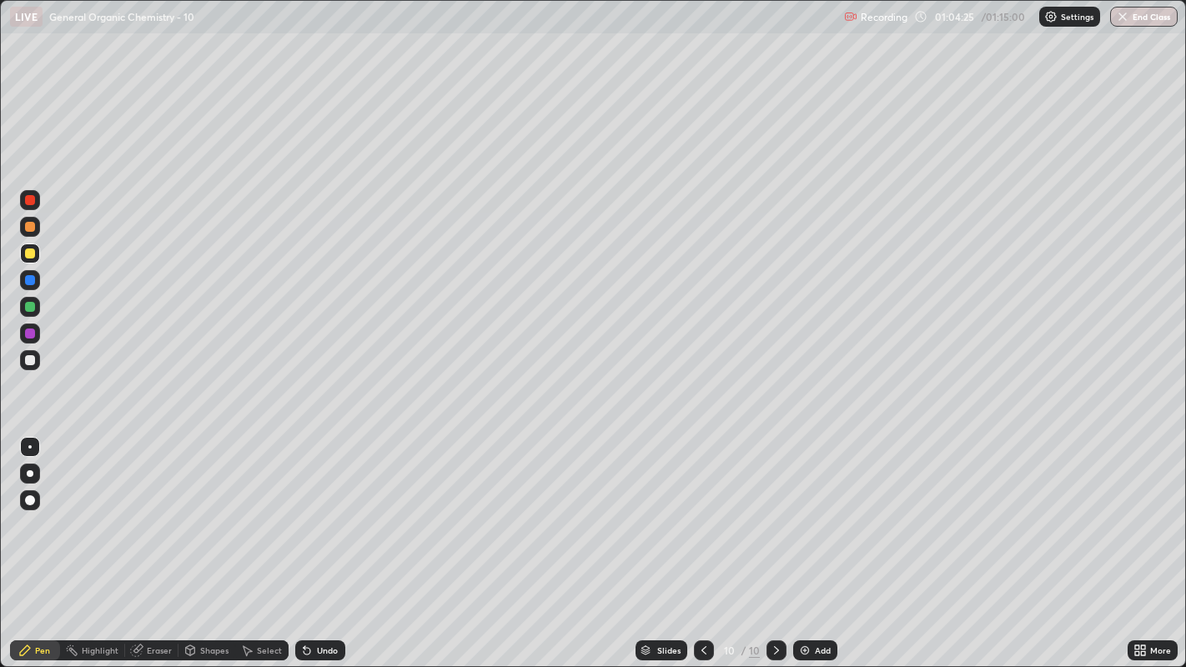
click at [304, 510] on icon at bounding box center [305, 647] width 2 height 2
click at [31, 494] on div at bounding box center [30, 500] width 20 height 20
click at [31, 446] on div at bounding box center [29, 446] width 3 height 3
click at [275, 510] on div "Select" at bounding box center [269, 650] width 25 height 8
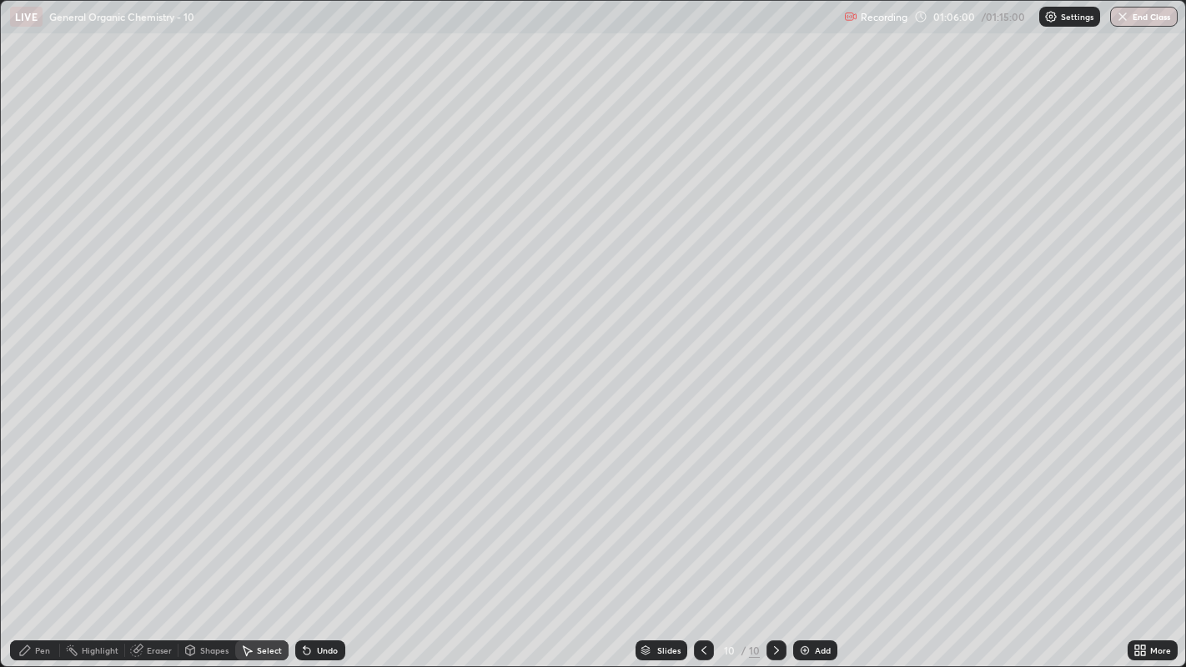
click at [25, 510] on icon at bounding box center [25, 650] width 10 height 10
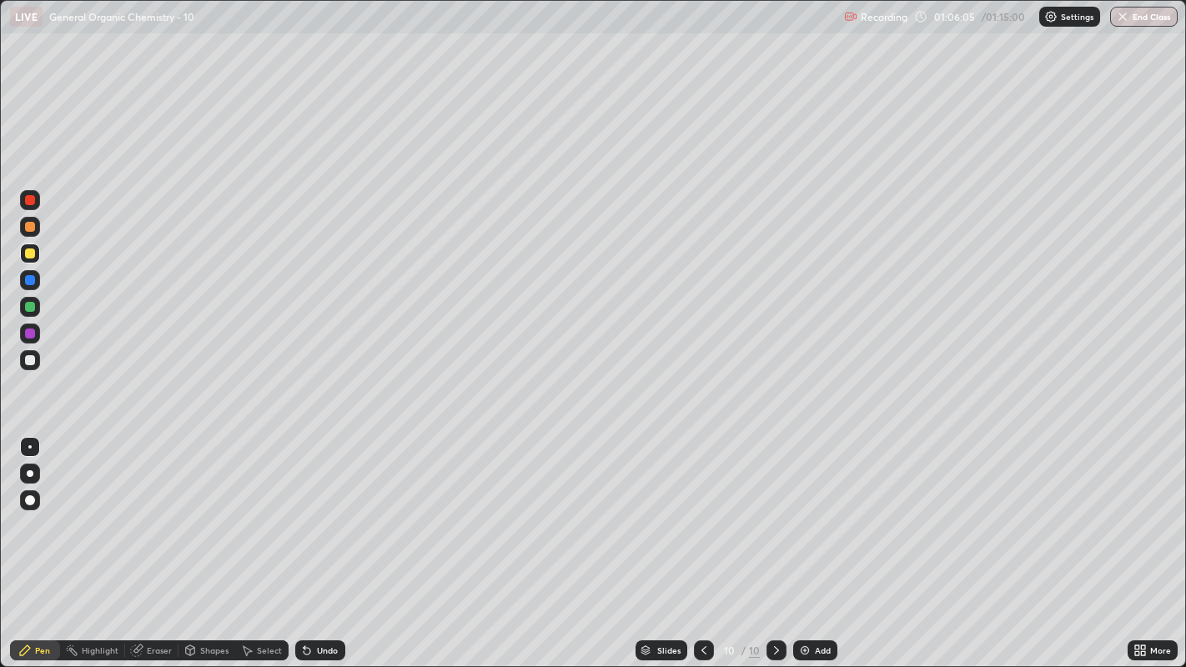
click at [809, 510] on img at bounding box center [804, 650] width 13 height 13
click at [31, 362] on div at bounding box center [30, 360] width 10 height 10
click at [318, 510] on div "Undo" at bounding box center [327, 650] width 21 height 8
click at [321, 510] on div "Undo" at bounding box center [320, 650] width 50 height 20
click at [258, 510] on div "Select" at bounding box center [261, 650] width 53 height 20
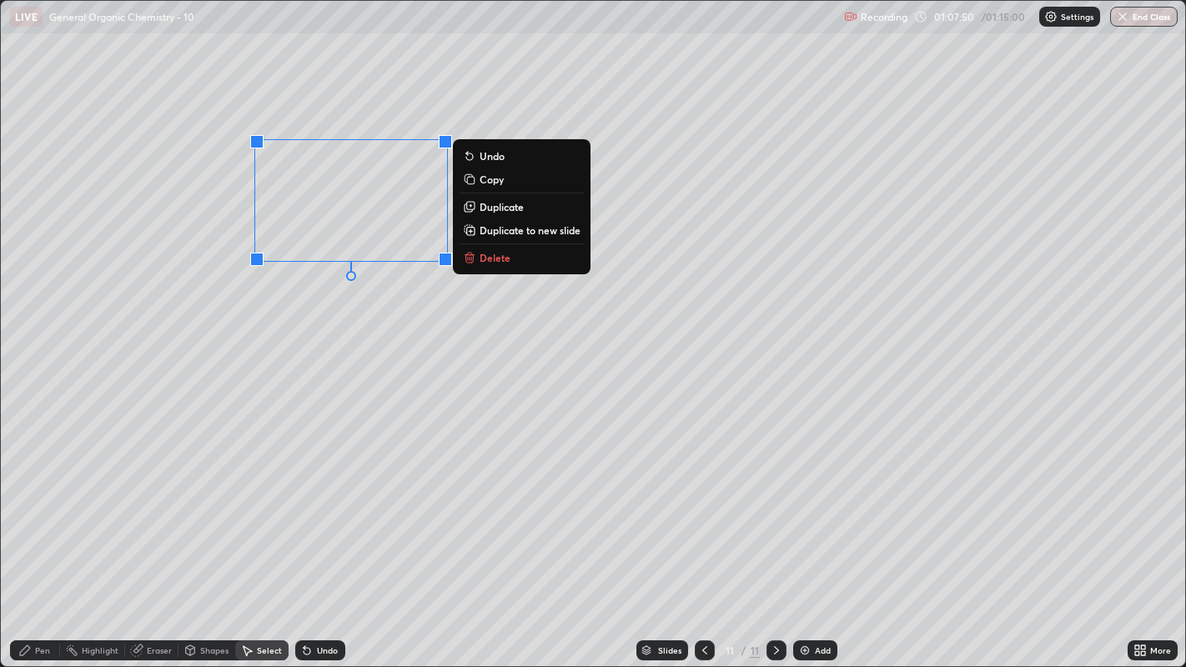
click at [515, 208] on p "Duplicate" at bounding box center [502, 206] width 44 height 13
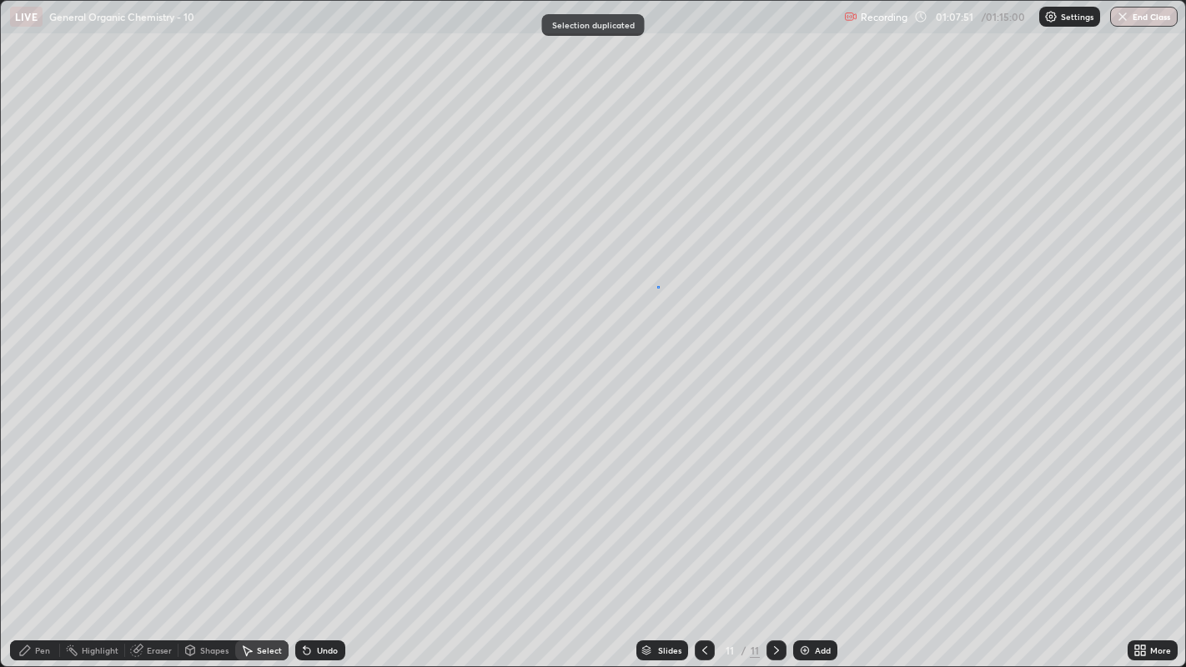
click at [657, 285] on div "0 ° Undo Copy Duplicate Duplicate to new slide Delete" at bounding box center [593, 334] width 1185 height 666
click at [153, 510] on div "Eraser" at bounding box center [159, 650] width 25 height 8
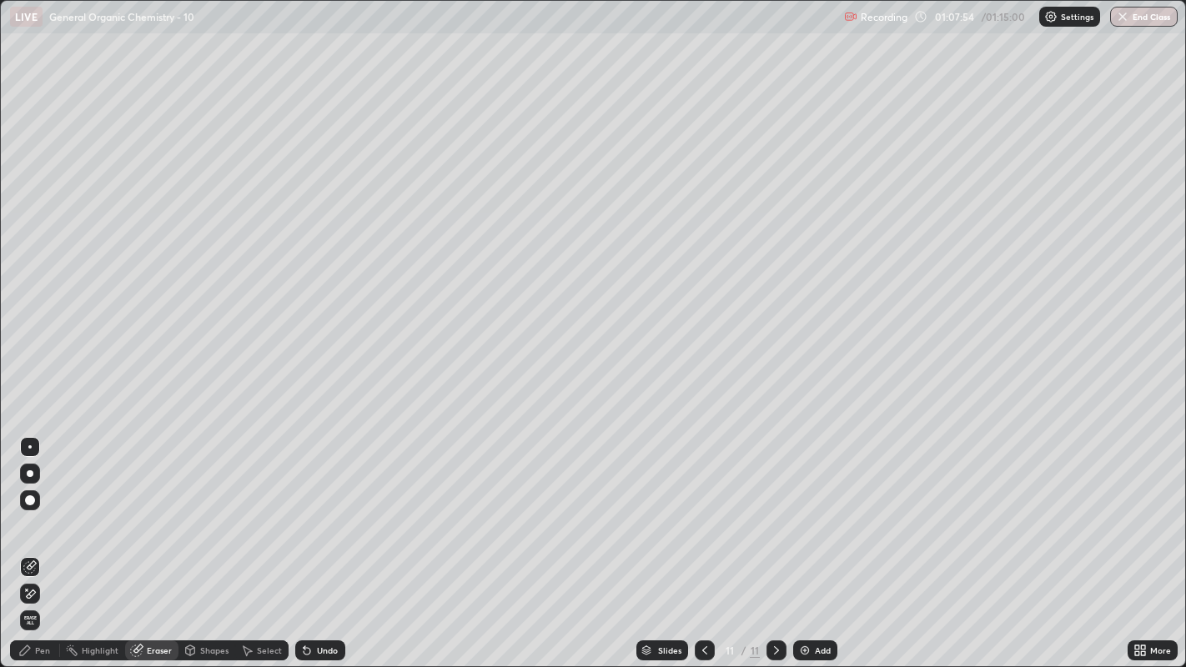
click at [33, 510] on div "Pen" at bounding box center [35, 650] width 50 height 20
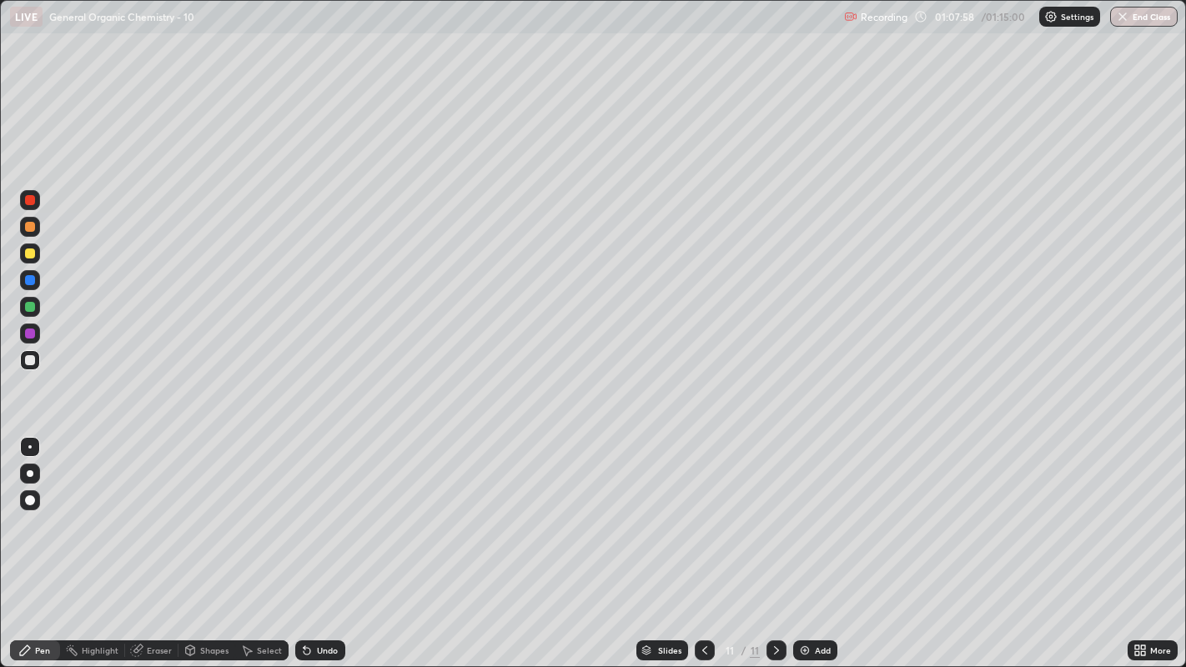
click at [152, 510] on div "Eraser" at bounding box center [159, 650] width 25 height 8
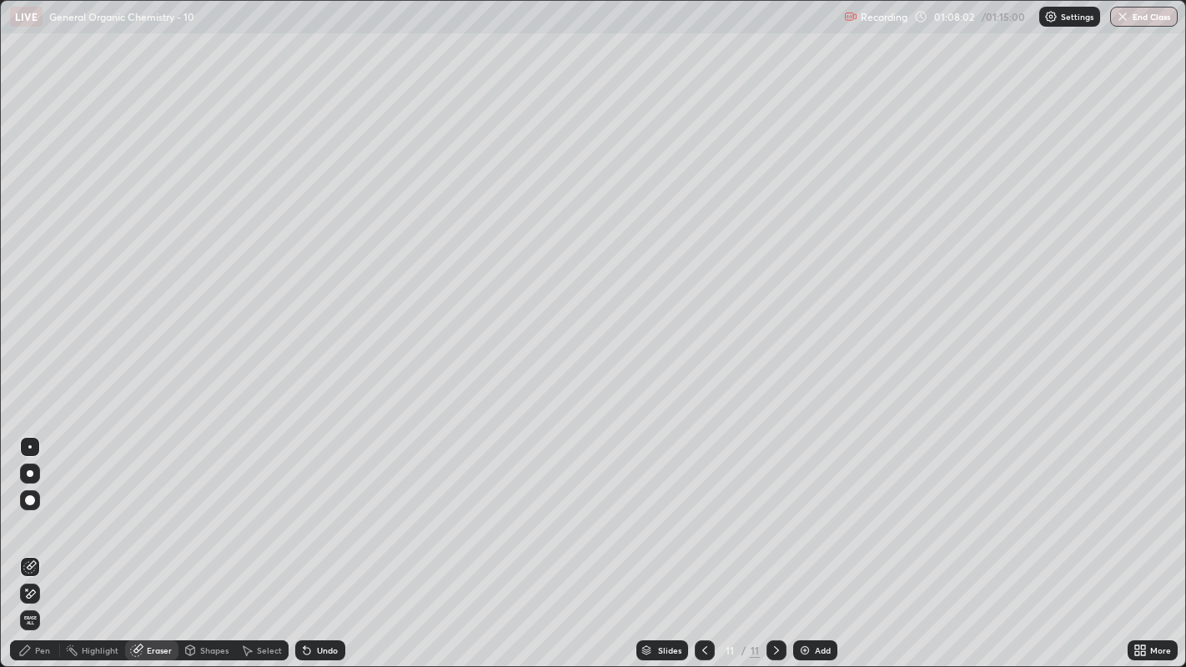
click at [37, 510] on div "Pen" at bounding box center [42, 650] width 15 height 8
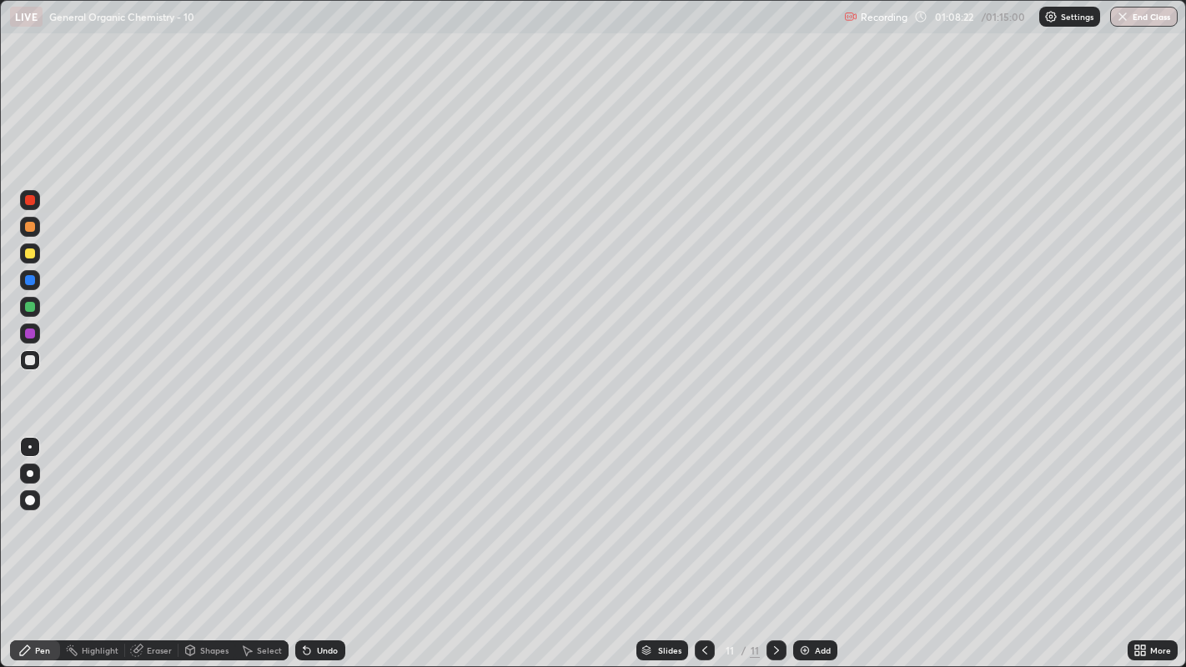
click at [324, 510] on div "Undo" at bounding box center [327, 650] width 21 height 8
click at [321, 510] on div "Undo" at bounding box center [327, 650] width 21 height 8
click at [323, 510] on div "Undo" at bounding box center [327, 650] width 21 height 8
click at [145, 510] on div "Eraser" at bounding box center [151, 650] width 53 height 20
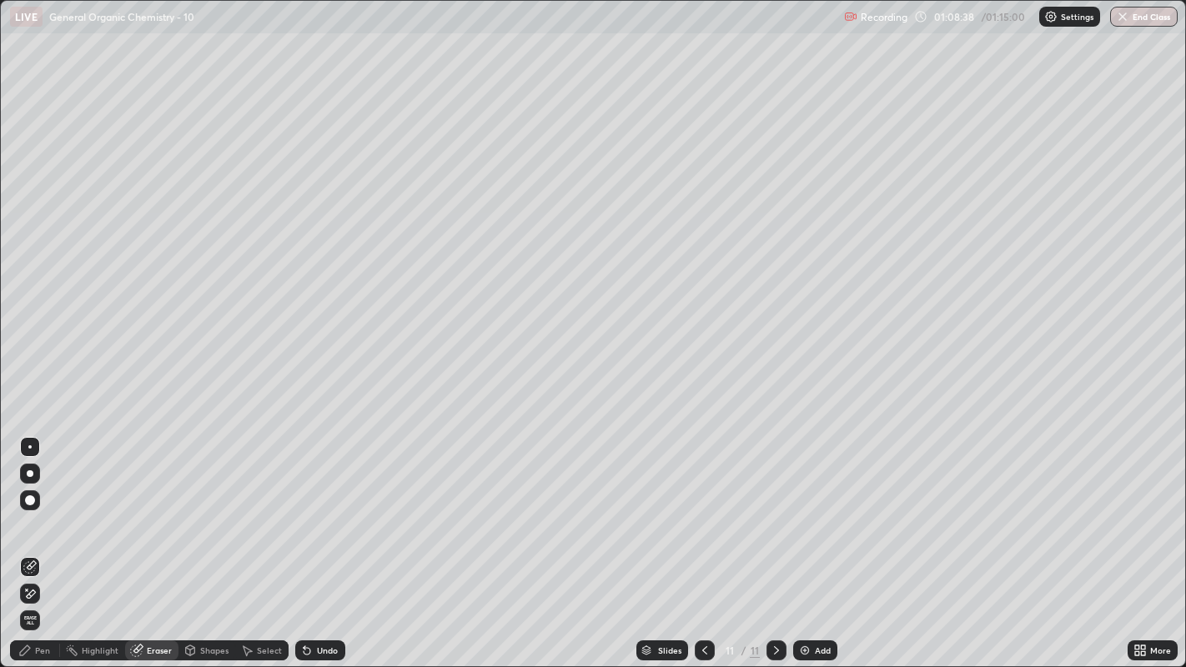
click at [35, 510] on div "Pen" at bounding box center [42, 650] width 15 height 8
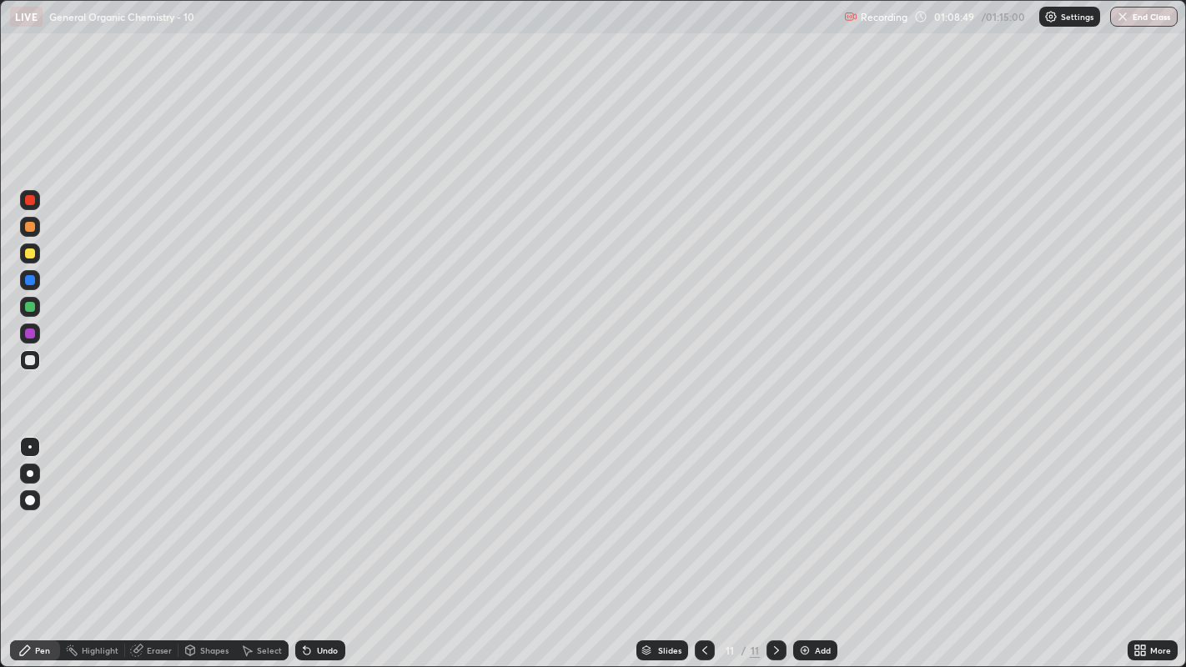
click at [328, 510] on div "Undo" at bounding box center [327, 650] width 21 height 8
click at [159, 510] on div "Eraser" at bounding box center [159, 650] width 25 height 8
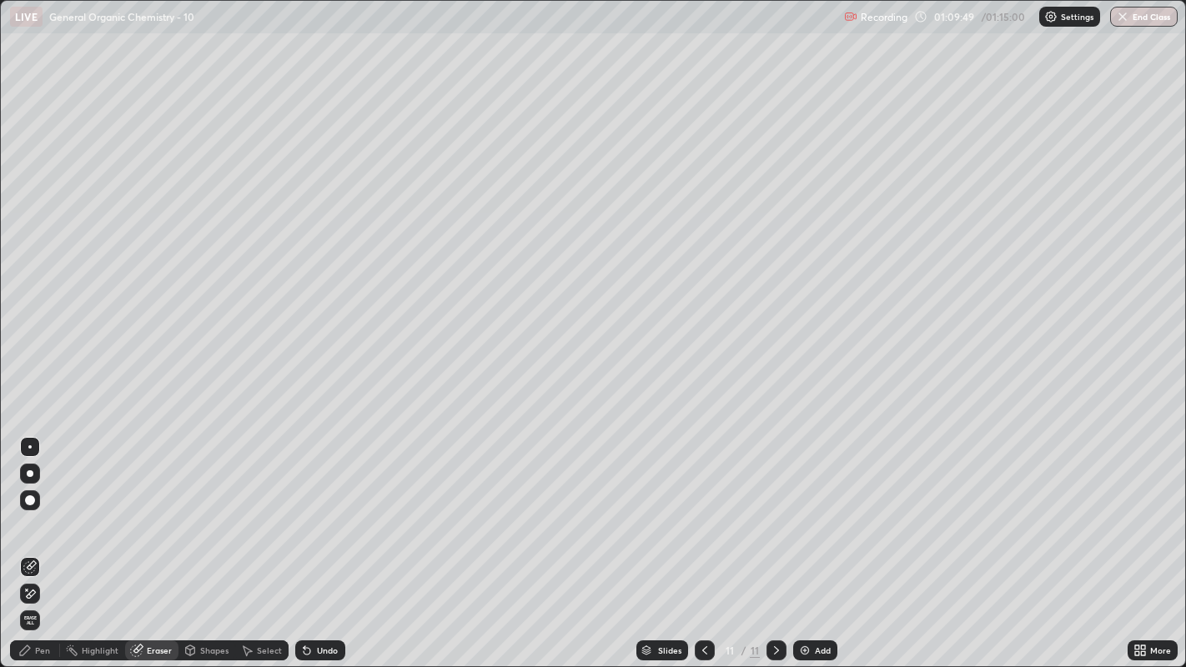
click at [31, 510] on span "Erase all" at bounding box center [30, 620] width 18 height 10
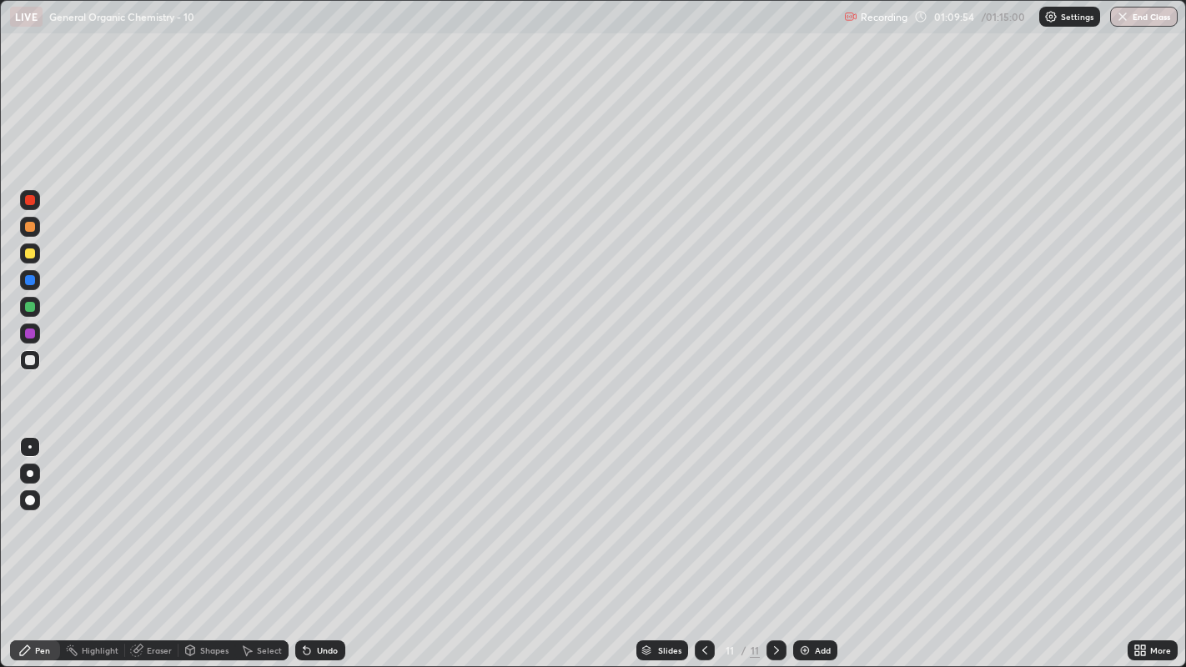
click at [200, 510] on div "Shapes" at bounding box center [214, 650] width 28 height 8
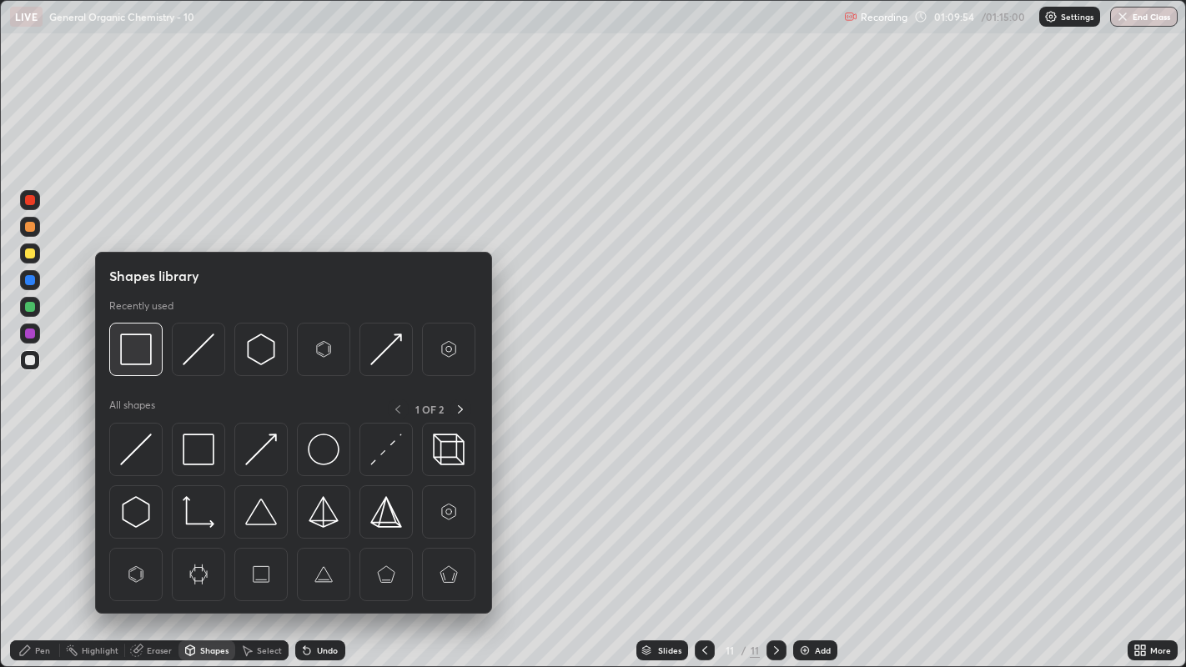
click at [132, 347] on img at bounding box center [136, 350] width 32 height 32
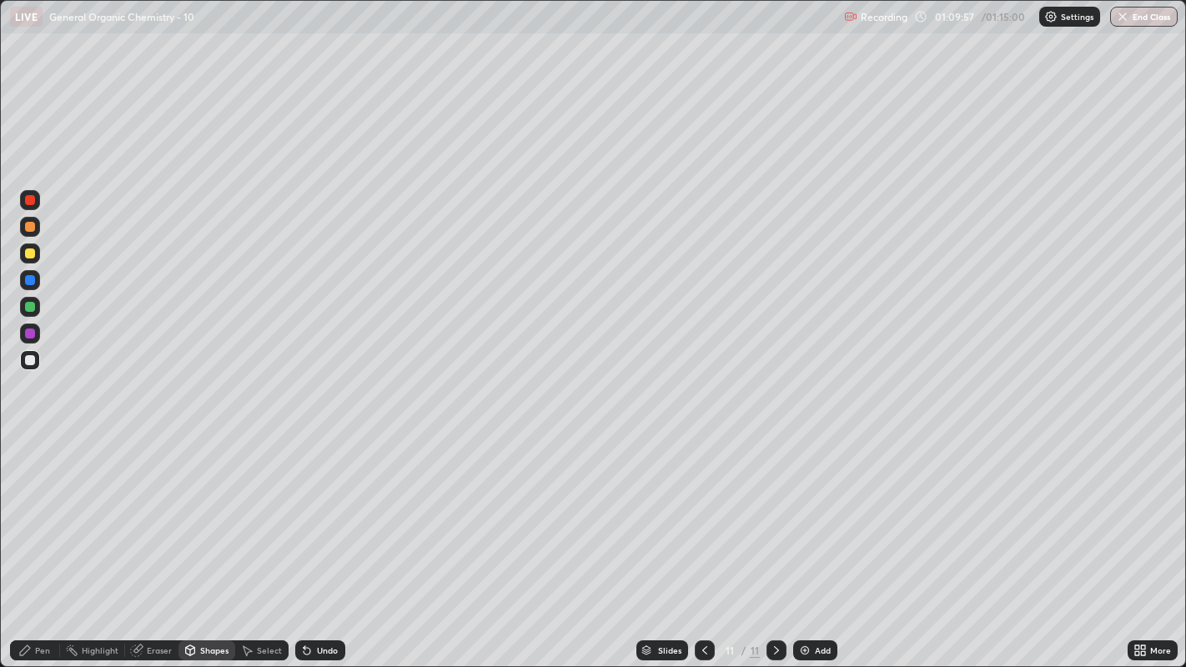
click at [50, 510] on div "Pen" at bounding box center [35, 650] width 50 height 20
click at [328, 510] on div "Undo" at bounding box center [327, 650] width 21 height 8
click at [208, 510] on div "Shapes" at bounding box center [214, 650] width 28 height 8
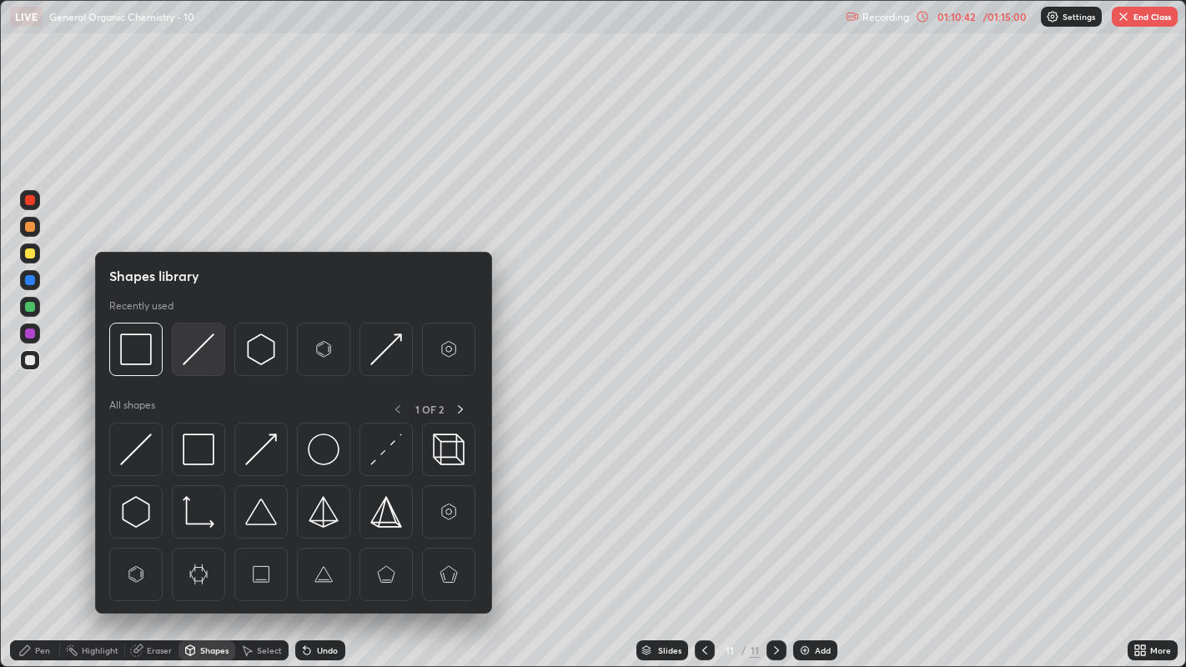
click at [189, 359] on img at bounding box center [199, 350] width 32 height 32
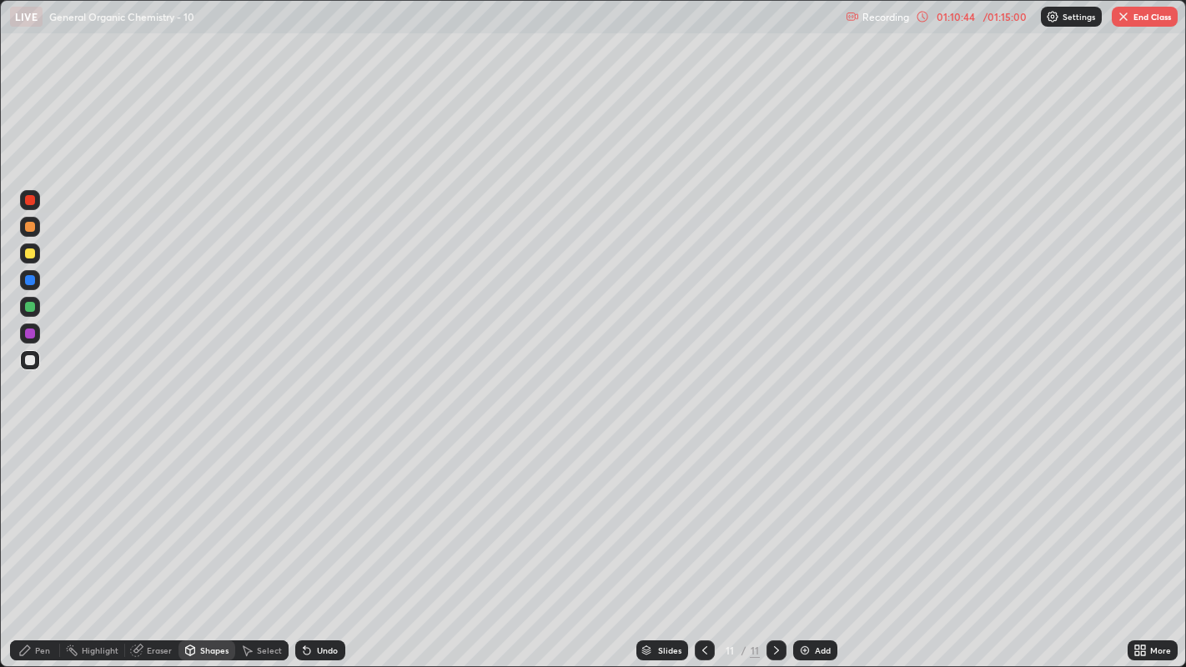
click at [38, 510] on div "Pen" at bounding box center [42, 650] width 15 height 8
click at [320, 510] on div "Undo" at bounding box center [327, 650] width 21 height 8
click at [318, 510] on div "Undo" at bounding box center [327, 650] width 21 height 8
click at [329, 510] on div "Undo" at bounding box center [320, 650] width 50 height 20
click at [29, 254] on div at bounding box center [30, 254] width 10 height 10
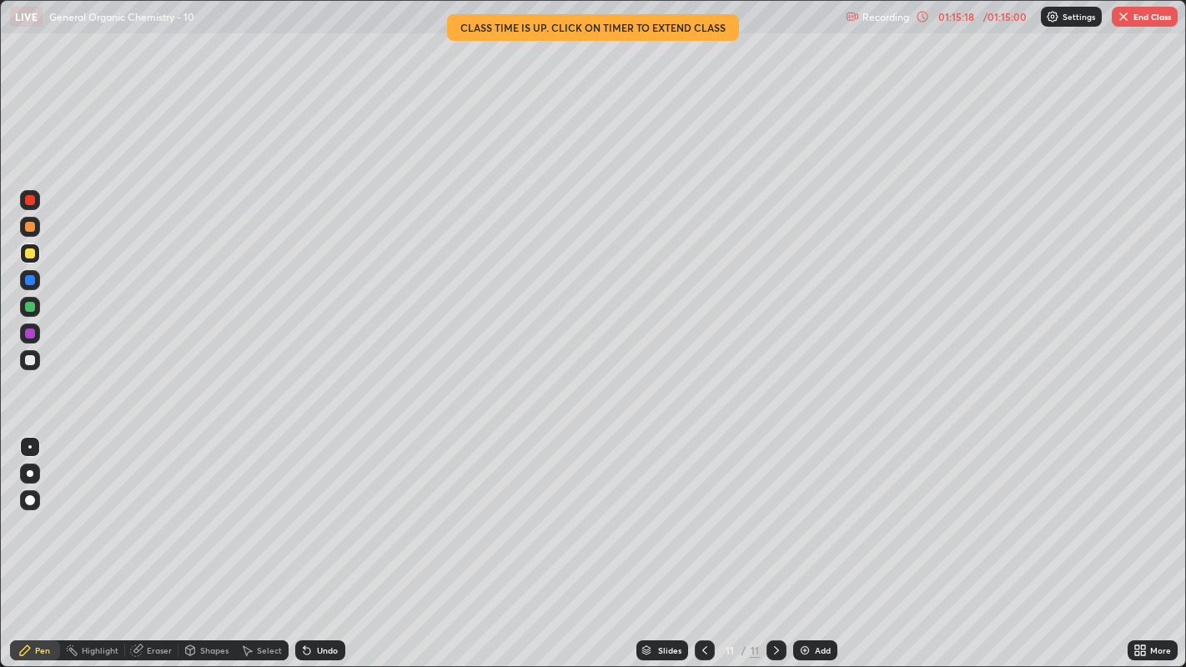
click at [257, 510] on div "Select" at bounding box center [261, 650] width 53 height 20
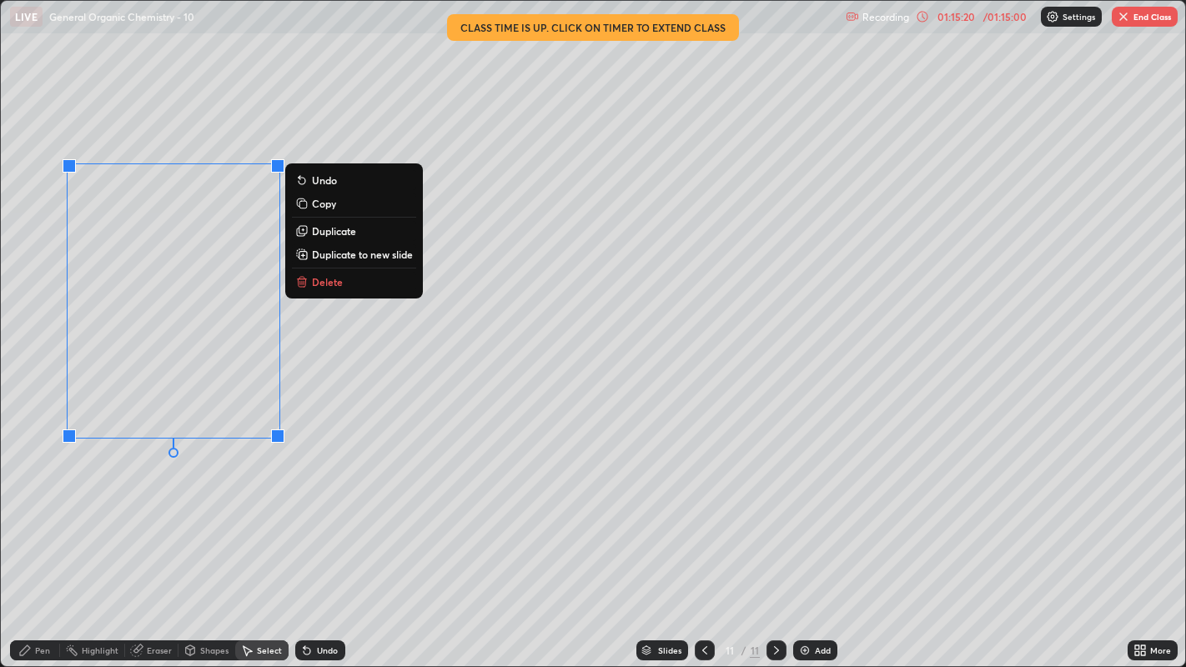
click at [343, 291] on button "Delete" at bounding box center [354, 282] width 124 height 20
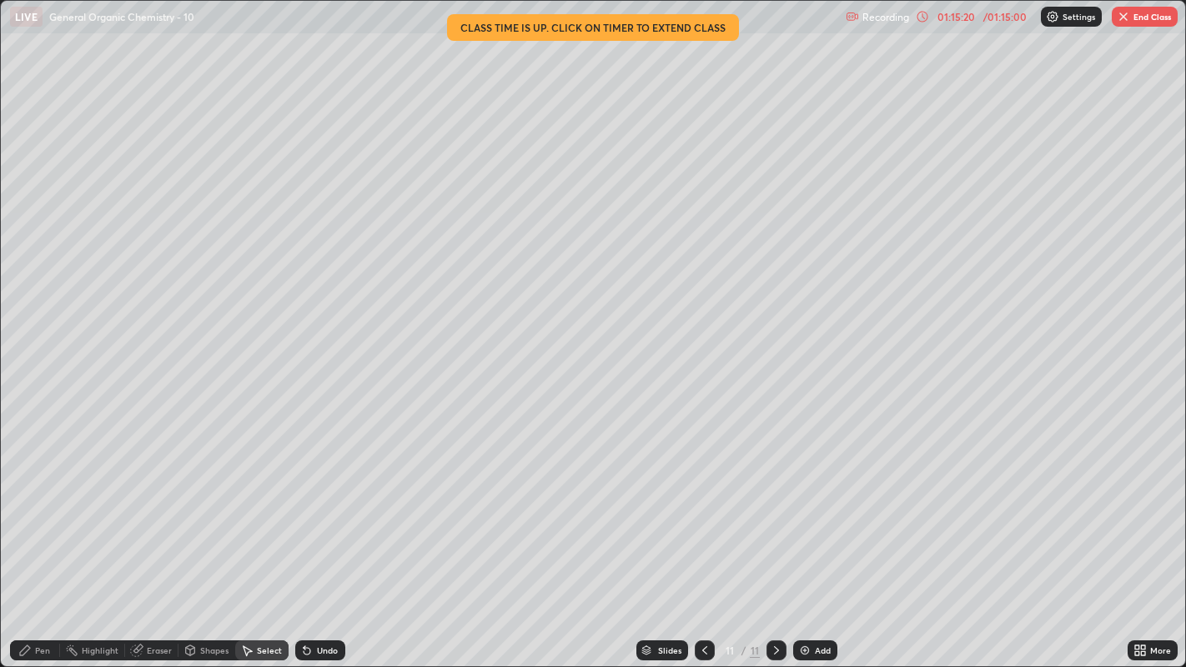
click at [31, 510] on icon at bounding box center [24, 650] width 13 height 13
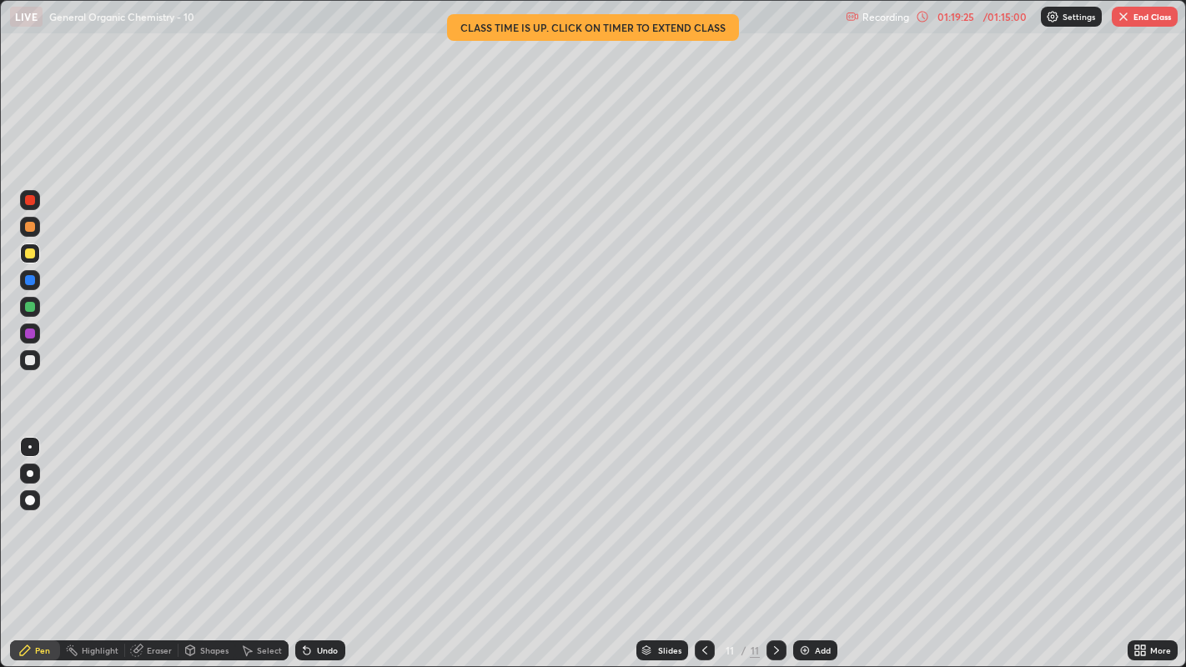
click at [1134, 14] on button "End Class" at bounding box center [1145, 17] width 66 height 20
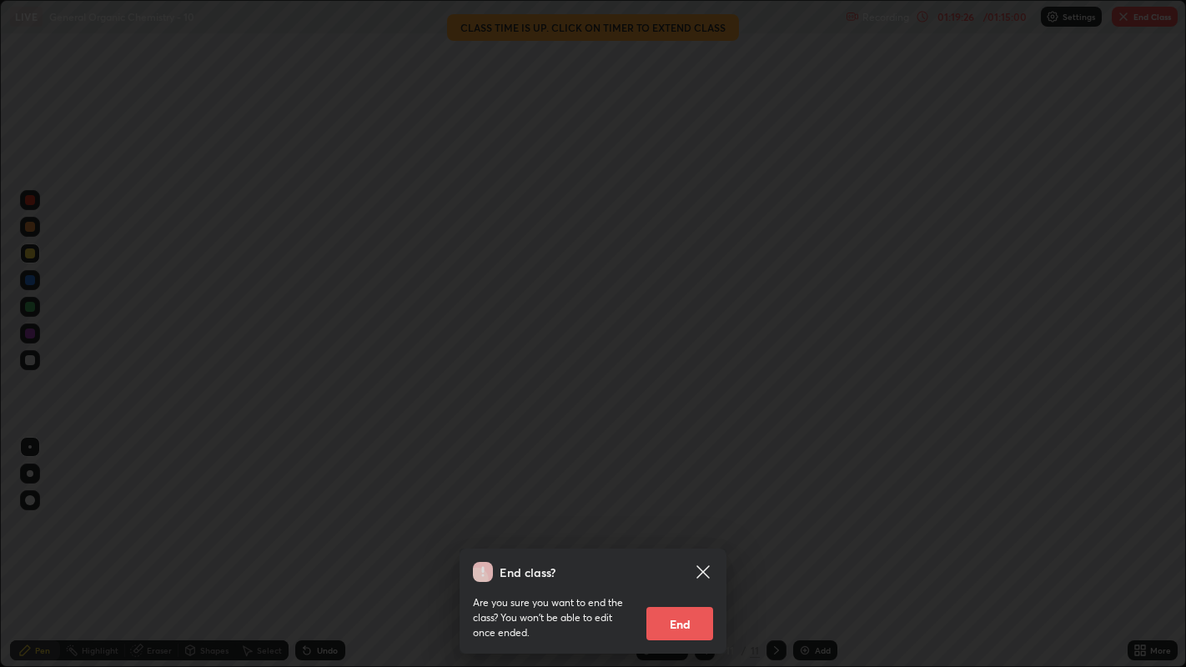
click at [702, 510] on button "End" at bounding box center [679, 623] width 67 height 33
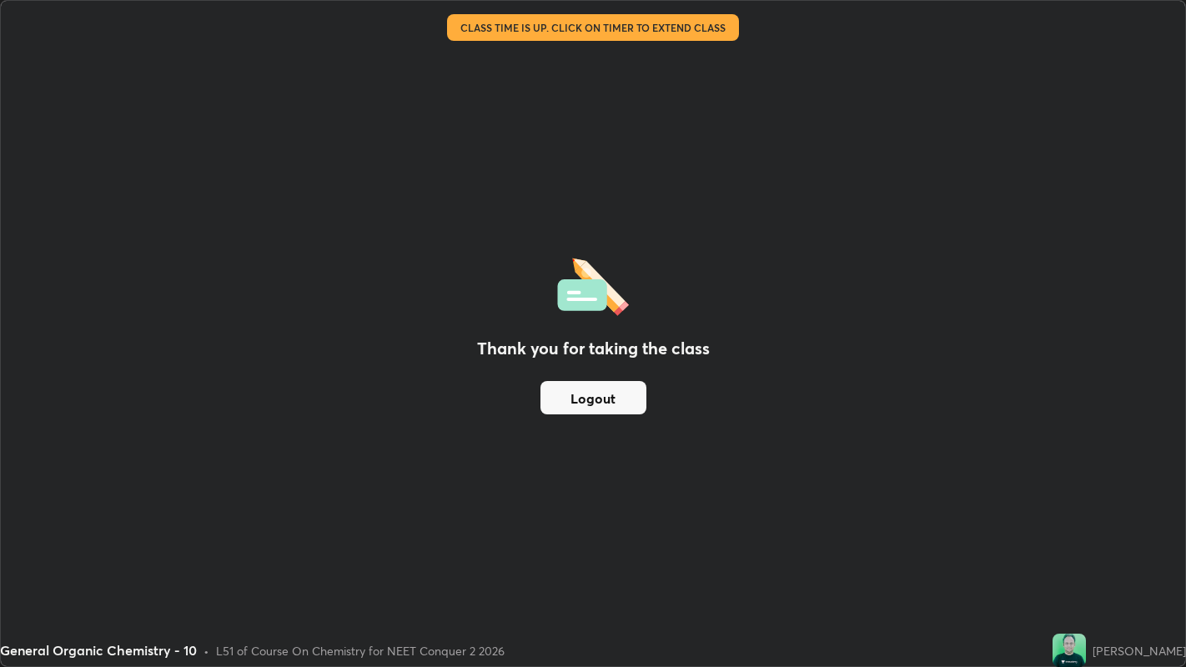
click at [607, 145] on div "Thank you for taking the class Logout" at bounding box center [593, 334] width 1184 height 666
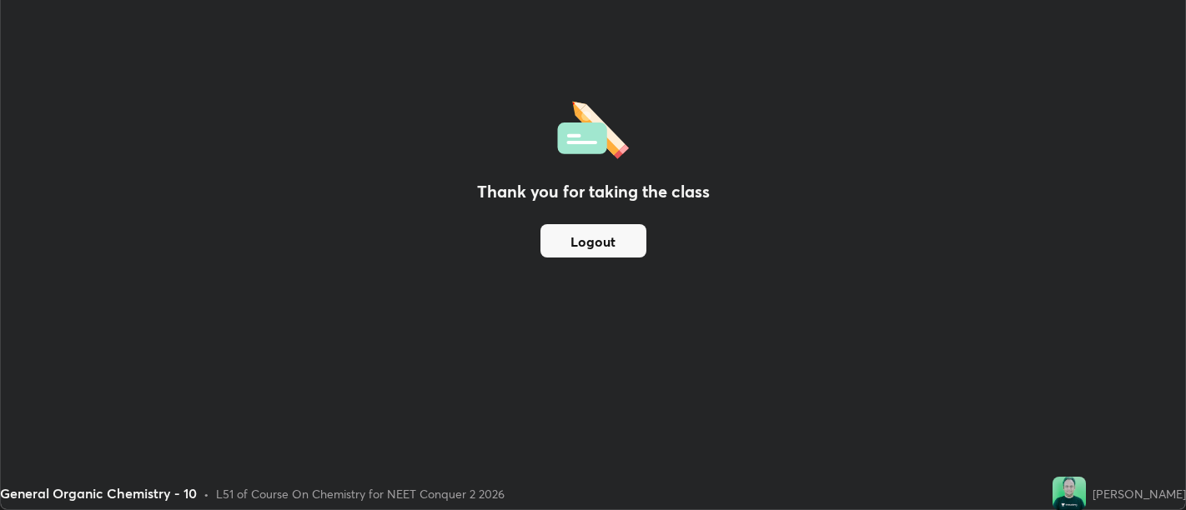
scroll to position [82885, 82209]
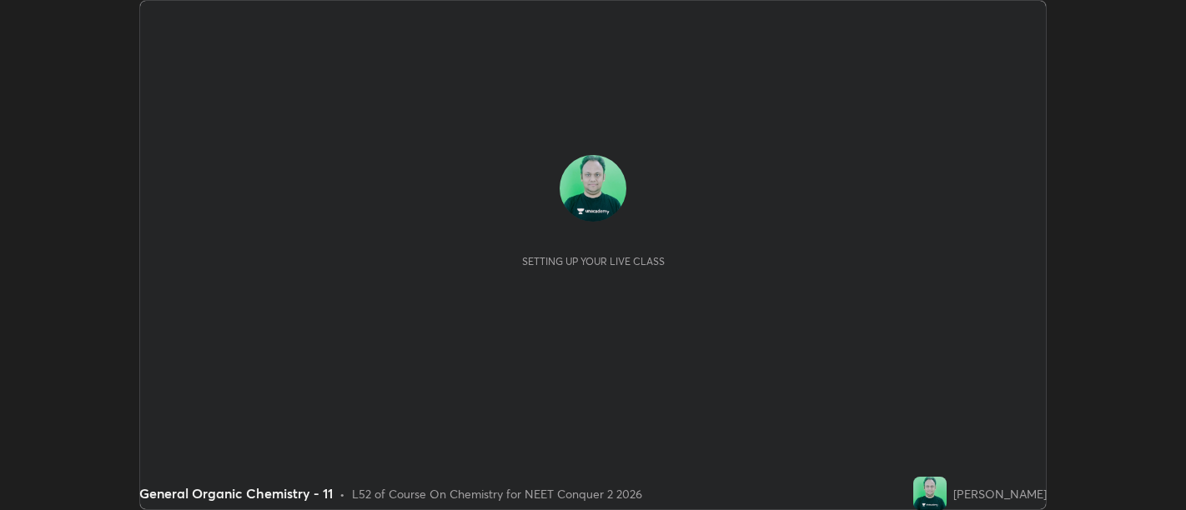
scroll to position [510, 1185]
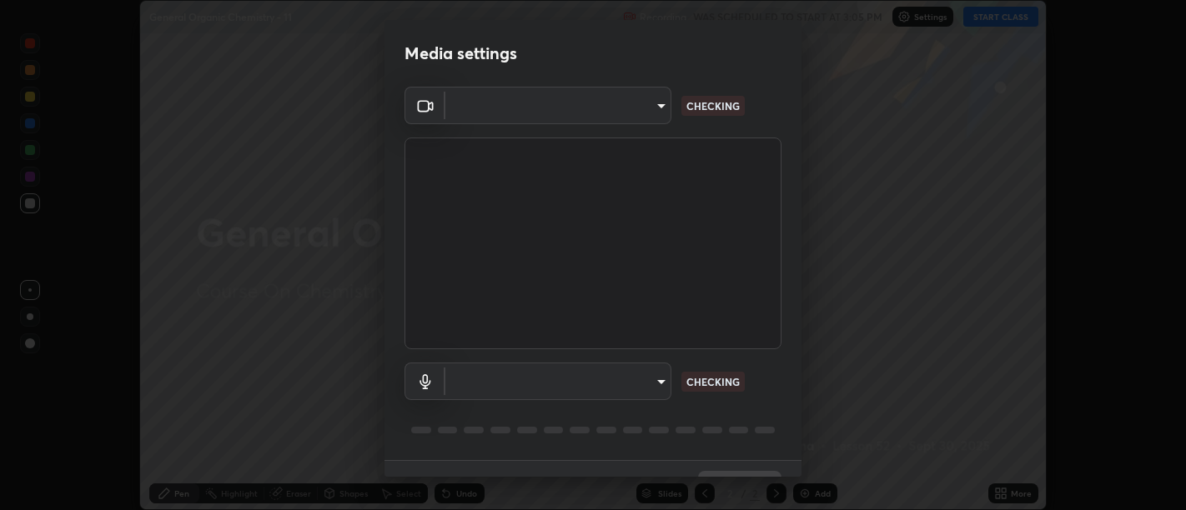
type input "d9b519daceb8a772394af6ea8e45353be5bbf62d8cb1cf3345c472de64055974"
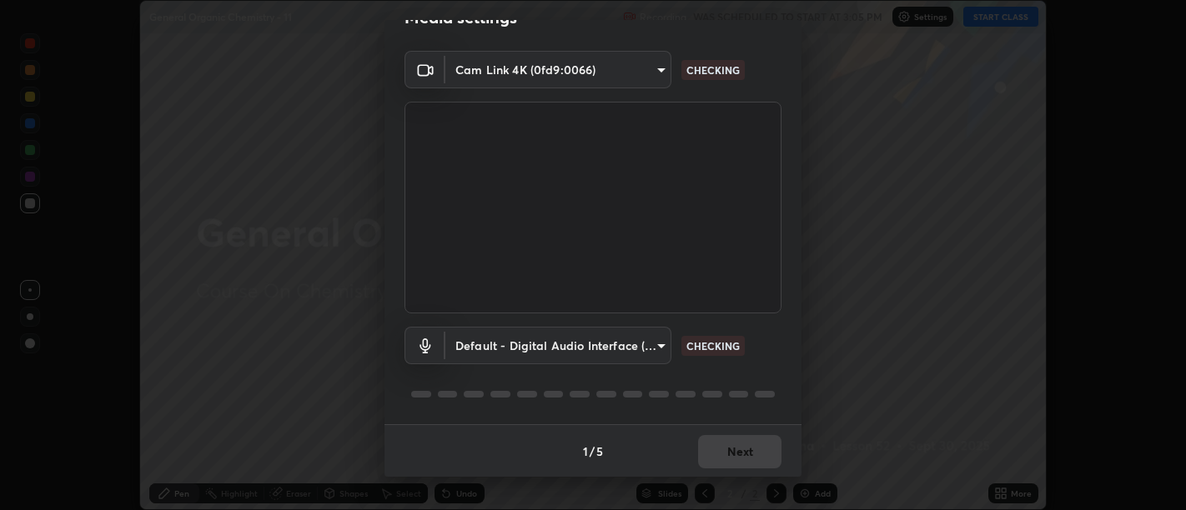
click at [656, 342] on body "Erase all General Organic Chemistry - 11 Recording WAS SCHEDULED TO START AT 3:…" at bounding box center [593, 255] width 1186 height 510
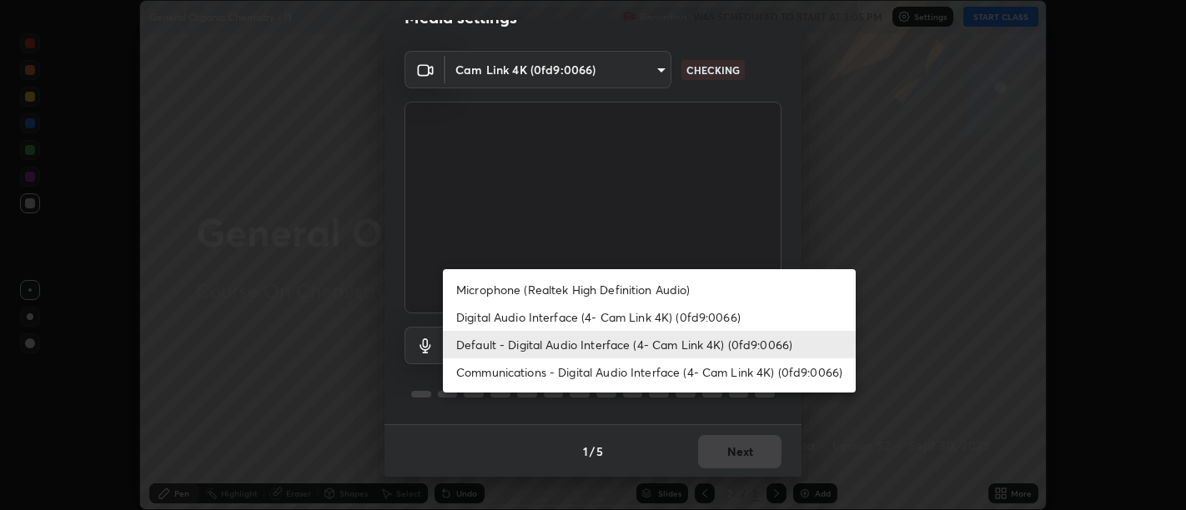
click at [655, 314] on li "Digital Audio Interface (4- Cam Link 4K) (0fd9:0066)" at bounding box center [649, 318] width 413 height 28
type input "58abe51d7fefdb17ba2419723d43872dcdd823d411622da55c3e9c12cc60ef35"
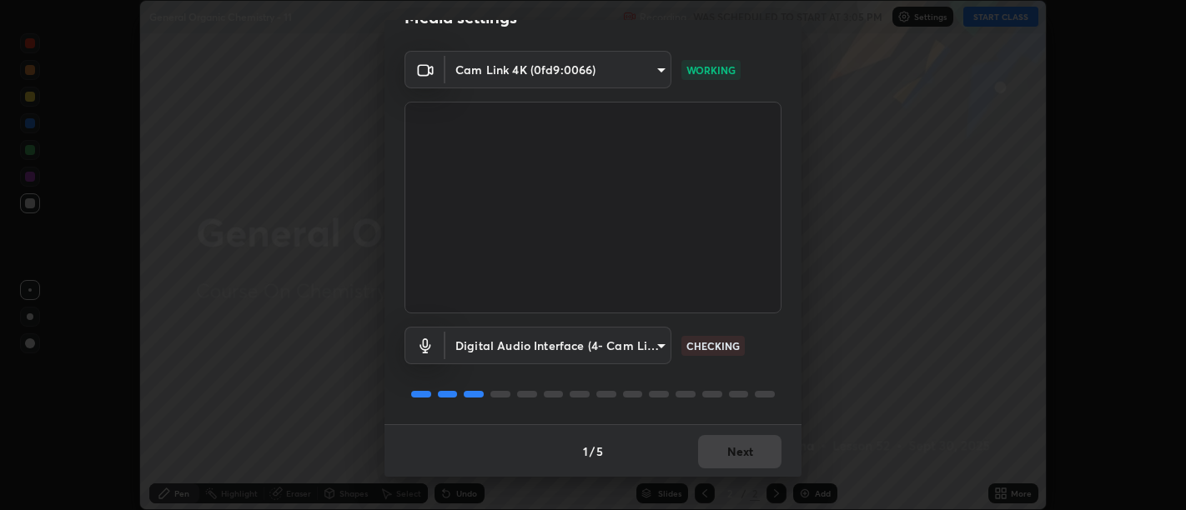
click at [746, 439] on div "1 / 5 Next" at bounding box center [592, 450] width 417 height 53
click at [742, 446] on div "1 / 5 Next" at bounding box center [592, 450] width 417 height 53
click at [743, 446] on div "1 / 5 Next" at bounding box center [592, 450] width 417 height 53
click at [742, 449] on div "1 / 5 Next" at bounding box center [592, 450] width 417 height 53
click at [742, 446] on div "1 / 5 Next" at bounding box center [592, 450] width 417 height 53
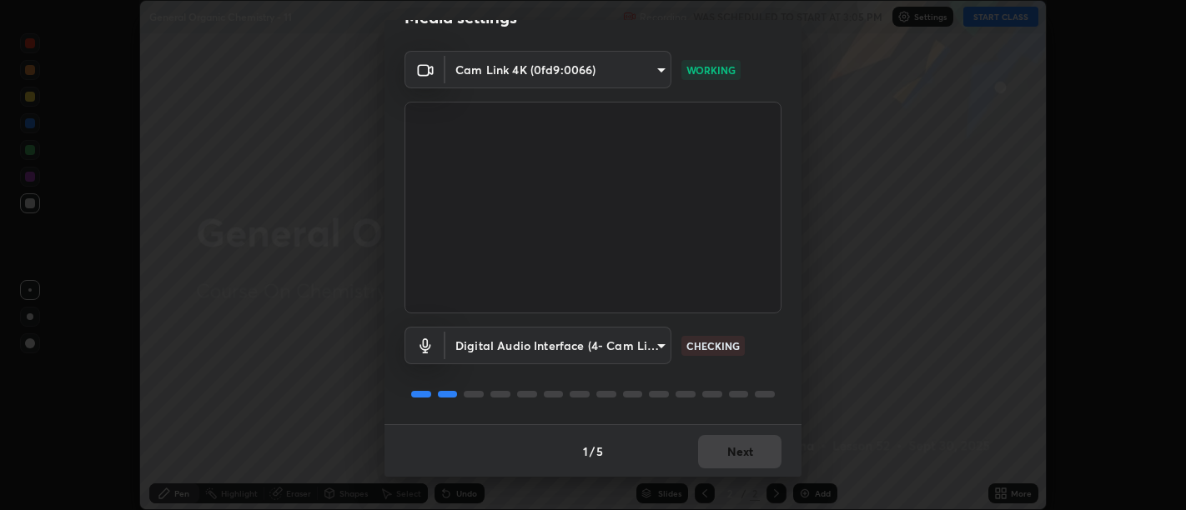
click at [744, 444] on div "1 / 5 Next" at bounding box center [592, 450] width 417 height 53
click at [745, 446] on div "1 / 5 Next" at bounding box center [592, 450] width 417 height 53
click at [747, 446] on div "1 / 5 Next" at bounding box center [592, 450] width 417 height 53
click at [750, 450] on div "1 / 5 Next" at bounding box center [592, 450] width 417 height 53
click at [753, 453] on button "Next" at bounding box center [739, 451] width 83 height 33
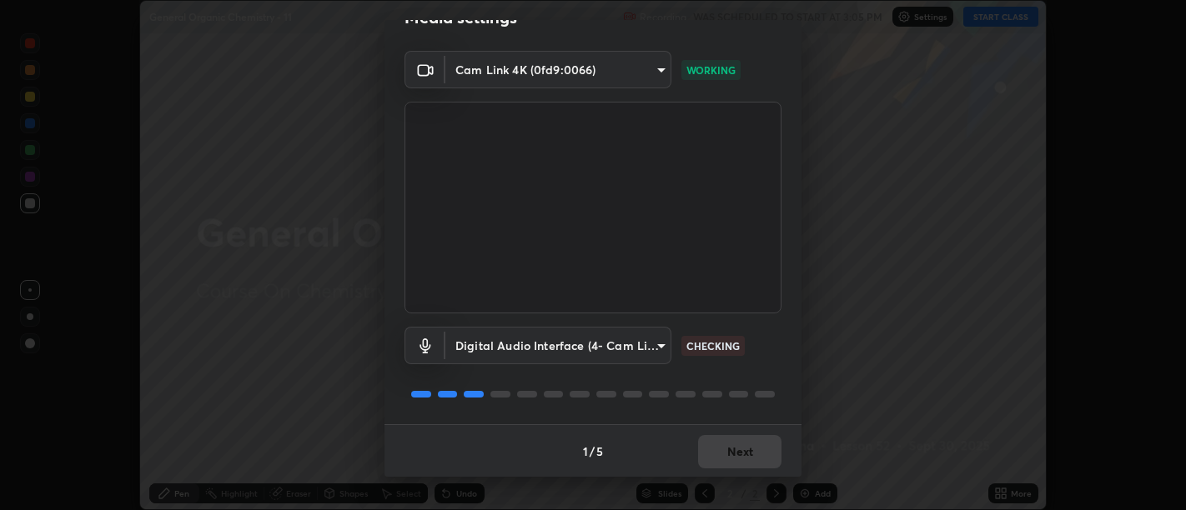
scroll to position [0, 0]
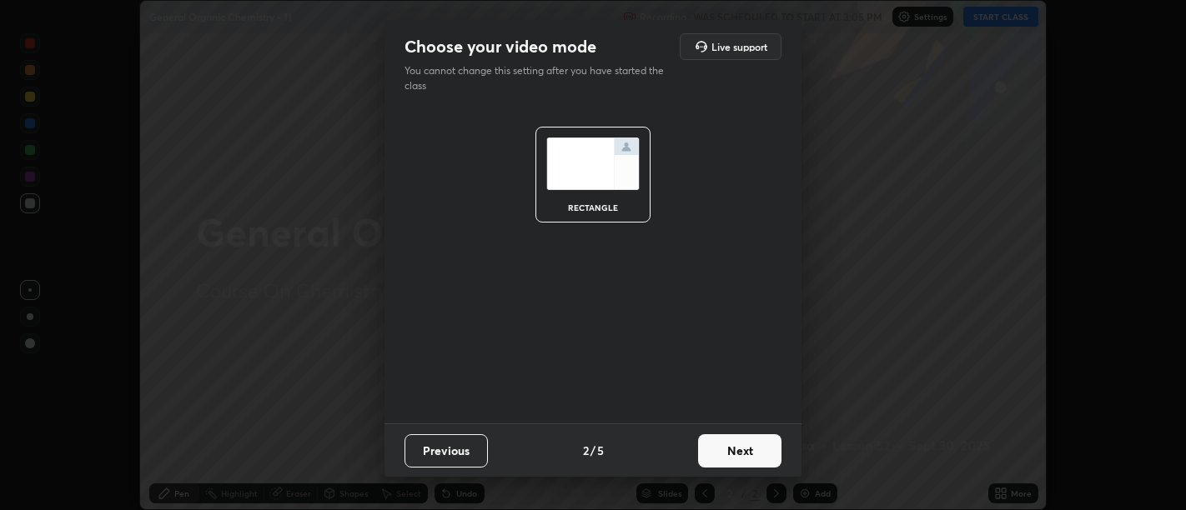
click at [755, 454] on button "Next" at bounding box center [739, 450] width 83 height 33
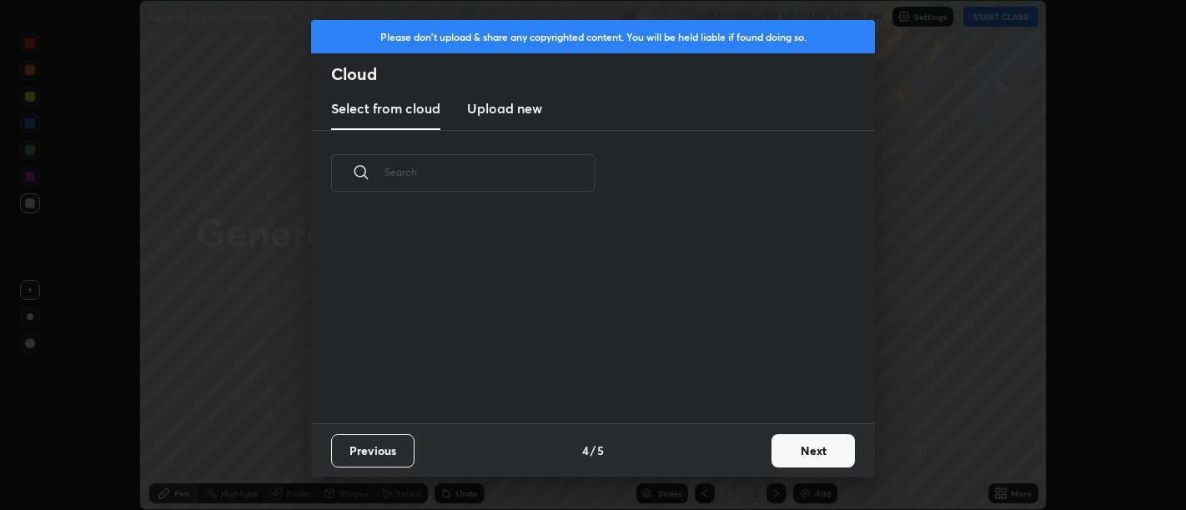
click at [755, 450] on div "Previous 4 / 5 Next" at bounding box center [593, 450] width 564 height 53
click at [795, 440] on button "Next" at bounding box center [812, 450] width 83 height 33
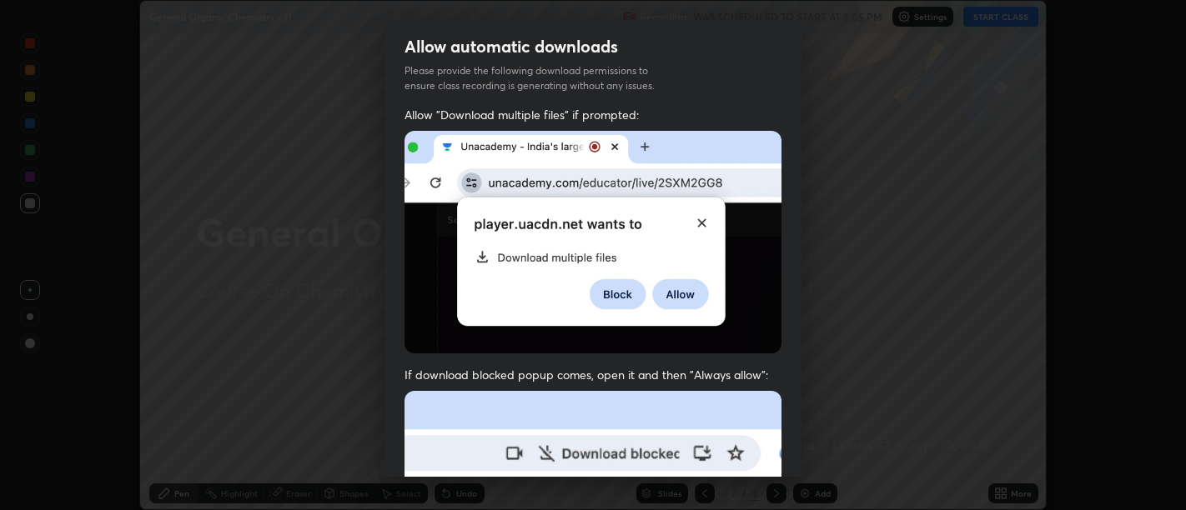
click at [808, 448] on div "Allow automatic downloads Please provide the following download permissions to …" at bounding box center [593, 255] width 1186 height 510
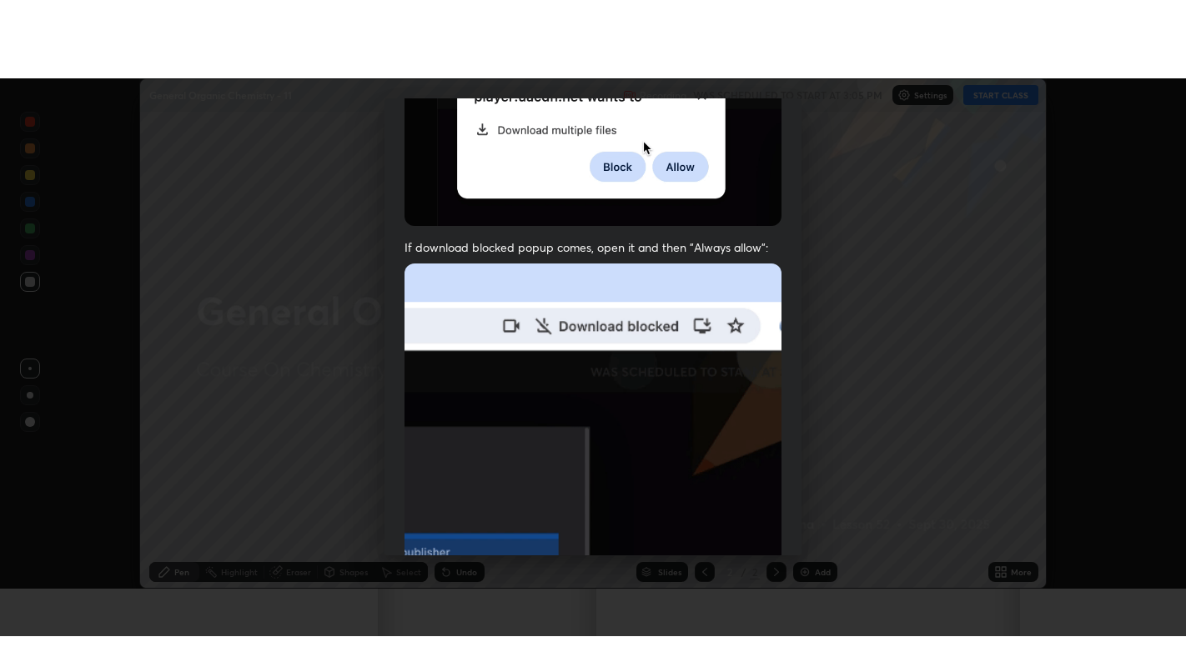
scroll to position [376, 0]
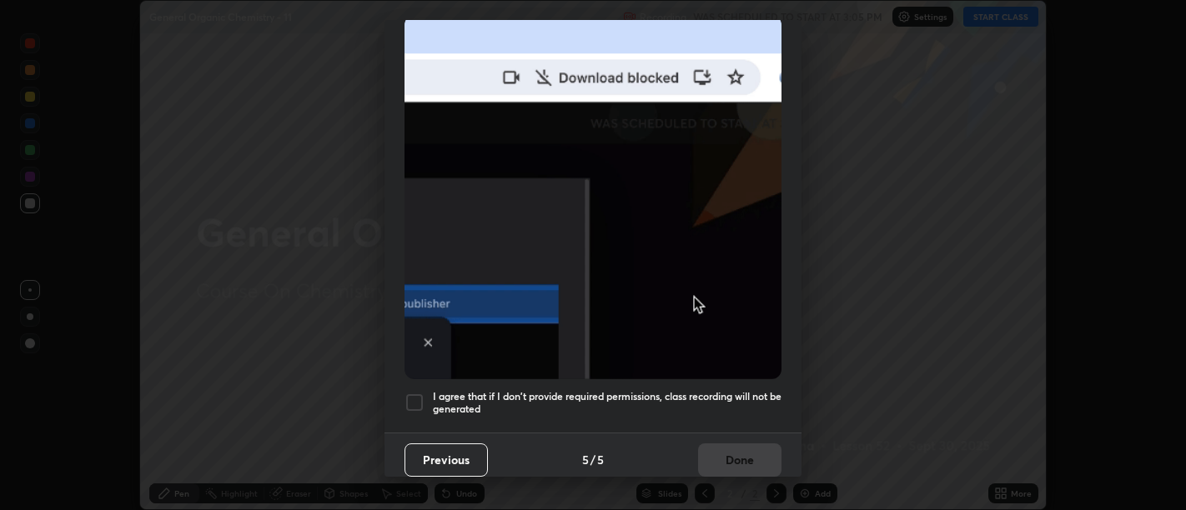
click at [676, 390] on h5 "I agree that if I don't provide required permissions, class recording will not …" at bounding box center [607, 403] width 349 height 26
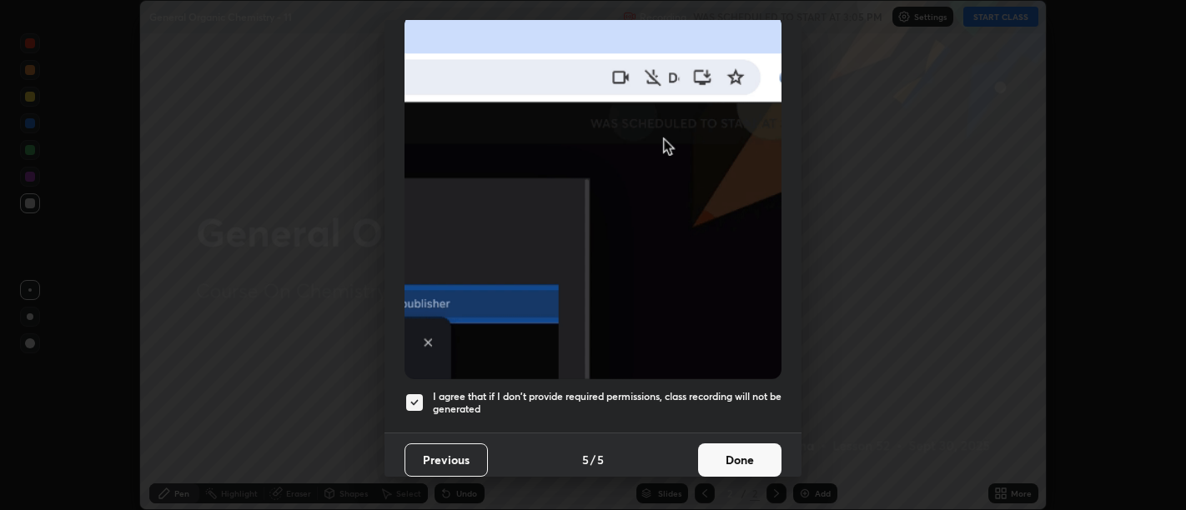
click at [731, 447] on button "Done" at bounding box center [739, 460] width 83 height 33
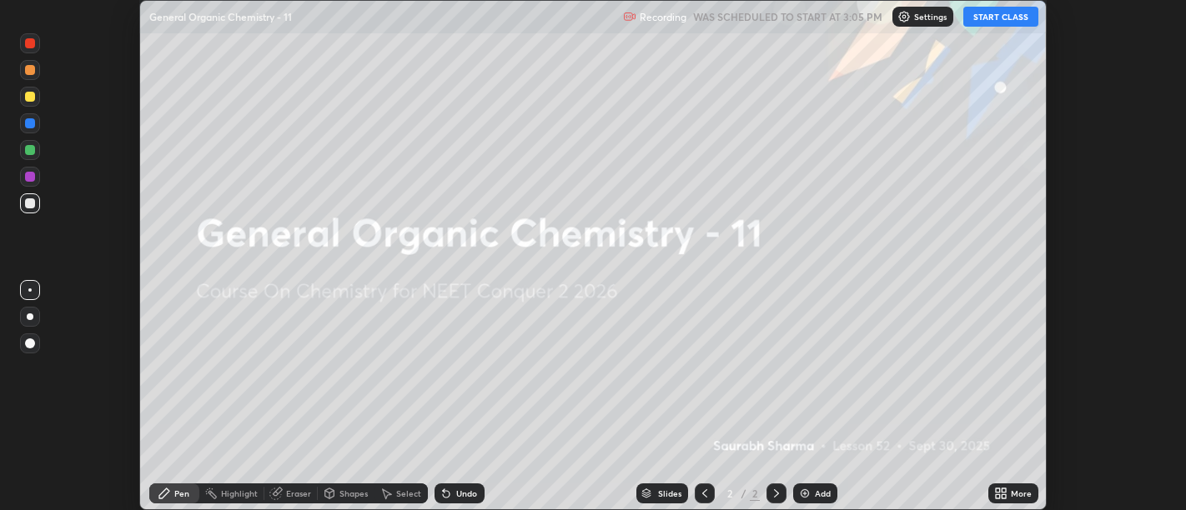
click at [1001, 497] on icon at bounding box center [1000, 493] width 13 height 13
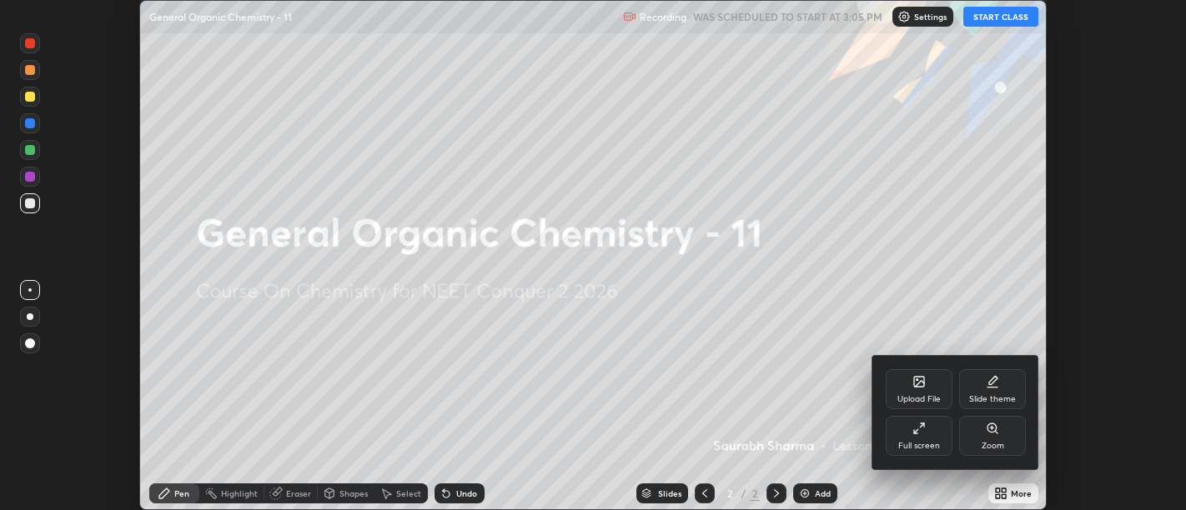
click at [922, 432] on icon at bounding box center [918, 428] width 13 height 13
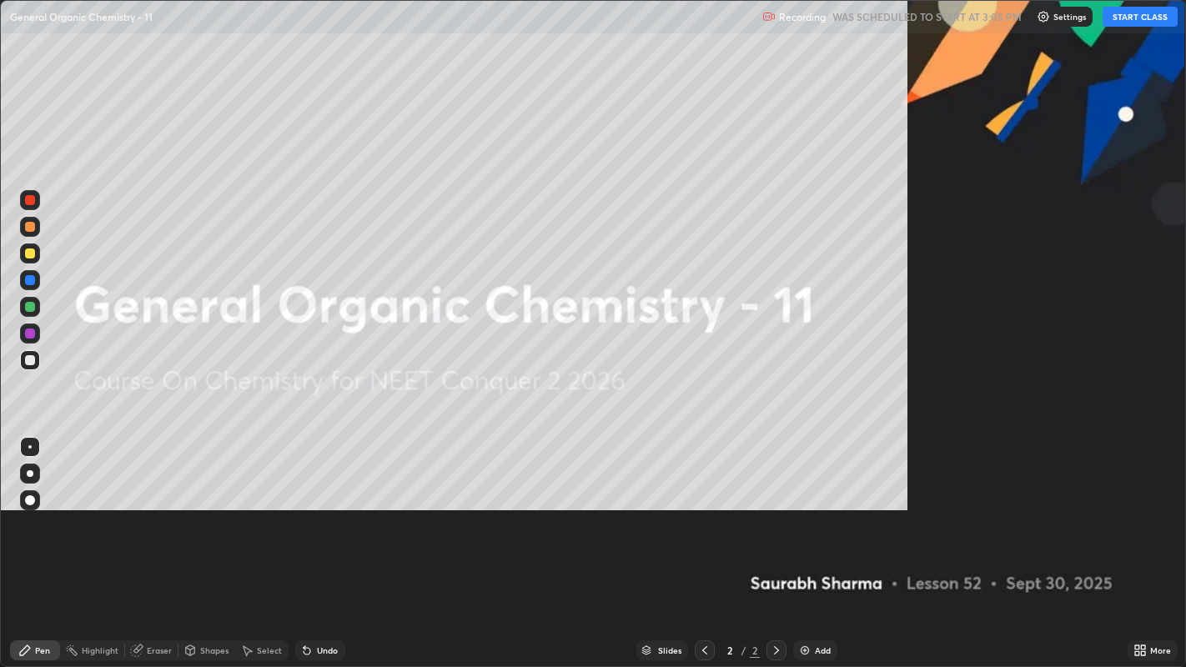
scroll to position [667, 1186]
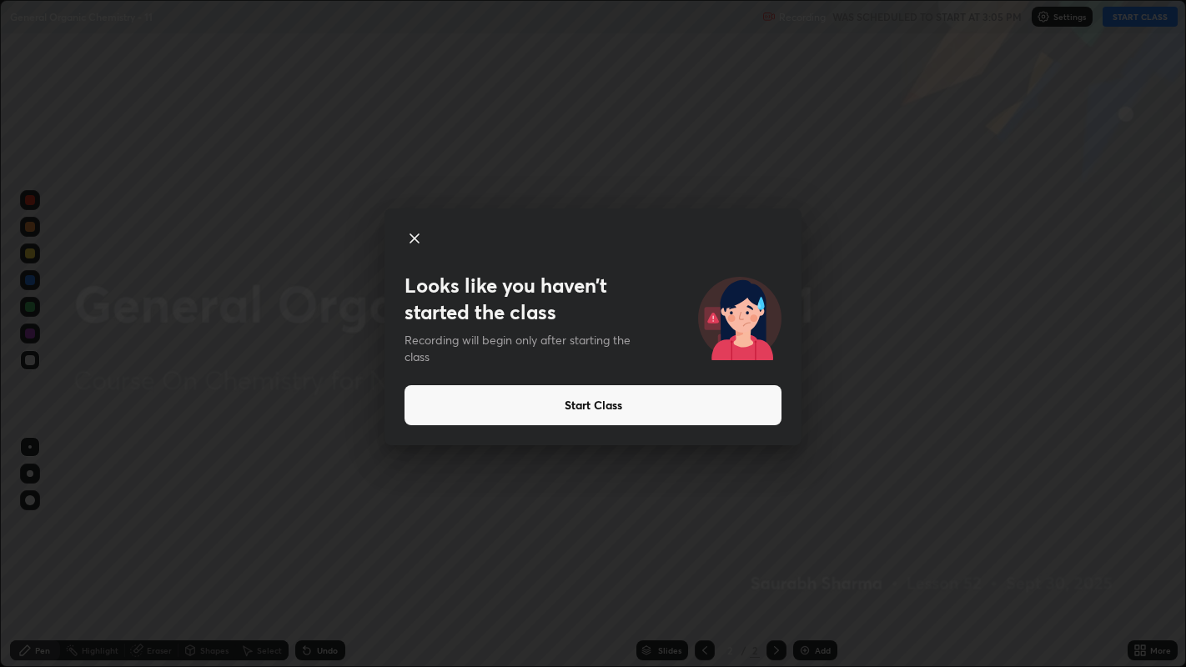
click at [742, 412] on button "Start Class" at bounding box center [592, 405] width 377 height 40
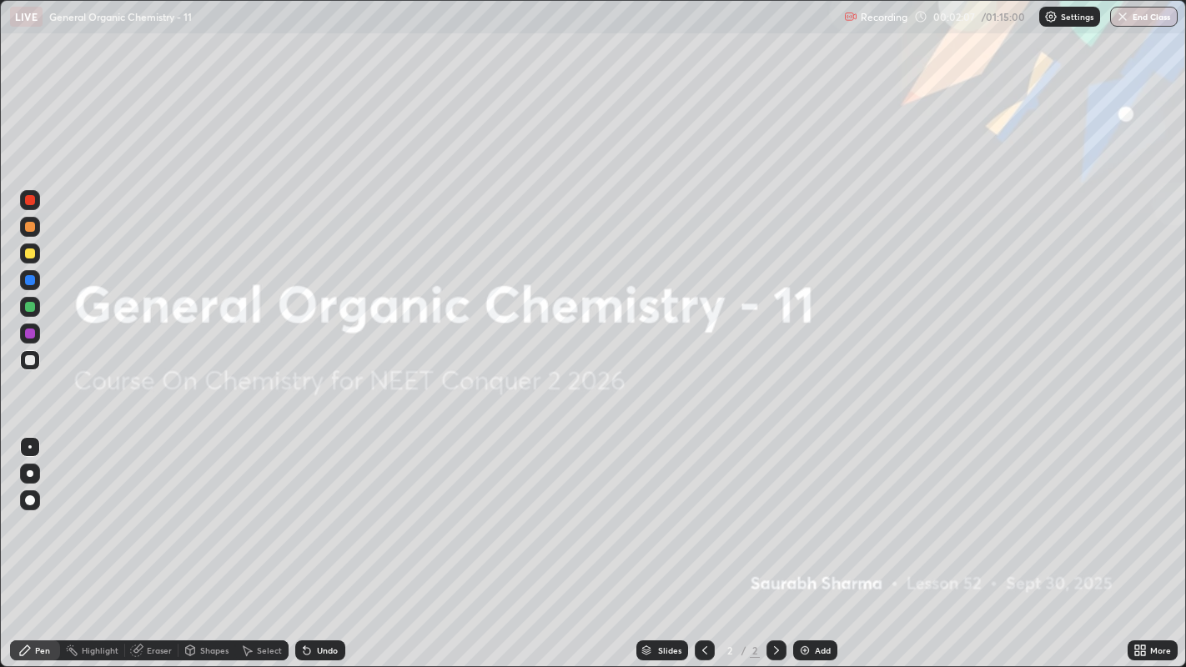
click at [816, 510] on div "Add" at bounding box center [823, 650] width 16 height 8
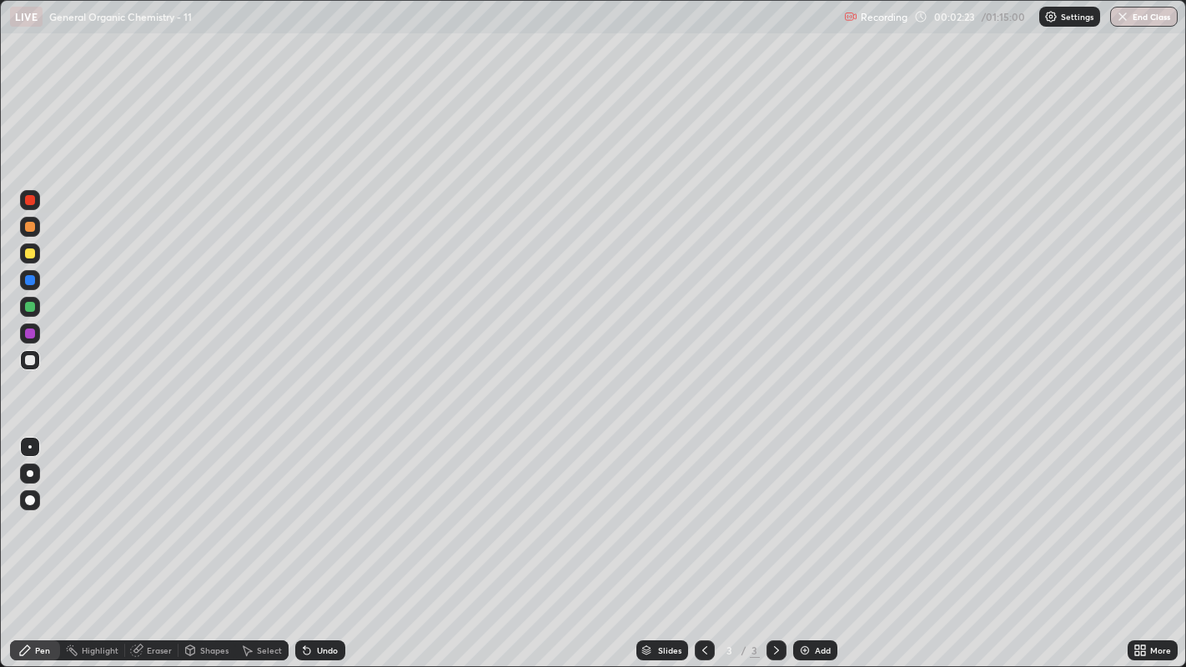
click at [200, 510] on div "Shapes" at bounding box center [214, 650] width 28 height 8
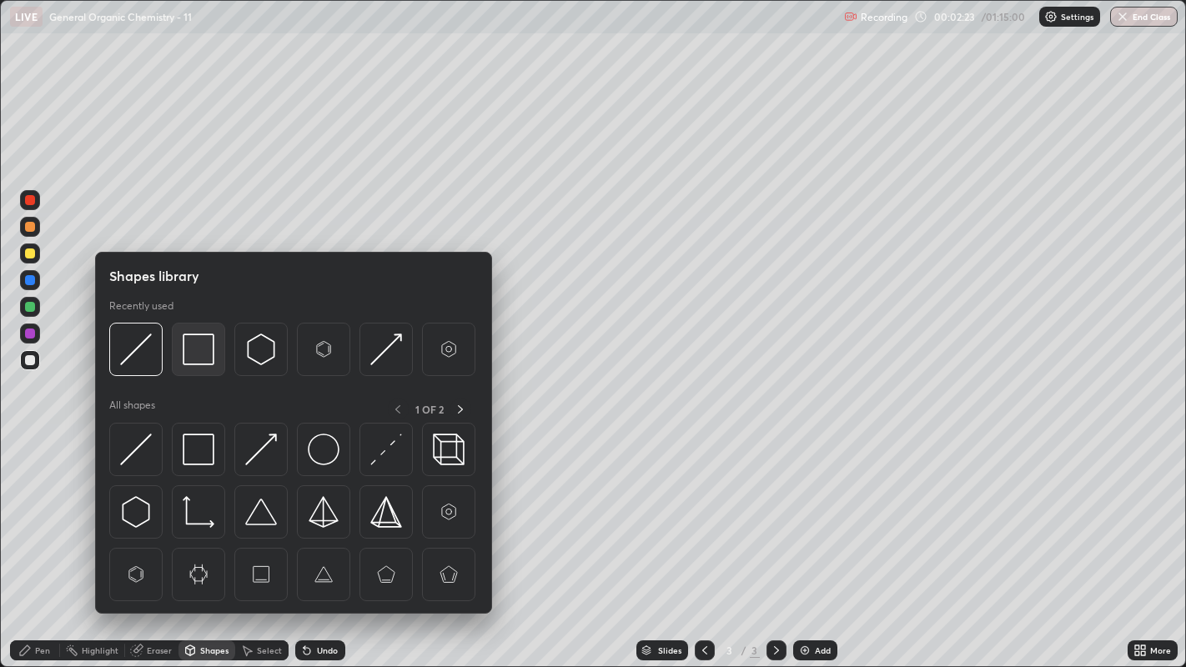
click at [193, 348] on img at bounding box center [199, 350] width 32 height 32
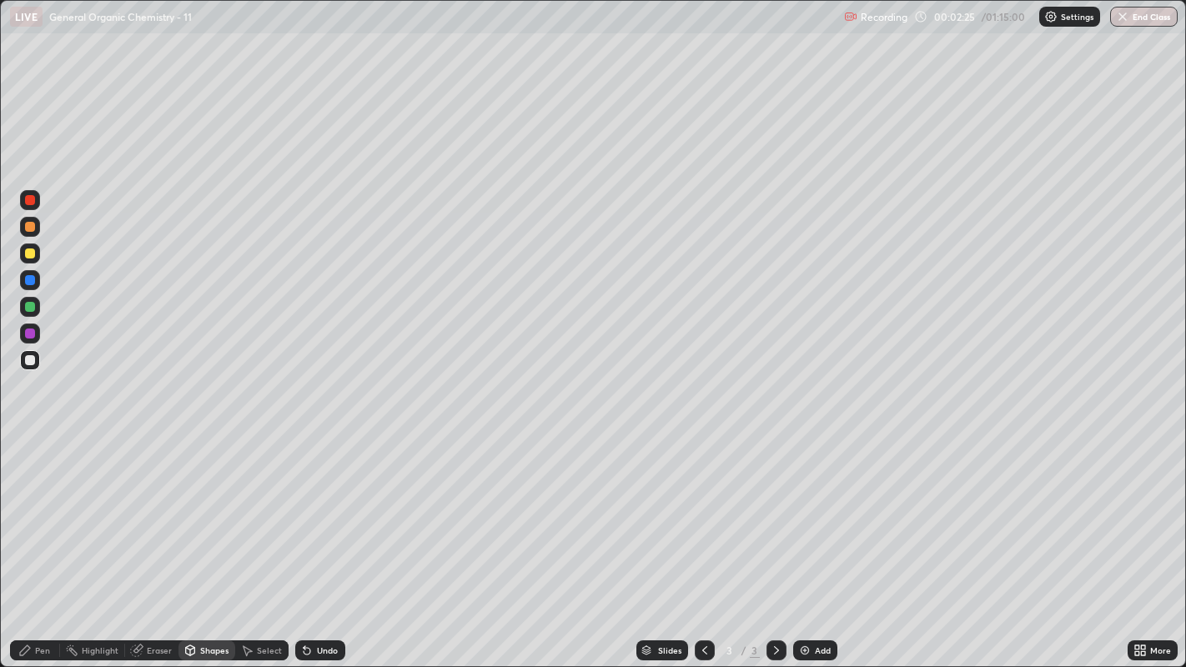
click at [56, 510] on div "Pen" at bounding box center [35, 650] width 50 height 20
click at [215, 510] on div "Shapes" at bounding box center [214, 650] width 28 height 8
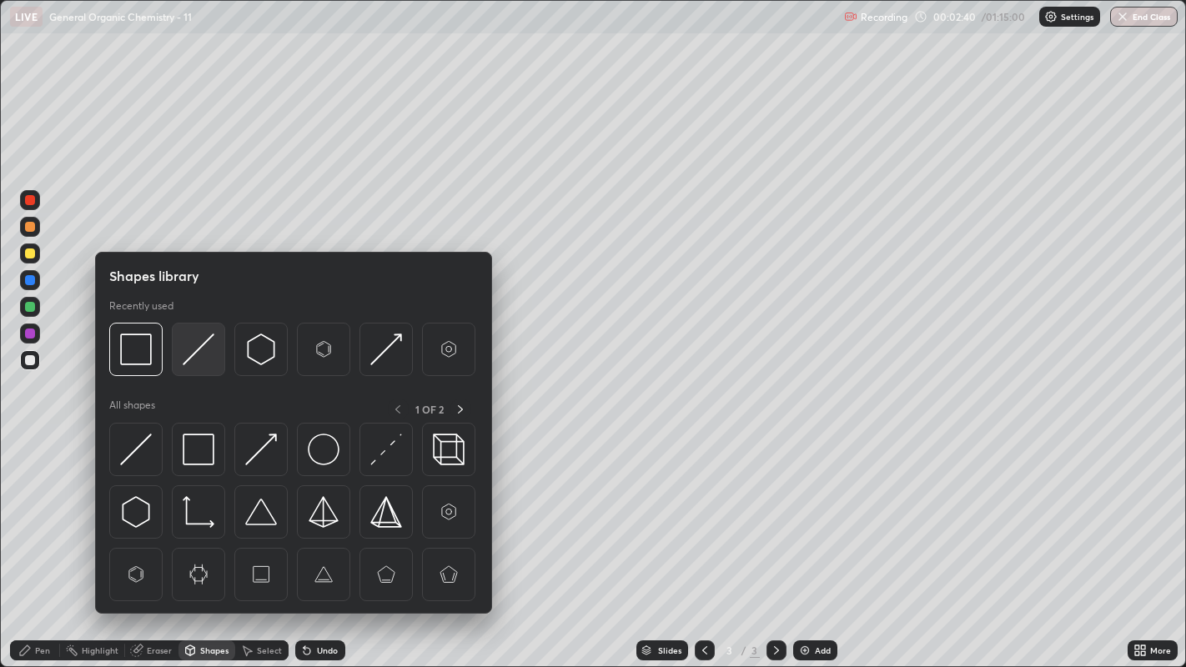
click at [193, 352] on img at bounding box center [199, 350] width 32 height 32
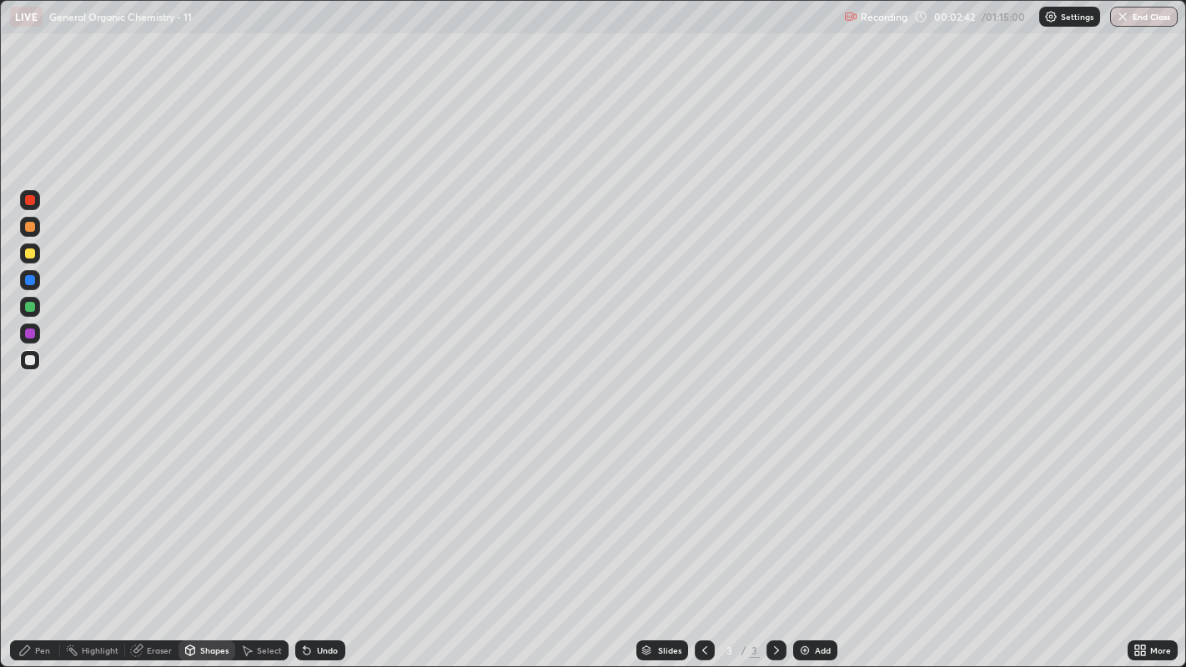
click at [31, 510] on icon at bounding box center [24, 650] width 13 height 13
click at [318, 510] on div "Undo" at bounding box center [327, 650] width 21 height 8
click at [28, 256] on div at bounding box center [30, 254] width 10 height 10
click at [28, 284] on div at bounding box center [30, 280] width 10 height 10
click at [27, 307] on div at bounding box center [30, 307] width 10 height 10
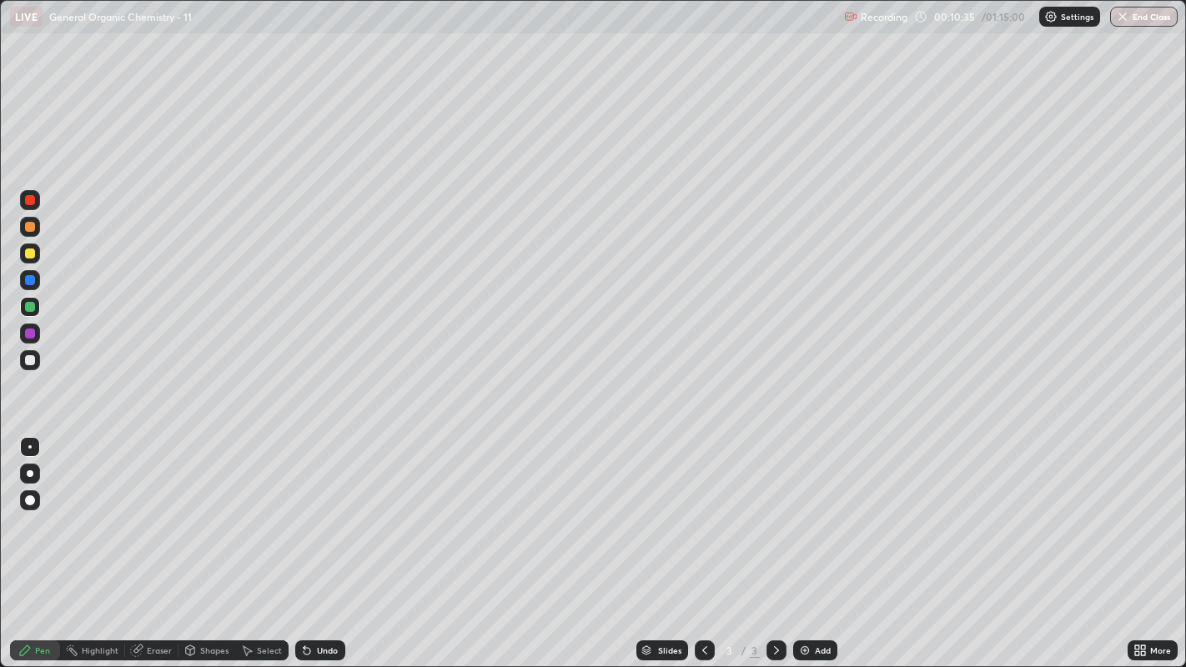
click at [304, 510] on icon at bounding box center [305, 647] width 2 height 2
click at [28, 254] on div at bounding box center [30, 254] width 10 height 10
click at [314, 510] on div "Undo" at bounding box center [320, 650] width 50 height 20
click at [28, 359] on div at bounding box center [30, 360] width 10 height 10
click at [29, 281] on div at bounding box center [30, 280] width 10 height 10
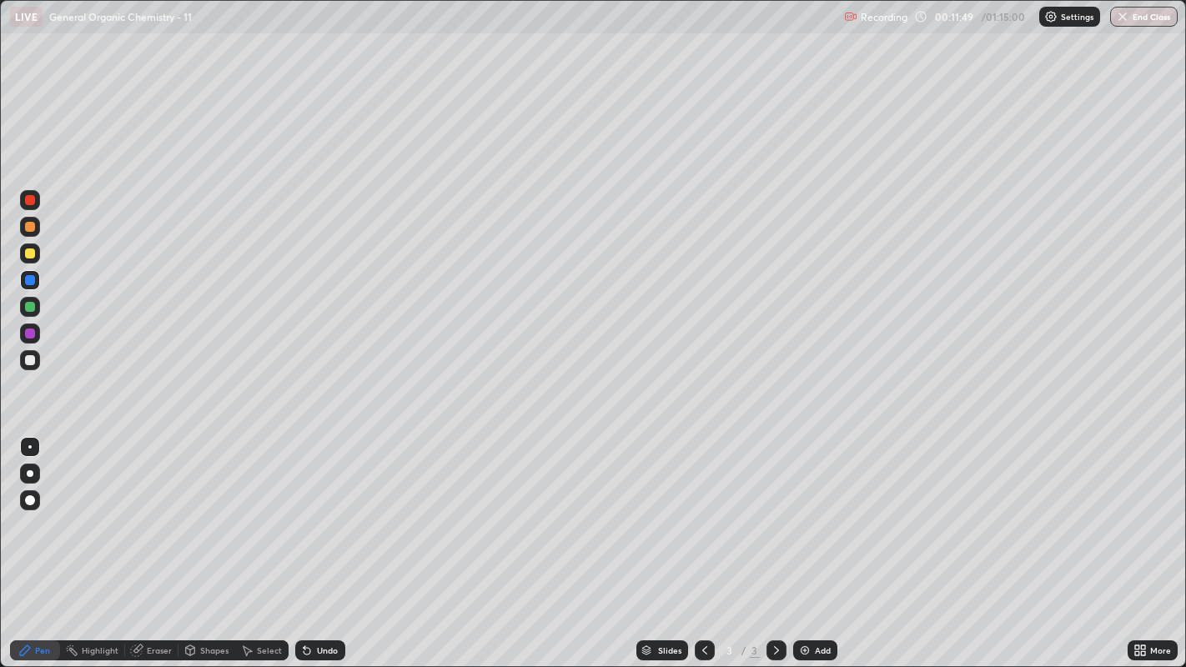
click at [31, 252] on div at bounding box center [30, 254] width 10 height 10
click at [328, 510] on div "Undo" at bounding box center [320, 650] width 50 height 20
click at [324, 510] on div "Undo" at bounding box center [327, 650] width 21 height 8
click at [30, 359] on div at bounding box center [30, 360] width 10 height 10
click at [82, 510] on div "Highlight" at bounding box center [100, 650] width 37 height 8
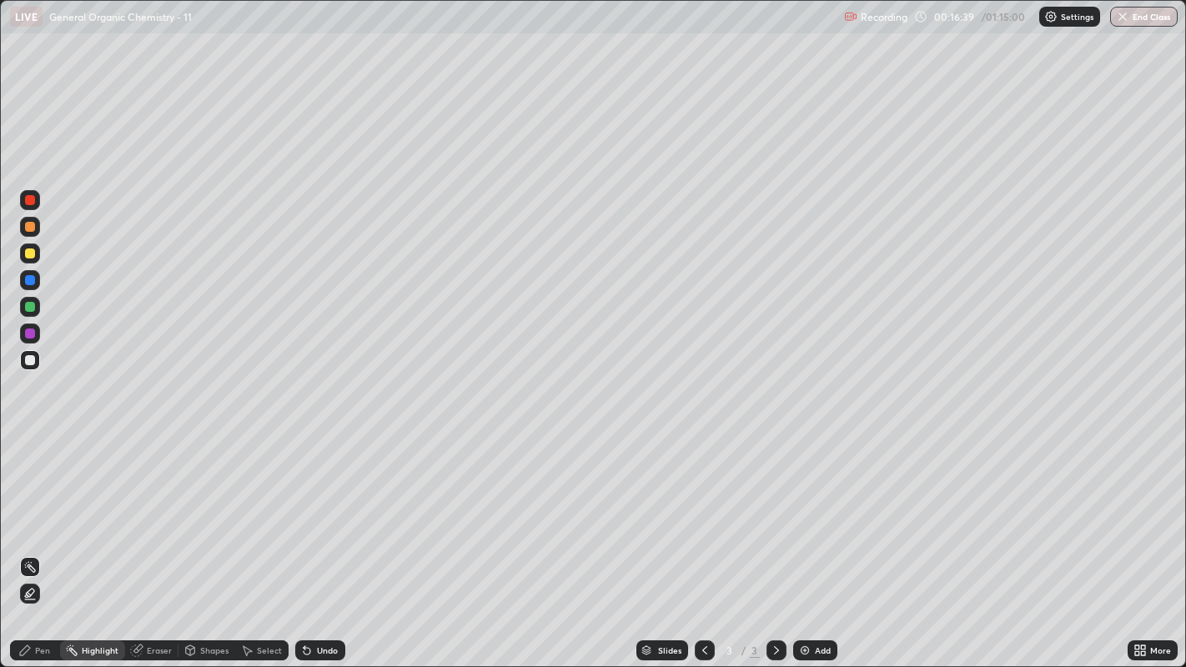
click at [249, 510] on div "Select" at bounding box center [261, 650] width 53 height 20
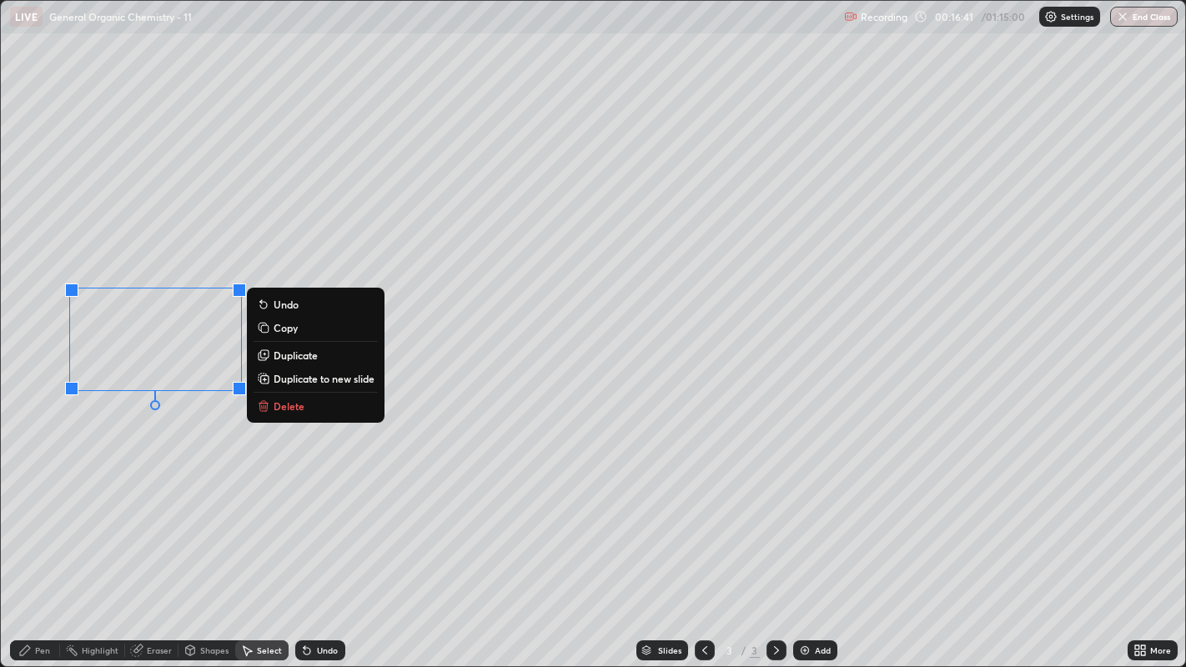
click at [297, 404] on p "Delete" at bounding box center [289, 405] width 31 height 13
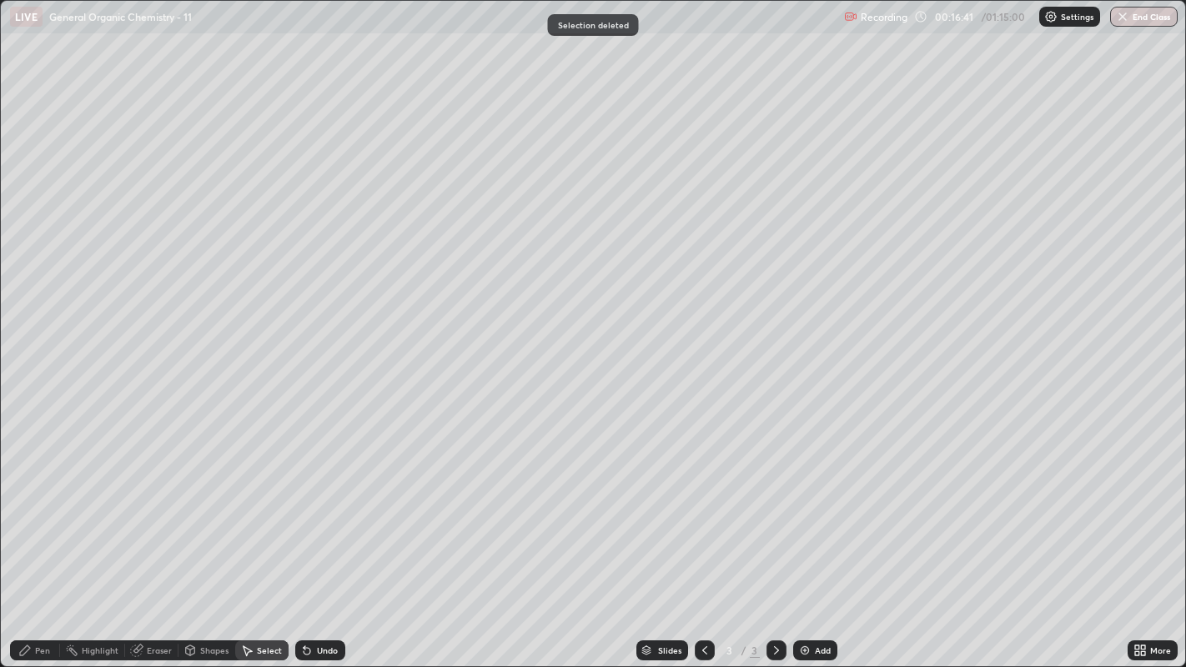
click at [42, 510] on div "Pen" at bounding box center [42, 650] width 15 height 8
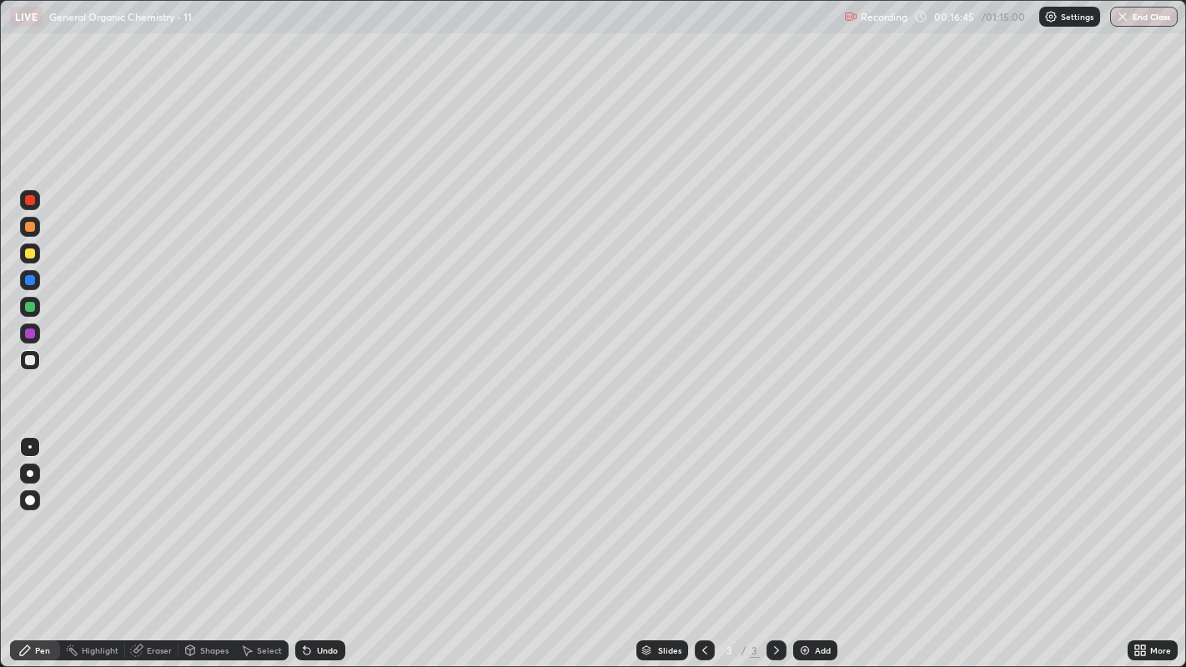
click at [324, 510] on div "Undo" at bounding box center [327, 650] width 21 height 8
click at [269, 510] on div "Select" at bounding box center [269, 650] width 25 height 8
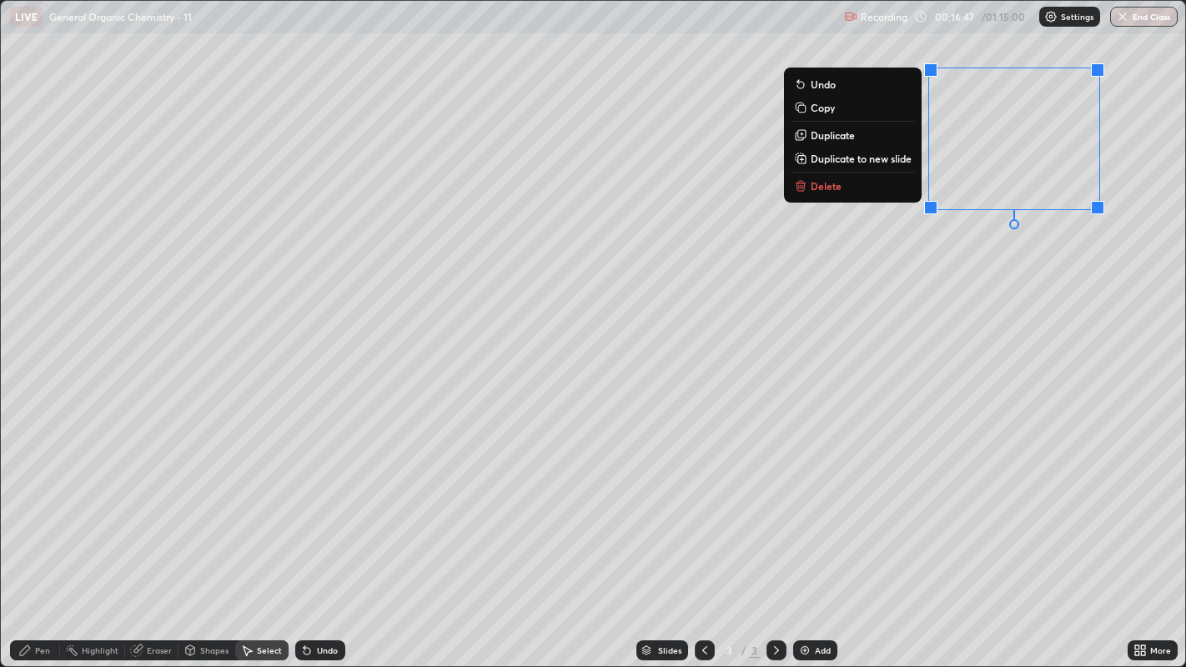
click at [879, 187] on button "Delete" at bounding box center [853, 186] width 124 height 20
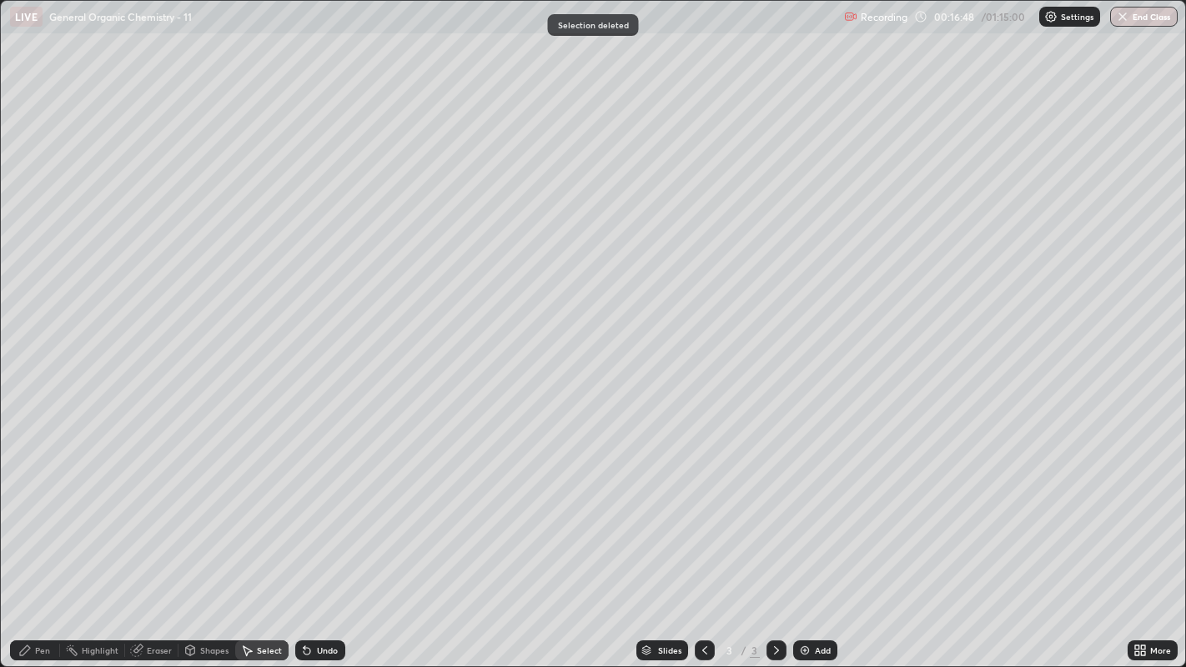
click at [42, 510] on div "Pen" at bounding box center [42, 650] width 15 height 8
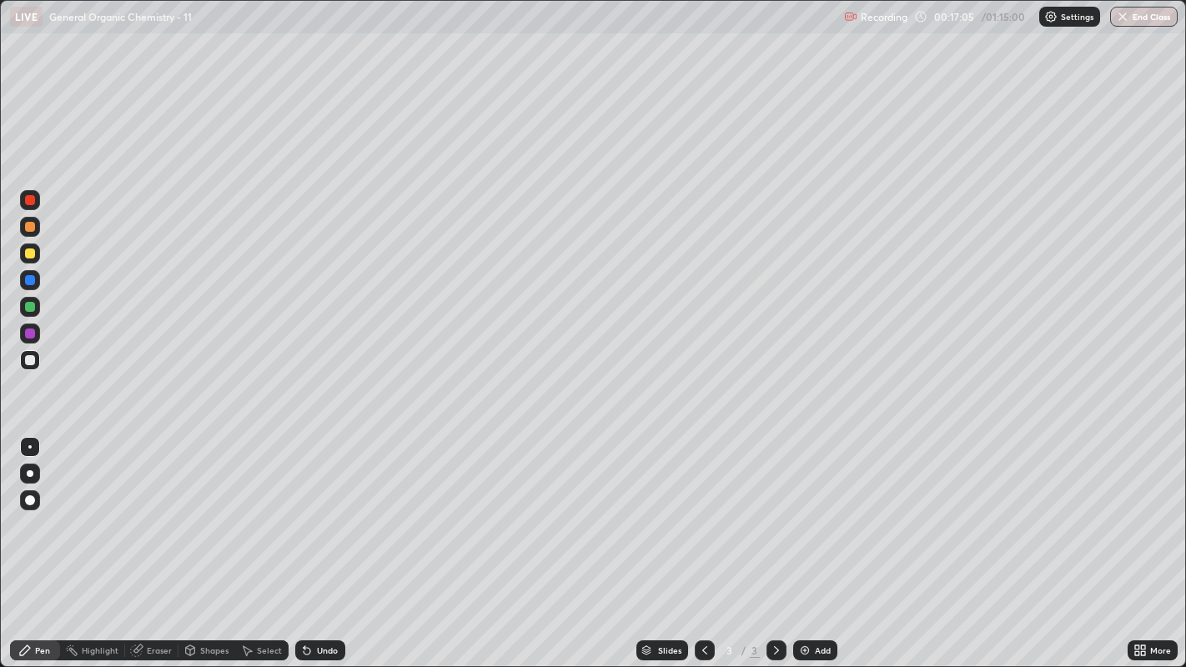
click at [33, 359] on div at bounding box center [30, 360] width 10 height 10
click at [29, 277] on div at bounding box center [30, 280] width 10 height 10
click at [33, 305] on div at bounding box center [30, 307] width 10 height 10
click at [320, 510] on div "Undo" at bounding box center [327, 650] width 21 height 8
click at [304, 510] on icon at bounding box center [305, 647] width 2 height 2
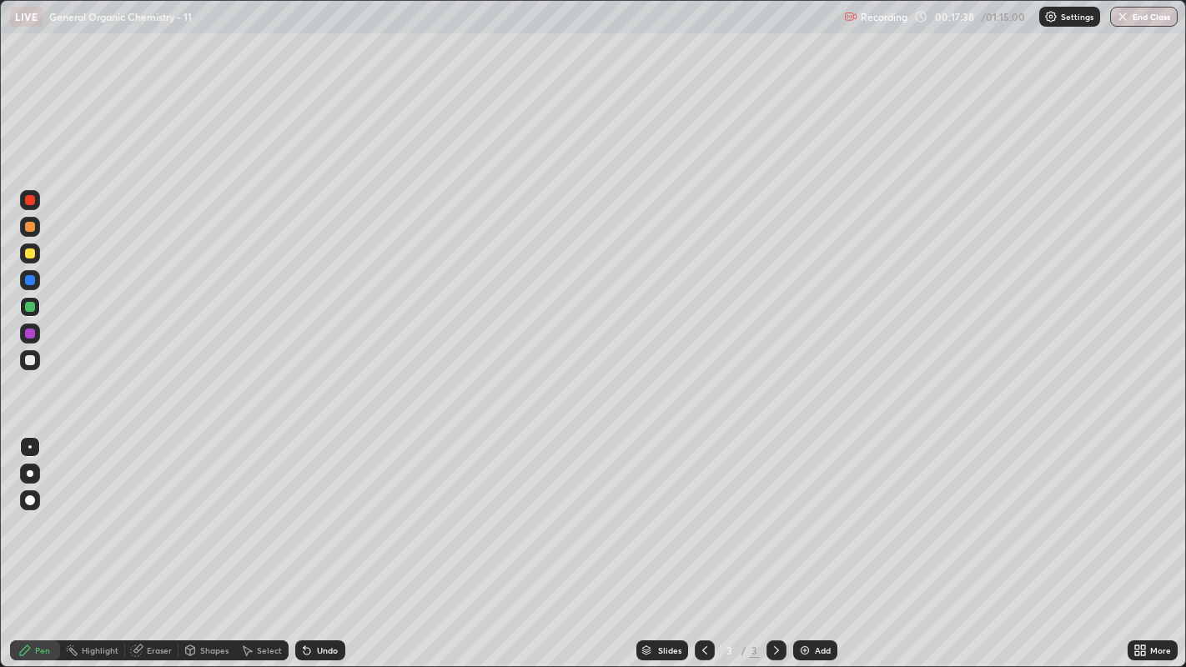
click at [304, 510] on icon at bounding box center [307, 651] width 7 height 7
click at [309, 510] on icon at bounding box center [307, 651] width 7 height 7
click at [28, 359] on div at bounding box center [30, 360] width 10 height 10
click at [329, 510] on div "Undo" at bounding box center [327, 650] width 21 height 8
click at [325, 510] on div "Undo" at bounding box center [327, 650] width 21 height 8
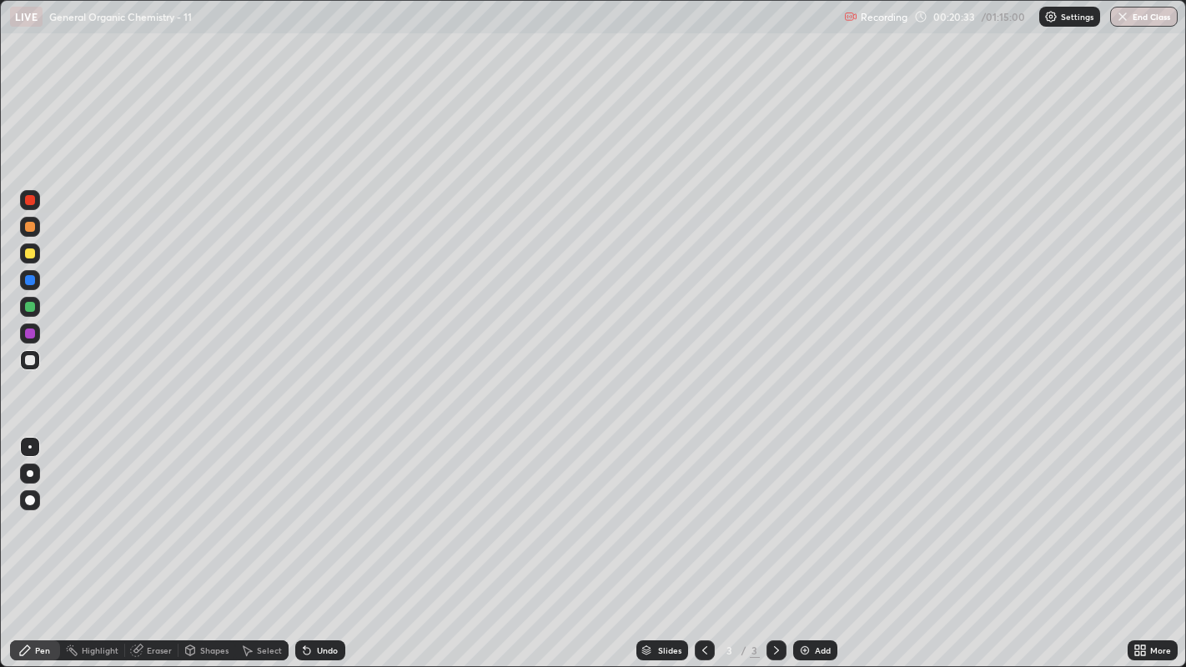
click at [325, 510] on div "Undo" at bounding box center [320, 650] width 50 height 20
click at [262, 510] on div "Select" at bounding box center [269, 650] width 25 height 8
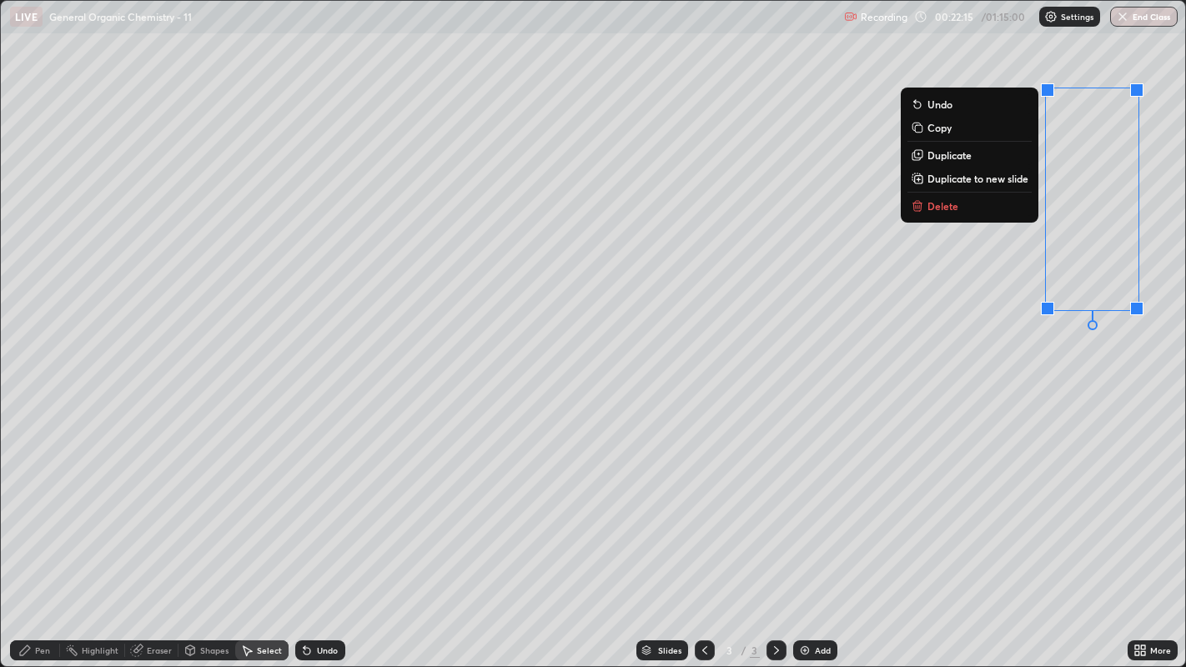
click at [946, 211] on p "Delete" at bounding box center [942, 205] width 31 height 13
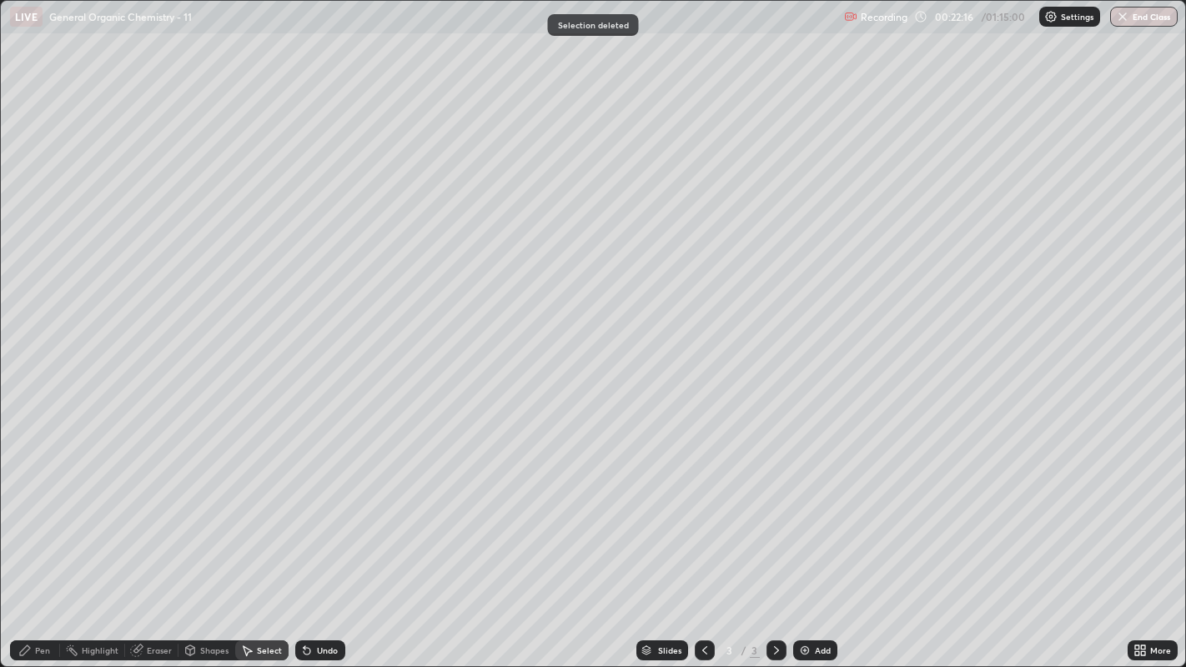
click at [38, 510] on div "Pen" at bounding box center [42, 650] width 15 height 8
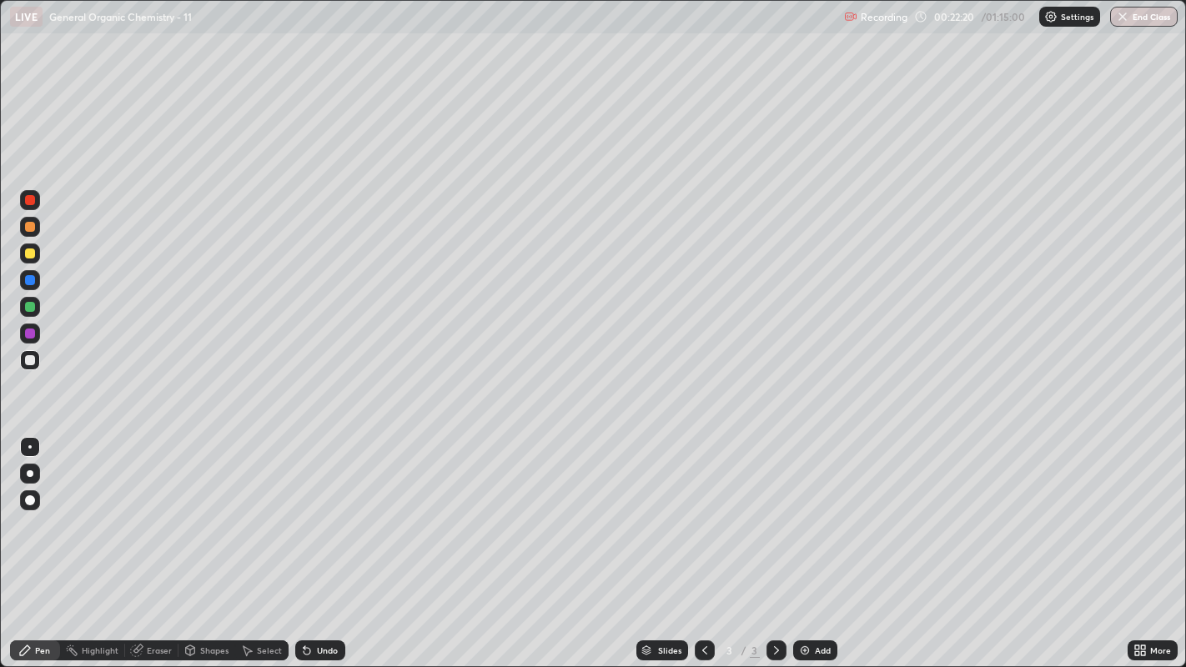
click at [799, 510] on img at bounding box center [804, 650] width 13 height 13
click at [314, 510] on div "Undo" at bounding box center [320, 650] width 50 height 20
click at [30, 251] on div at bounding box center [30, 254] width 10 height 10
click at [24, 357] on div at bounding box center [30, 360] width 20 height 20
click at [702, 510] on div at bounding box center [705, 650] width 20 height 20
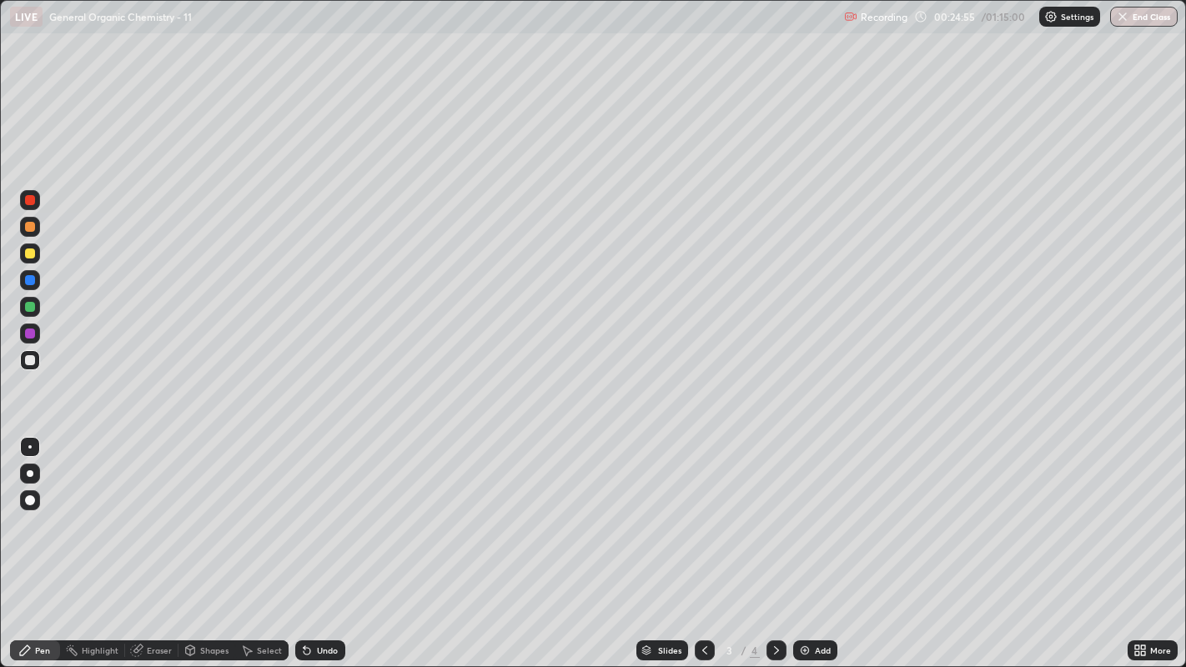
click at [772, 510] on icon at bounding box center [776, 650] width 13 height 13
click at [805, 510] on img at bounding box center [804, 650] width 13 height 13
click at [319, 510] on div "Undo" at bounding box center [320, 650] width 50 height 20
click at [699, 510] on div at bounding box center [705, 650] width 20 height 20
click at [775, 510] on icon at bounding box center [776, 650] width 13 height 13
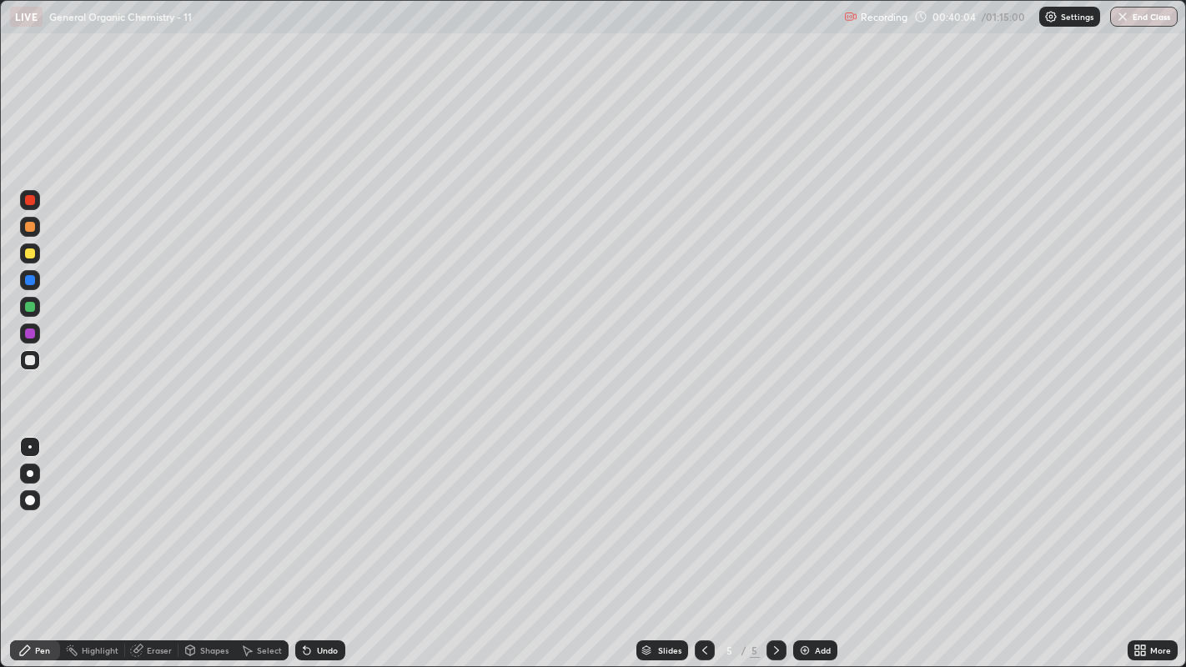
click at [329, 510] on div "Undo" at bounding box center [320, 650] width 50 height 20
click at [324, 510] on div "Undo" at bounding box center [327, 650] width 21 height 8
click at [323, 510] on div "Undo" at bounding box center [320, 650] width 50 height 20
click at [250, 510] on icon at bounding box center [246, 650] width 13 height 13
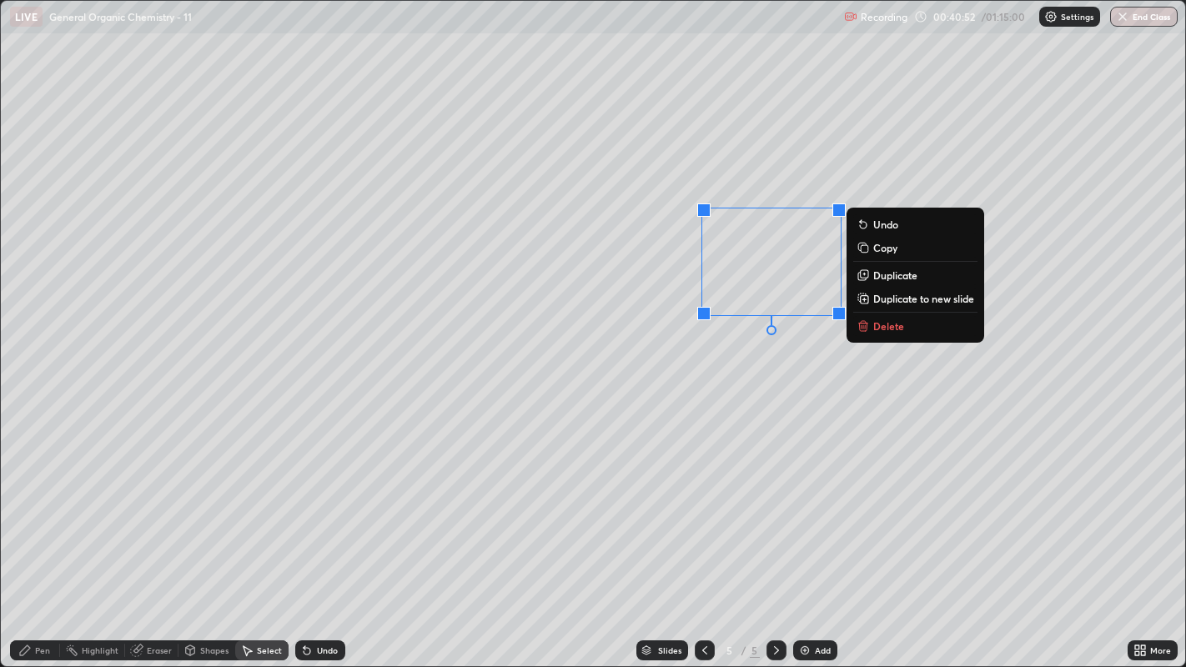
click at [803, 352] on div "0 ° Undo Copy Duplicate Duplicate to new slide Delete" at bounding box center [593, 334] width 1185 height 666
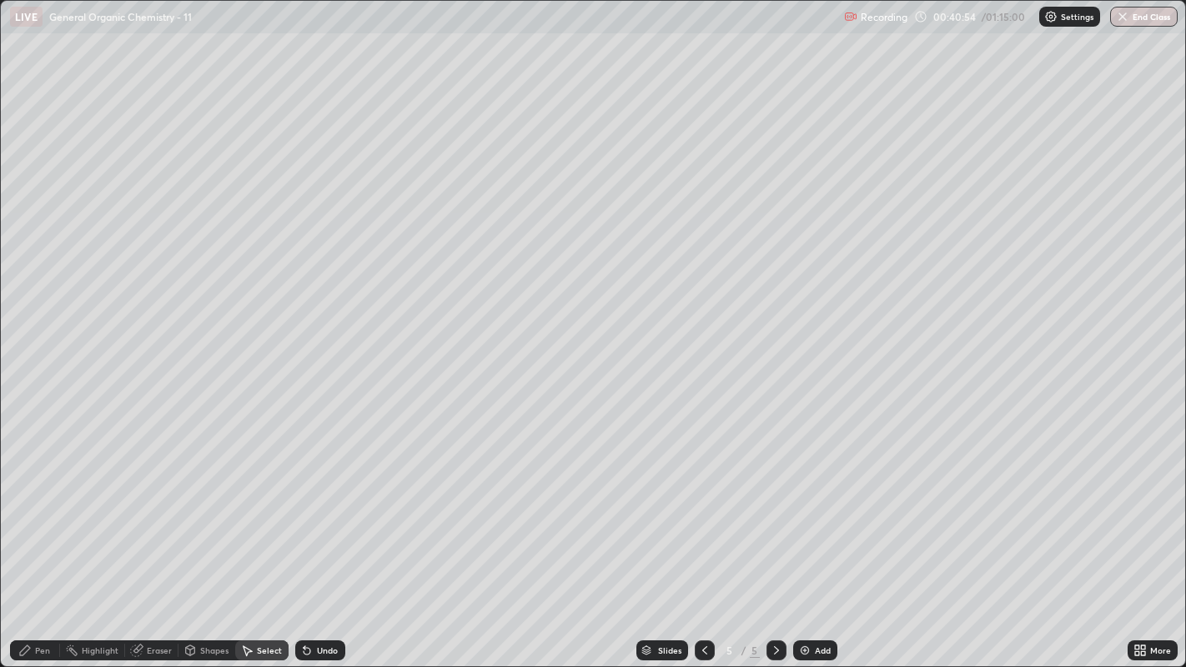
click at [34, 510] on div "Pen" at bounding box center [35, 650] width 50 height 20
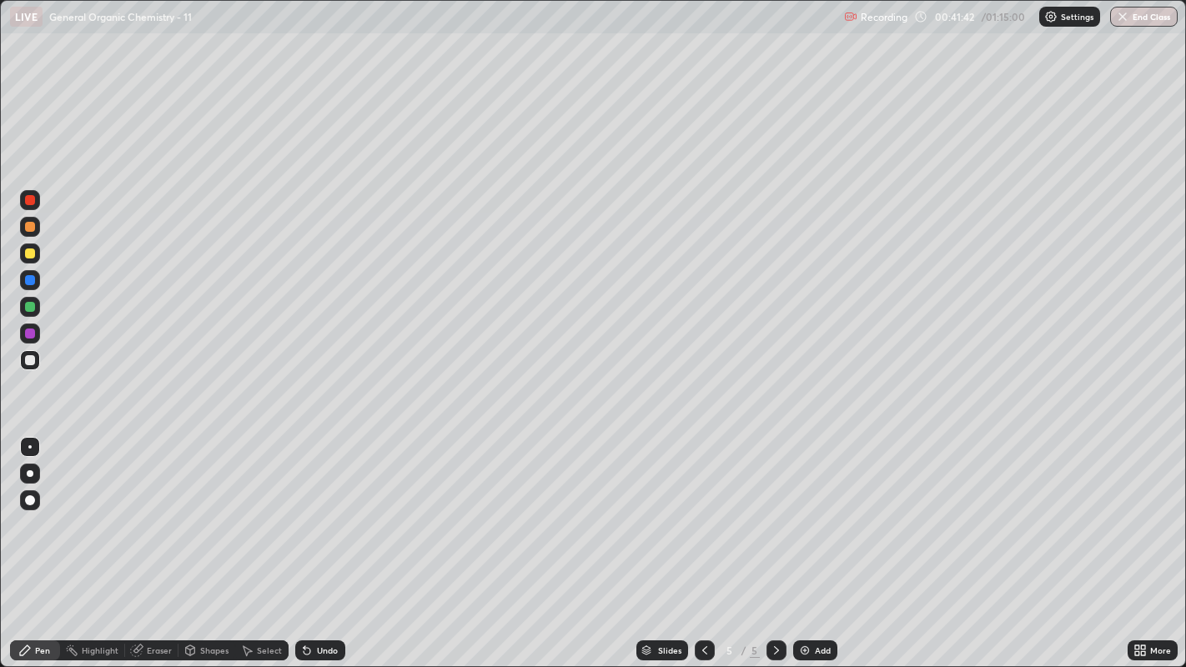
click at [831, 510] on div "Add" at bounding box center [815, 650] width 44 height 20
click at [317, 510] on div "Undo" at bounding box center [320, 650] width 50 height 20
click at [278, 510] on div "Select" at bounding box center [269, 650] width 25 height 8
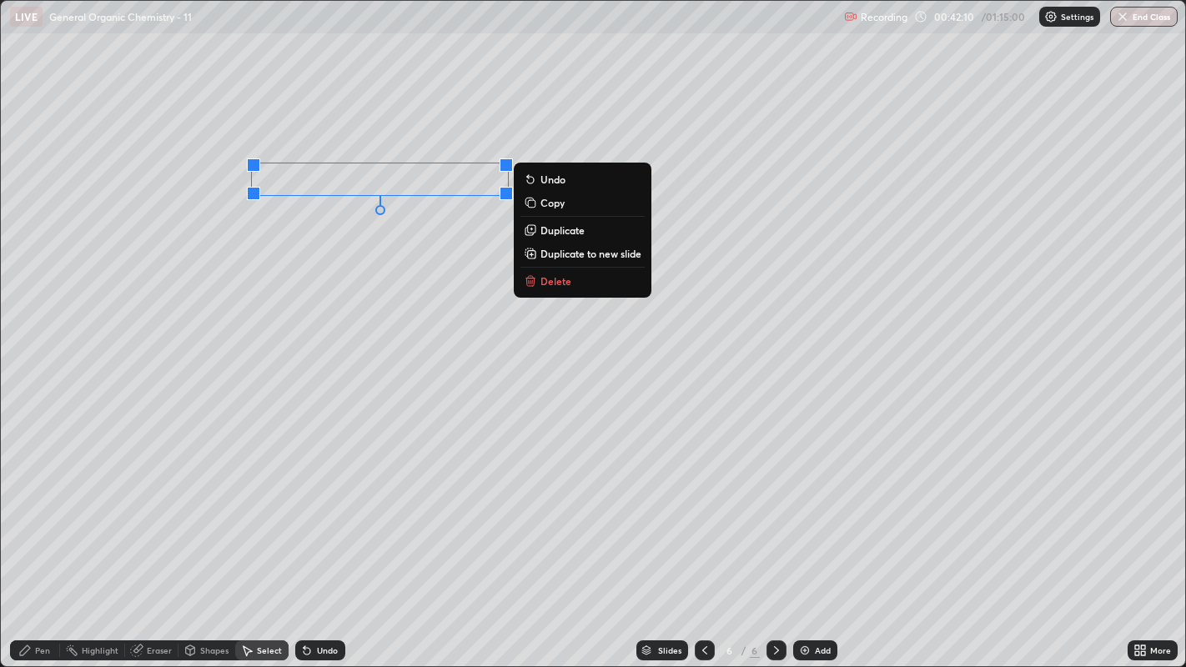
click at [590, 231] on button "Duplicate" at bounding box center [582, 230] width 124 height 20
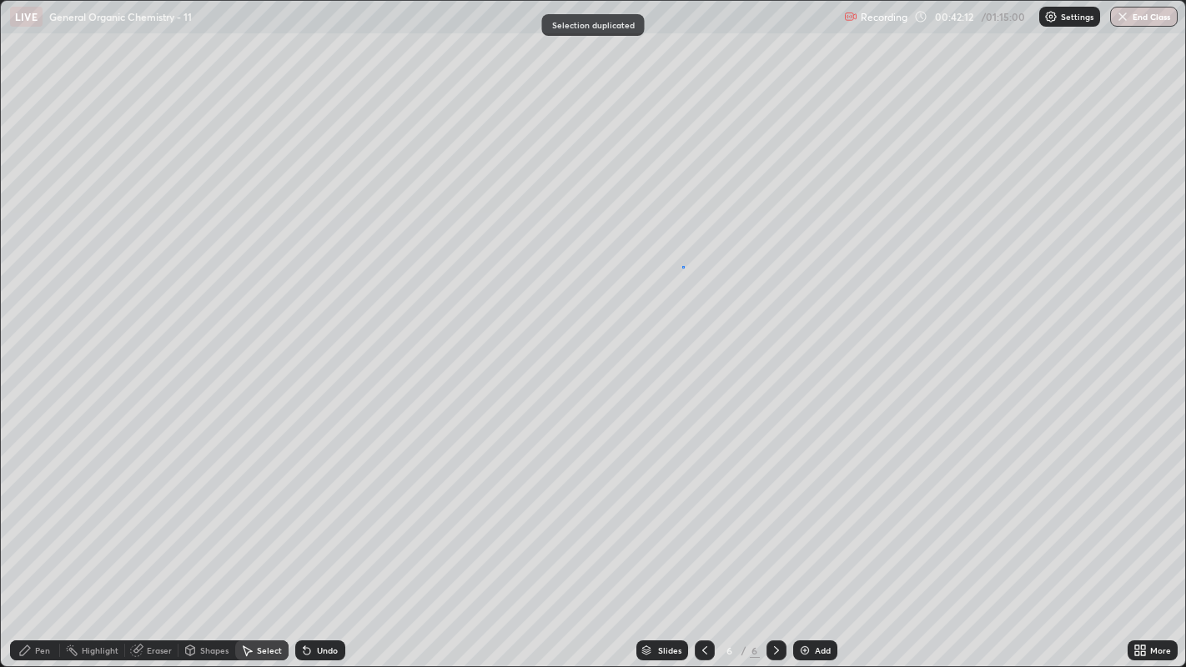
click at [682, 266] on div "0 ° Undo Copy Duplicate Duplicate to new slide Delete" at bounding box center [593, 334] width 1185 height 666
click at [51, 510] on div "Pen" at bounding box center [35, 650] width 50 height 20
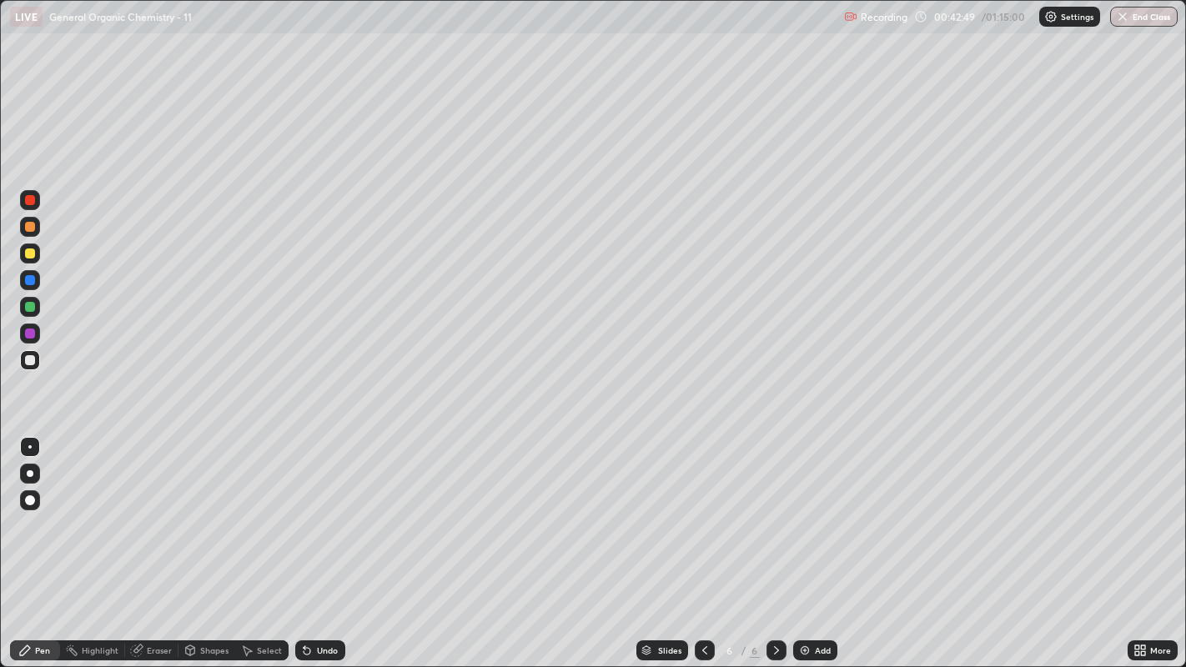
click at [38, 259] on div at bounding box center [30, 254] width 20 height 20
click at [27, 361] on div at bounding box center [30, 360] width 10 height 10
click at [33, 510] on div at bounding box center [30, 500] width 20 height 27
click at [29, 446] on div at bounding box center [29, 446] width 3 height 3
click at [213, 510] on div "Shapes" at bounding box center [214, 650] width 28 height 8
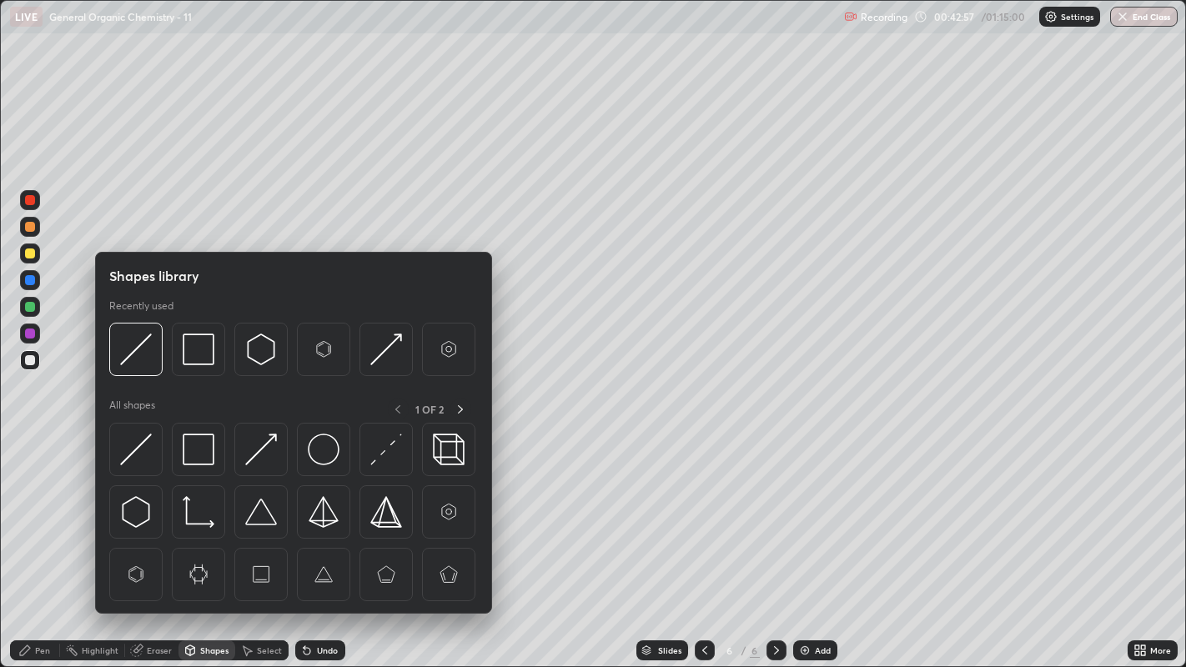
click at [138, 503] on img at bounding box center [136, 512] width 32 height 32
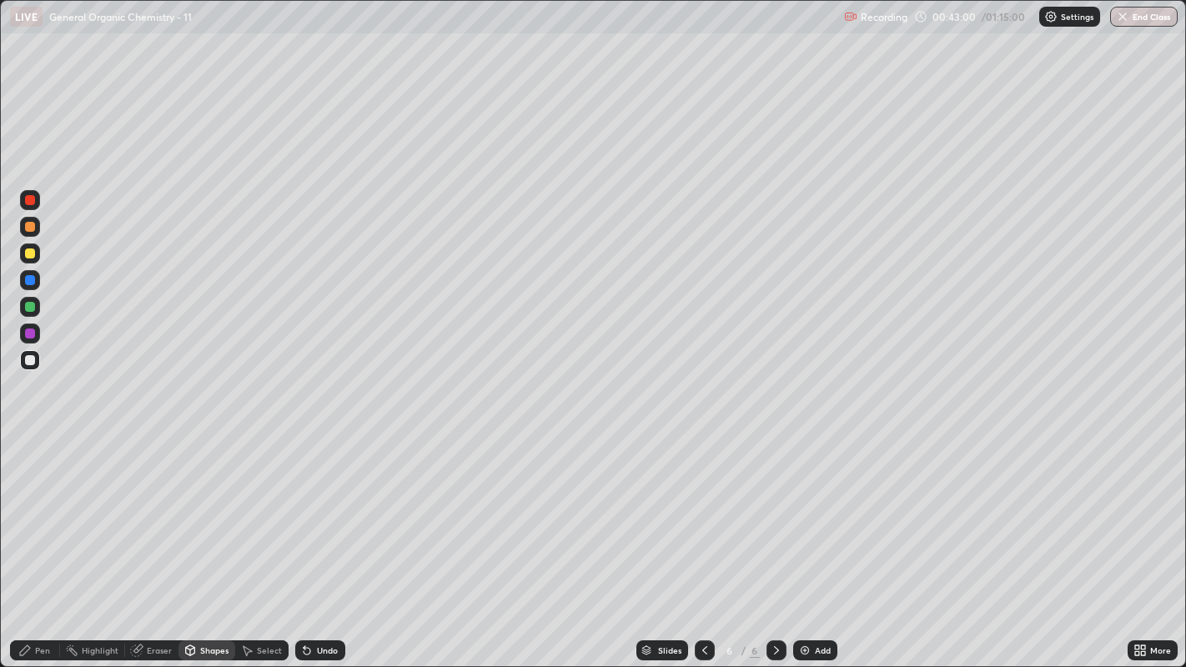
click at [42, 510] on div "Pen" at bounding box center [35, 650] width 50 height 20
click at [206, 510] on div "Shapes" at bounding box center [214, 650] width 28 height 8
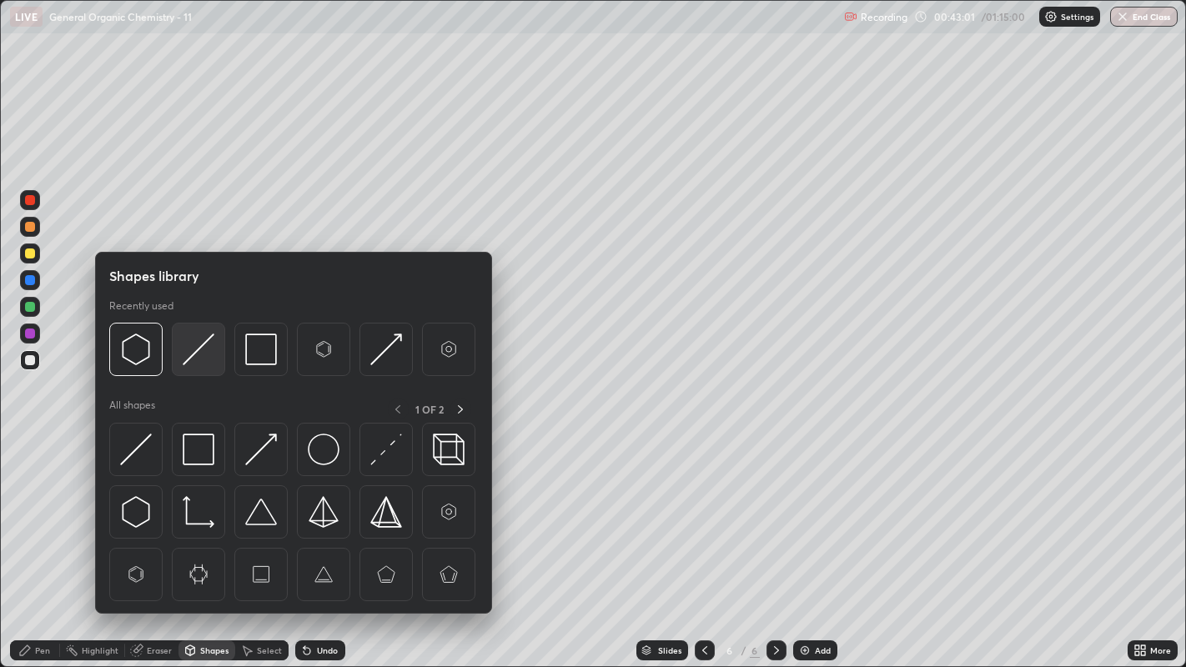
click at [188, 351] on img at bounding box center [199, 350] width 32 height 32
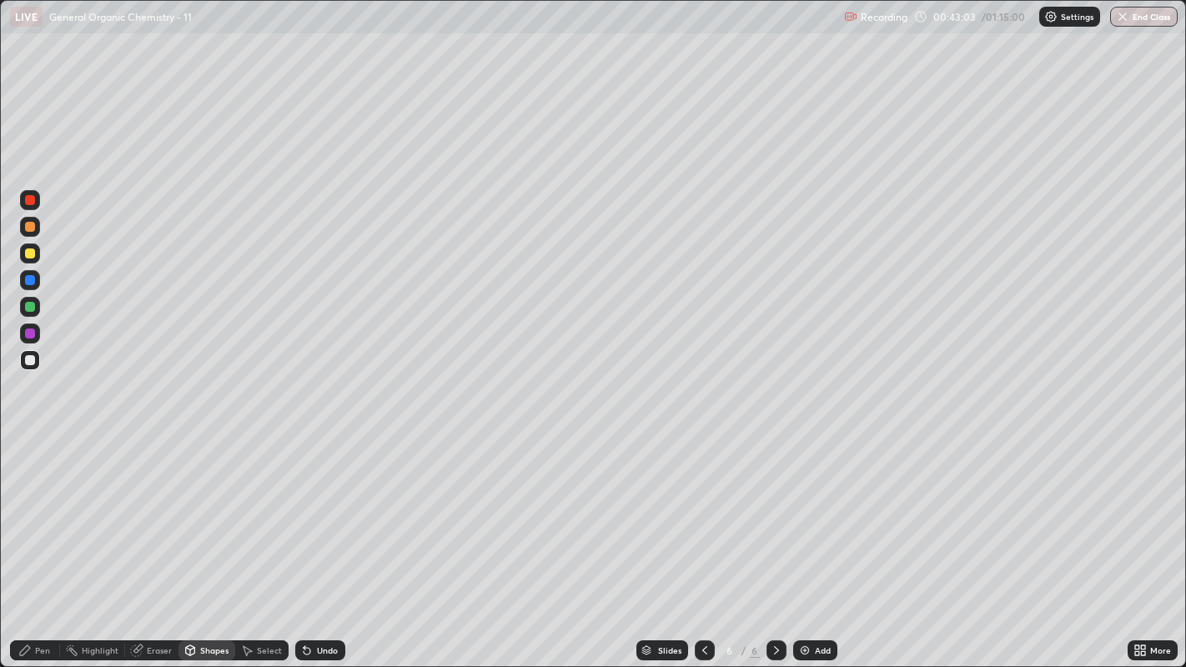
click at [246, 510] on icon at bounding box center [248, 651] width 9 height 10
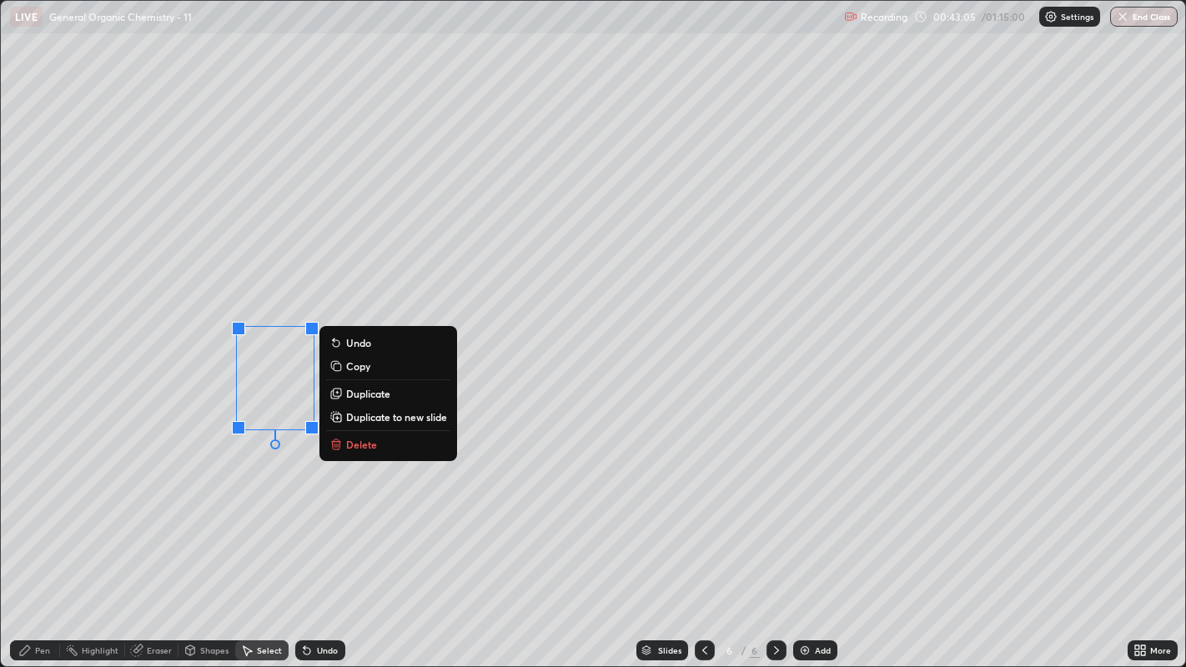
click at [371, 396] on p "Duplicate" at bounding box center [368, 393] width 44 height 13
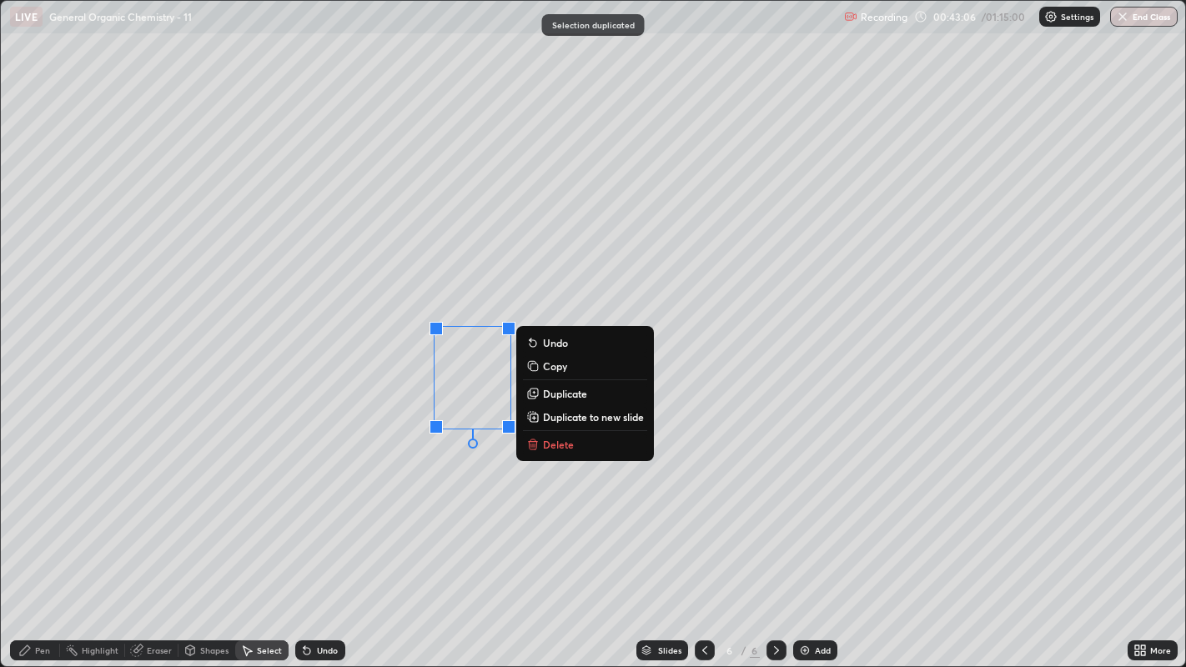
click at [431, 485] on div "0 ° Undo Copy Duplicate Duplicate to new slide Delete" at bounding box center [593, 334] width 1185 height 666
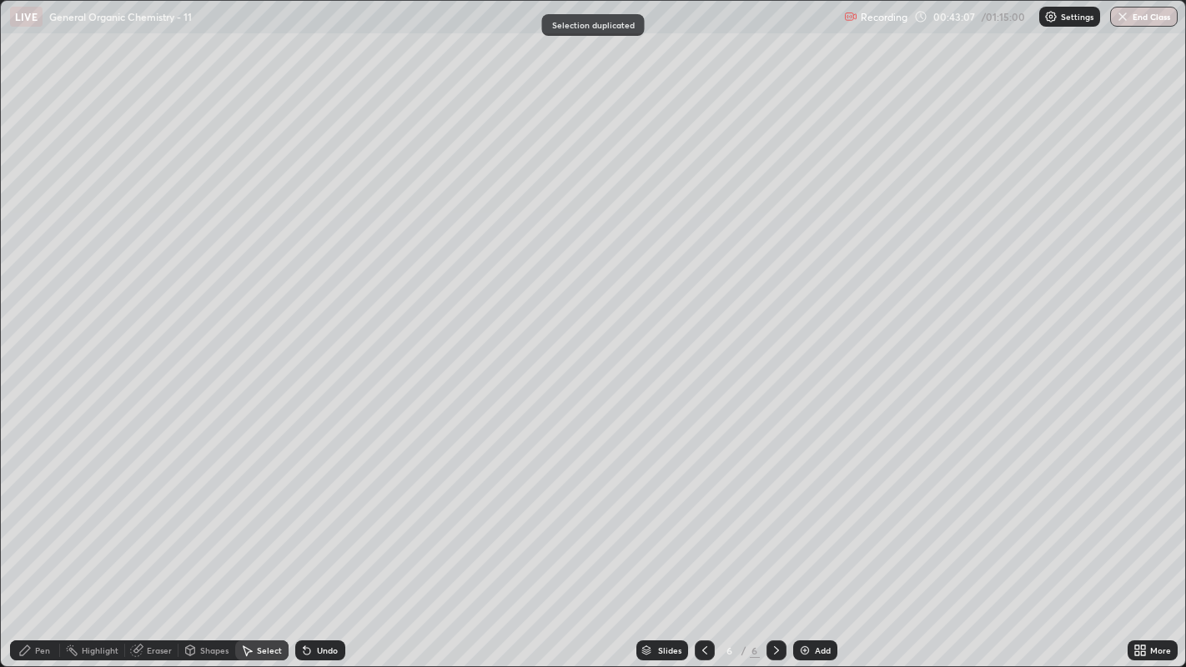
click at [201, 510] on div "Shapes" at bounding box center [214, 650] width 28 height 8
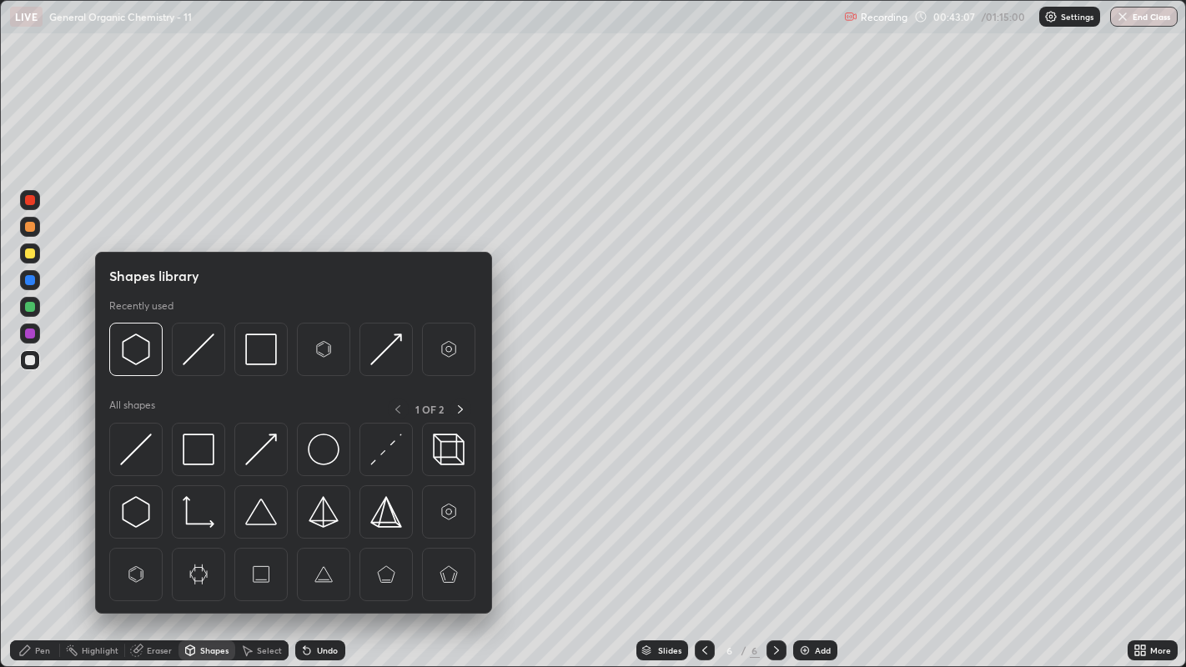
click at [193, 351] on img at bounding box center [199, 350] width 32 height 32
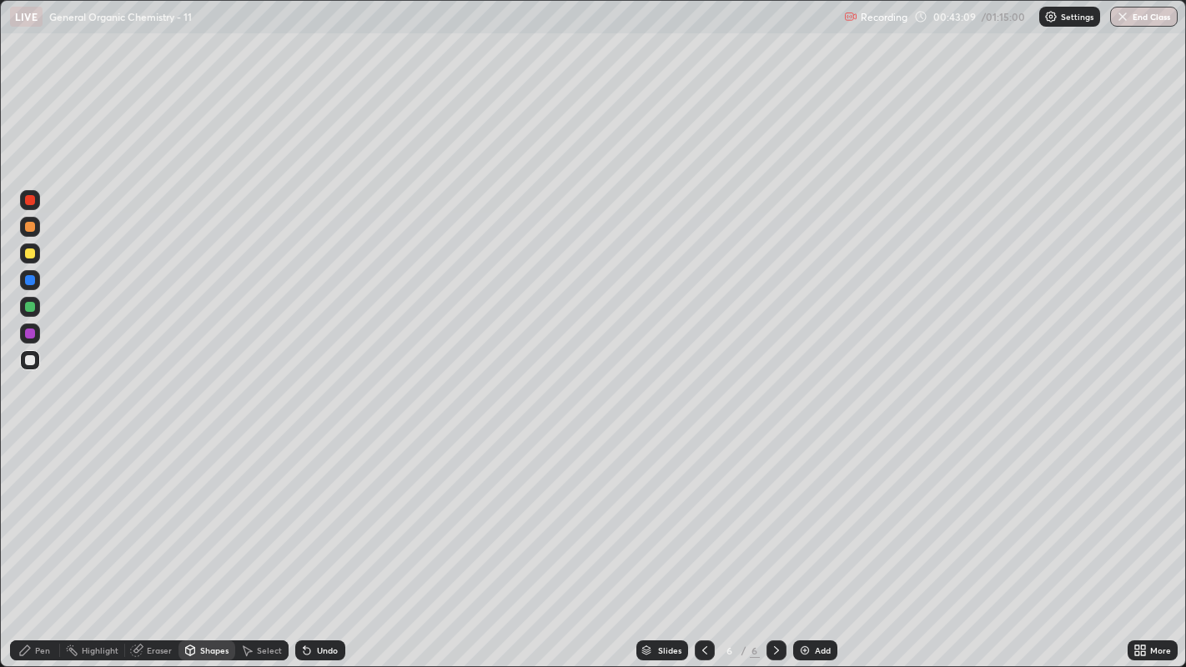
click at [261, 510] on div "Select" at bounding box center [269, 650] width 25 height 8
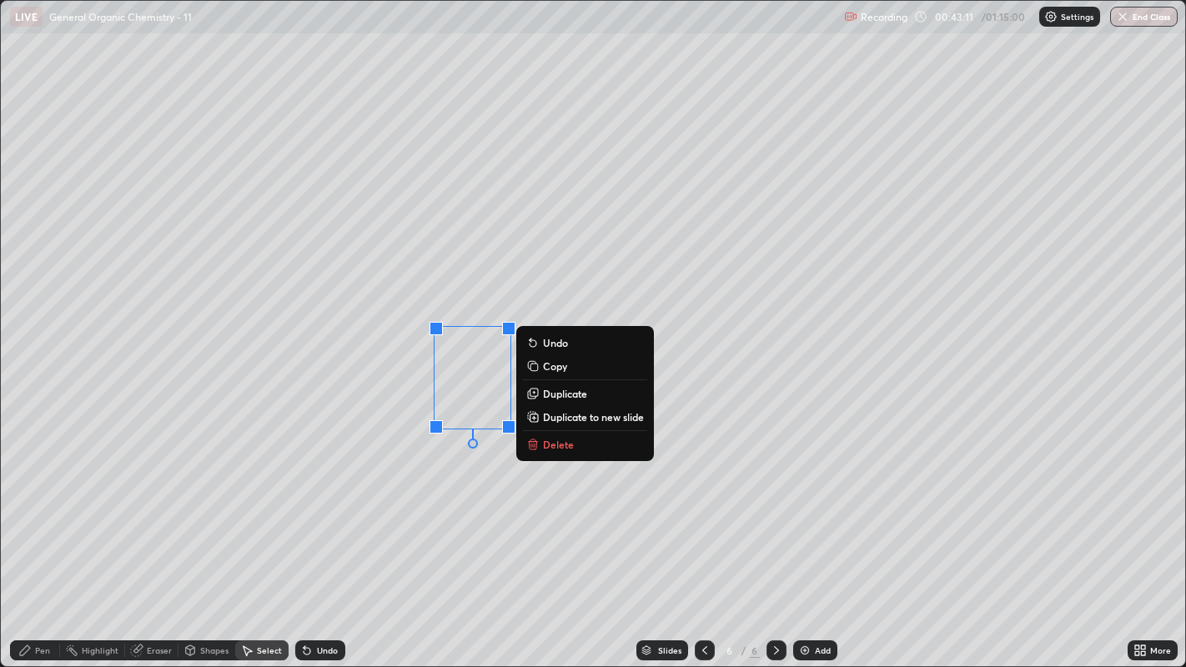
click at [560, 387] on p "Duplicate" at bounding box center [565, 393] width 44 height 13
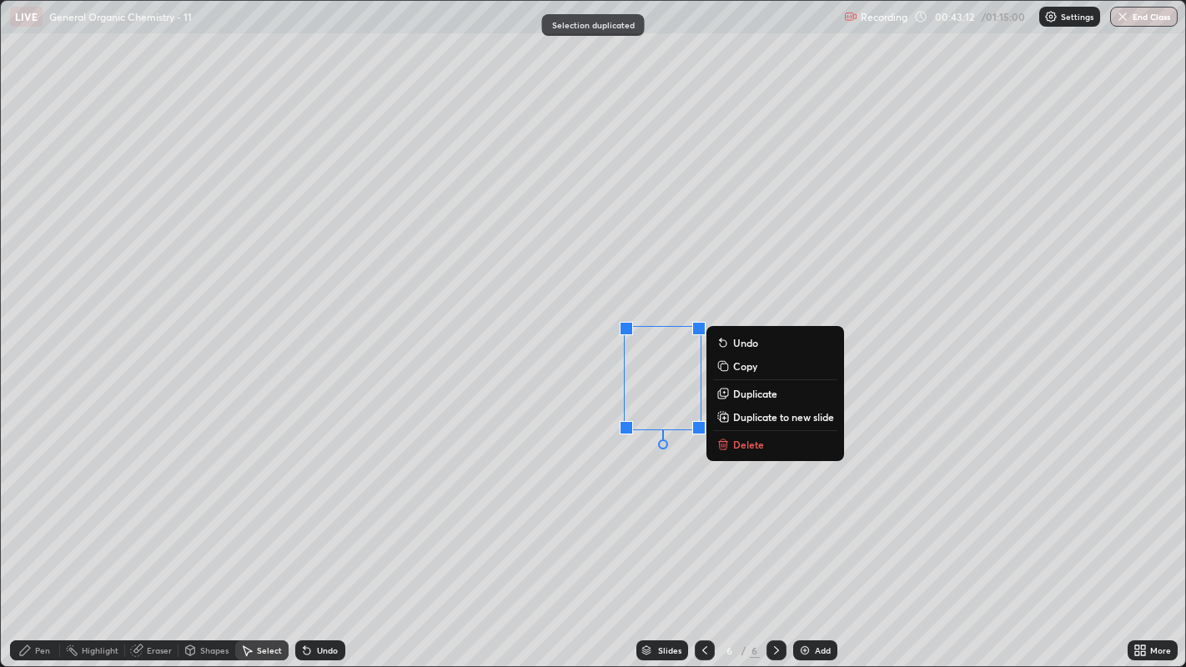
click at [620, 473] on div "0 ° Undo Copy Duplicate Duplicate to new slide Delete" at bounding box center [593, 334] width 1185 height 666
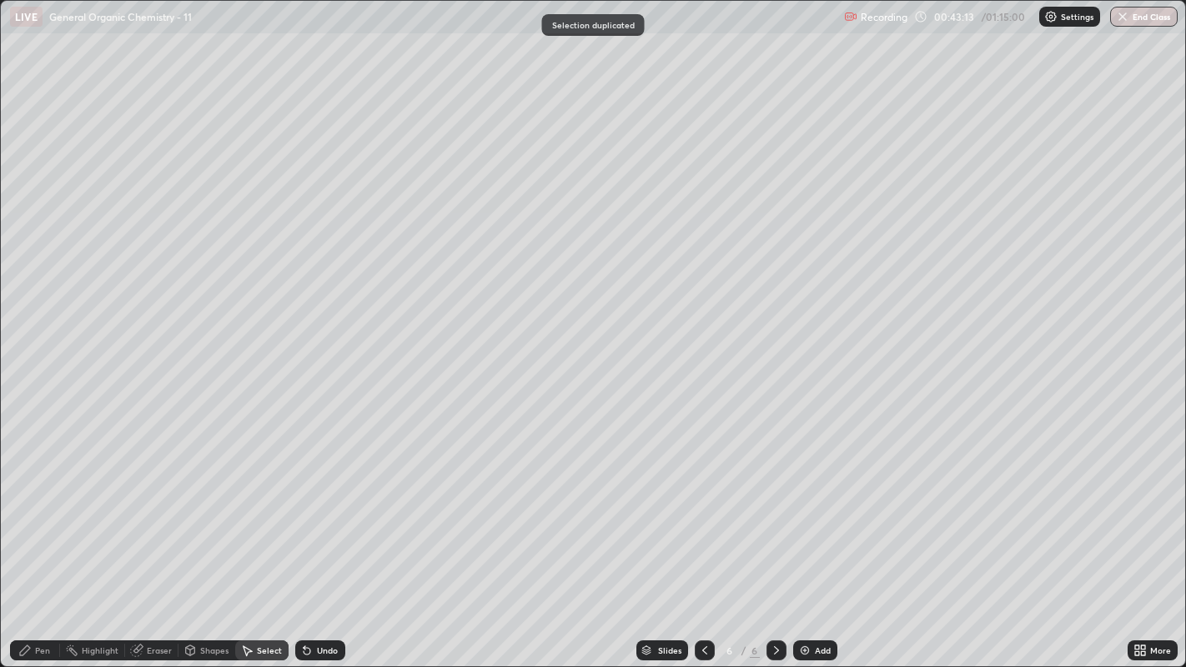
click at [213, 510] on div "Shapes" at bounding box center [214, 650] width 28 height 8
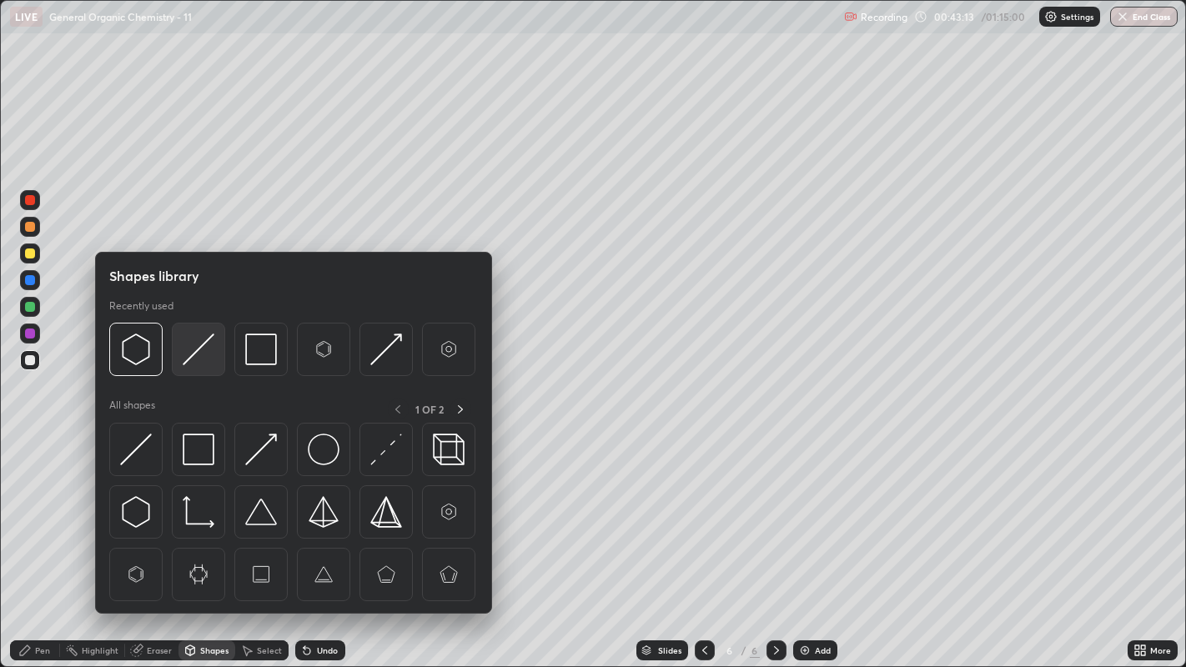
click at [188, 344] on img at bounding box center [199, 350] width 32 height 32
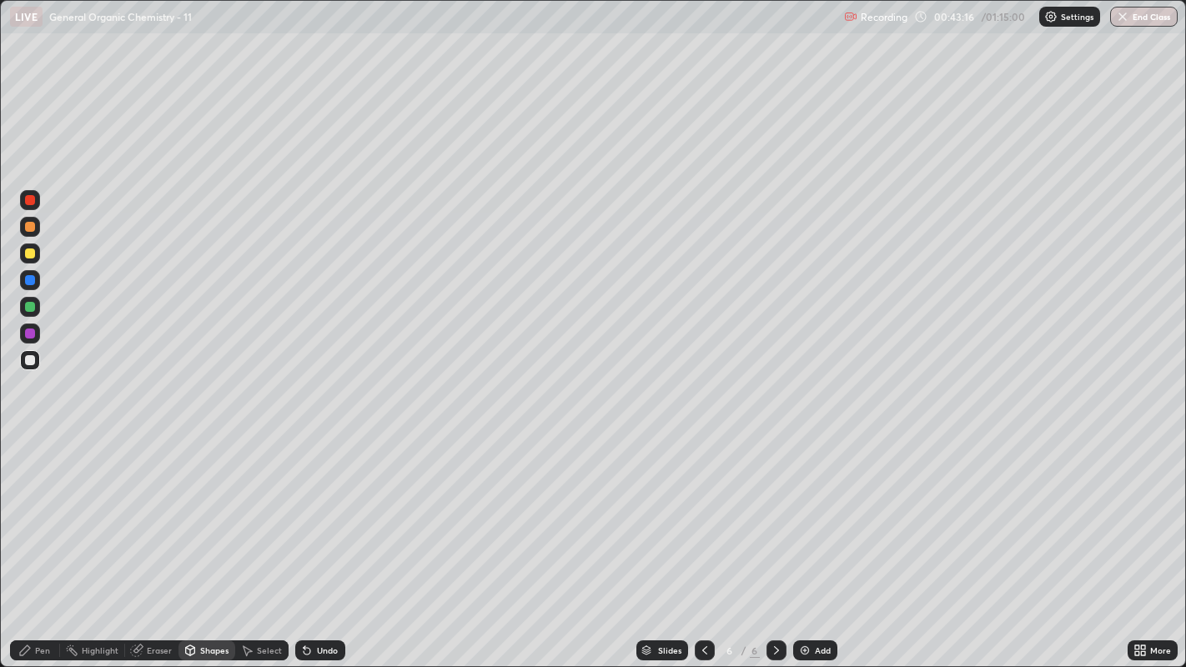
click at [38, 510] on div "Pen" at bounding box center [42, 650] width 15 height 8
click at [701, 510] on div at bounding box center [705, 650] width 20 height 20
click at [702, 510] on icon at bounding box center [704, 650] width 13 height 13
click at [723, 510] on div "5" at bounding box center [729, 650] width 17 height 10
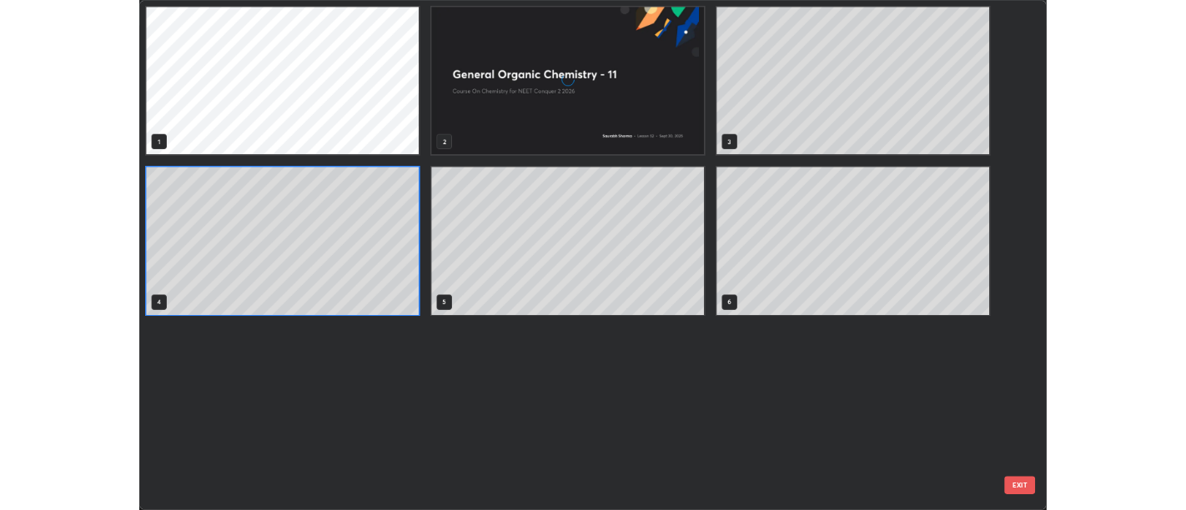
scroll to position [660, 1177]
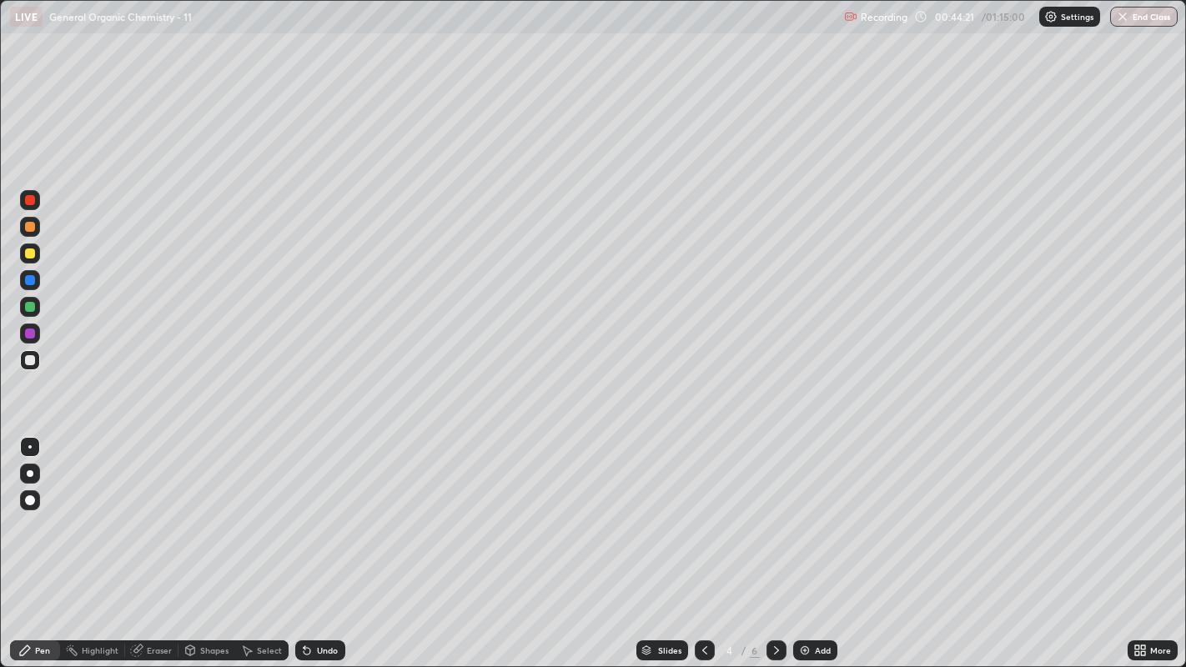
click at [775, 510] on icon at bounding box center [776, 650] width 13 height 13
click at [774, 510] on icon at bounding box center [776, 650] width 13 height 13
click at [773, 510] on icon at bounding box center [776, 650] width 13 height 13
click at [26, 497] on div at bounding box center [30, 500] width 10 height 10
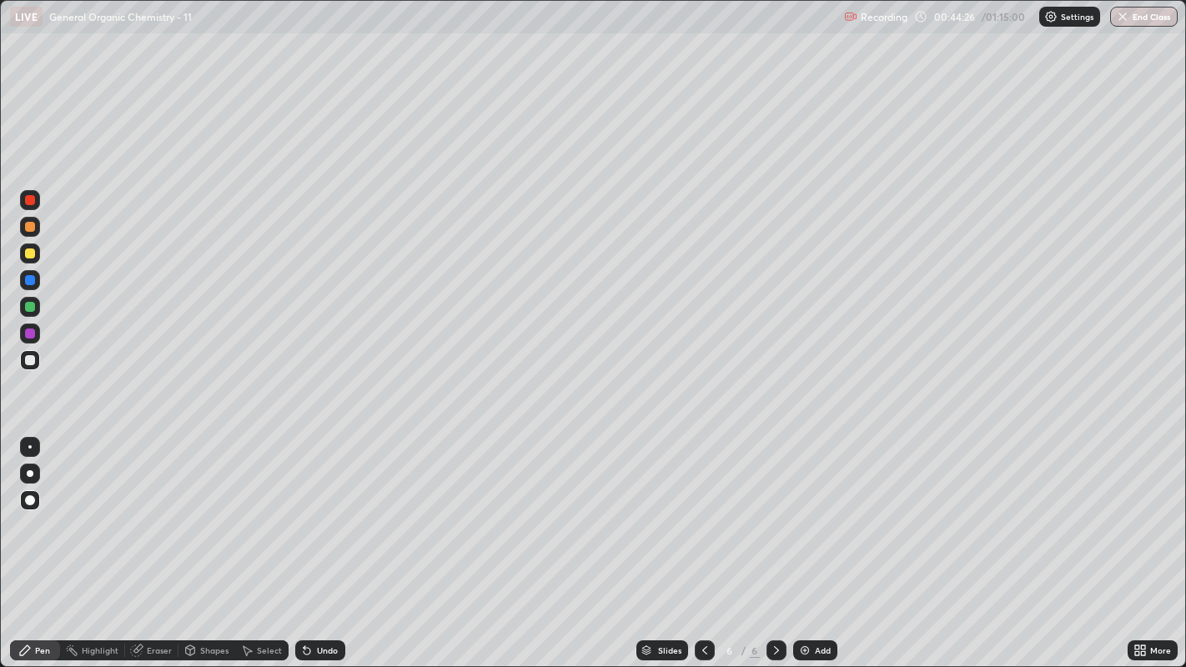
click at [29, 445] on div at bounding box center [29, 446] width 3 height 3
click at [31, 500] on div at bounding box center [30, 500] width 10 height 10
click at [38, 363] on div at bounding box center [30, 360] width 20 height 20
click at [29, 446] on div at bounding box center [29, 446] width 3 height 3
click at [810, 510] on div "Add" at bounding box center [815, 650] width 44 height 20
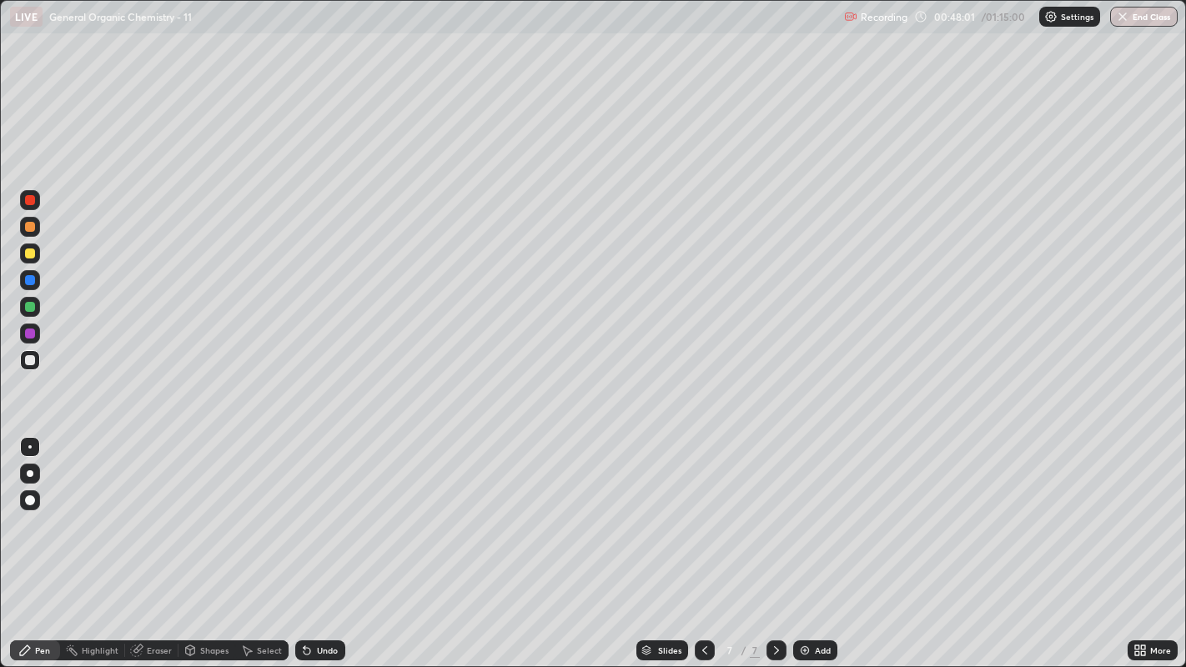
click at [143, 510] on div "Eraser" at bounding box center [151, 650] width 53 height 20
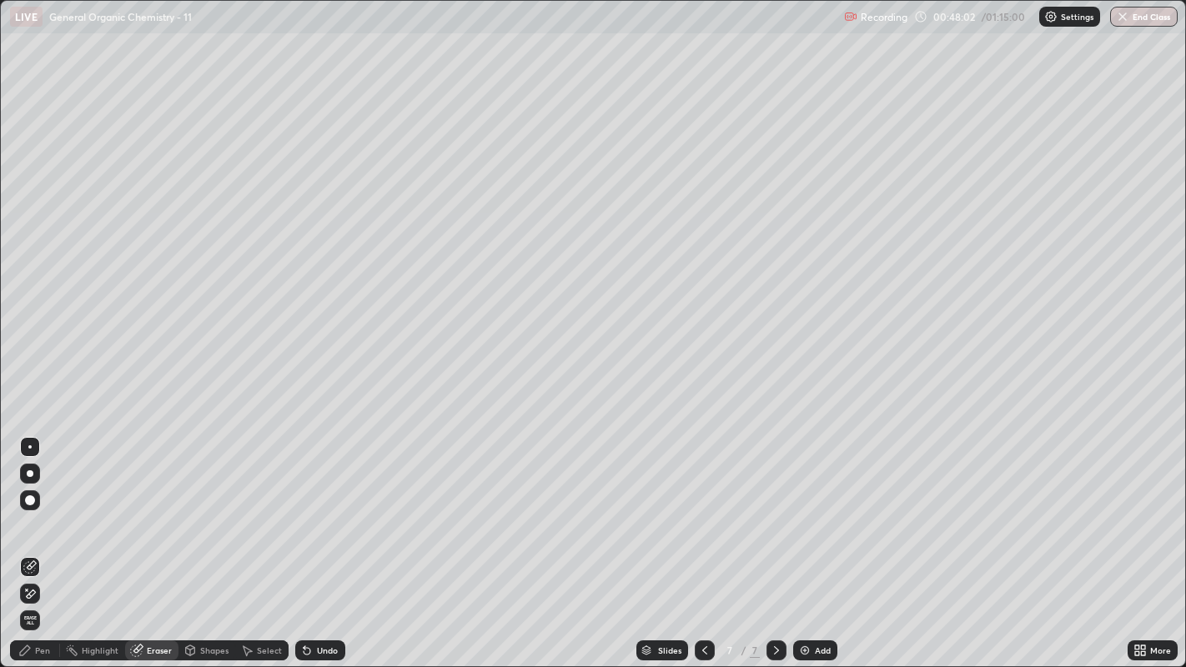
click at [30, 510] on span "Erase all" at bounding box center [30, 620] width 18 height 10
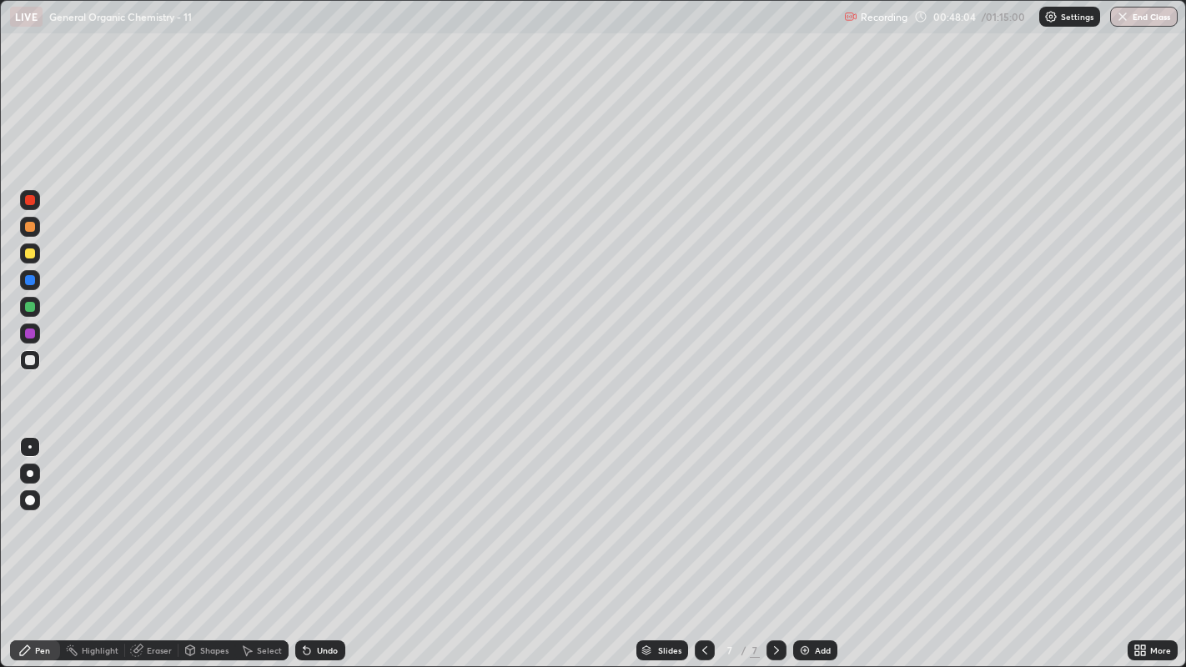
click at [312, 510] on div "Undo" at bounding box center [320, 650] width 50 height 20
click at [330, 510] on div "Undo" at bounding box center [320, 650] width 50 height 20
click at [267, 510] on div "Select" at bounding box center [269, 650] width 25 height 8
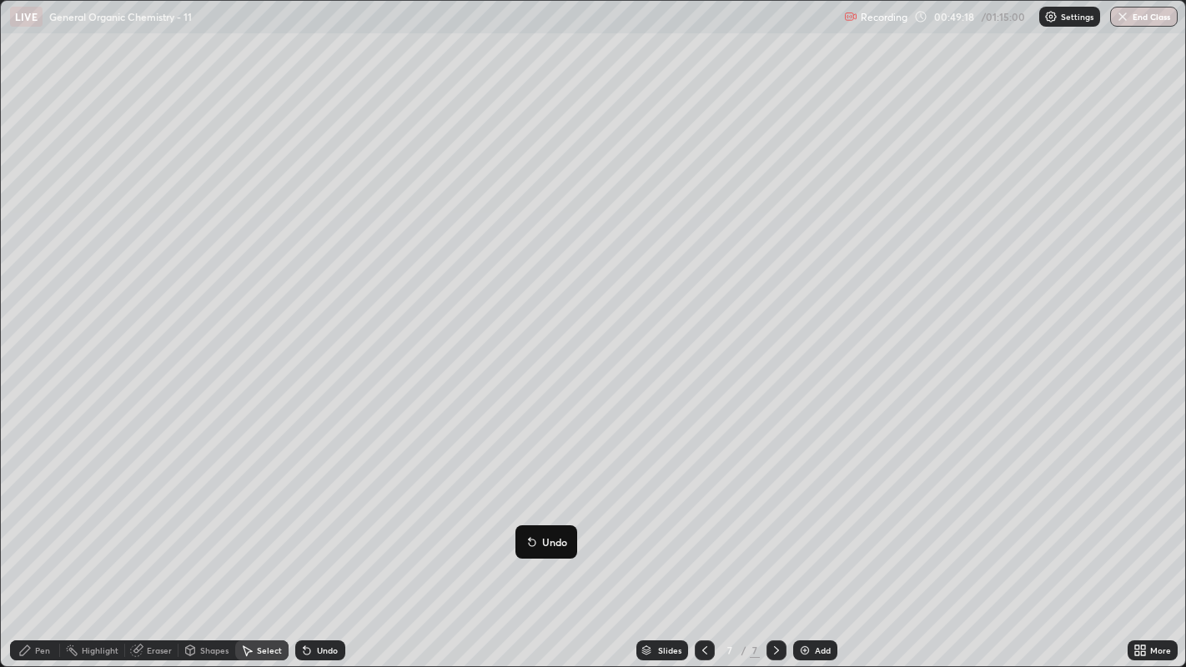
click at [468, 510] on div "0 ° Undo Copy Duplicate Duplicate to new slide Delete" at bounding box center [593, 334] width 1185 height 666
click at [23, 510] on div "Pen" at bounding box center [35, 650] width 50 height 20
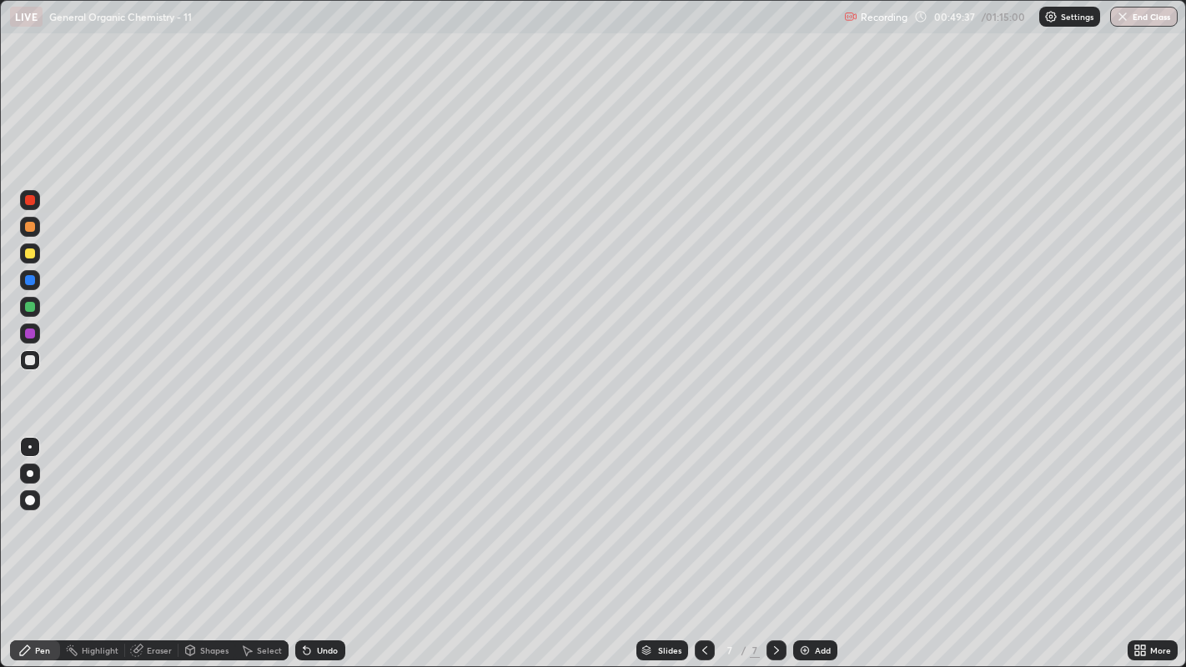
click at [801, 510] on div "Add" at bounding box center [815, 650] width 44 height 20
click at [320, 510] on div "Undo" at bounding box center [327, 650] width 21 height 8
click at [698, 510] on div at bounding box center [705, 650] width 20 height 33
click at [32, 496] on div at bounding box center [30, 500] width 10 height 10
click at [324, 510] on div "Undo" at bounding box center [327, 650] width 21 height 8
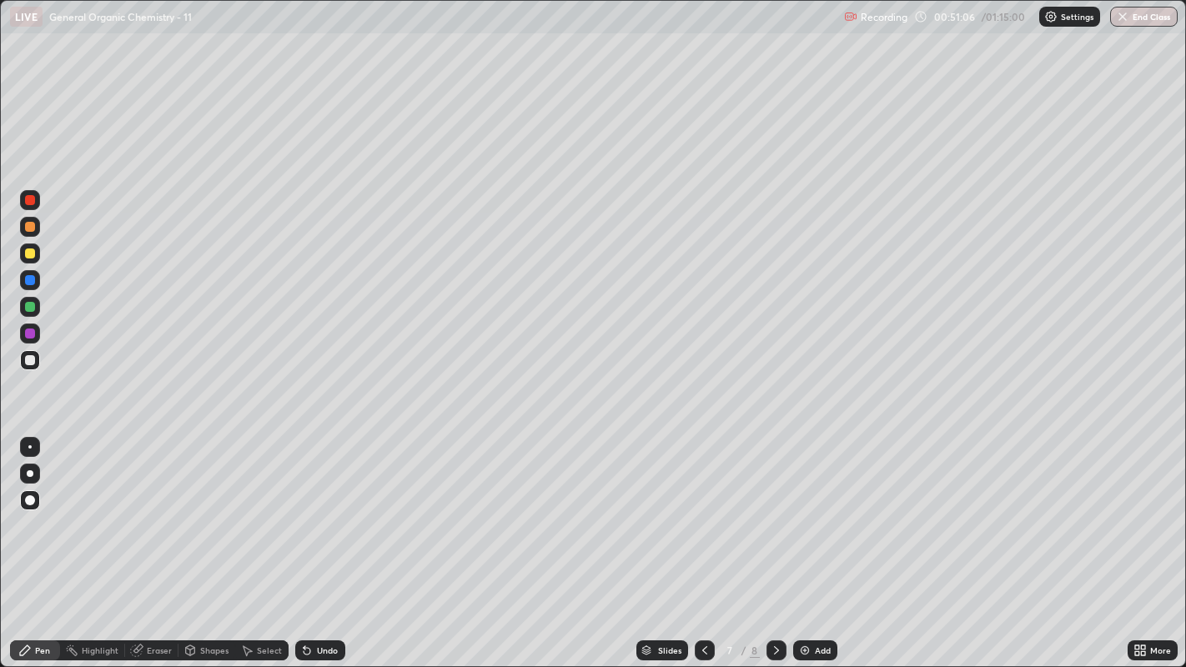
click at [37, 255] on div at bounding box center [30, 254] width 20 height 20
click at [331, 510] on div "Undo" at bounding box center [327, 650] width 21 height 8
click at [323, 510] on div "Undo" at bounding box center [327, 650] width 21 height 8
click at [324, 510] on div "Undo" at bounding box center [320, 650] width 50 height 20
click at [323, 510] on div "Undo" at bounding box center [327, 650] width 21 height 8
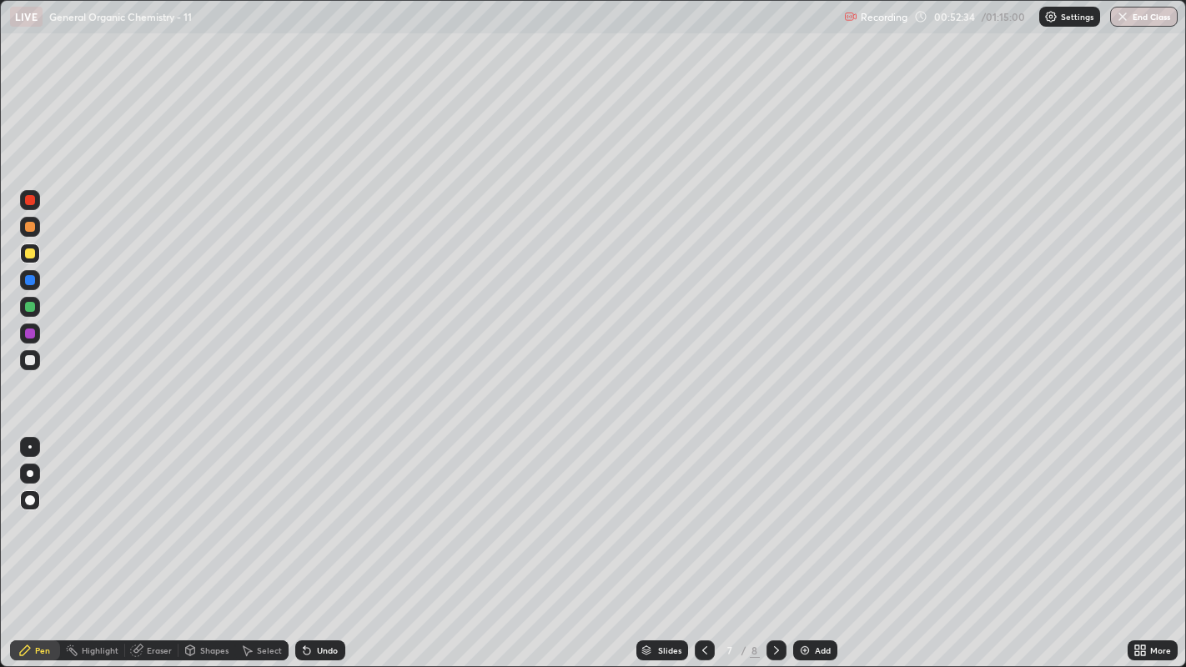
click at [29, 359] on div at bounding box center [30, 360] width 10 height 10
click at [29, 446] on div at bounding box center [29, 446] width 3 height 3
click at [38, 249] on div at bounding box center [30, 254] width 20 height 20
click at [30, 500] on div at bounding box center [30, 500] width 10 height 10
click at [39, 355] on div at bounding box center [30, 360] width 20 height 20
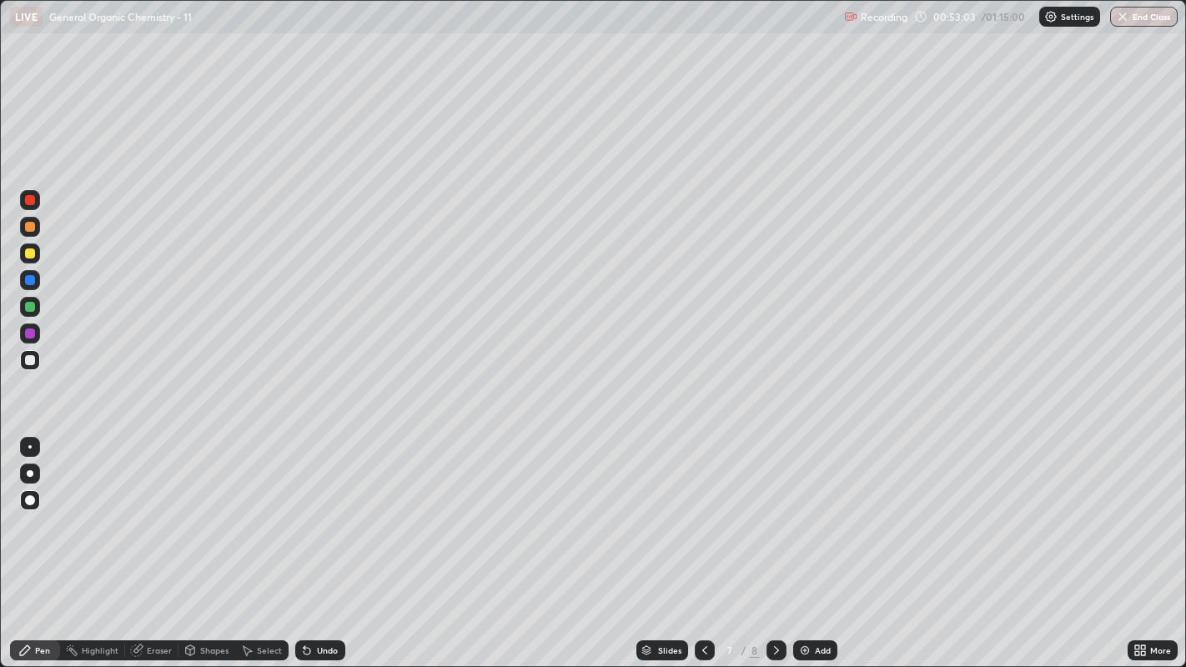
click at [35, 448] on div at bounding box center [30, 447] width 20 height 20
click at [35, 248] on div at bounding box center [30, 254] width 20 height 20
click at [774, 510] on icon at bounding box center [776, 650] width 13 height 13
click at [31, 500] on div at bounding box center [30, 500] width 10 height 10
click at [341, 510] on div "Undo" at bounding box center [320, 650] width 50 height 20
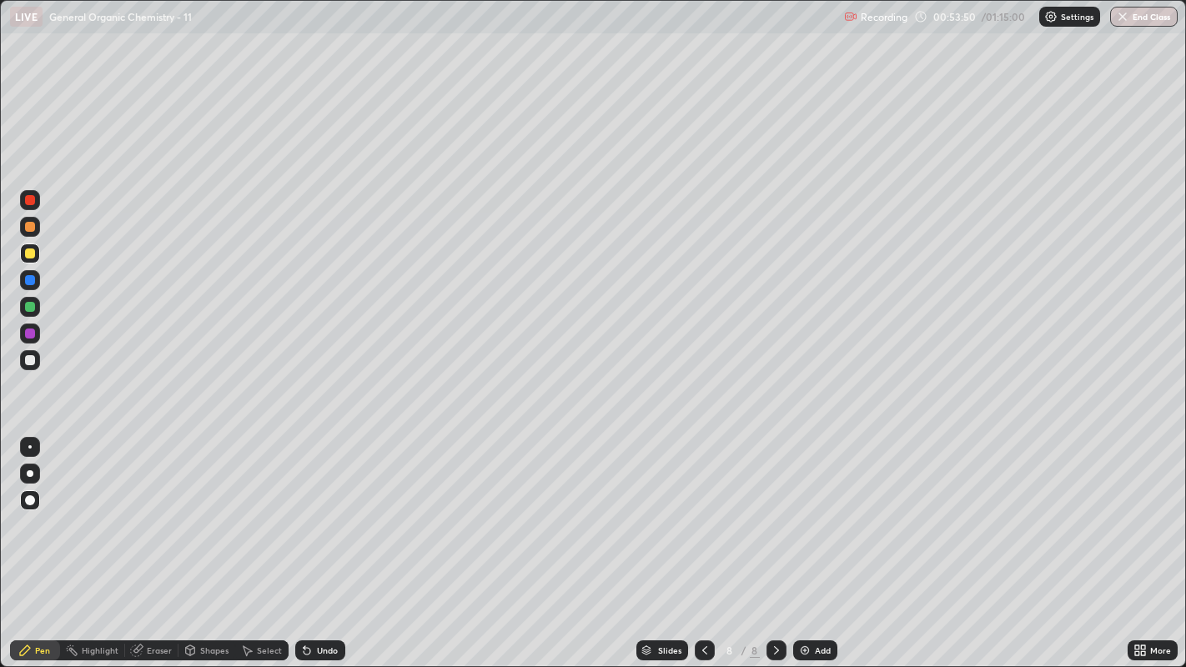
click at [334, 510] on div "Undo" at bounding box center [327, 650] width 21 height 8
click at [330, 510] on div "Undo" at bounding box center [327, 650] width 21 height 8
click at [328, 510] on div "Undo" at bounding box center [327, 650] width 21 height 8
click at [331, 510] on div "Undo" at bounding box center [327, 650] width 21 height 8
click at [330, 510] on div "Undo" at bounding box center [327, 650] width 21 height 8
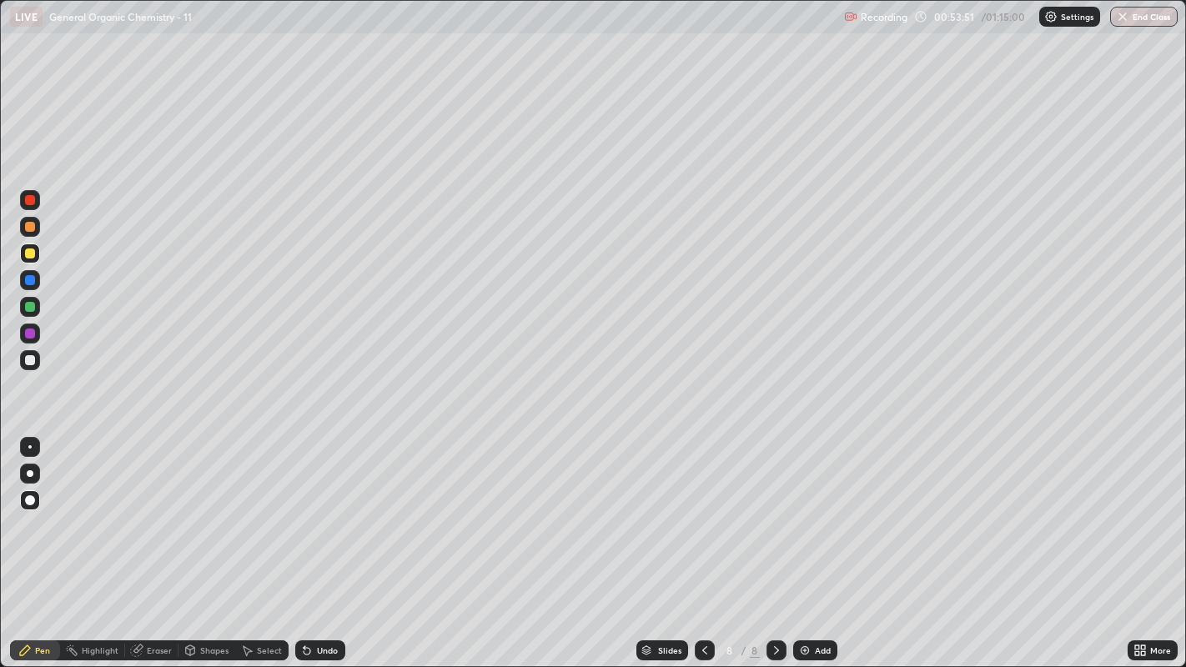
click at [337, 510] on div "Undo" at bounding box center [320, 650] width 50 height 20
click at [30, 361] on div at bounding box center [30, 360] width 10 height 10
click at [29, 446] on div at bounding box center [29, 446] width 3 height 3
click at [808, 510] on div "Add" at bounding box center [815, 650] width 44 height 20
click at [314, 510] on div "Undo" at bounding box center [320, 650] width 50 height 20
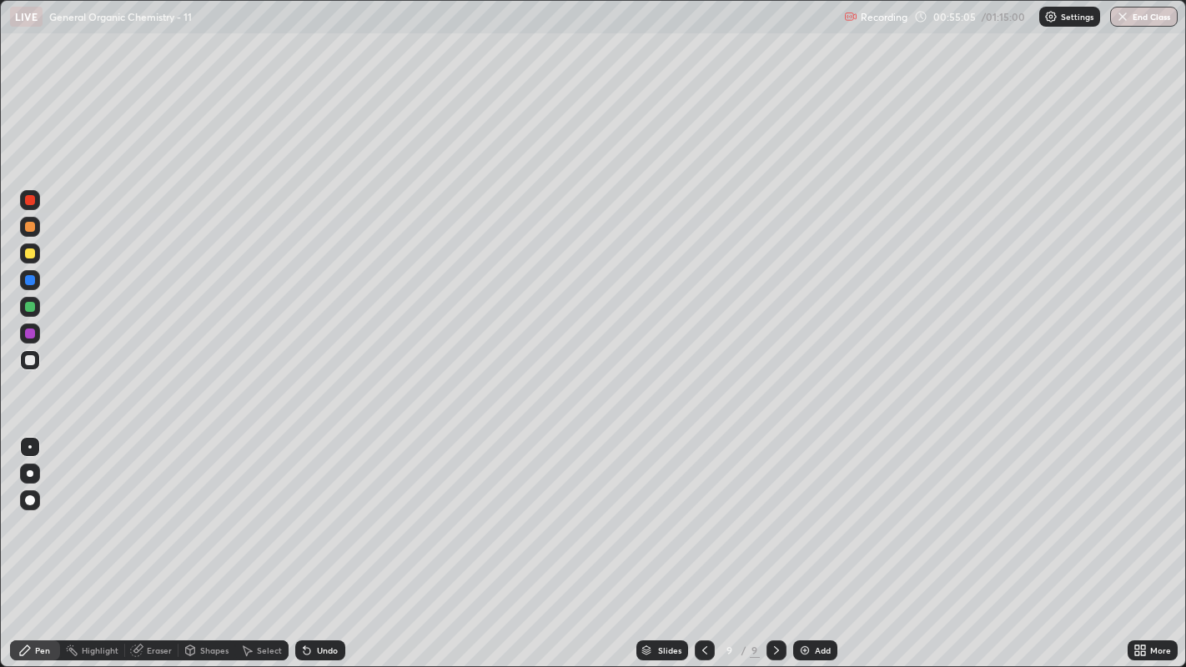
click at [315, 510] on div "Undo" at bounding box center [320, 650] width 50 height 20
click at [28, 251] on div at bounding box center [30, 254] width 10 height 10
click at [326, 510] on div "Undo" at bounding box center [327, 650] width 21 height 8
click at [262, 510] on div "Select" at bounding box center [261, 650] width 53 height 20
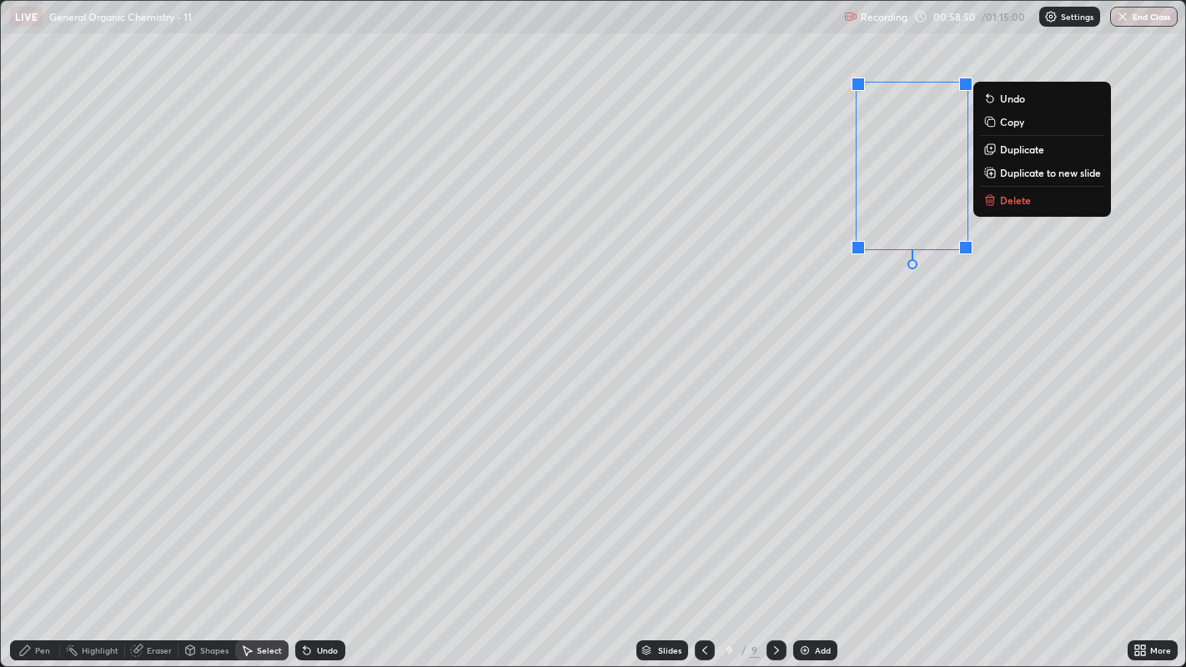
click at [1027, 203] on p "Delete" at bounding box center [1015, 199] width 31 height 13
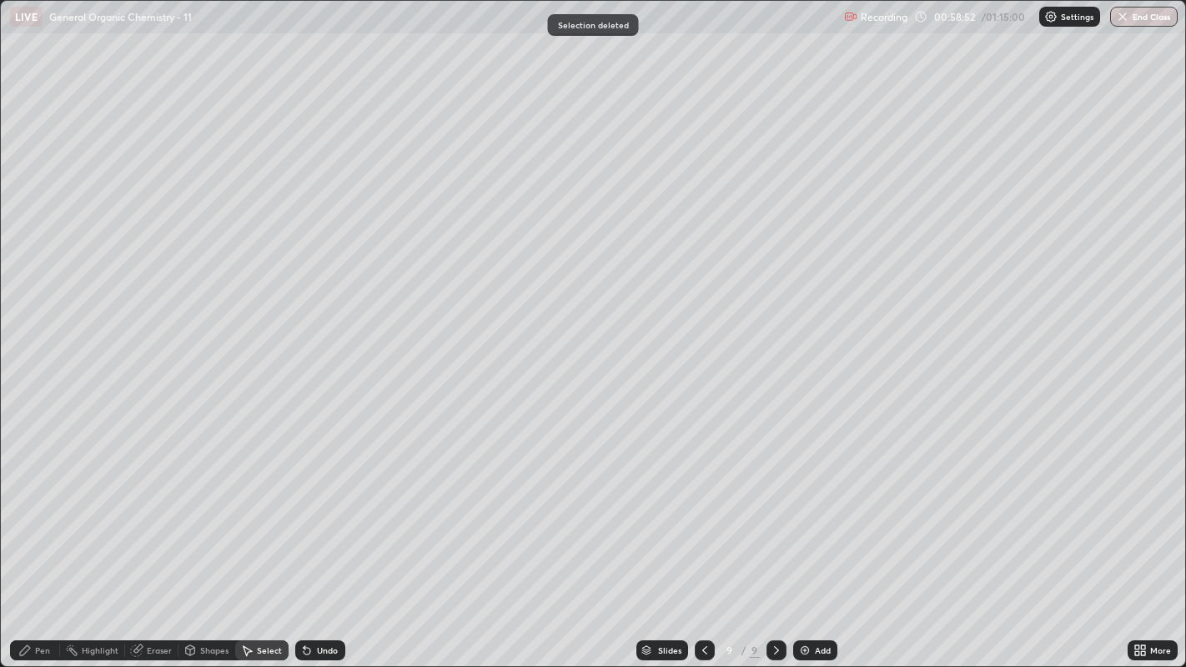
click at [25, 510] on icon at bounding box center [25, 650] width 10 height 10
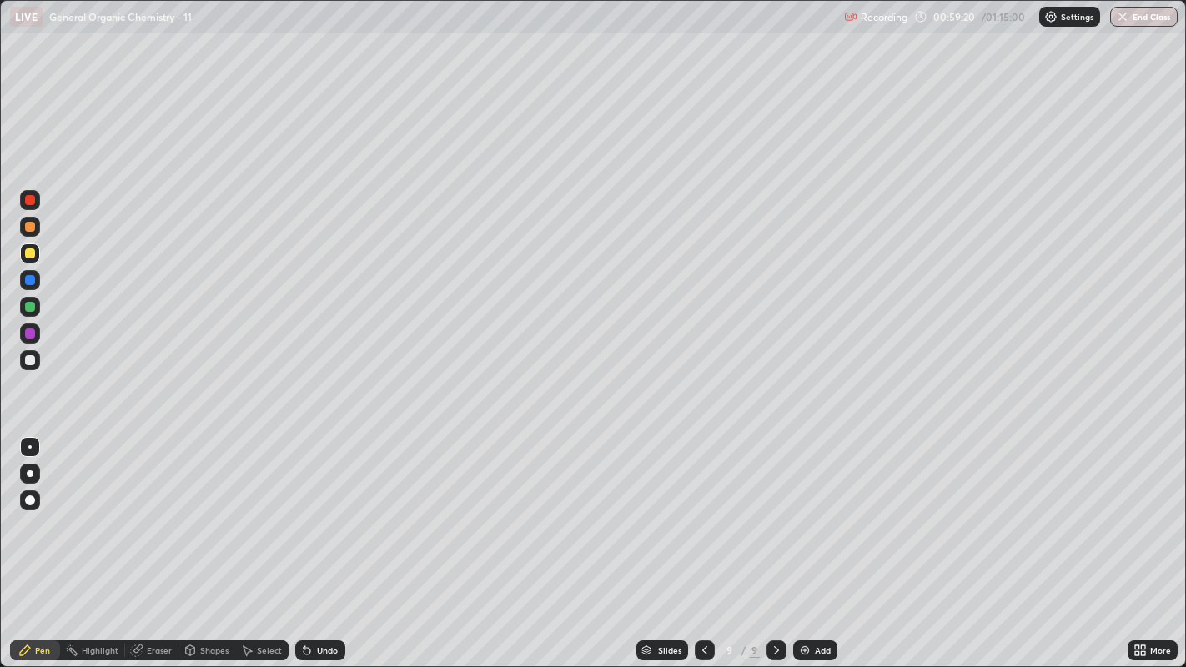
click at [267, 510] on div "Select" at bounding box center [269, 650] width 25 height 8
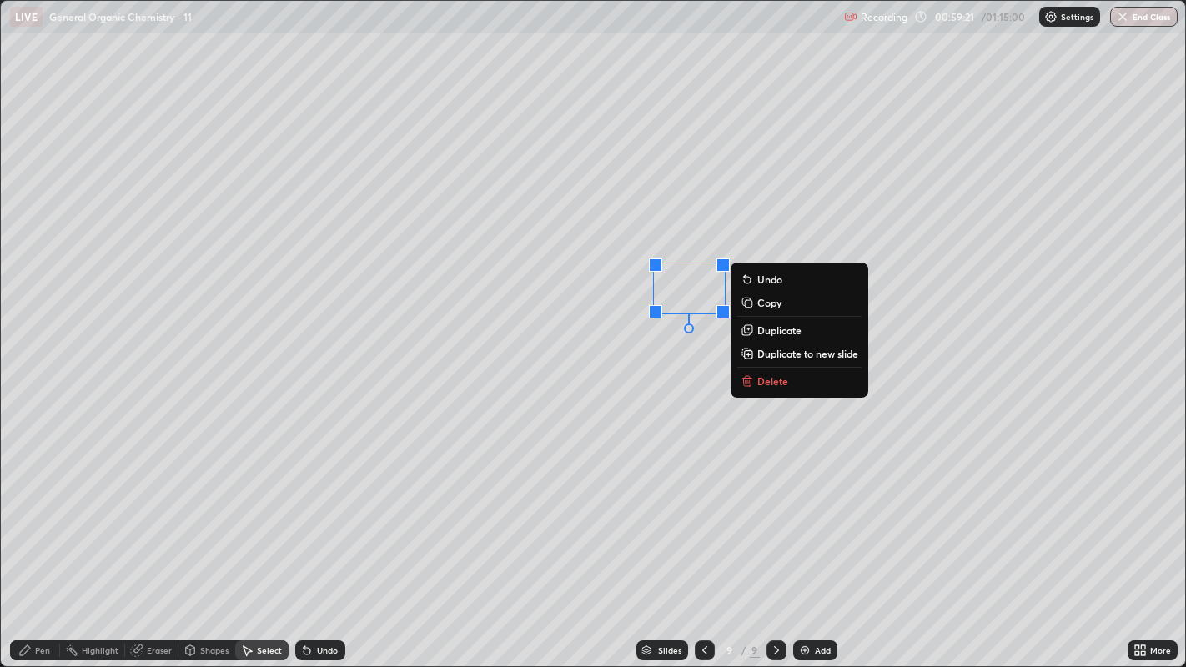
click at [798, 386] on button "Delete" at bounding box center [799, 381] width 124 height 20
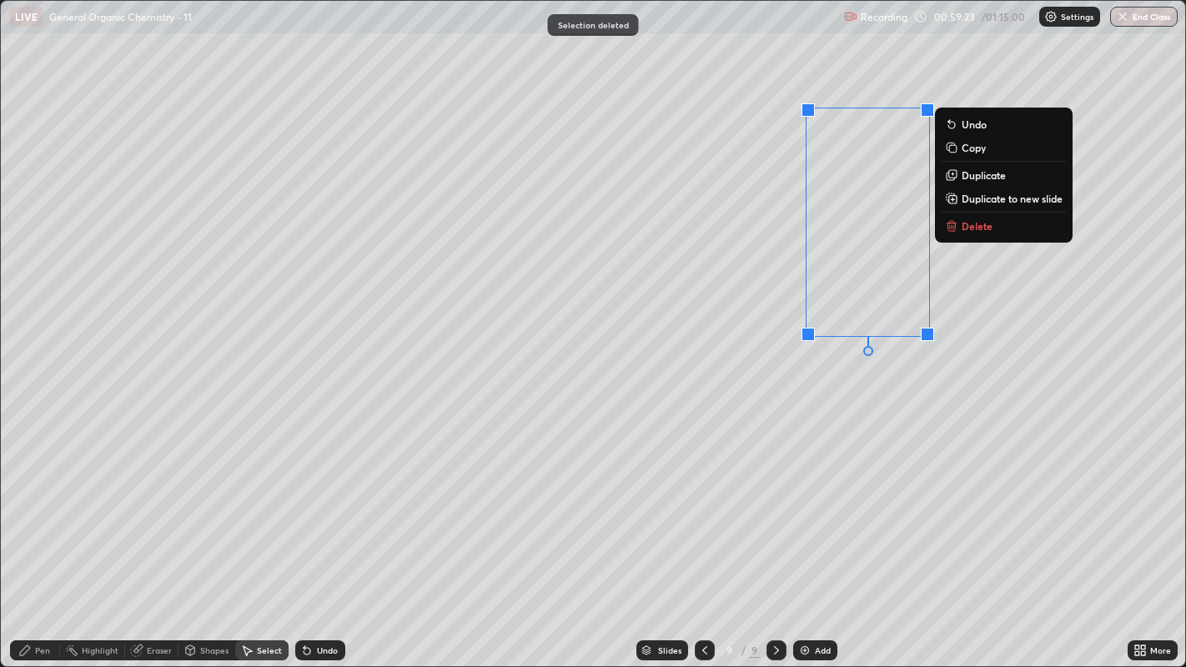
click at [1002, 229] on button "Delete" at bounding box center [1004, 226] width 124 height 20
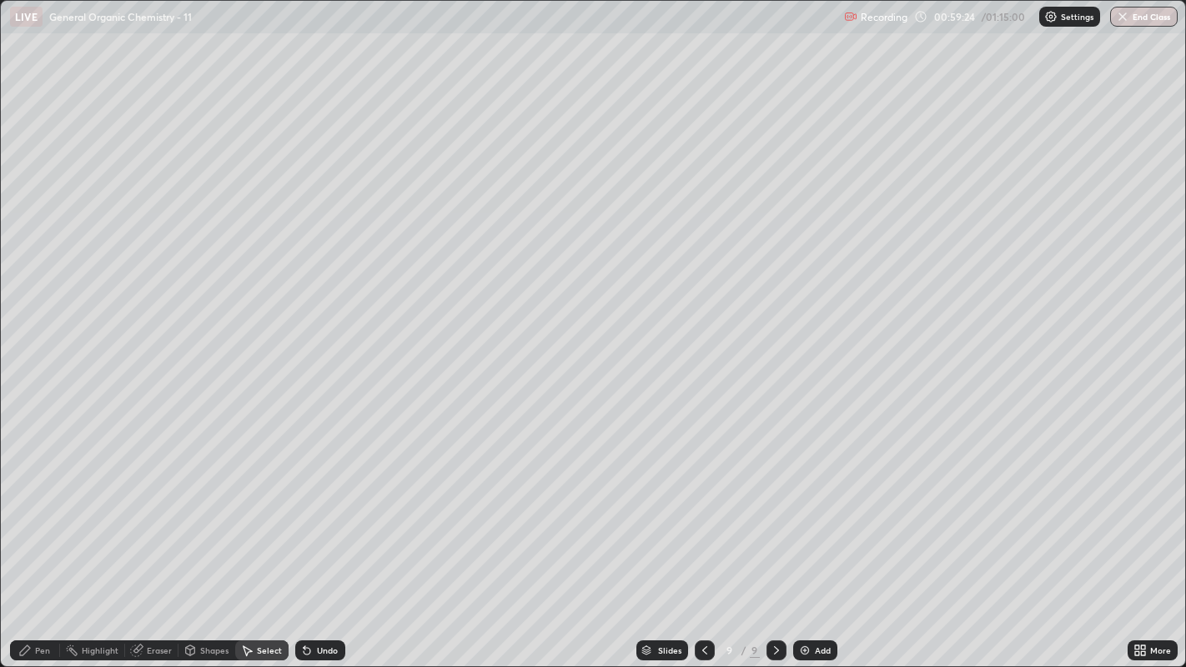
click at [31, 510] on icon at bounding box center [24, 650] width 13 height 13
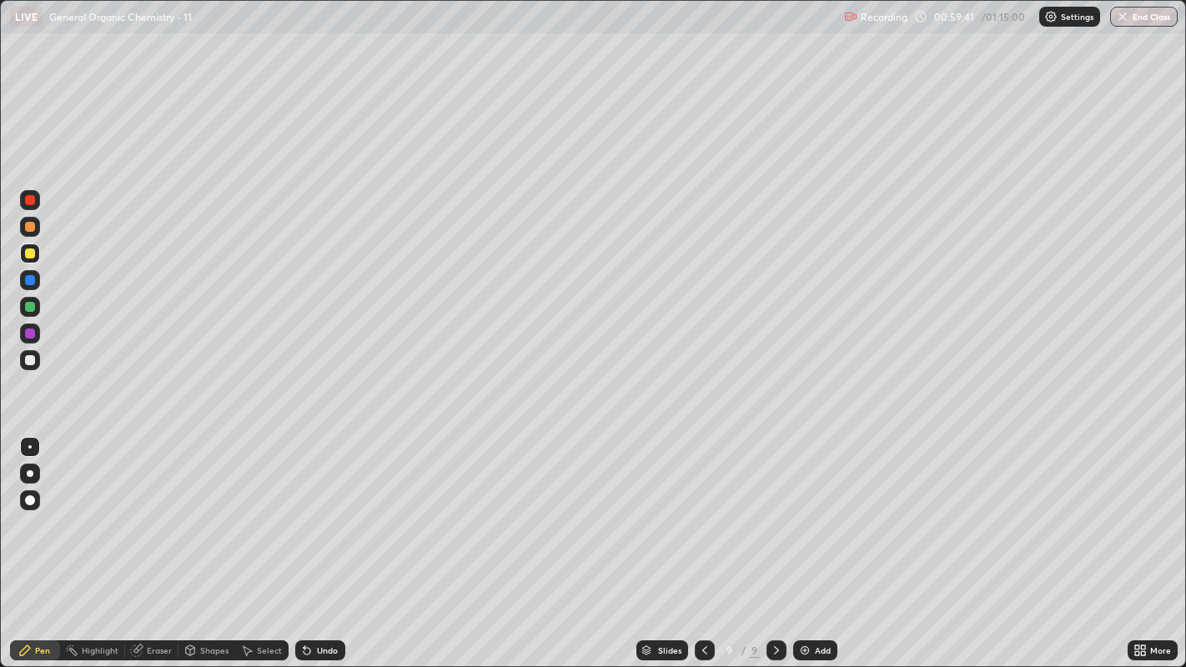
click at [27, 354] on div at bounding box center [30, 360] width 20 height 20
click at [809, 510] on img at bounding box center [804, 650] width 13 height 13
click at [29, 252] on div at bounding box center [30, 254] width 10 height 10
click at [89, 510] on div "Highlight" at bounding box center [100, 650] width 37 height 8
click at [250, 510] on div "Select" at bounding box center [261, 650] width 53 height 20
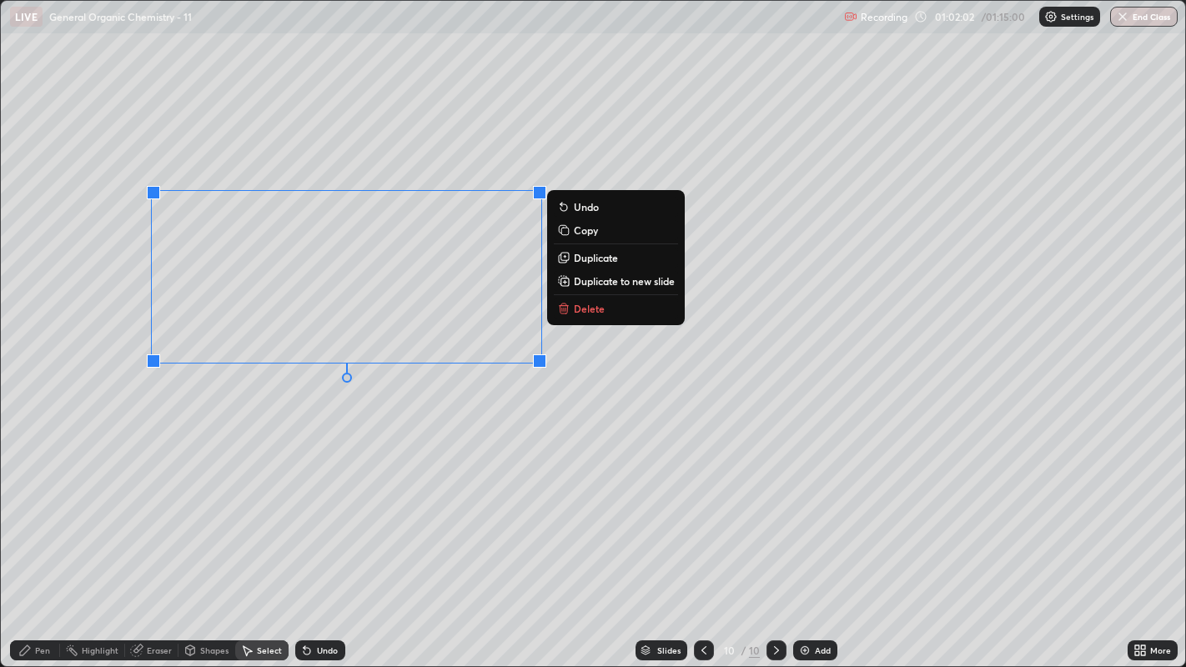
click at [629, 307] on button "Delete" at bounding box center [616, 309] width 124 height 20
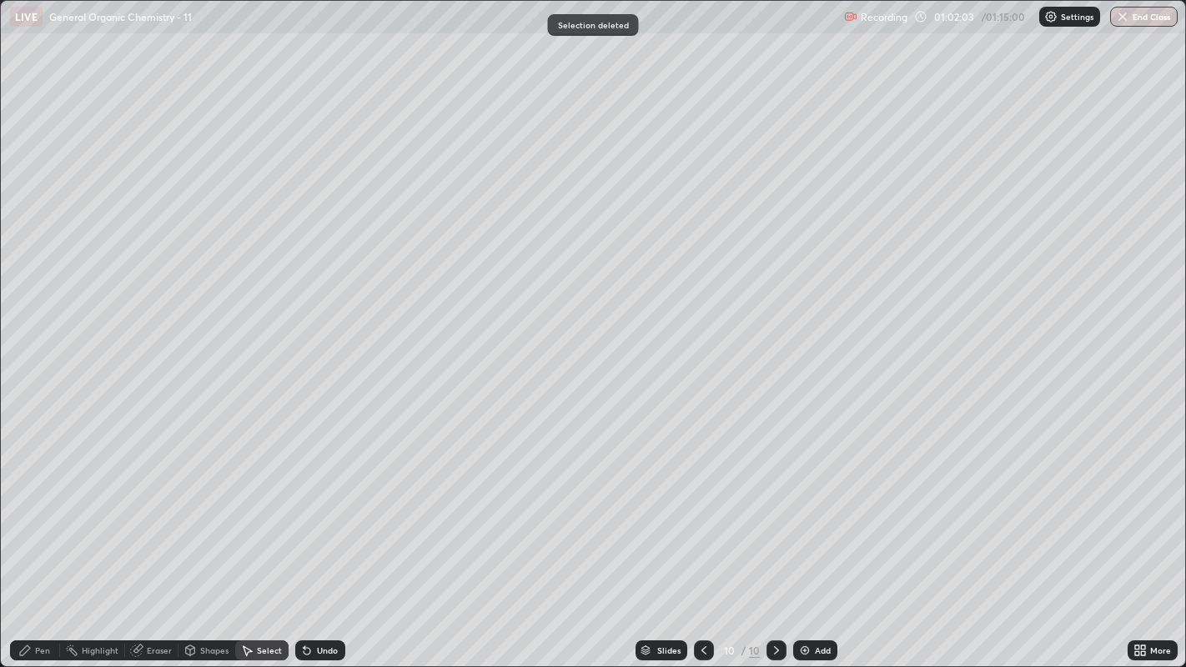
click at [33, 510] on div "Pen" at bounding box center [35, 650] width 50 height 20
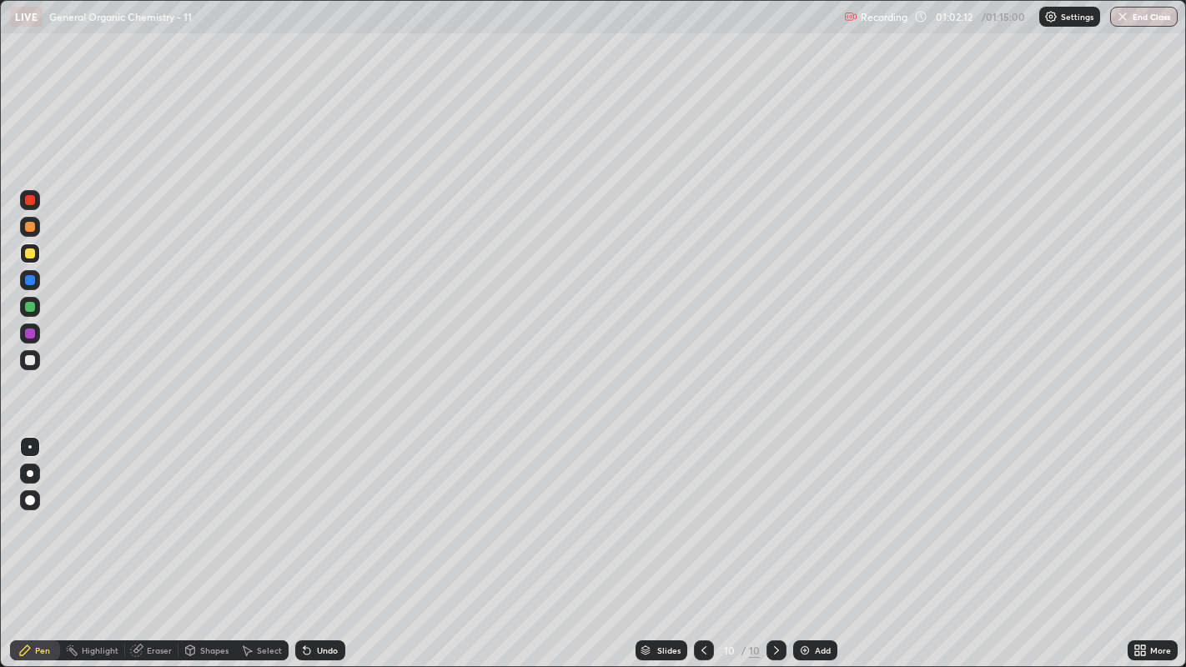
click at [317, 510] on div "Undo" at bounding box center [320, 650] width 50 height 20
click at [144, 510] on div "Eraser" at bounding box center [151, 650] width 53 height 20
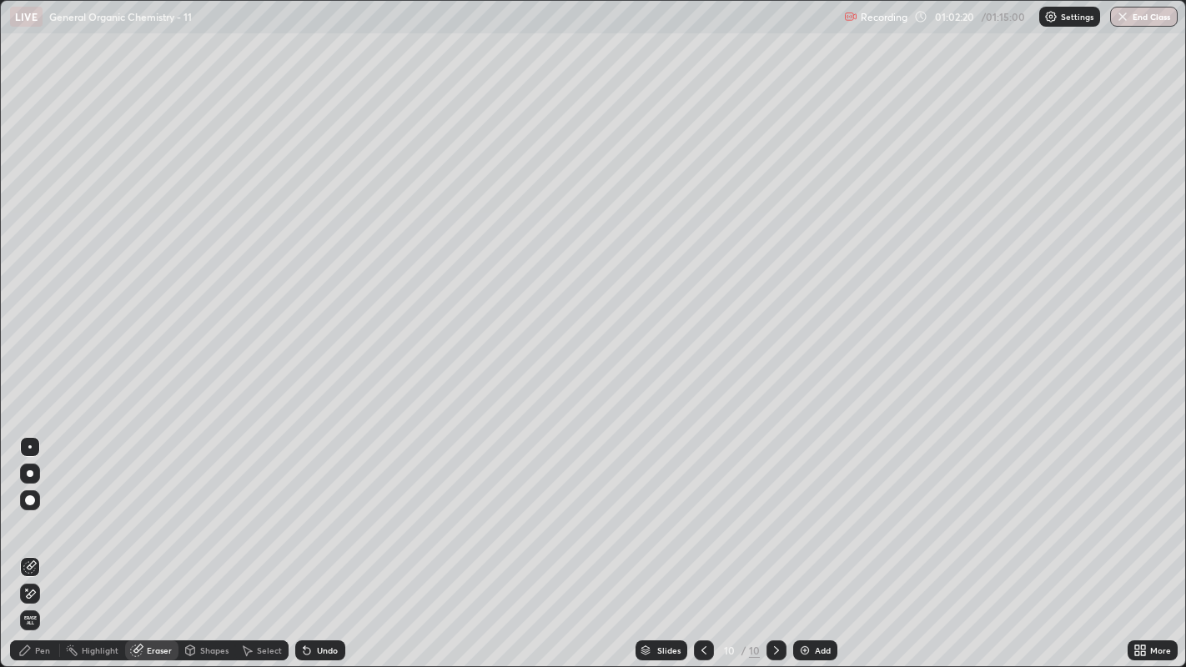
click at [31, 510] on icon at bounding box center [24, 650] width 13 height 13
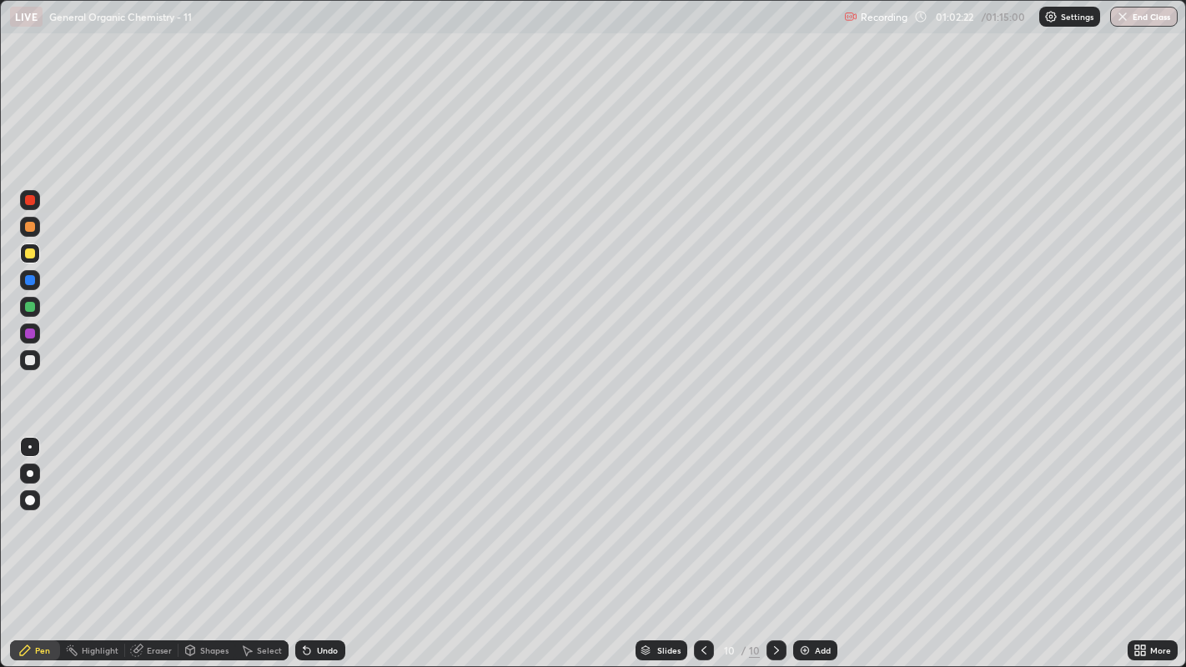
click at [30, 360] on div at bounding box center [30, 360] width 10 height 10
click at [200, 510] on div "Shapes" at bounding box center [214, 650] width 28 height 8
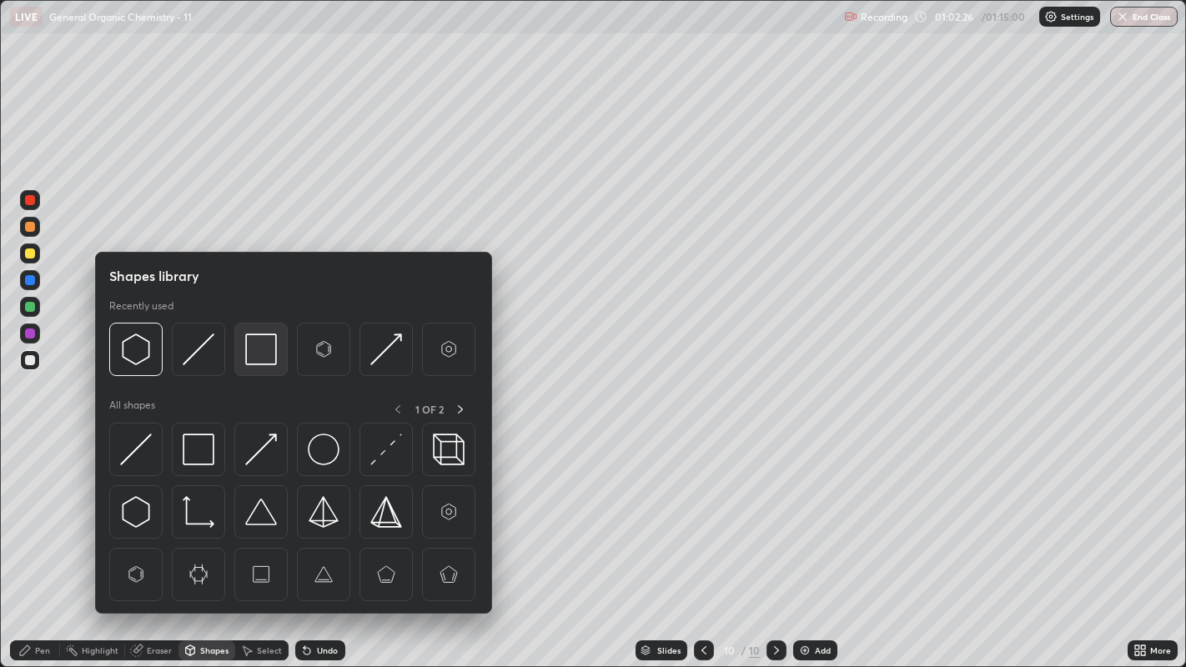
click at [256, 346] on img at bounding box center [261, 350] width 32 height 32
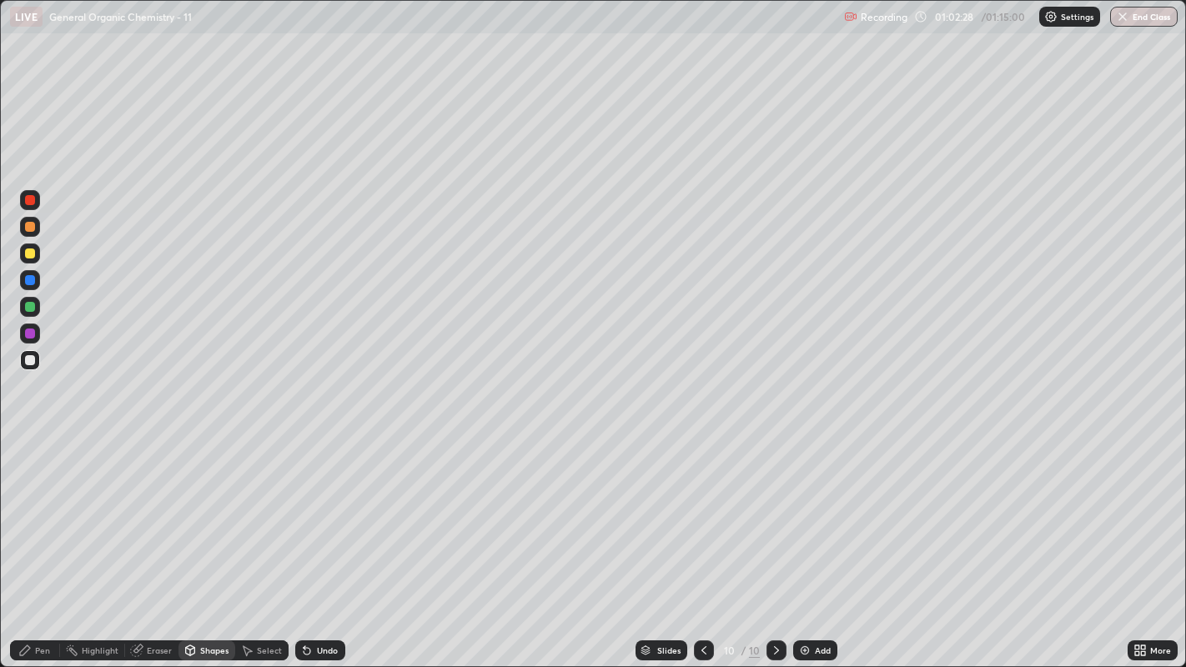
click at [33, 510] on div "Pen" at bounding box center [35, 650] width 50 height 20
click at [264, 510] on div "Select" at bounding box center [269, 650] width 25 height 8
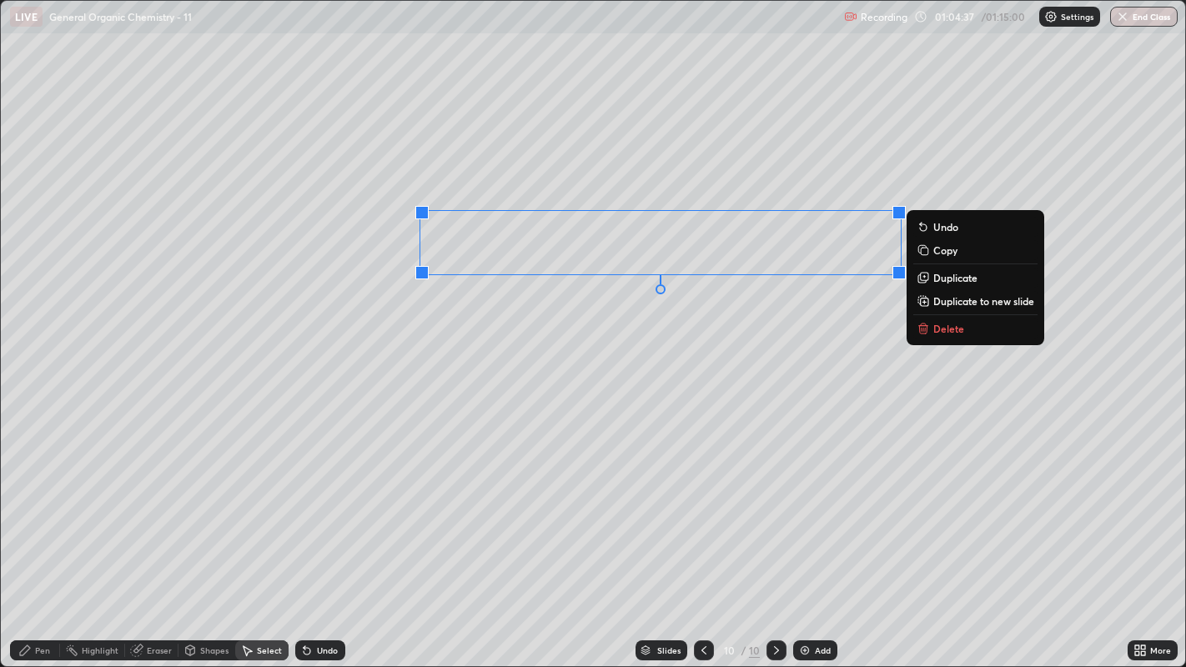
click at [946, 278] on p "Duplicate" at bounding box center [955, 277] width 44 height 13
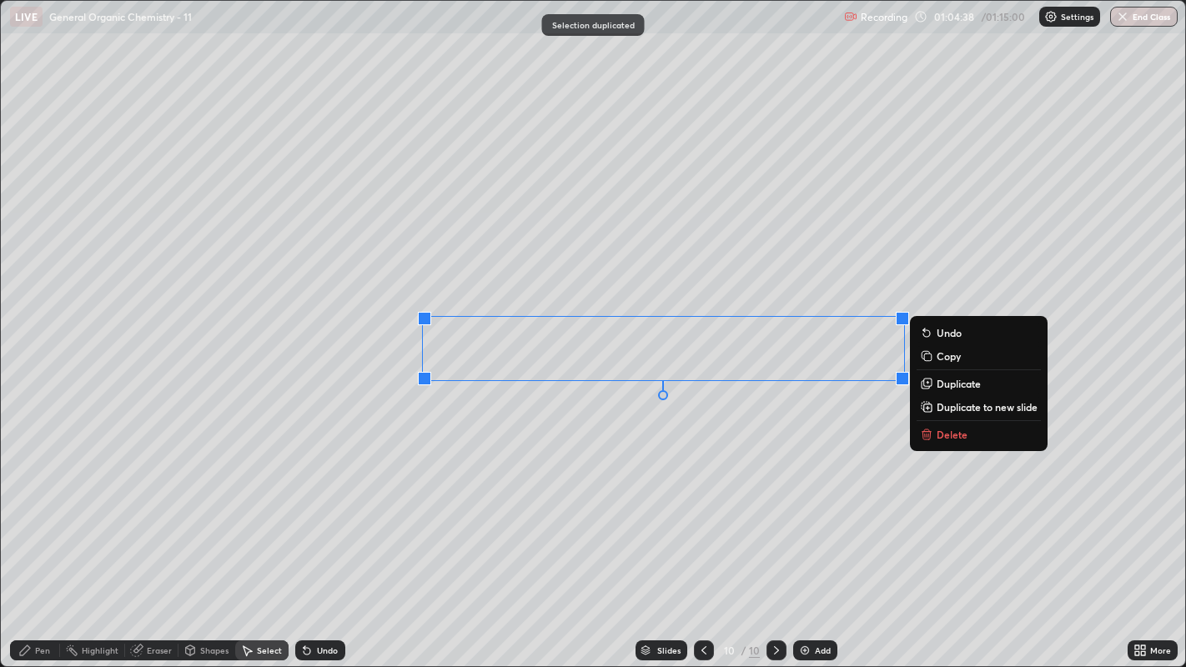
click at [643, 427] on div "0 ° Undo Copy Duplicate Duplicate to new slide Delete" at bounding box center [593, 334] width 1185 height 666
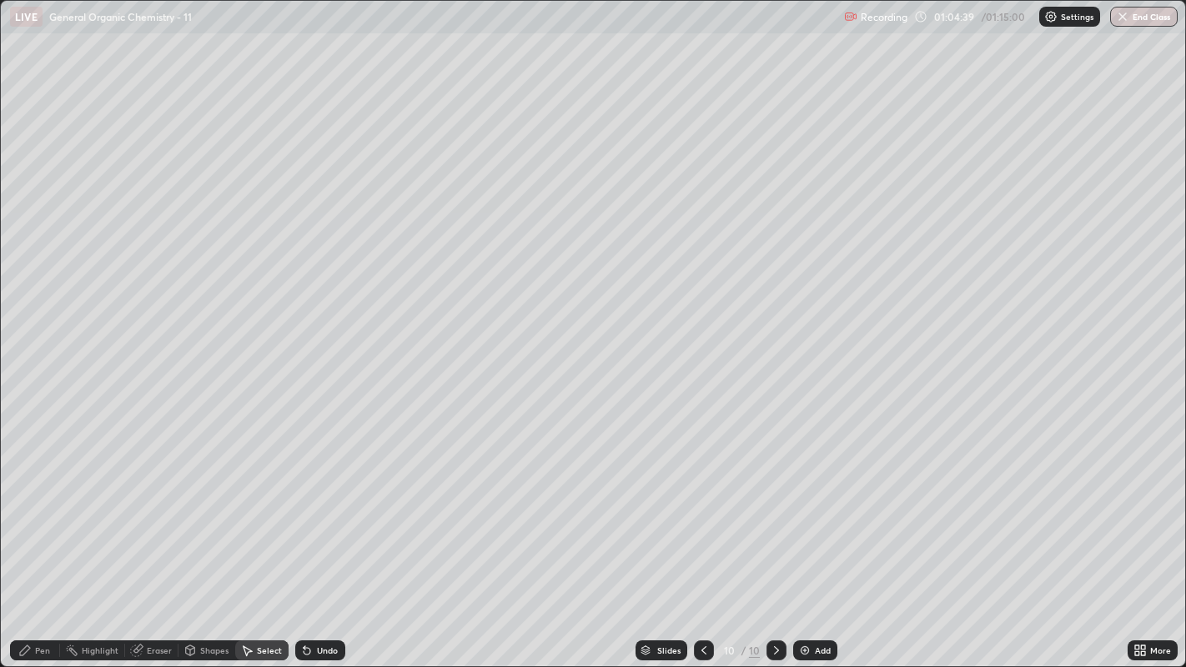
click at [144, 510] on div "Eraser" at bounding box center [151, 650] width 53 height 20
click at [37, 510] on div "Pen" at bounding box center [42, 650] width 15 height 8
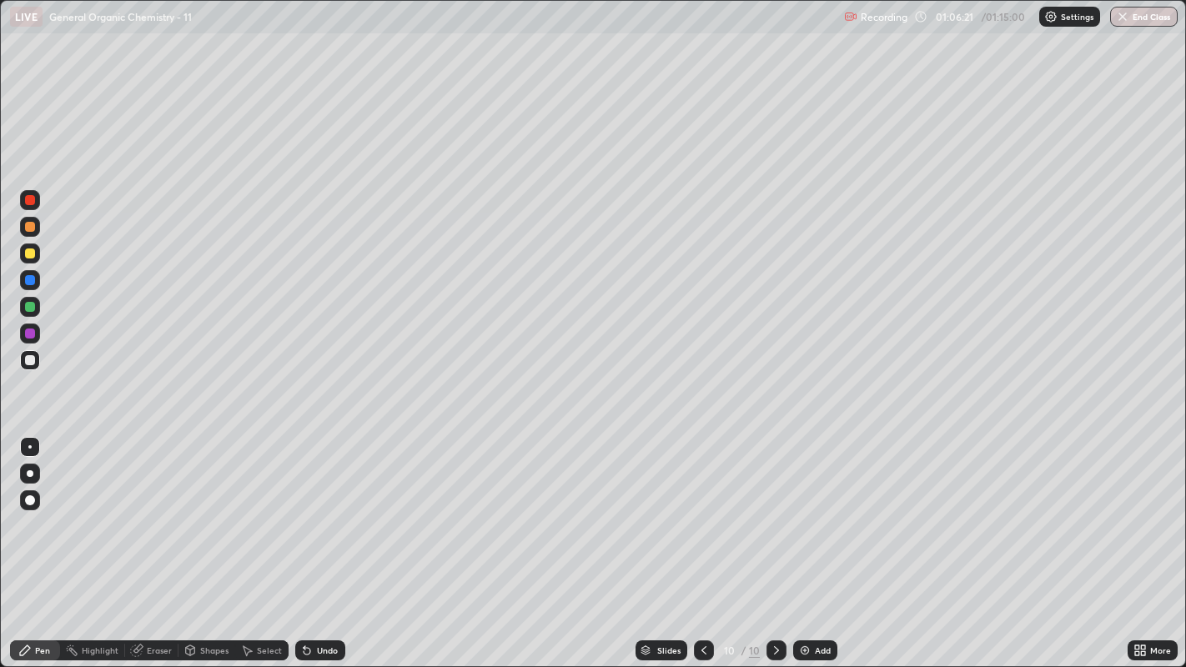
click at [800, 510] on img at bounding box center [804, 650] width 13 height 13
click at [319, 510] on div "Undo" at bounding box center [320, 650] width 50 height 20
click at [326, 510] on div "Undo" at bounding box center [327, 650] width 21 height 8
click at [322, 510] on div "Undo" at bounding box center [327, 650] width 21 height 8
click at [257, 510] on div "Select" at bounding box center [269, 650] width 25 height 8
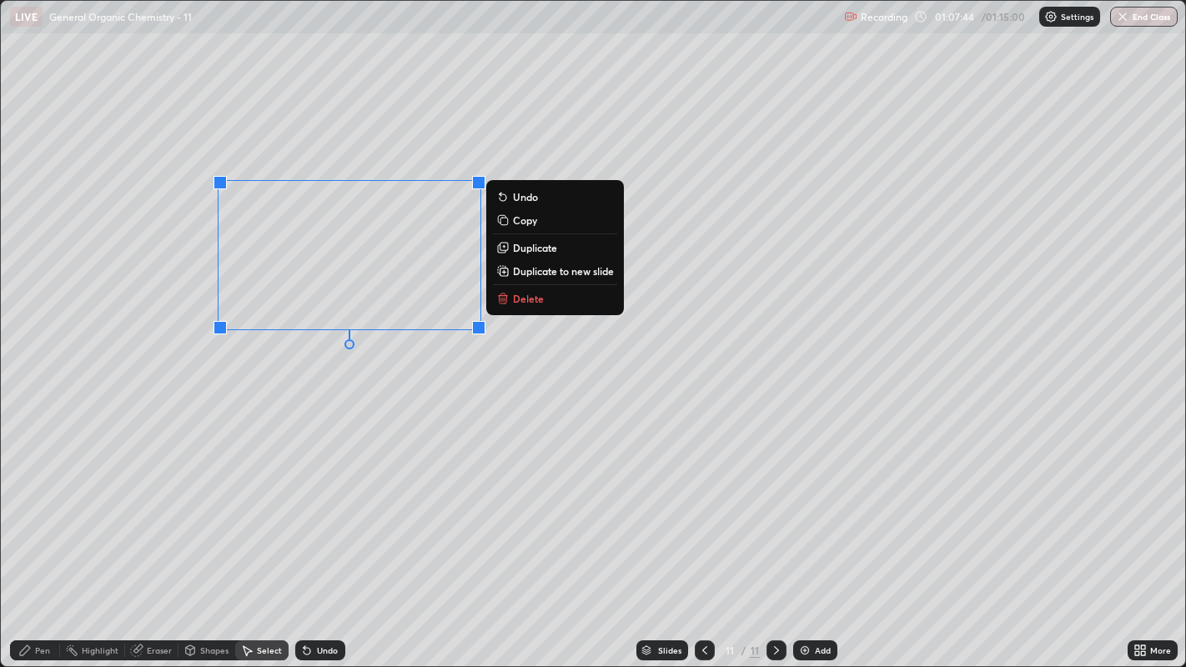
click at [553, 304] on button "Delete" at bounding box center [555, 299] width 124 height 20
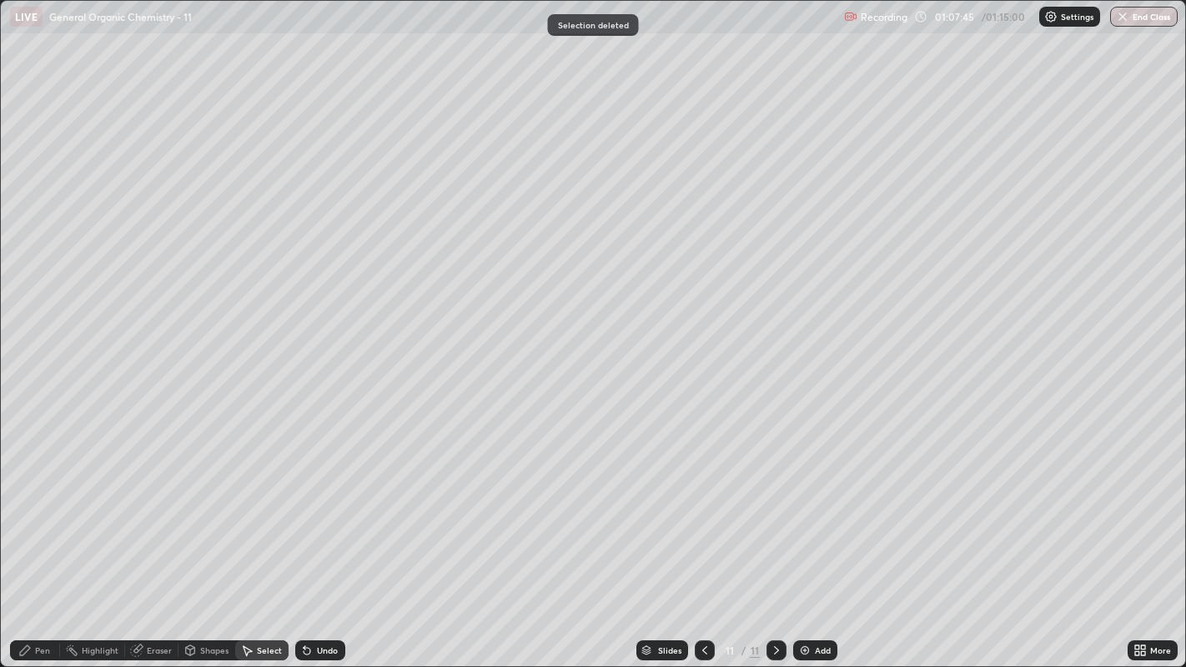
click at [28, 510] on icon at bounding box center [25, 650] width 10 height 10
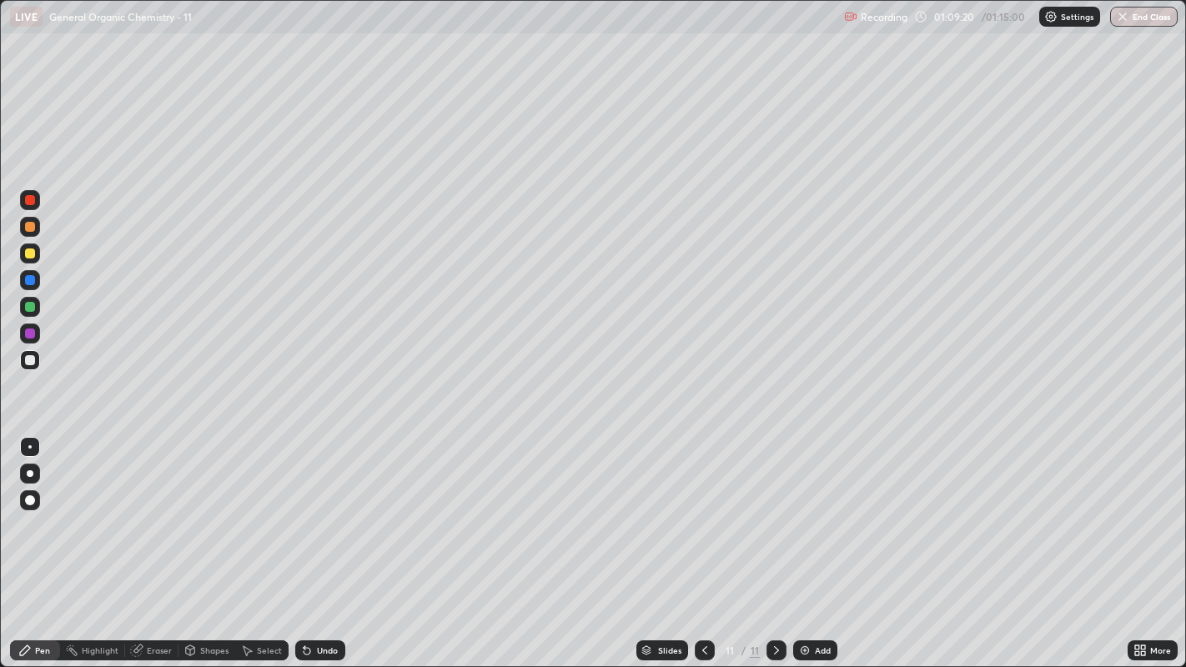
click at [1139, 13] on button "End Class" at bounding box center [1144, 17] width 68 height 20
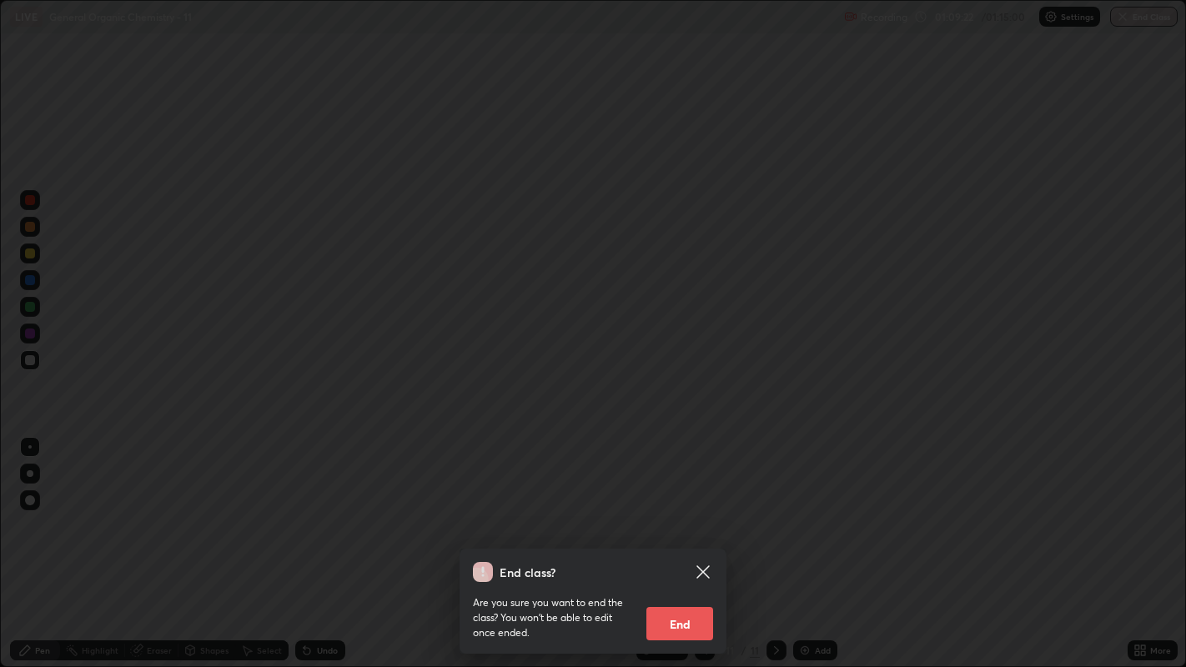
click at [689, 510] on button "End" at bounding box center [679, 623] width 67 height 33
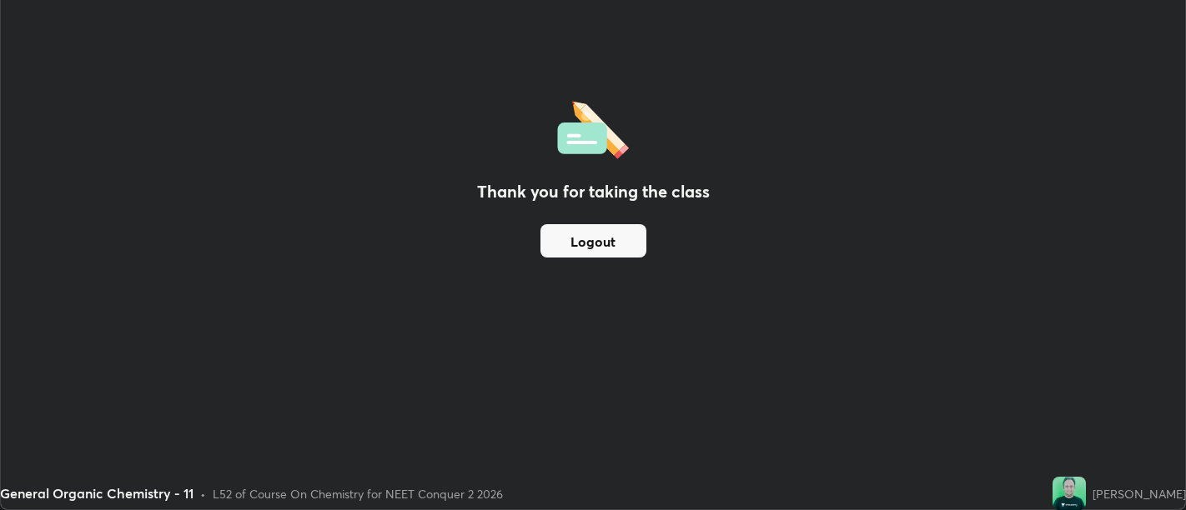
scroll to position [82885, 82209]
